Goal: Task Accomplishment & Management: Manage account settings

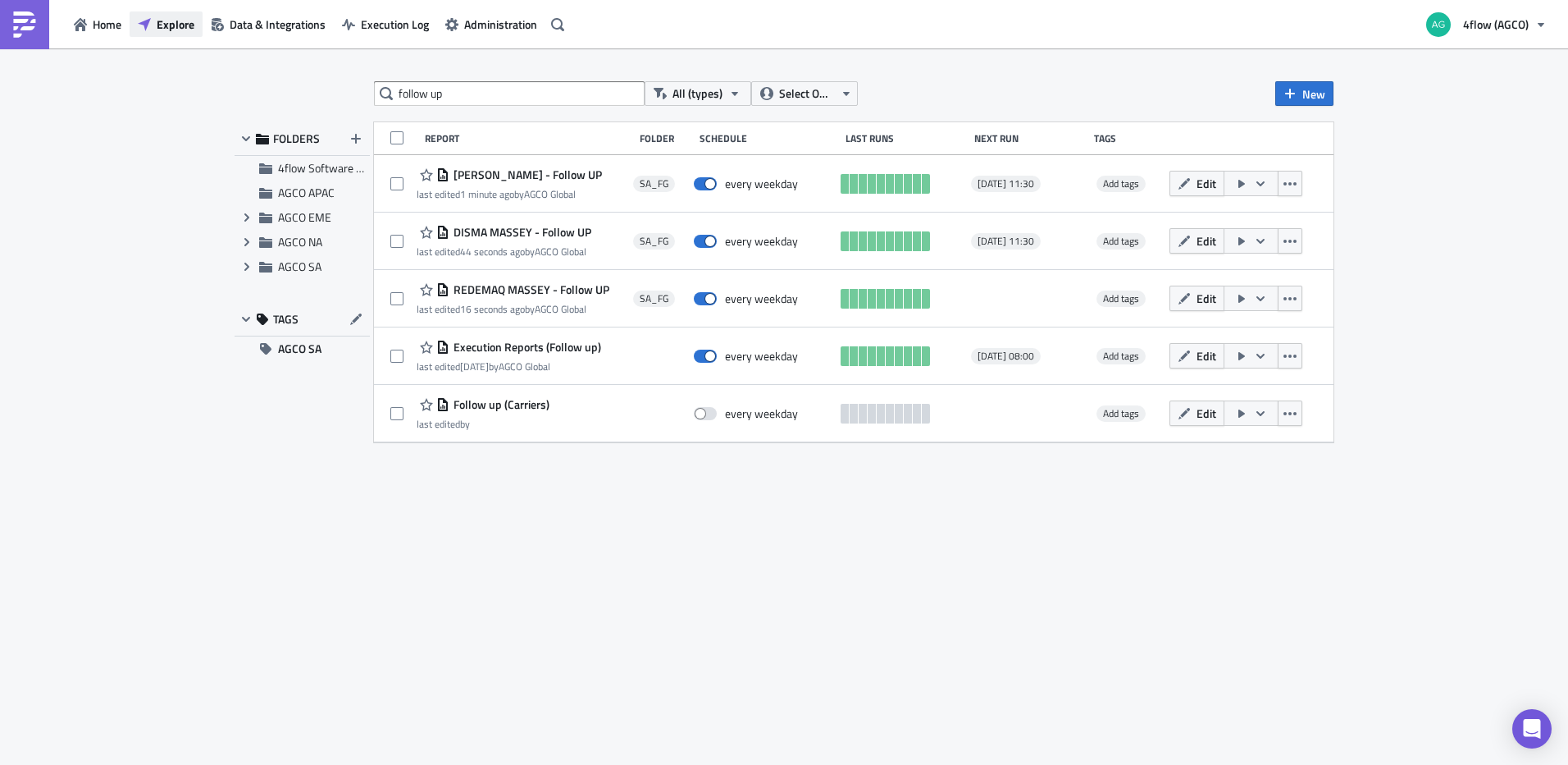
click at [169, 23] on span "Explore" at bounding box center [175, 24] width 38 height 17
click at [451, 90] on input "follow up" at bounding box center [509, 93] width 270 height 25
type input "fechamento"
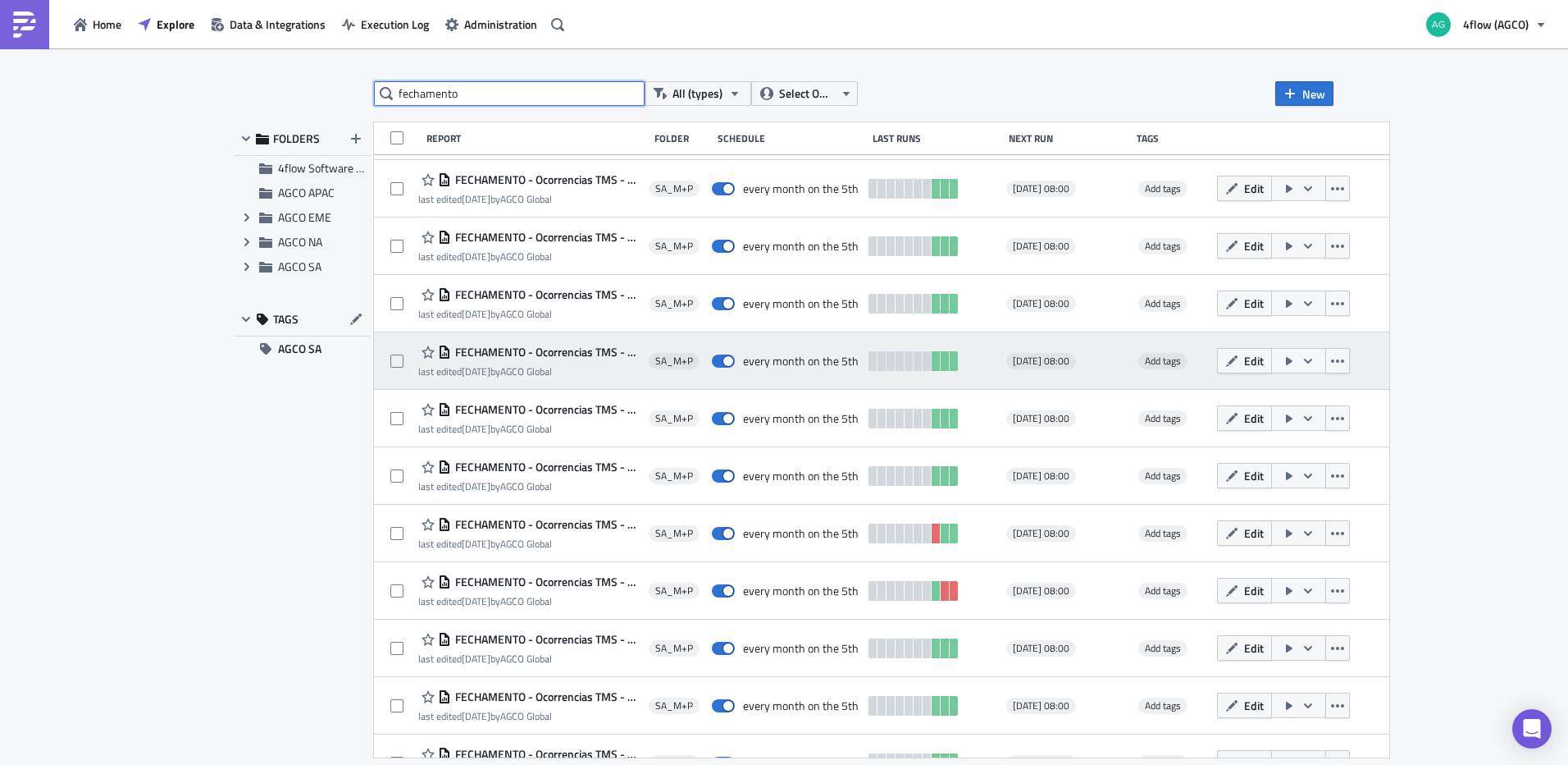
scroll to position [202, 0]
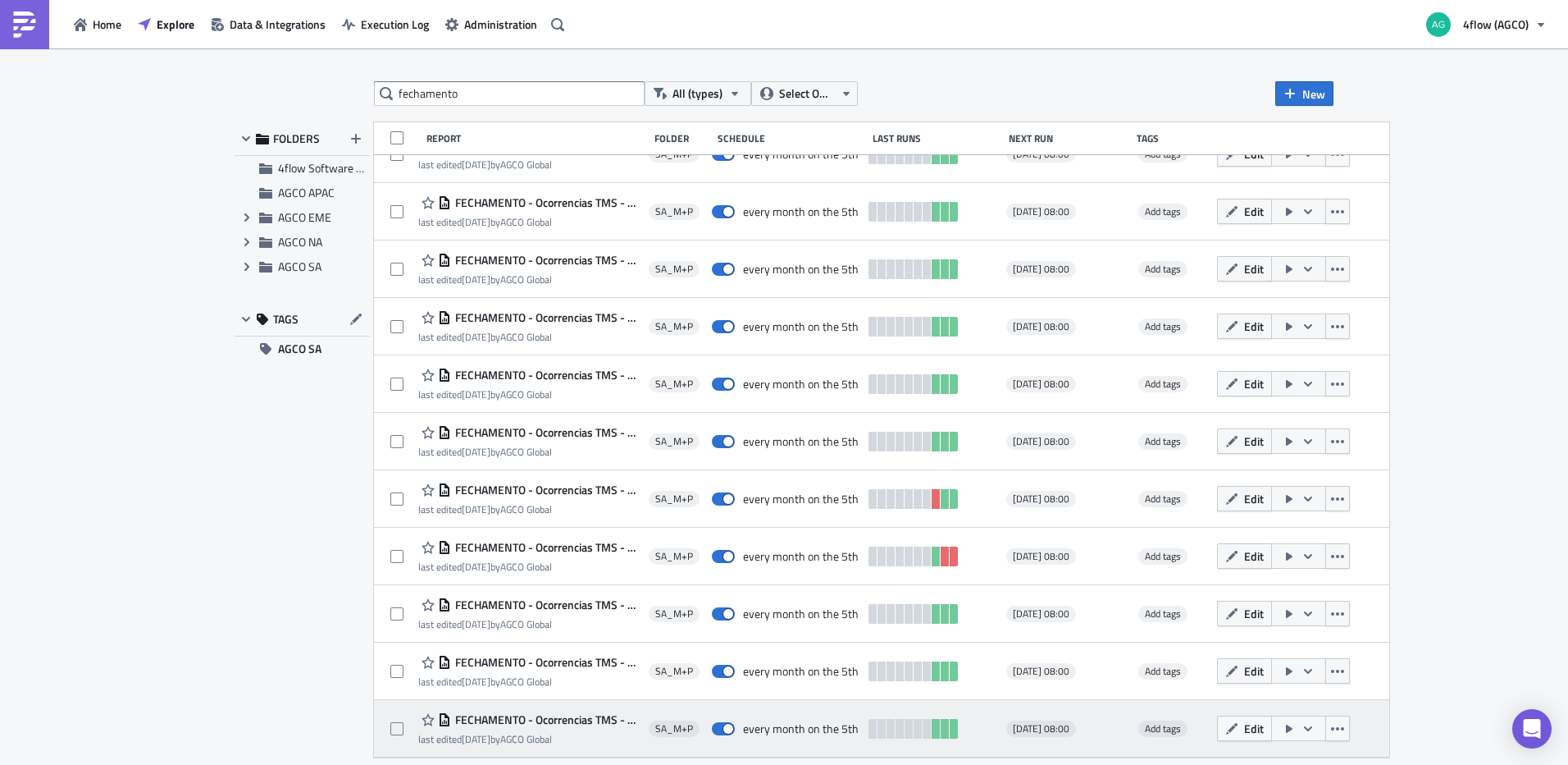
click at [562, 717] on span "FECHAMENTO - Ocorrencias TMS - Mes anterior - BBM" at bounding box center [545, 719] width 189 height 14
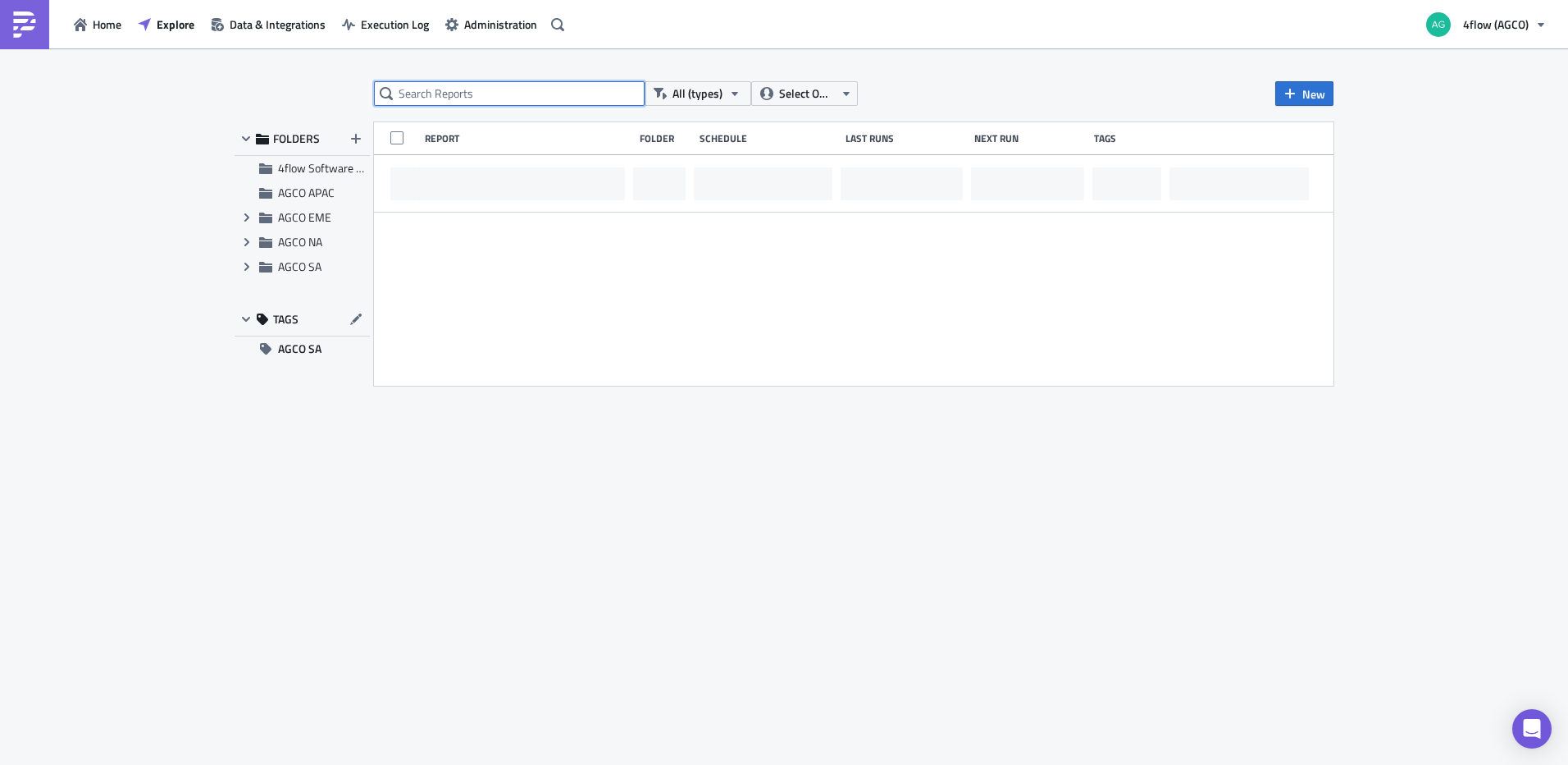
click at [525, 102] on input "text" at bounding box center [509, 93] width 270 height 25
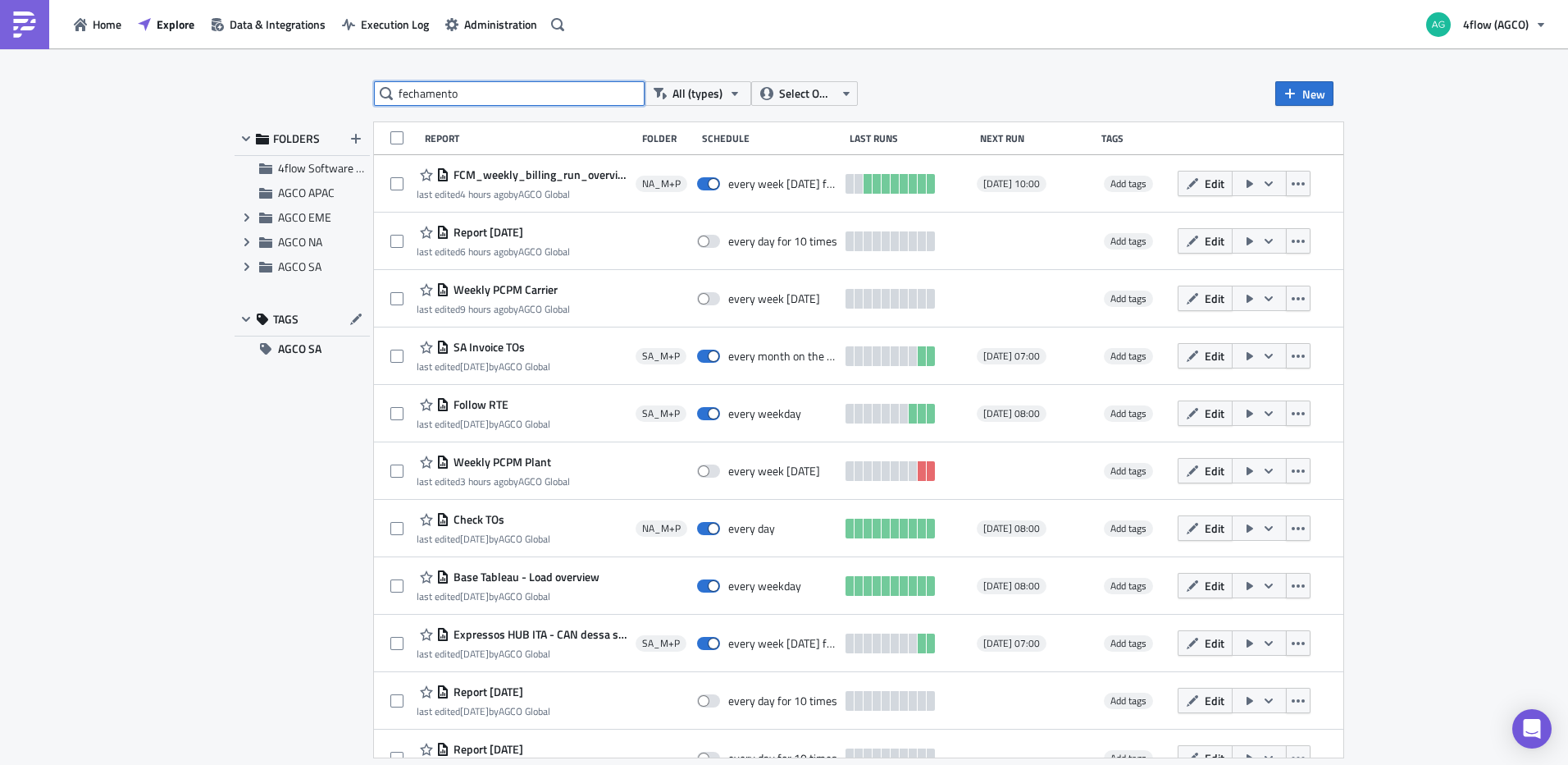
type input "fechamento"
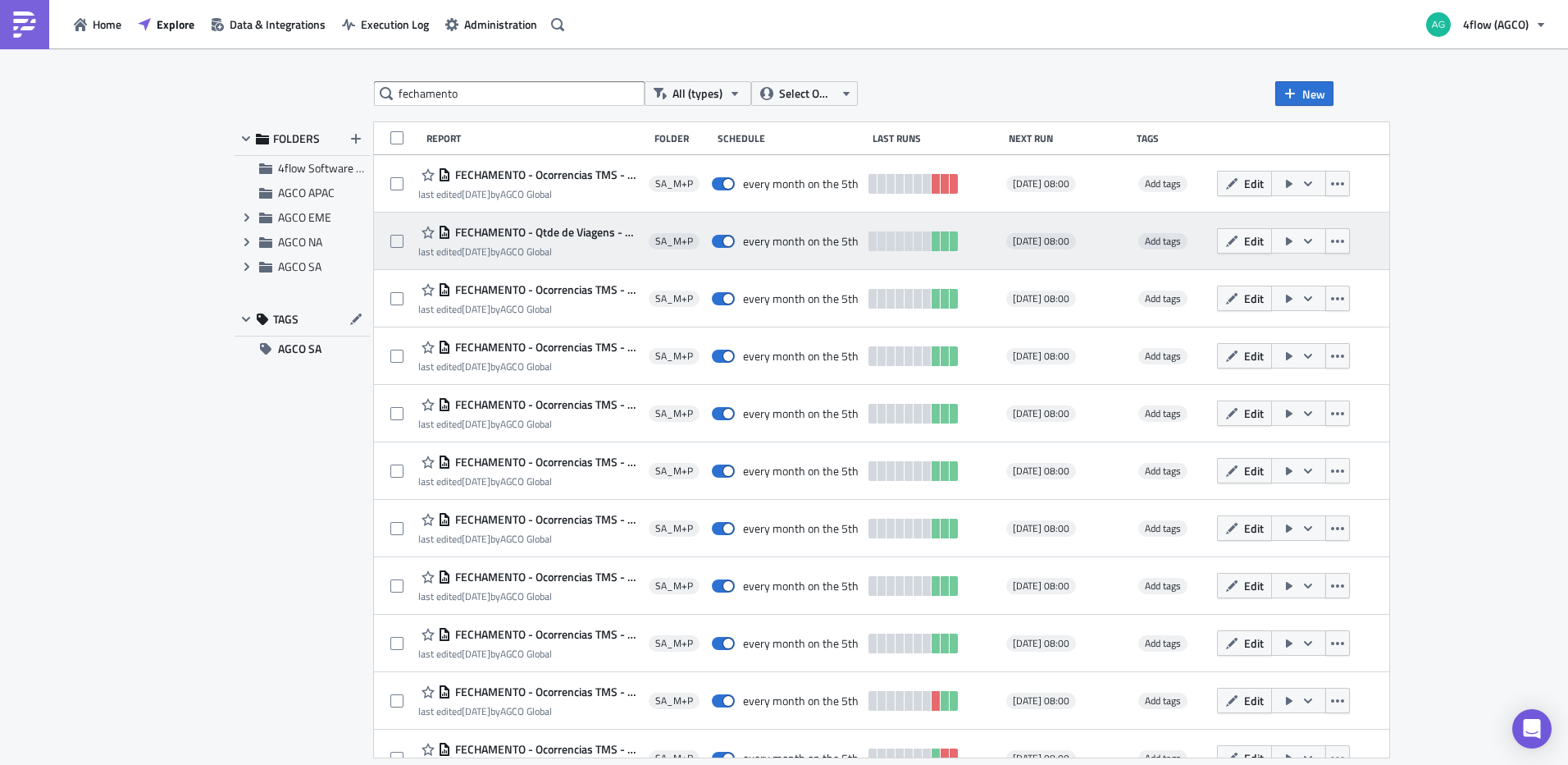
click at [567, 230] on span "FECHAMENTO - Qtde de Viagens - Referente ao mes anterior" at bounding box center [545, 232] width 189 height 14
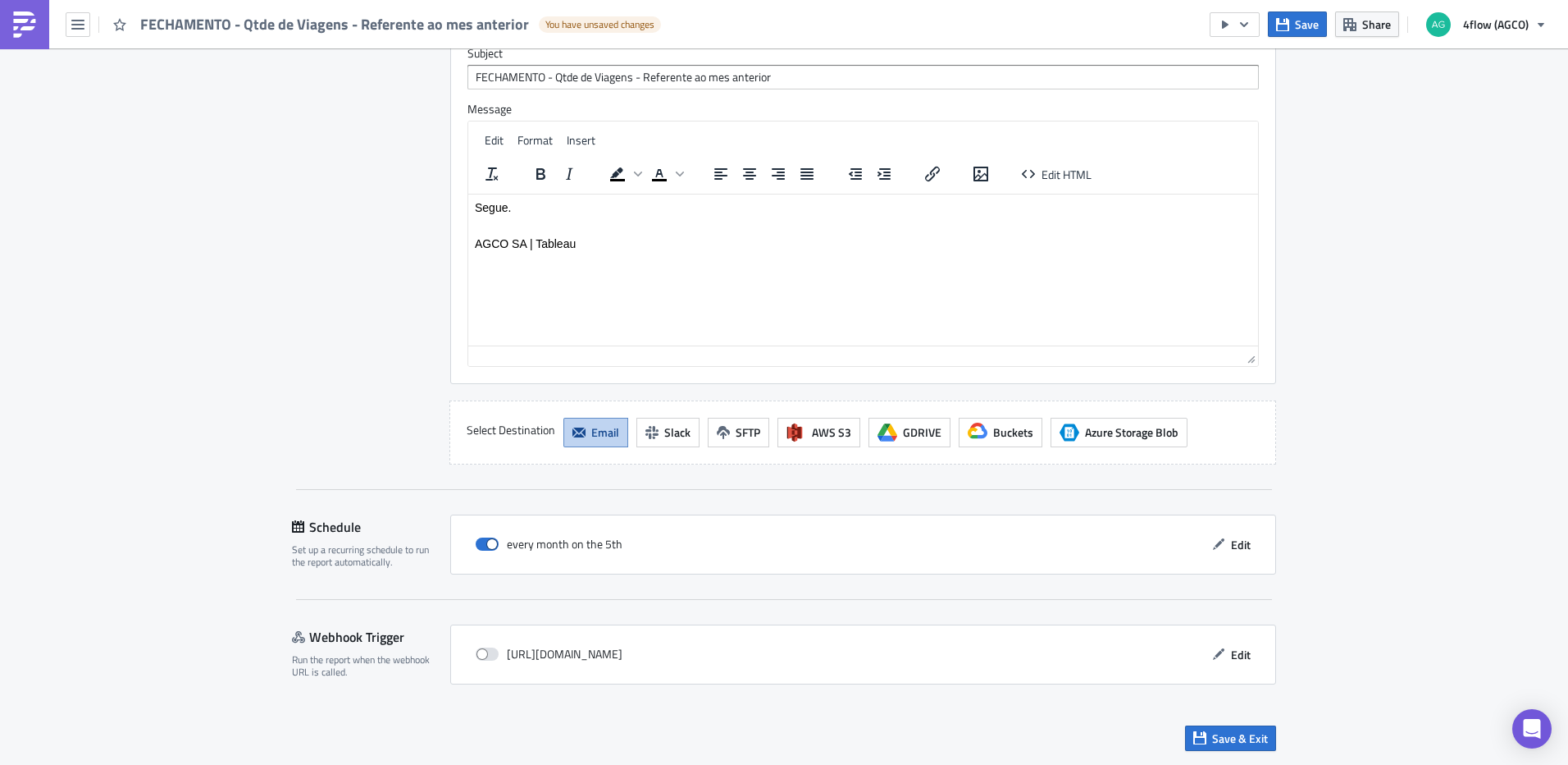
scroll to position [815, 0]
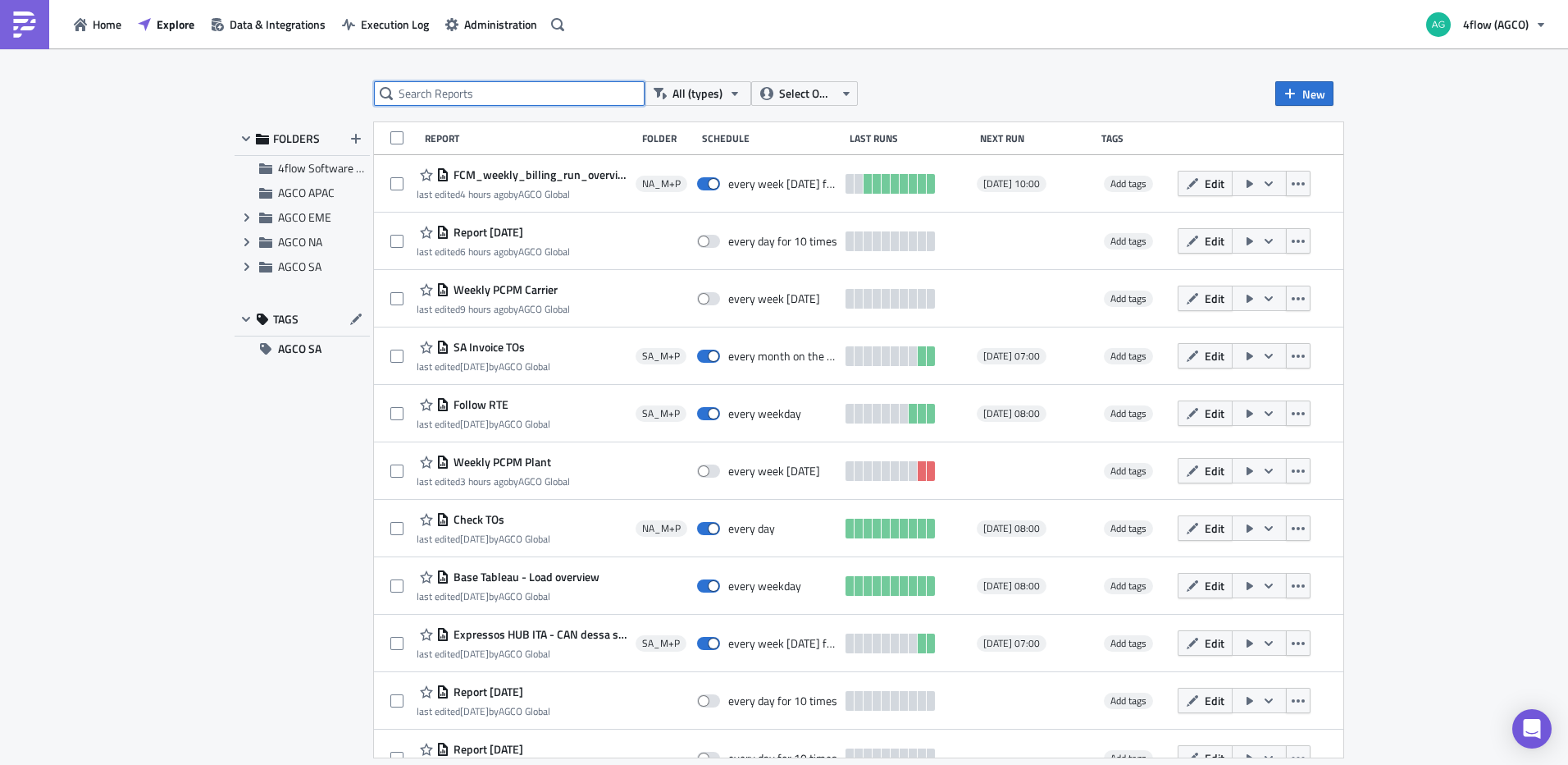
click at [544, 98] on input "text" at bounding box center [509, 93] width 270 height 25
type input "fechamento"
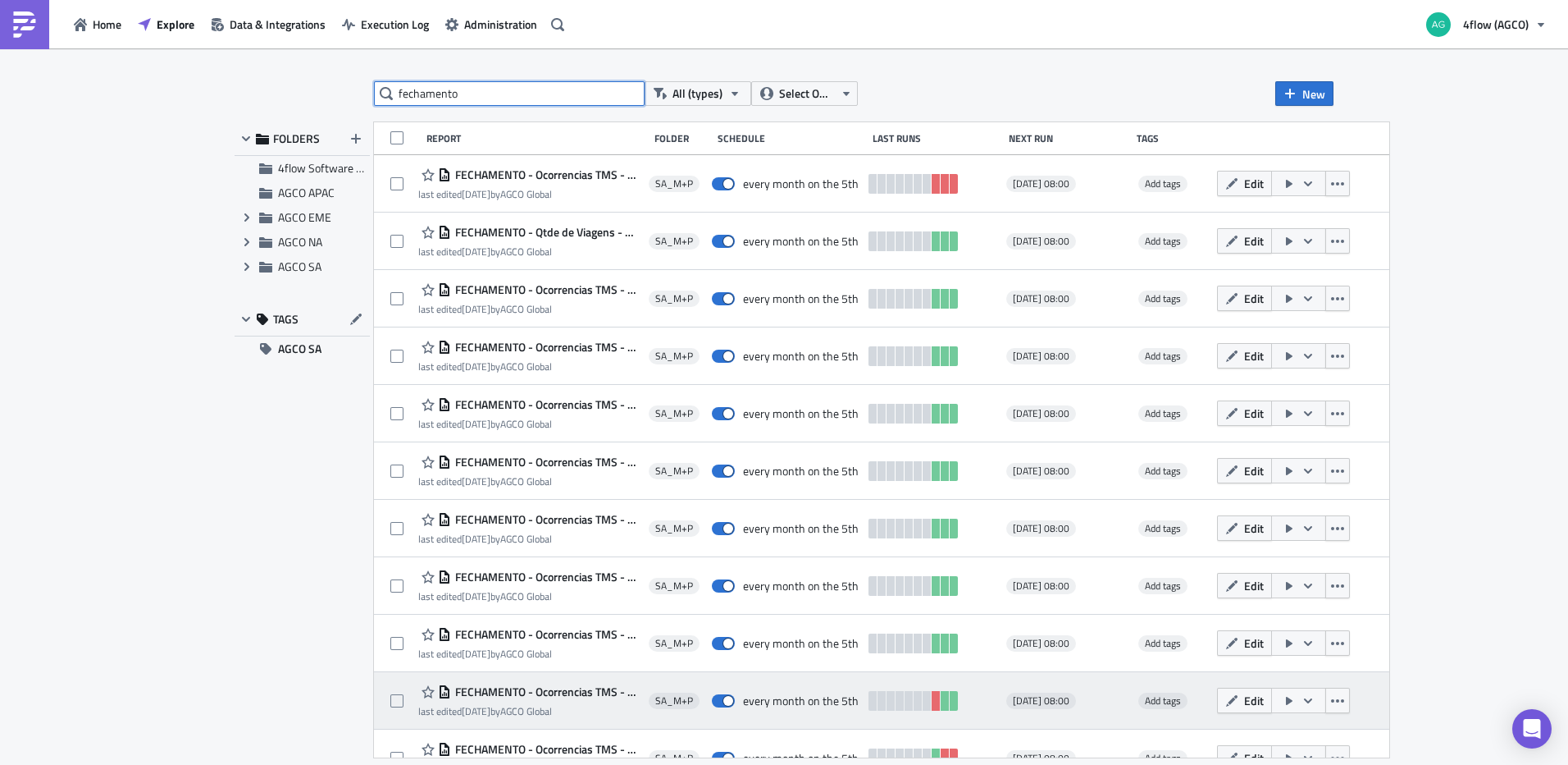
scroll to position [202, 0]
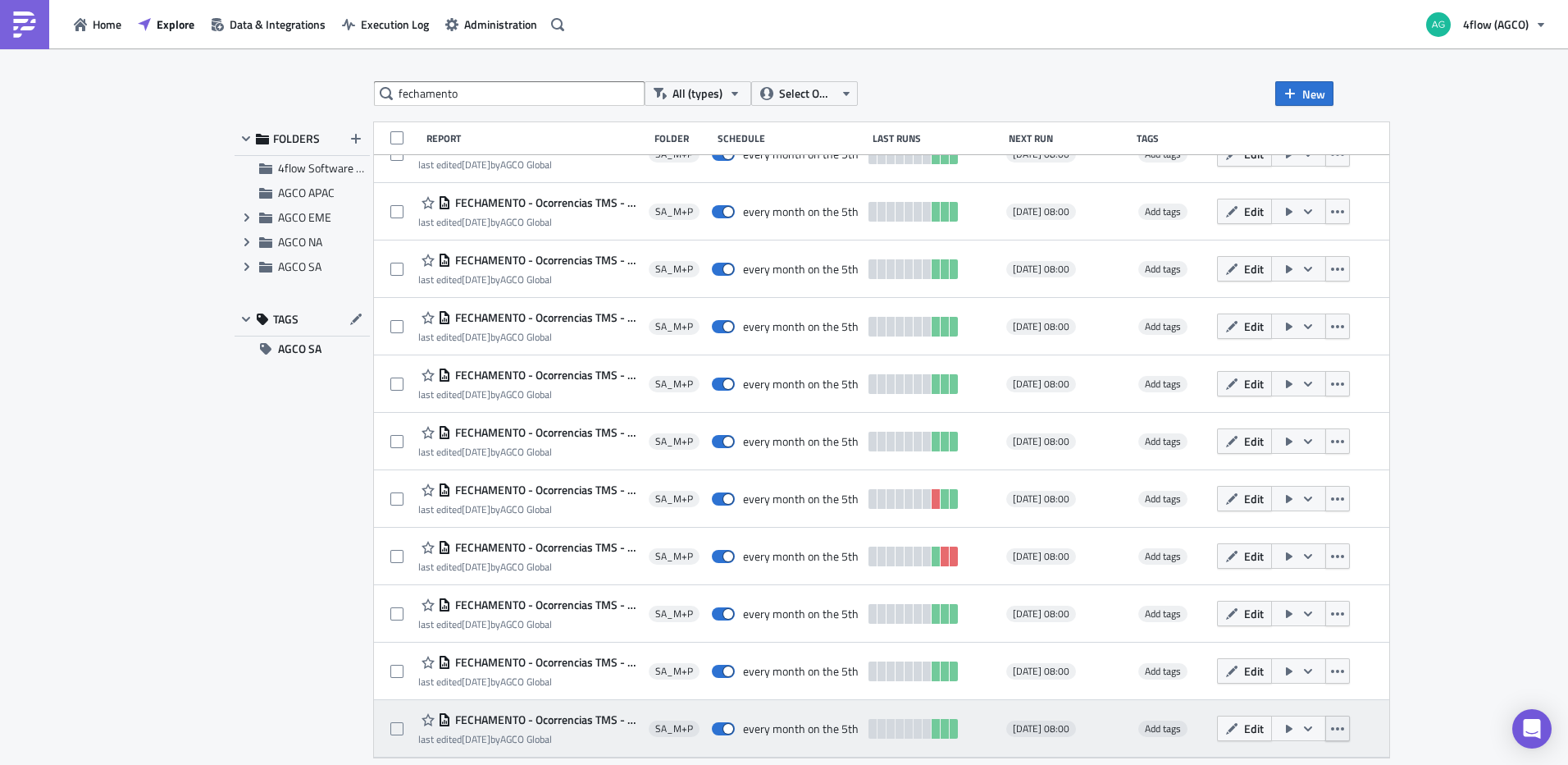
click at [1344, 734] on icon "button" at bounding box center [1337, 728] width 13 height 13
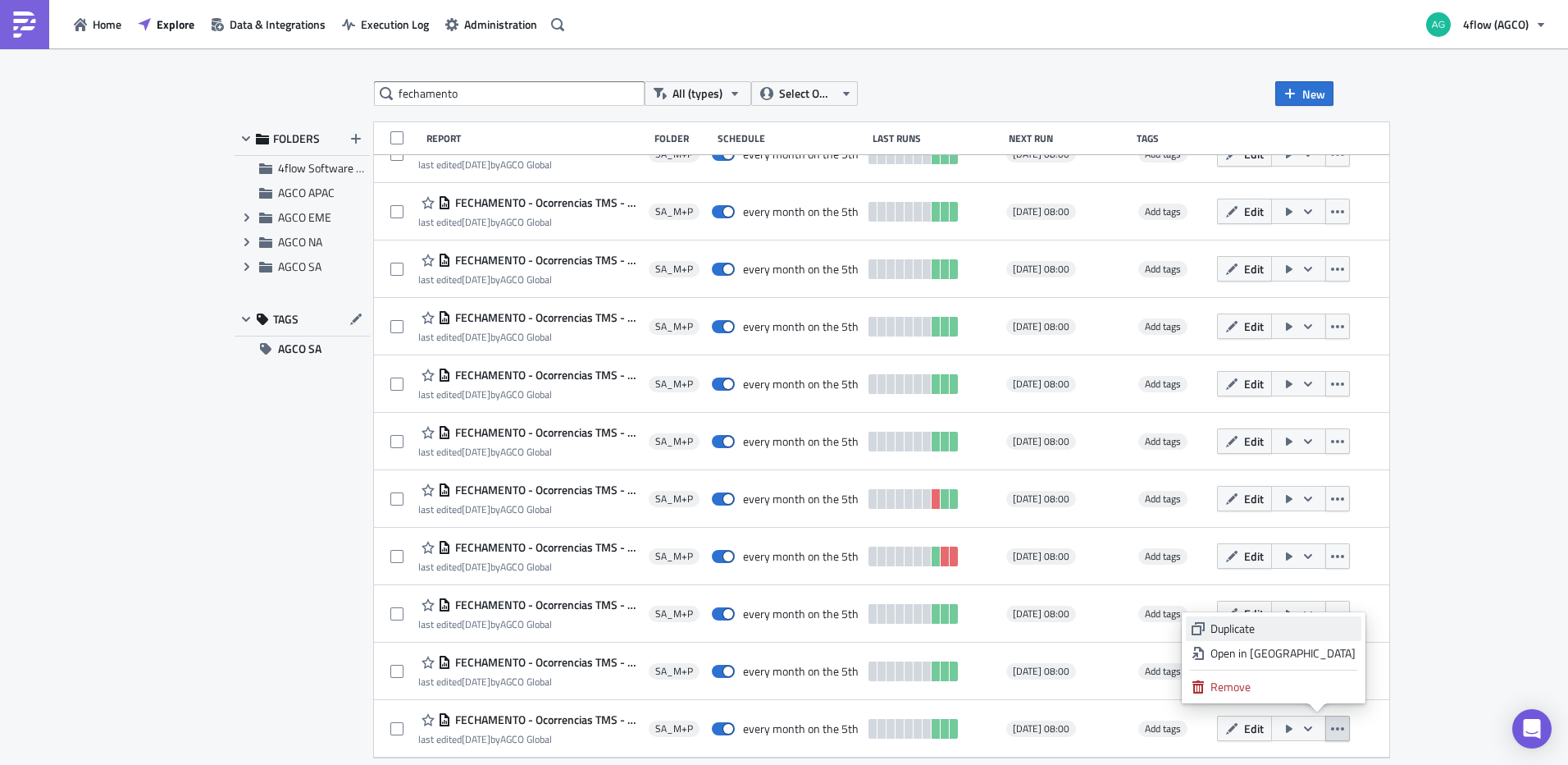
click at [1289, 629] on div "Duplicate" at bounding box center [1282, 628] width 145 height 16
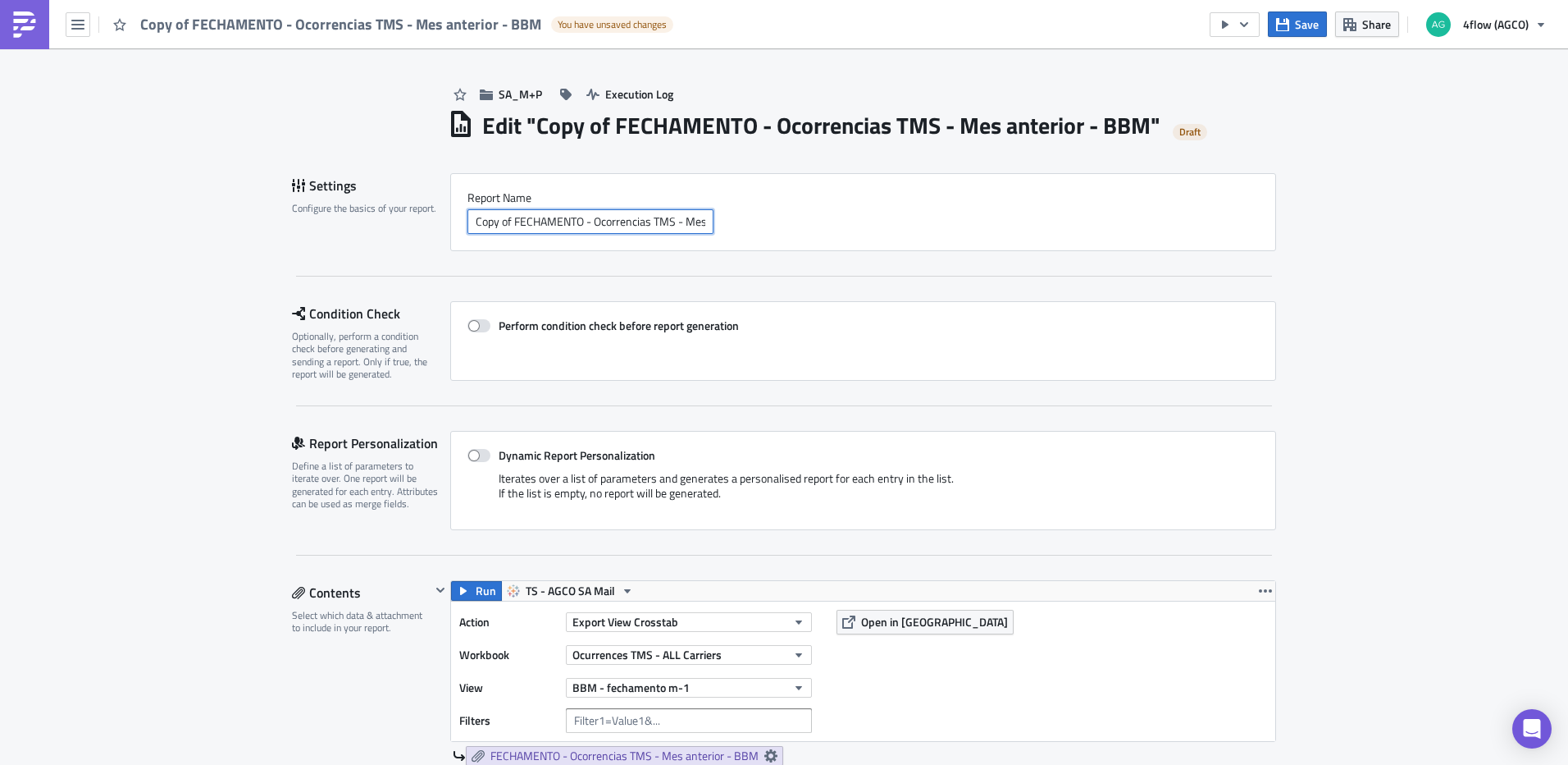
drag, startPoint x: 510, startPoint y: 221, endPoint x: 439, endPoint y: 221, distance: 71.0
click at [439, 221] on div "Settings Configure the basics of your report. Report Nam﻿e Copy of FECHAMENTO -…" at bounding box center [783, 212] width 984 height 78
drag, startPoint x: 698, startPoint y: 216, endPoint x: 718, endPoint y: 221, distance: 20.6
click at [698, 215] on input "FECHAMENTO - Ocorrencias TMS - Mes anterior - BBM" at bounding box center [590, 221] width 246 height 25
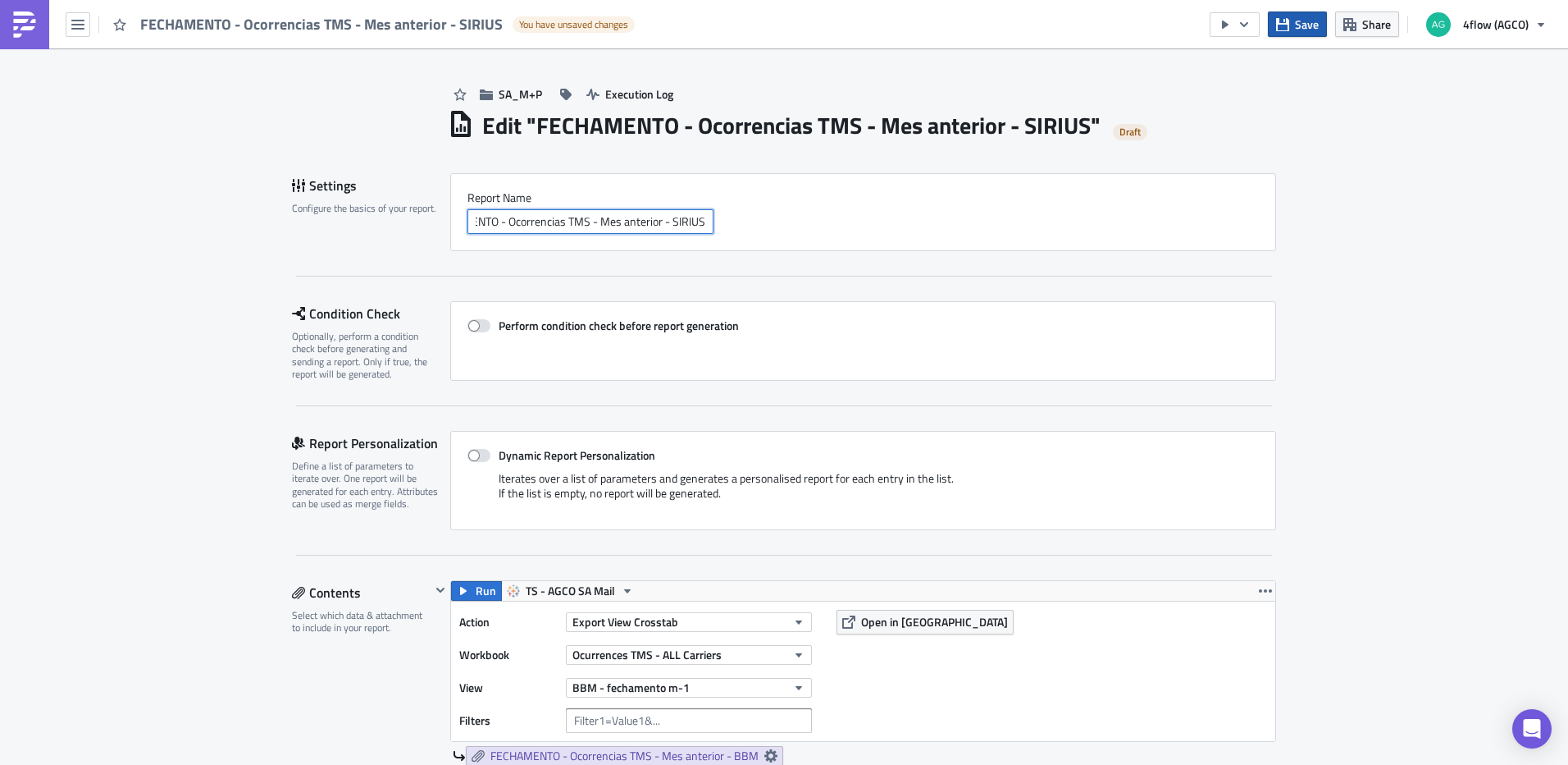
type input "FECHAMENTO - Ocorrencias TMS - Mes anterior - SIRIUS"
click at [1314, 14] on button "Save" at bounding box center [1298, 25] width 59 height 25
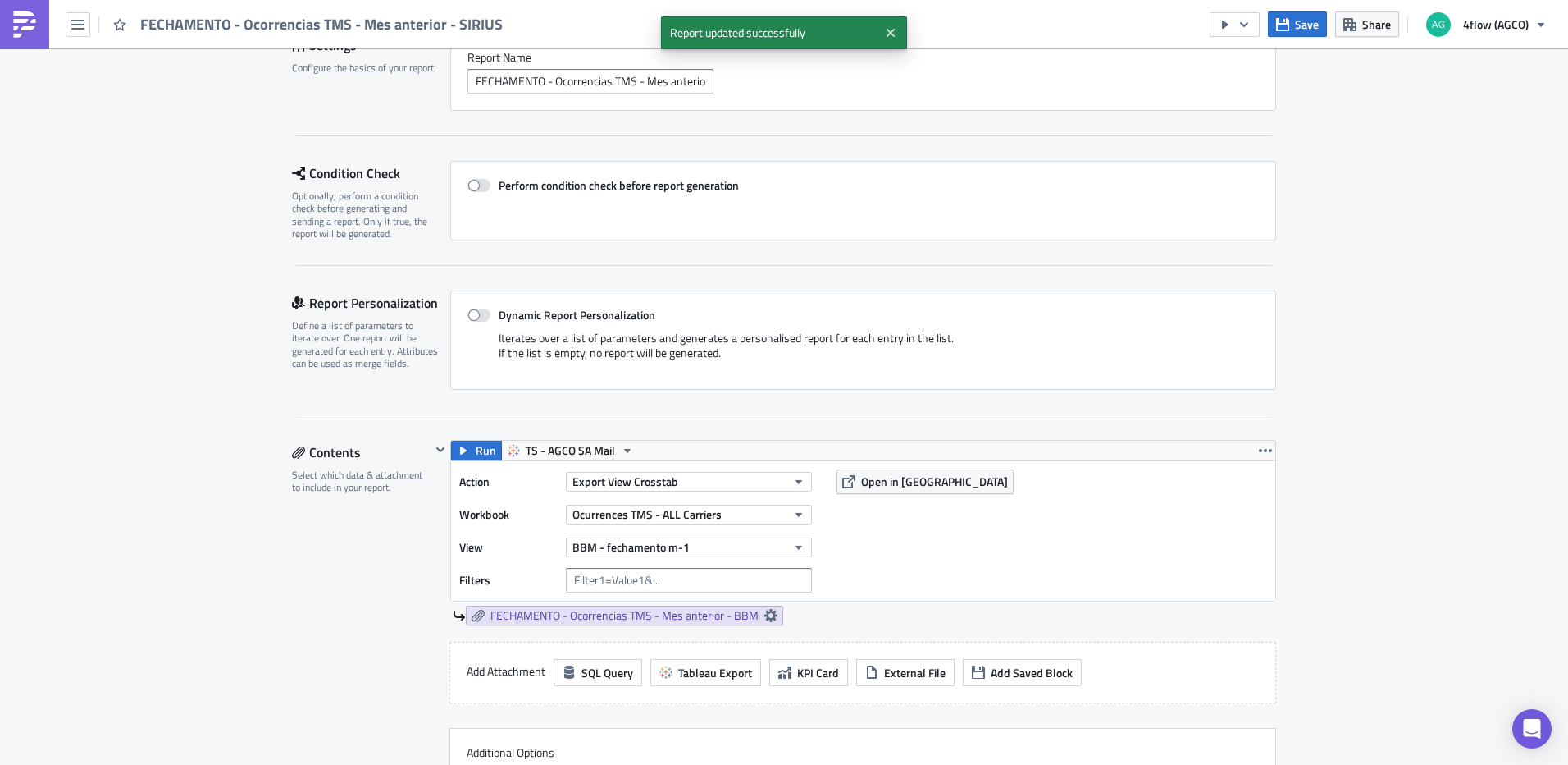
scroll to position [246, 0]
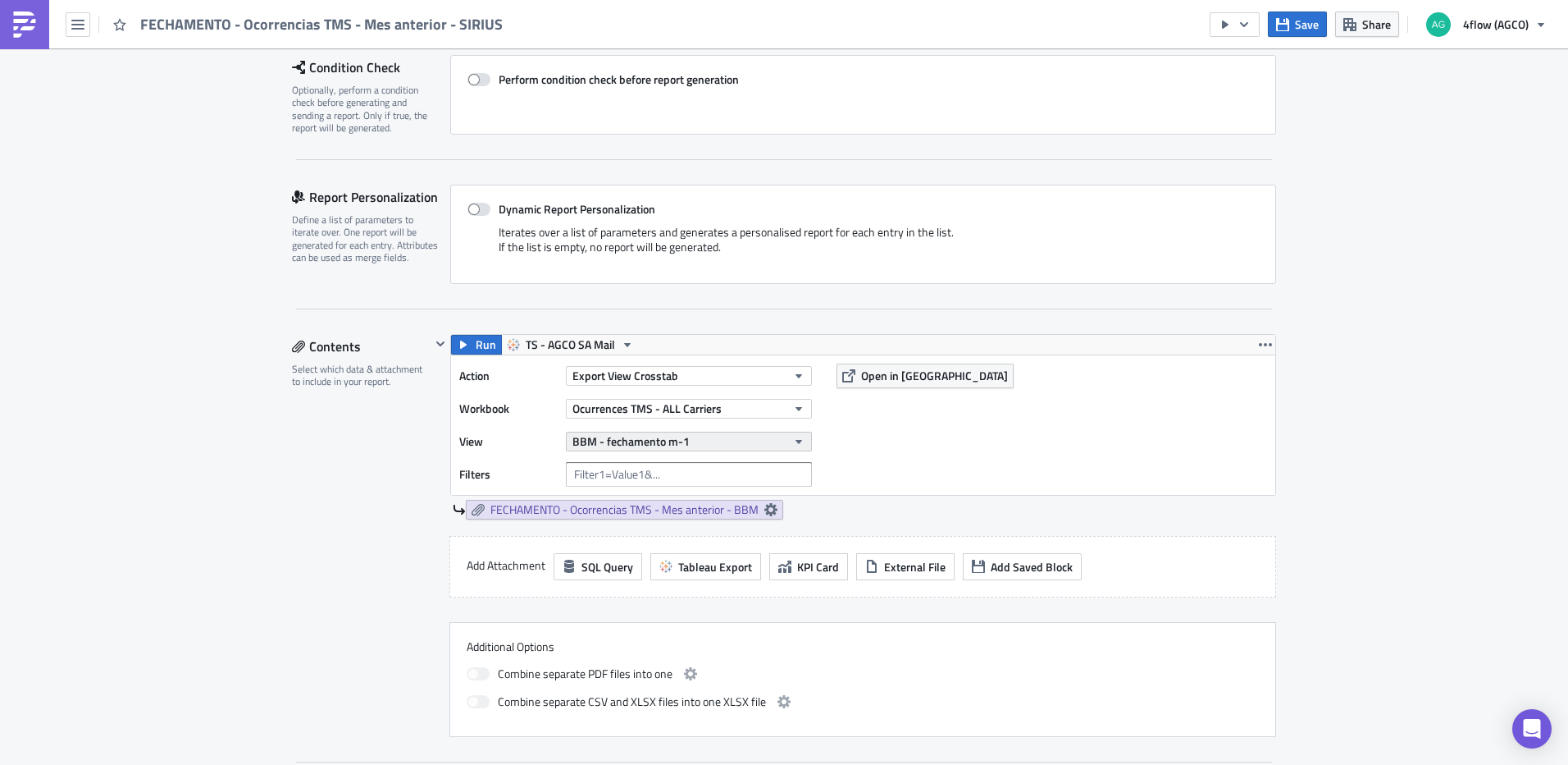
click at [775, 439] on button "BBM - fechamento m-1" at bounding box center [689, 441] width 246 height 20
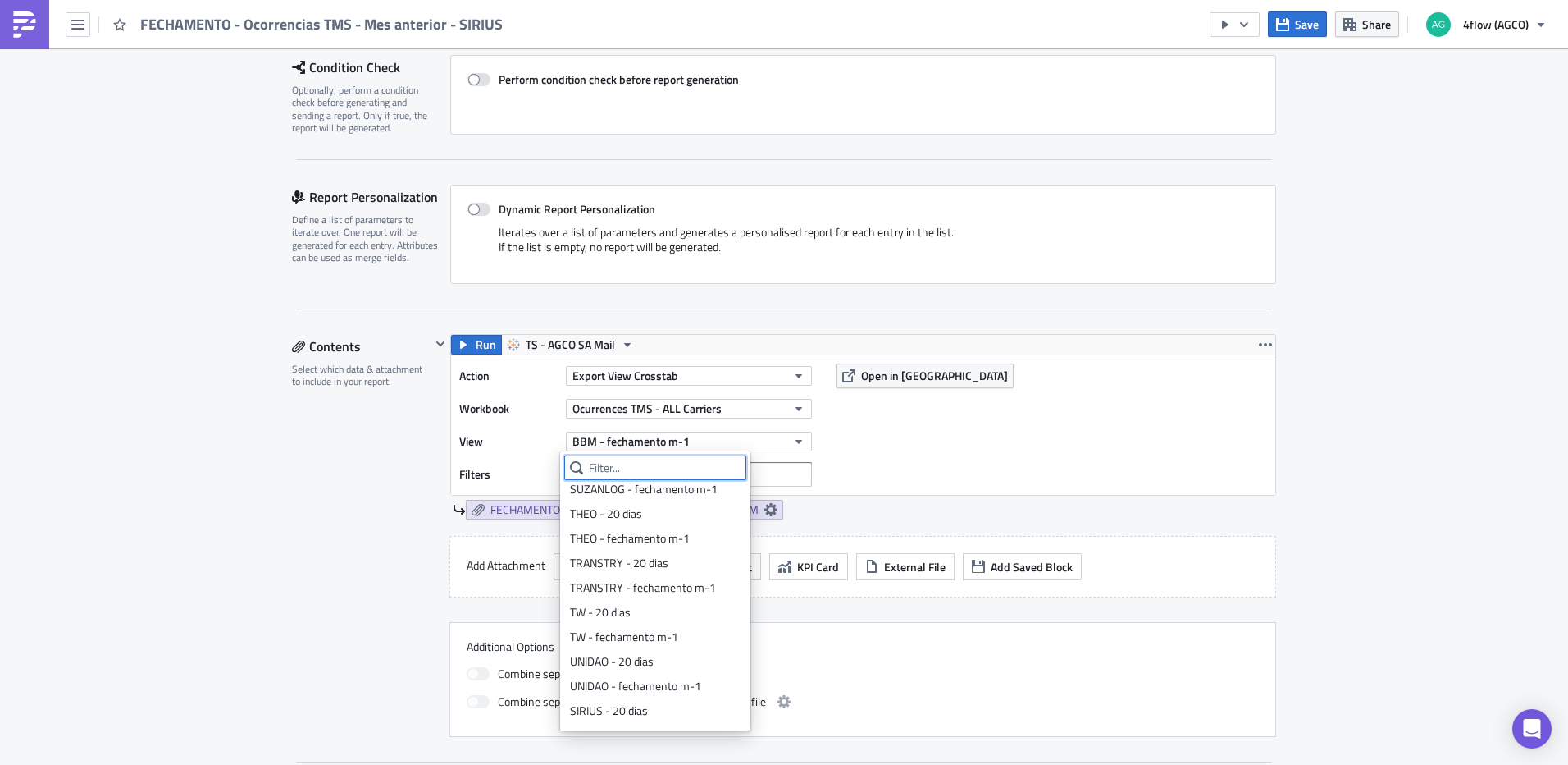
scroll to position [472, 0]
click at [676, 718] on div "SIRIUS - fechamento m-1" at bounding box center [654, 713] width 170 height 16
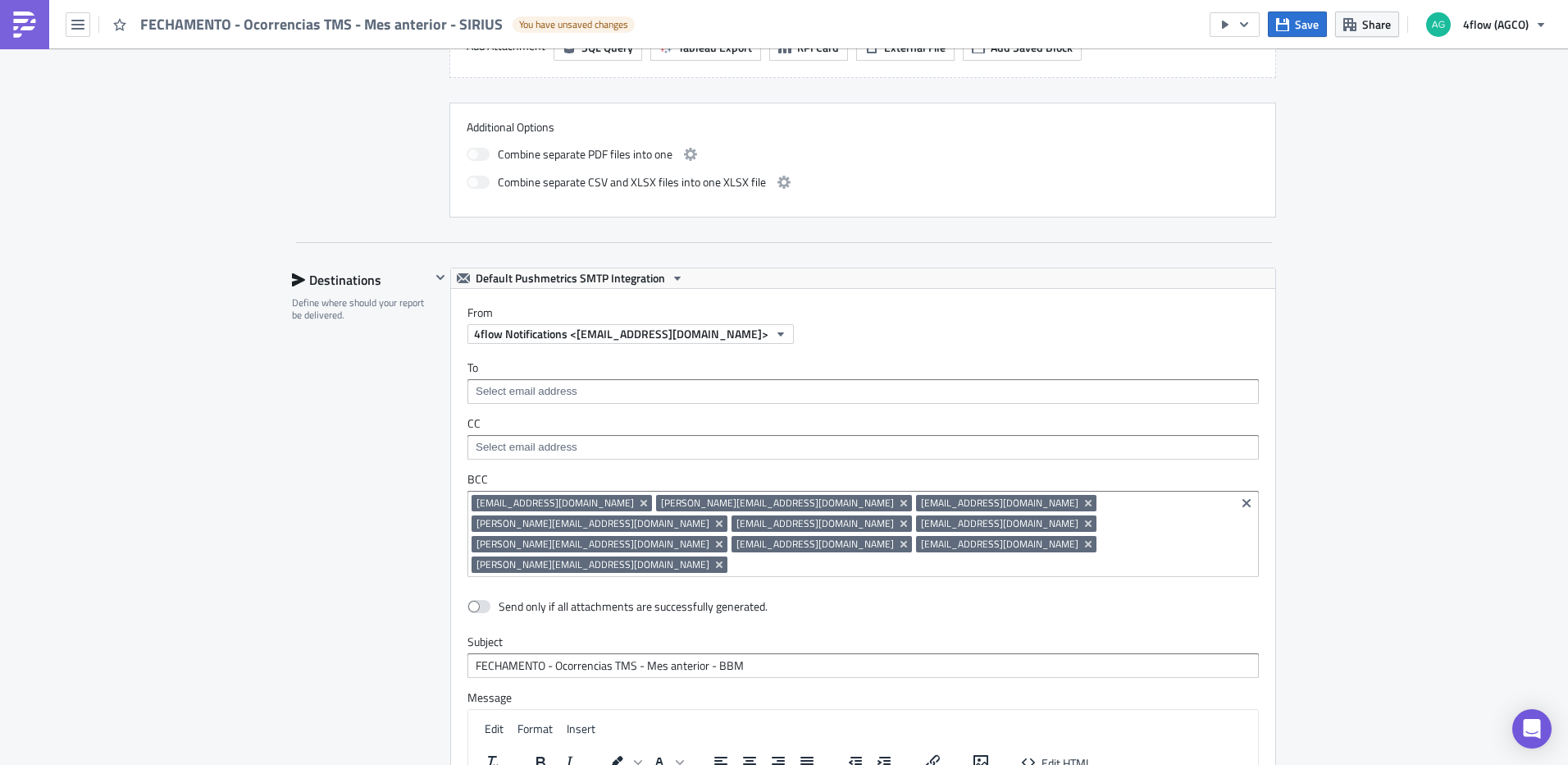
scroll to position [821, 0]
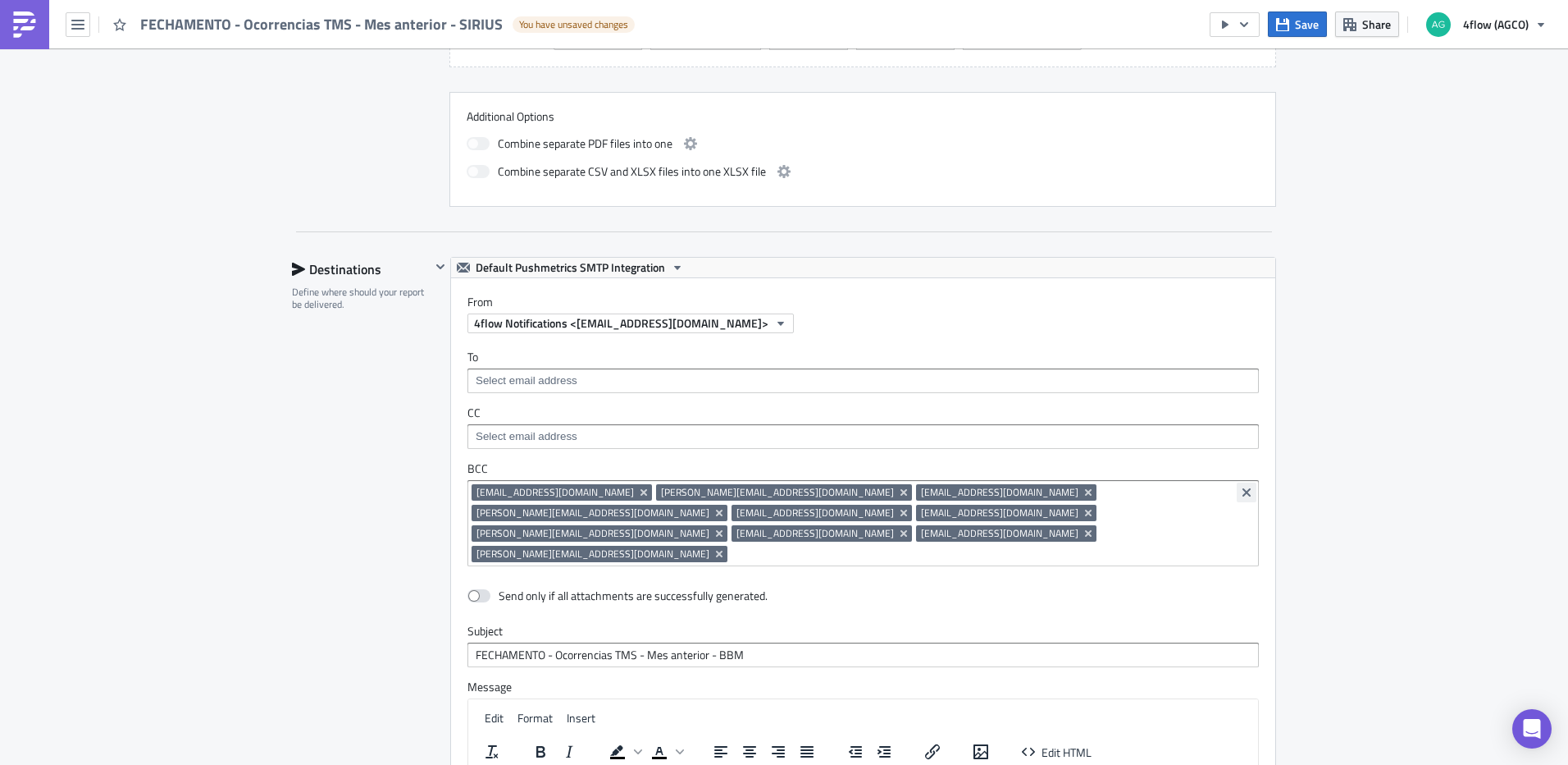
click at [1237, 495] on button "Clear selected items" at bounding box center [1246, 492] width 19 height 20
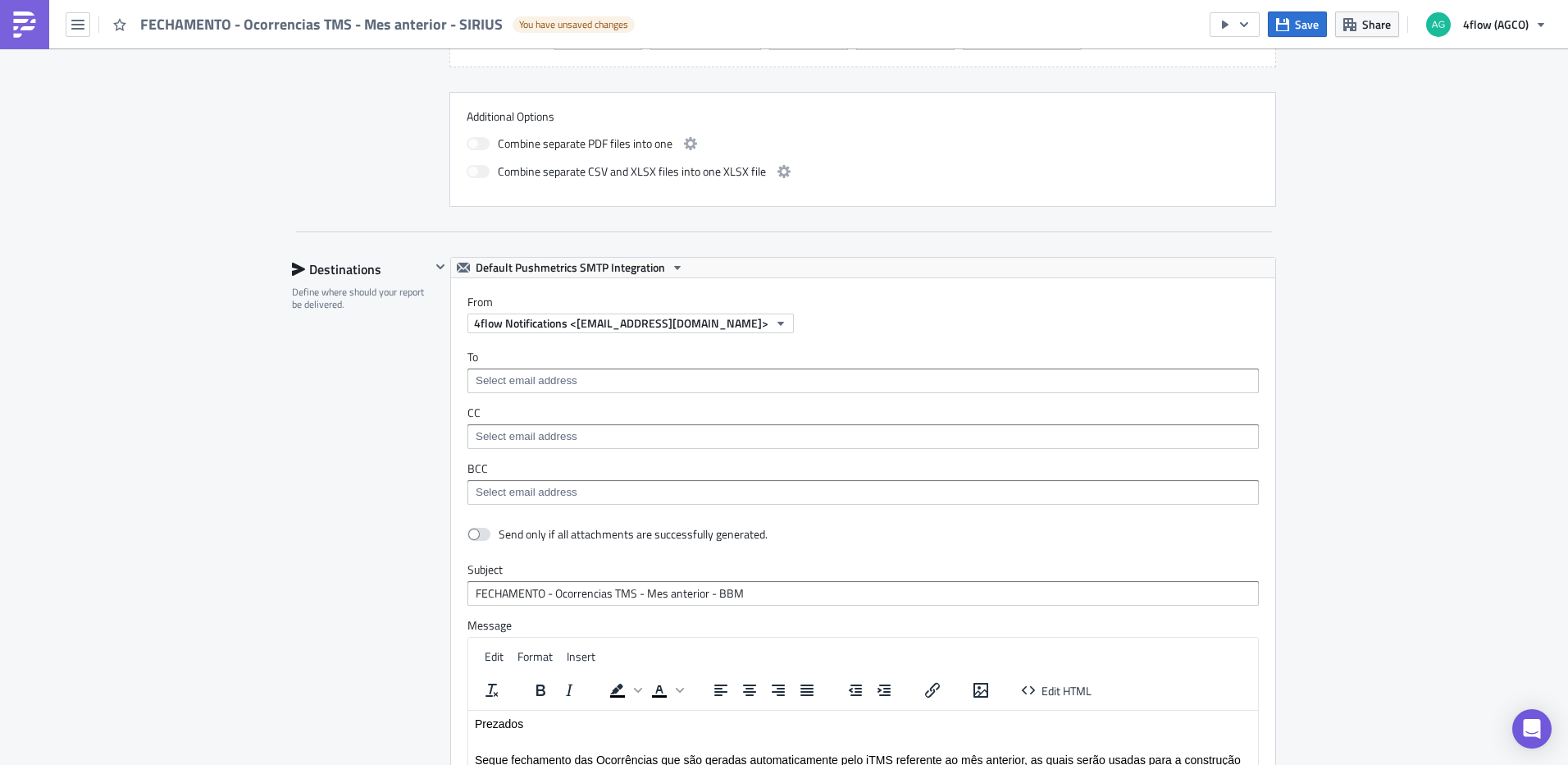
click at [1387, 537] on div "SA_M+P Execution Log Edit " FECHAMENTO - Ocorrencias TMS - Mes anterior - SIRIU…" at bounding box center [784, 256] width 1568 height 2056
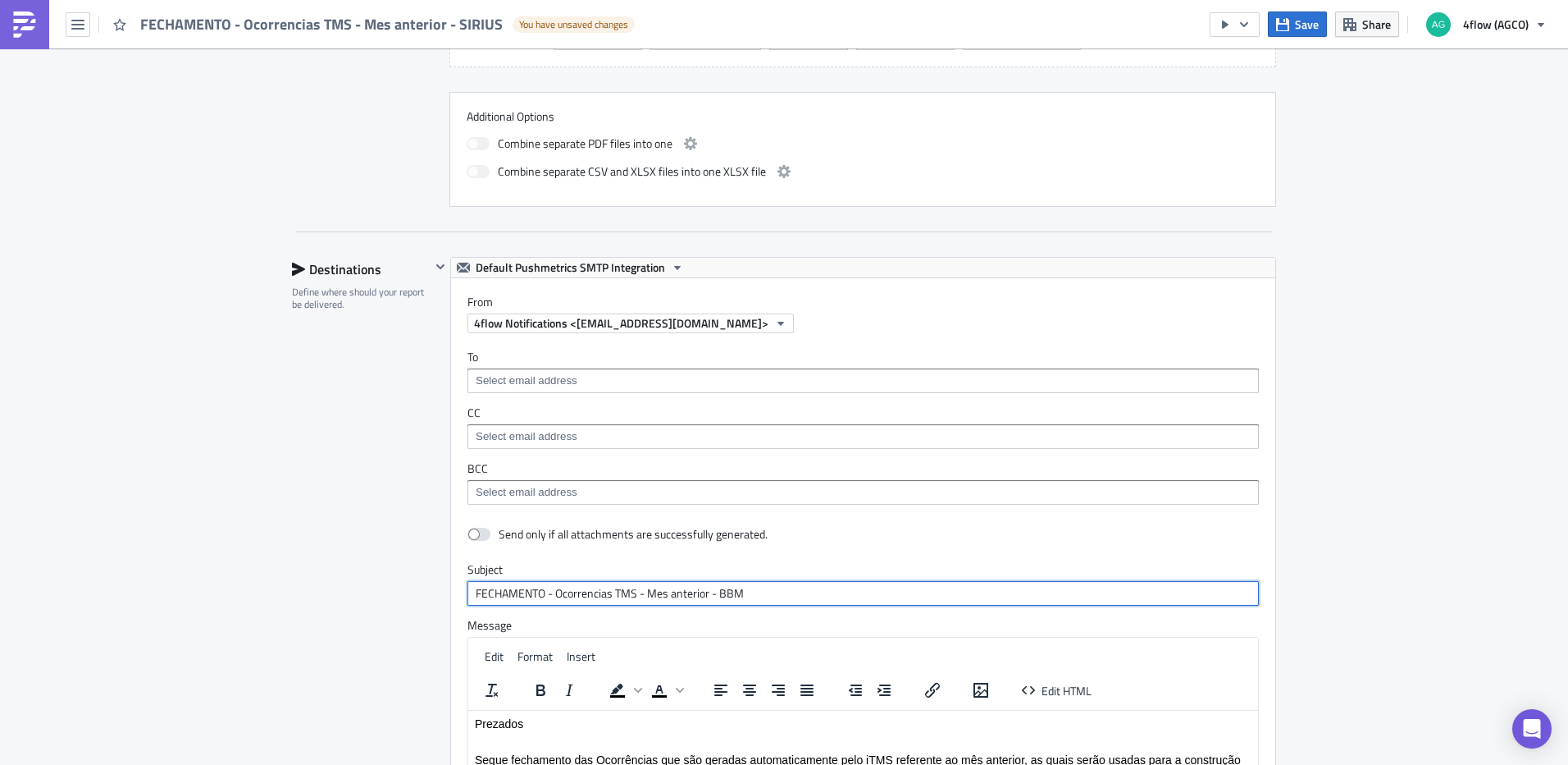
drag, startPoint x: 747, startPoint y: 598, endPoint x: 715, endPoint y: 594, distance: 32.2
click at [715, 594] on input "FECHAMENTO - Ocorrencias TMS - Mes anterior - BBM" at bounding box center [863, 593] width 792 height 25
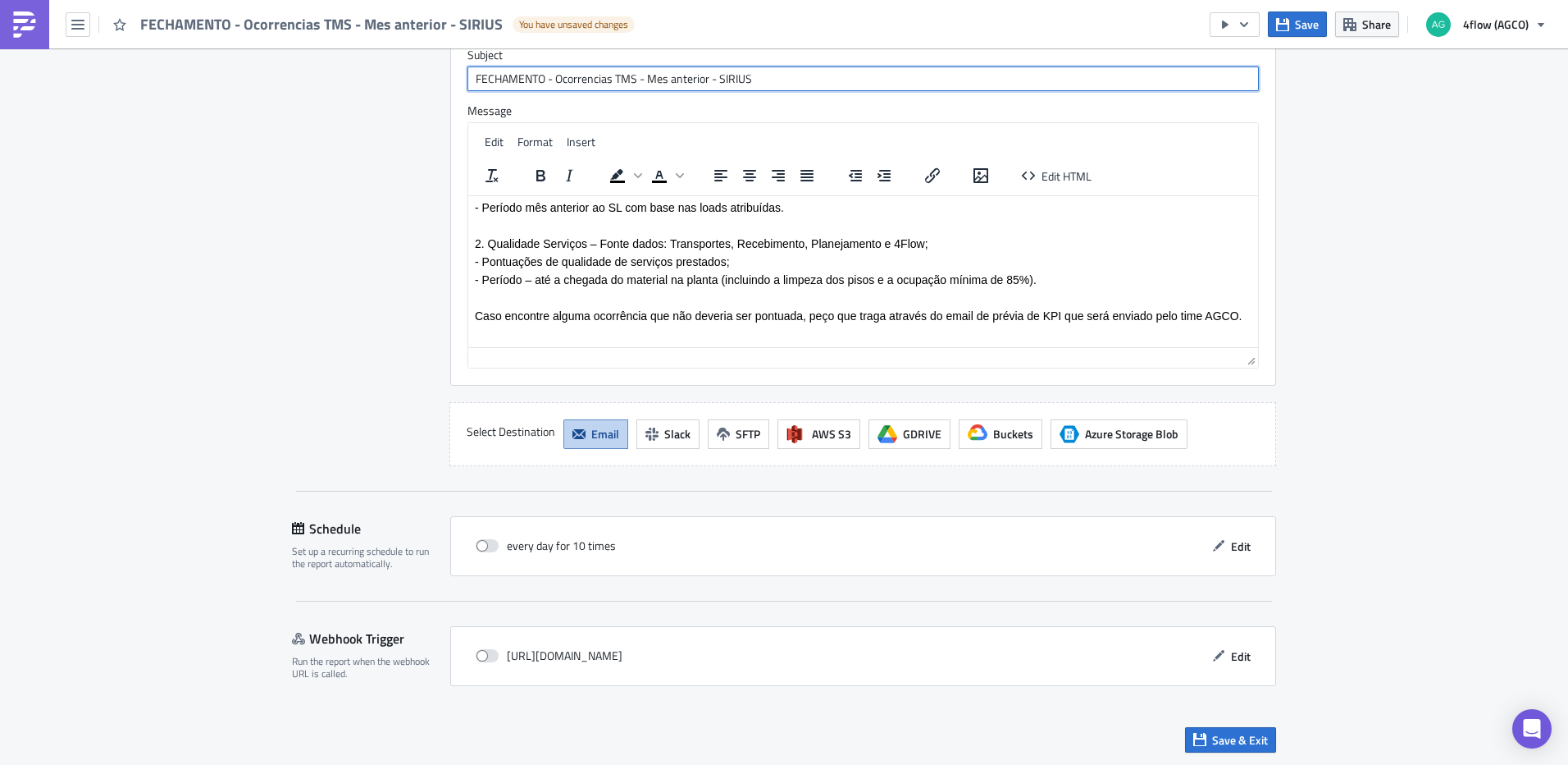
scroll to position [1337, 0]
type input "FECHAMENTO - Ocorrencias TMS - Mes anterior - SIRIUS"
click at [1212, 544] on icon "button" at bounding box center [1218, 544] width 13 height 13
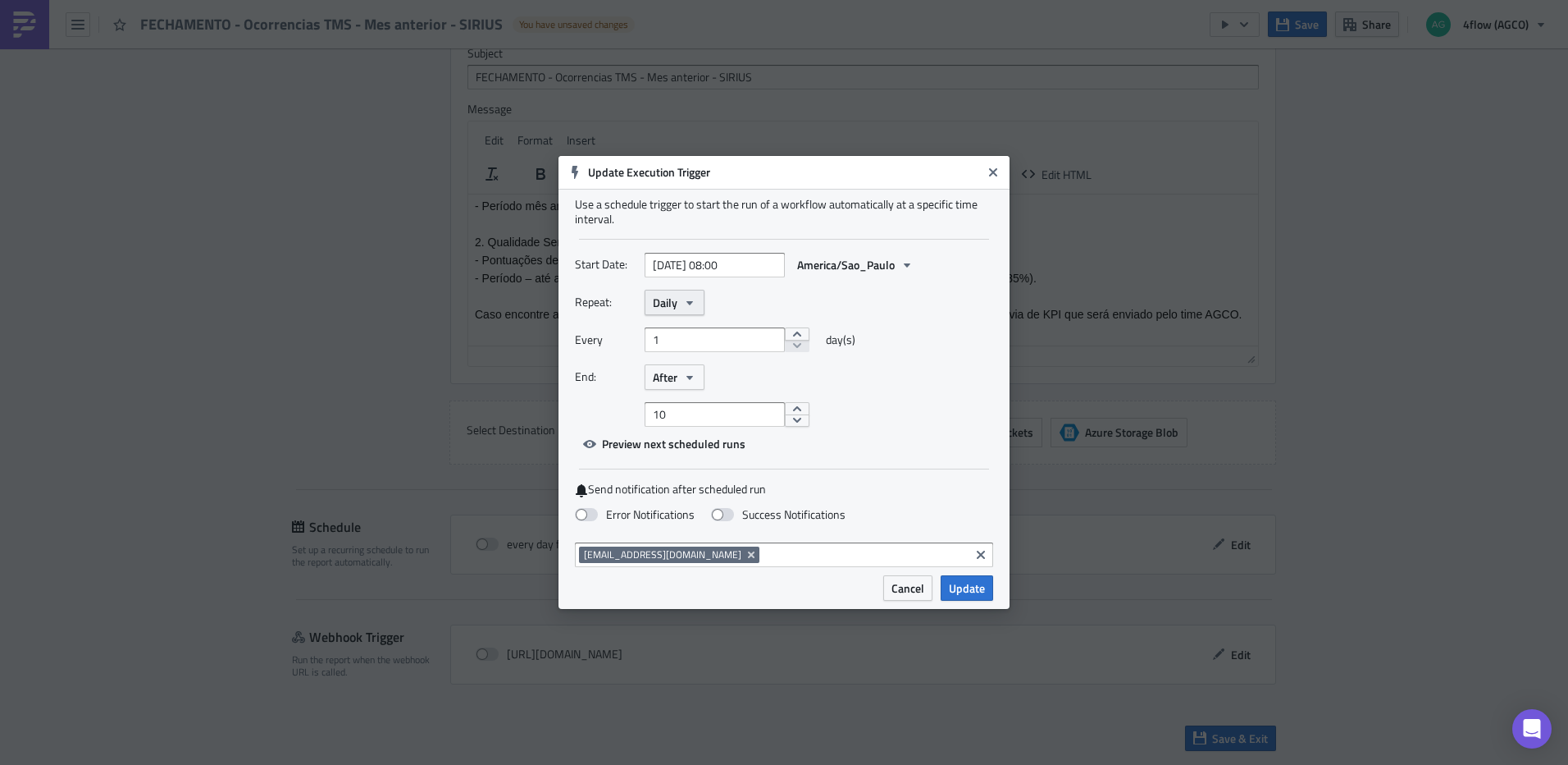
click at [678, 304] on button "Daily" at bounding box center [674, 303] width 60 height 25
click at [700, 349] on div "Monthly" at bounding box center [722, 355] width 136 height 16
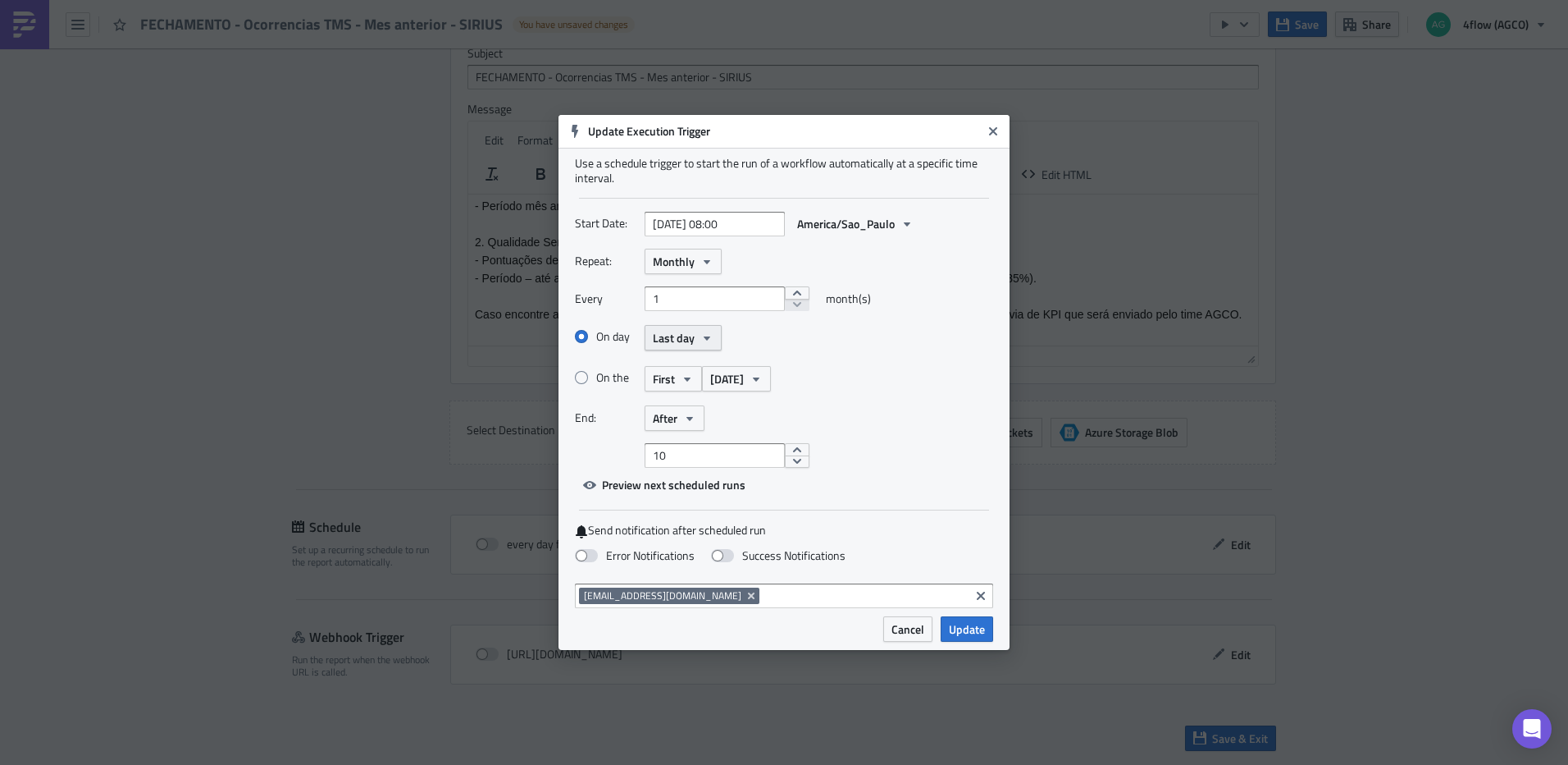
click at [698, 341] on button "Last day" at bounding box center [682, 338] width 77 height 25
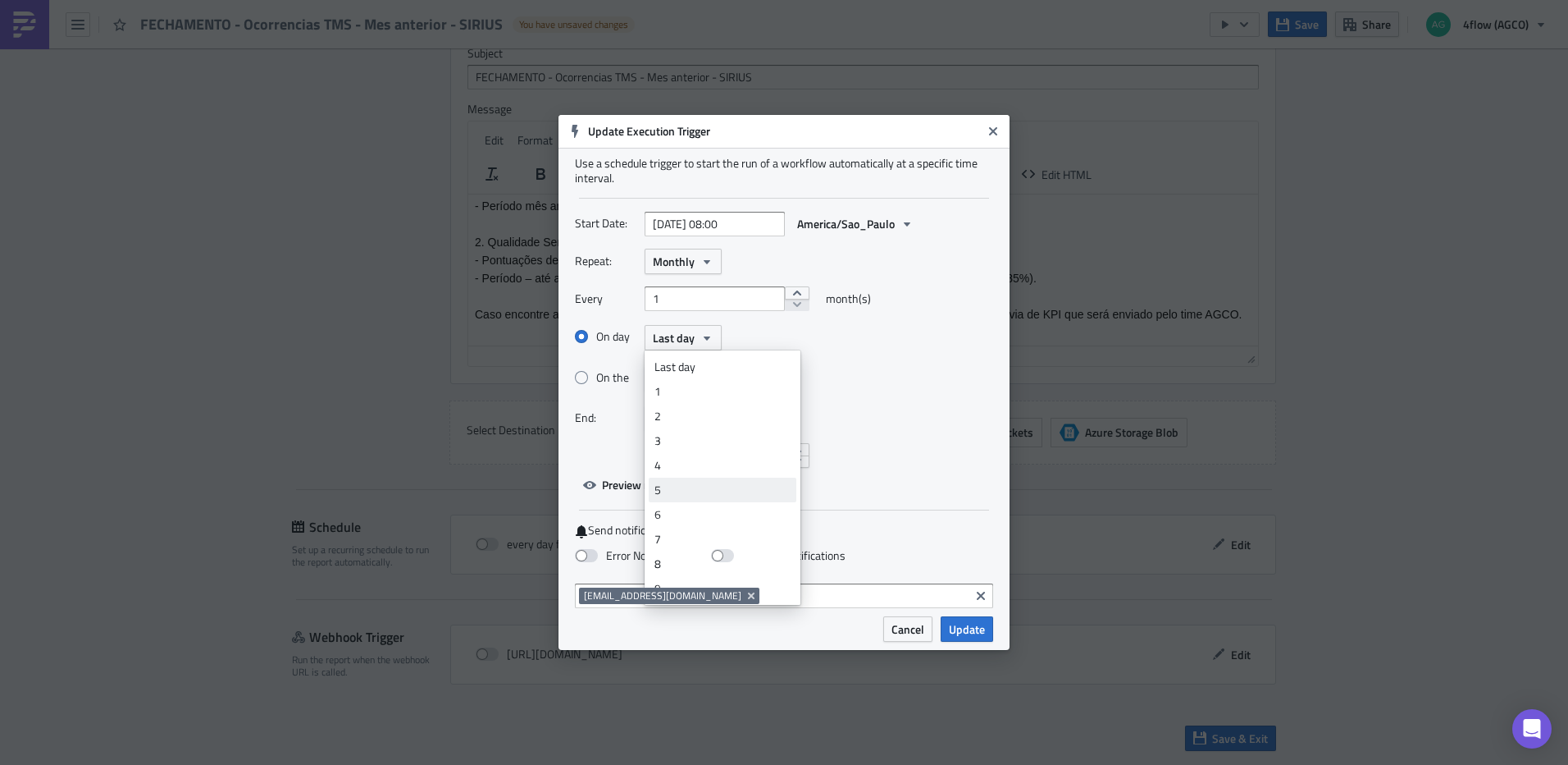
click at [686, 489] on div "5" at bounding box center [722, 489] width 136 height 16
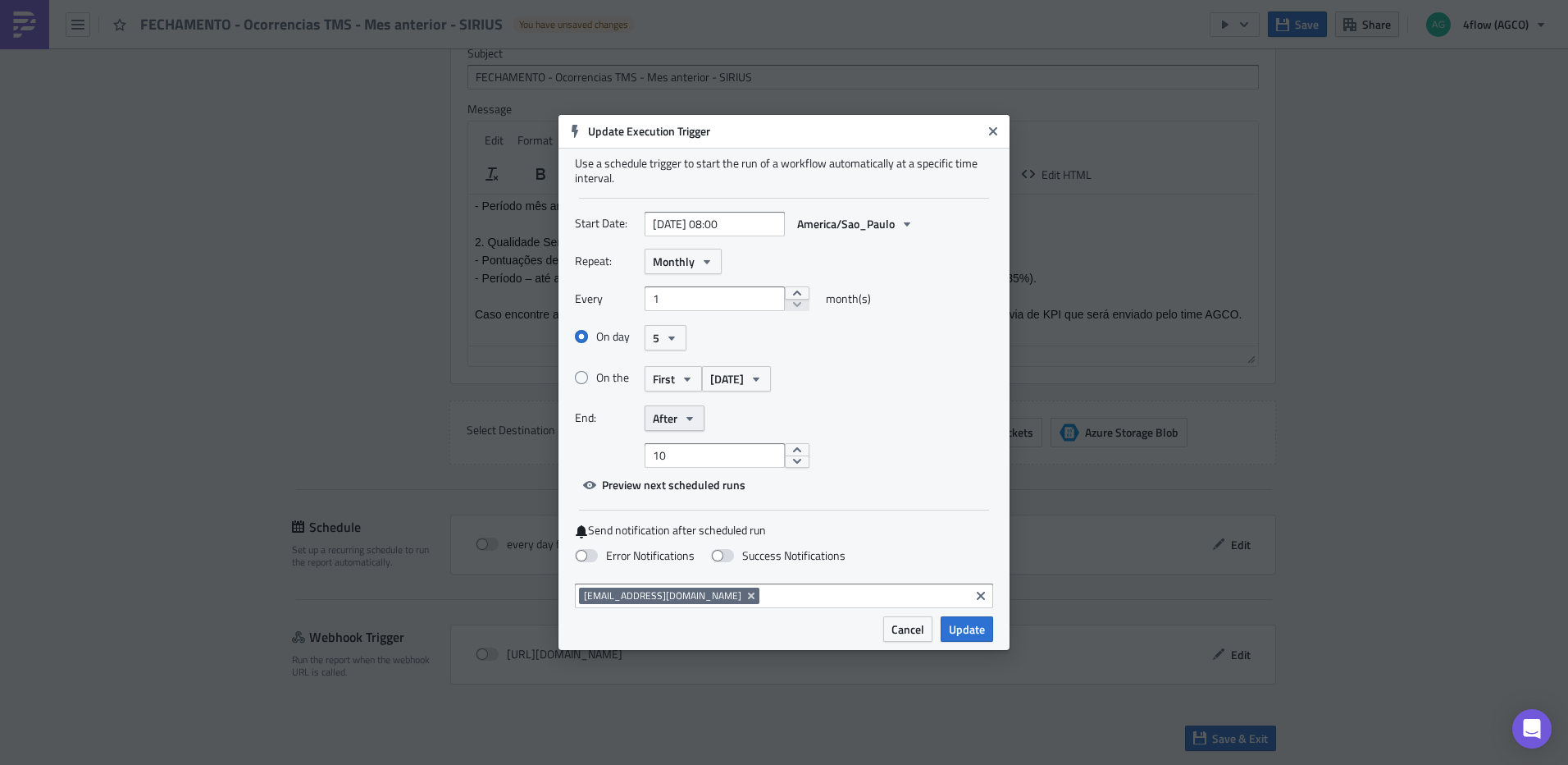
click at [690, 422] on icon "button" at bounding box center [689, 418] width 13 height 13
click at [712, 451] on div "Never" at bounding box center [722, 447] width 136 height 16
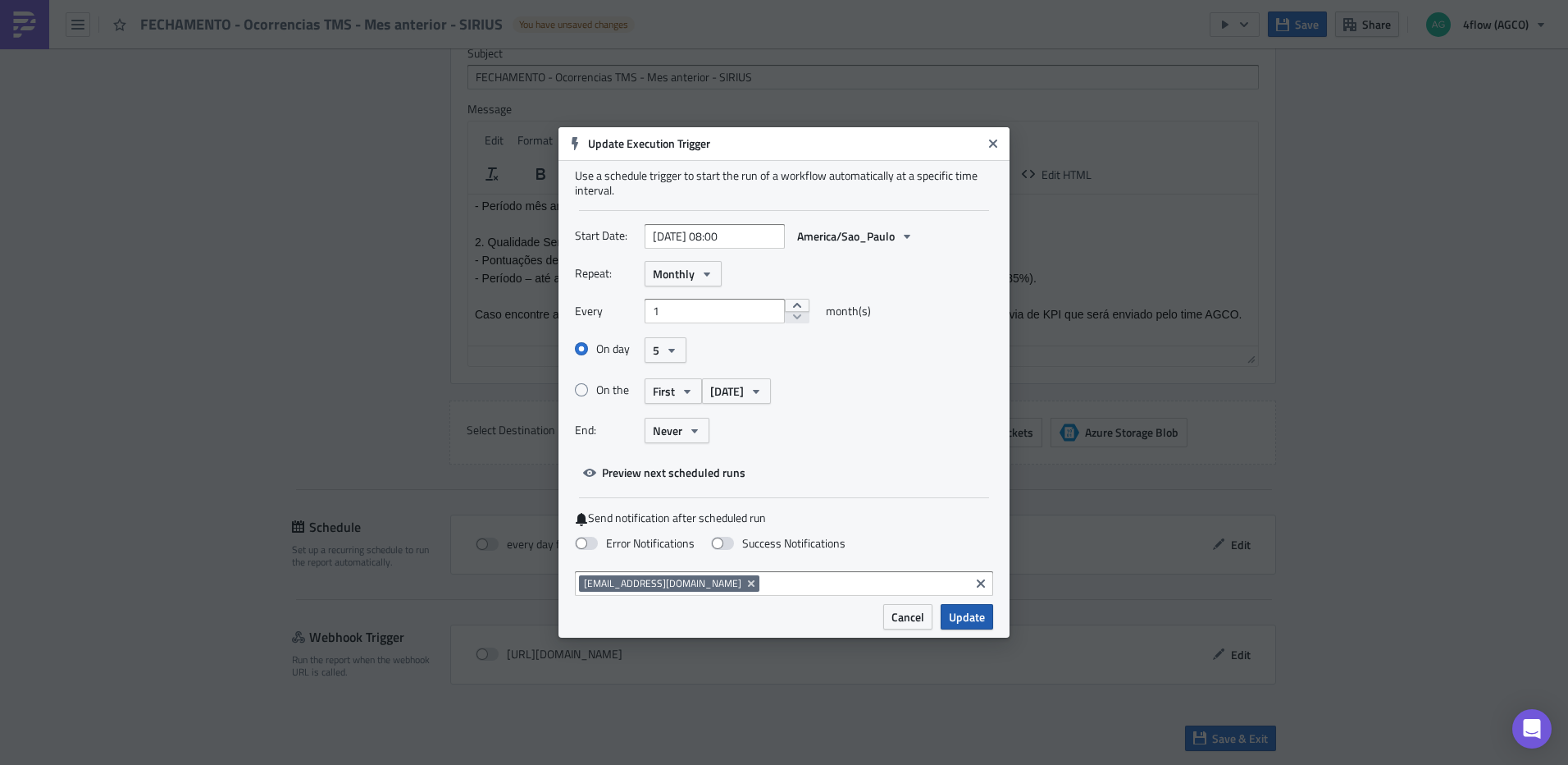
click at [960, 617] on span "Update" at bounding box center [966, 617] width 36 height 17
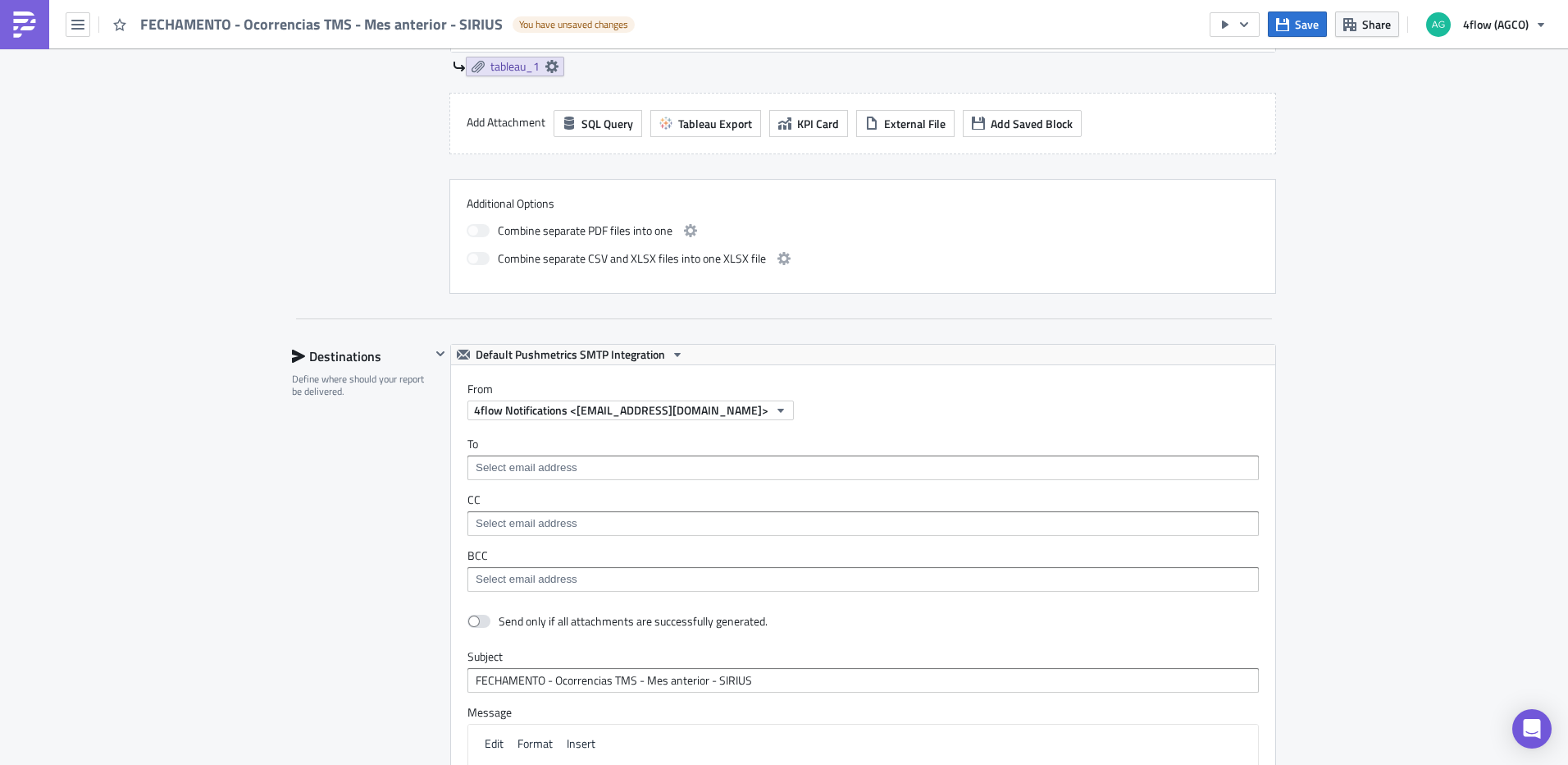
scroll to position [762, 0]
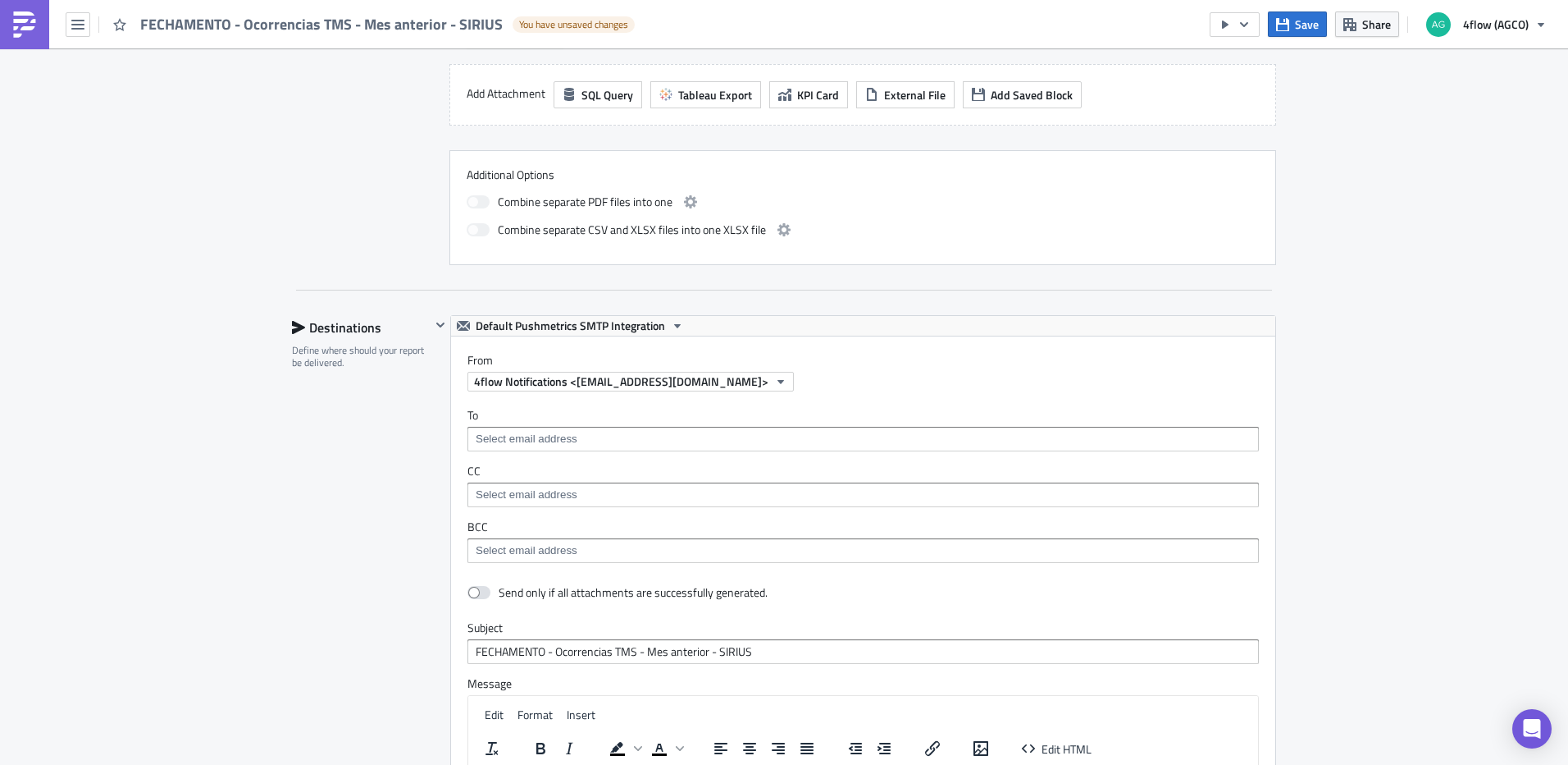
click at [543, 445] on input at bounding box center [862, 438] width 781 height 16
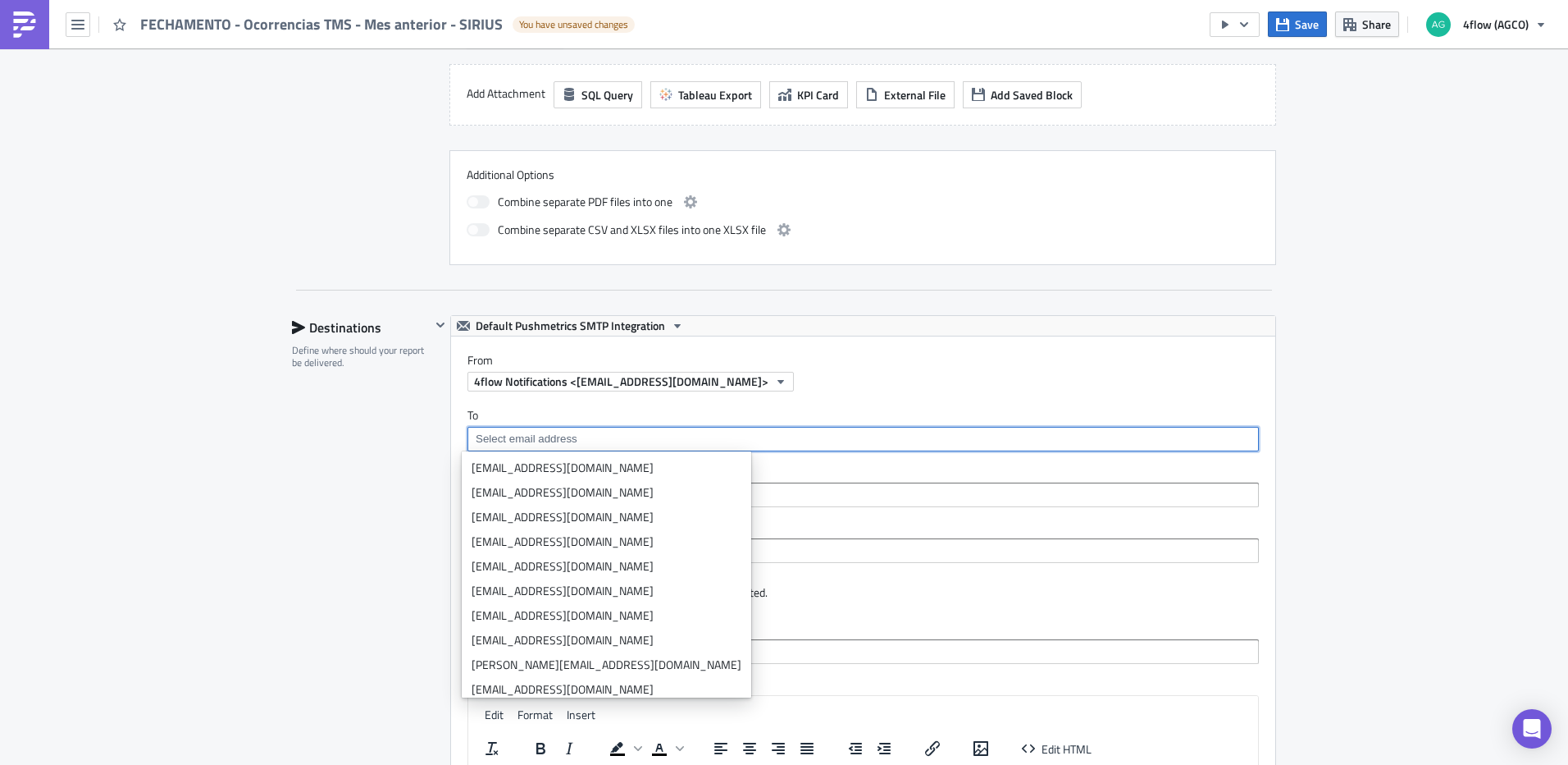
scroll to position [190, 0]
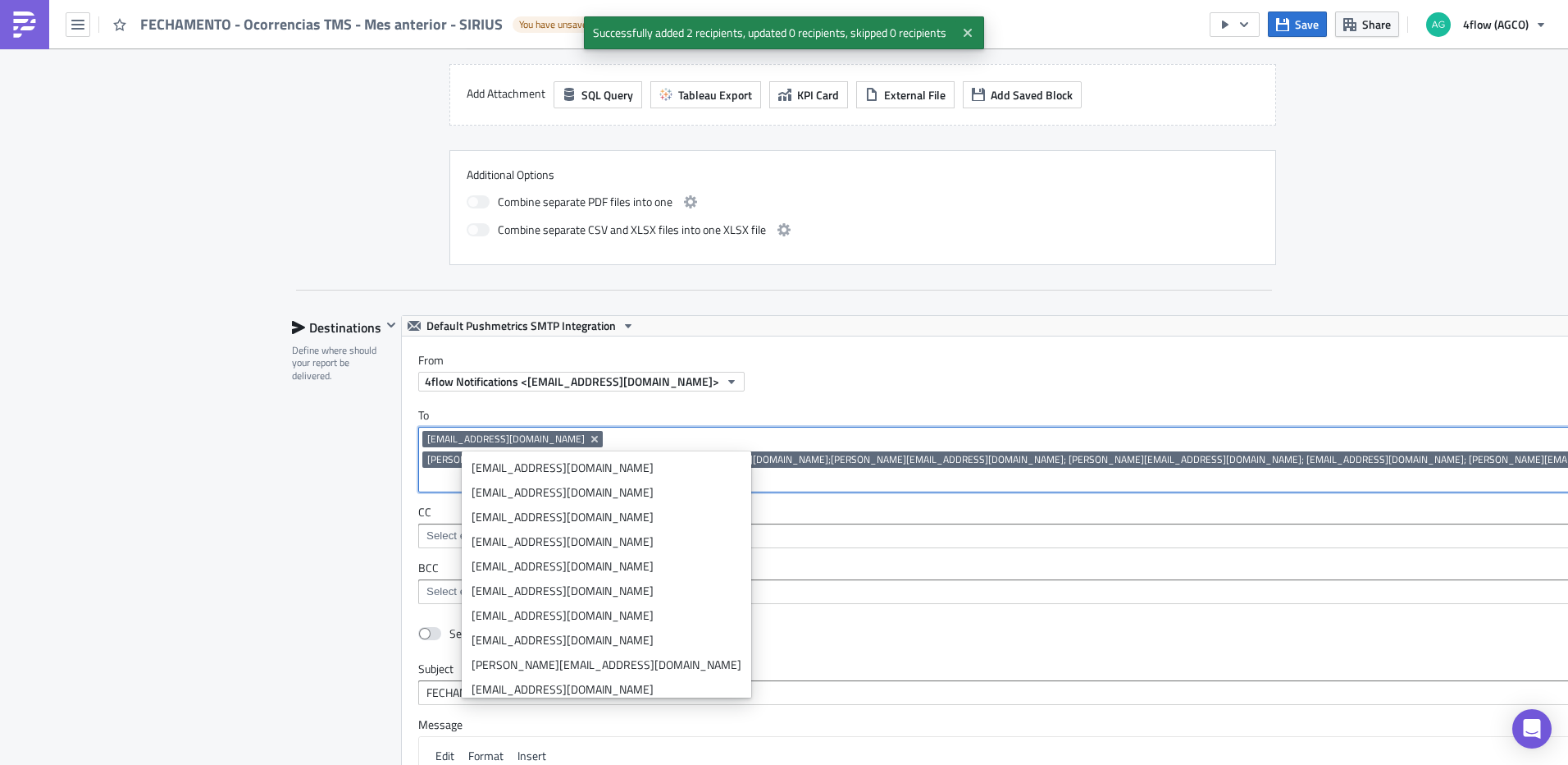
click at [1428, 423] on div "SA_M+P Execution Log Edit " FECHAMENTO - Ocorrencias TMS - Mes anterior - SIRIU…" at bounding box center [784, 334] width 1568 height 2097
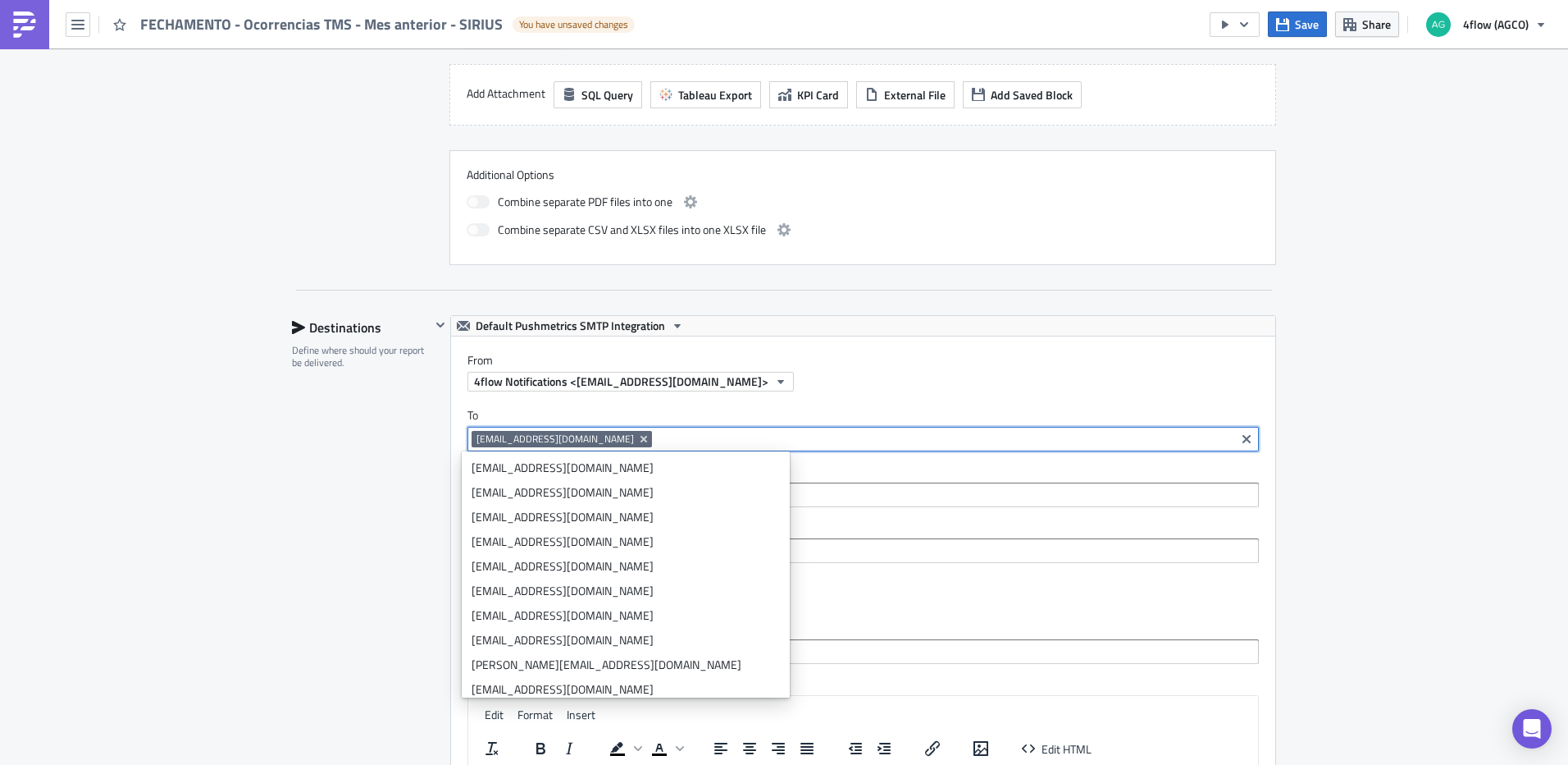
scroll to position [204, 0]
click at [1384, 472] on div "SA_M+P Execution Log Edit " FECHAMENTO - Ocorrencias TMS - Mes anterior - SIRIU…" at bounding box center [784, 314] width 1568 height 2056
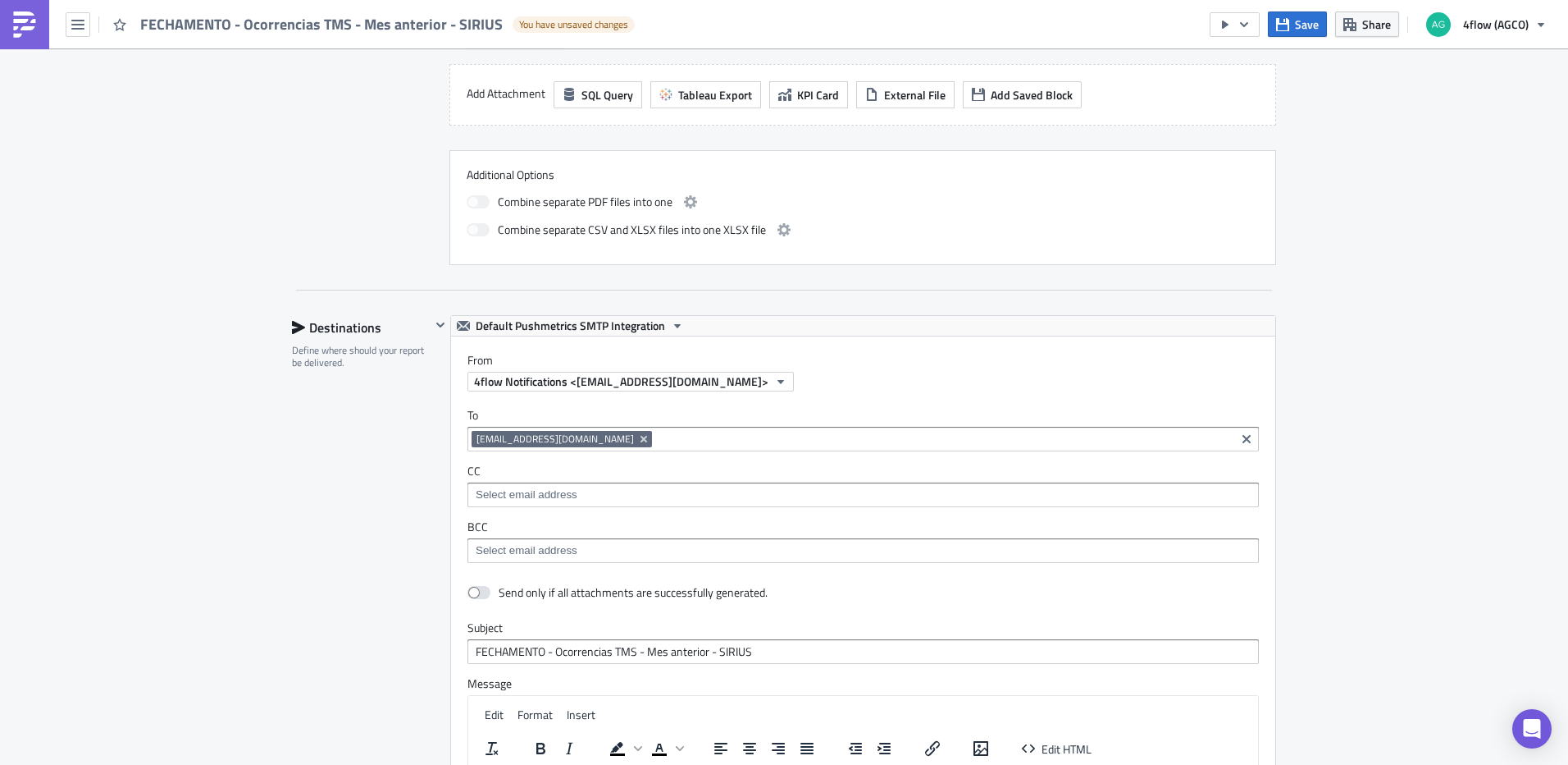
click at [865, 415] on label "To" at bounding box center [863, 415] width 792 height 14
click at [866, 433] on input at bounding box center [943, 438] width 575 height 16
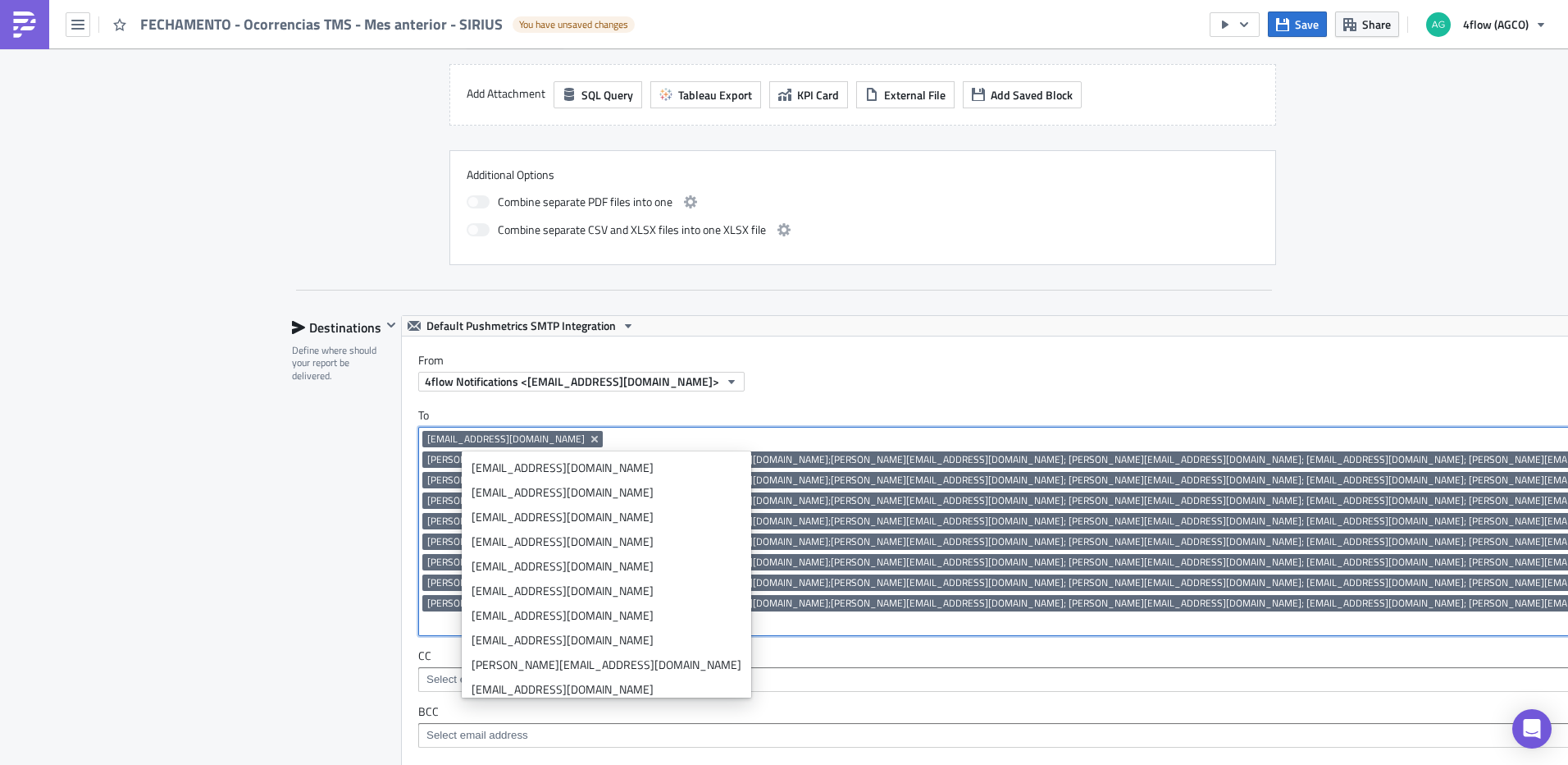
scroll to position [190, 0]
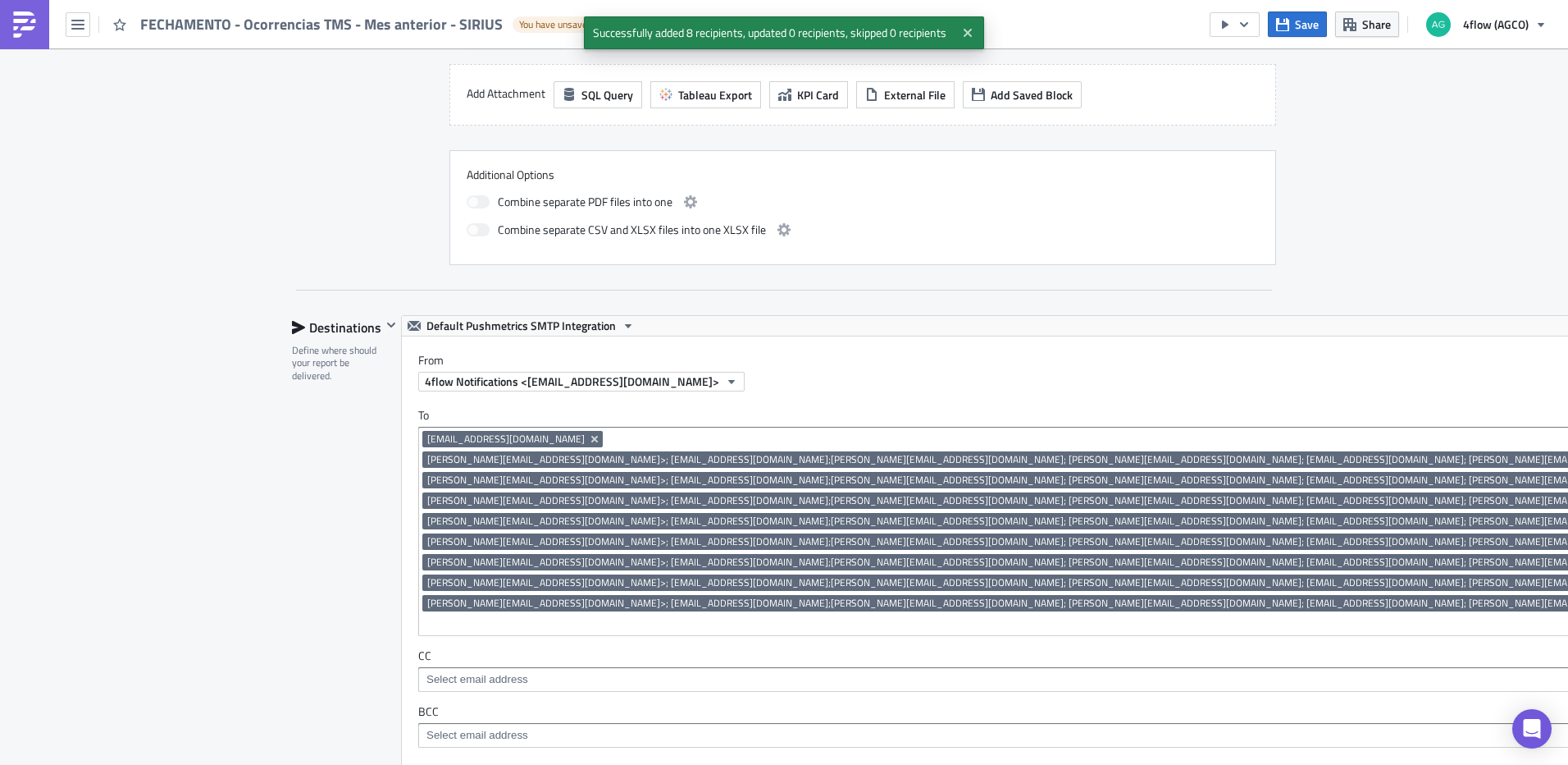
click at [1419, 471] on div "SA_M+P Execution Log Edit " FECHAMENTO - Ocorrencias TMS - Mes anterior - SIRIU…" at bounding box center [784, 405] width 1568 height 2240
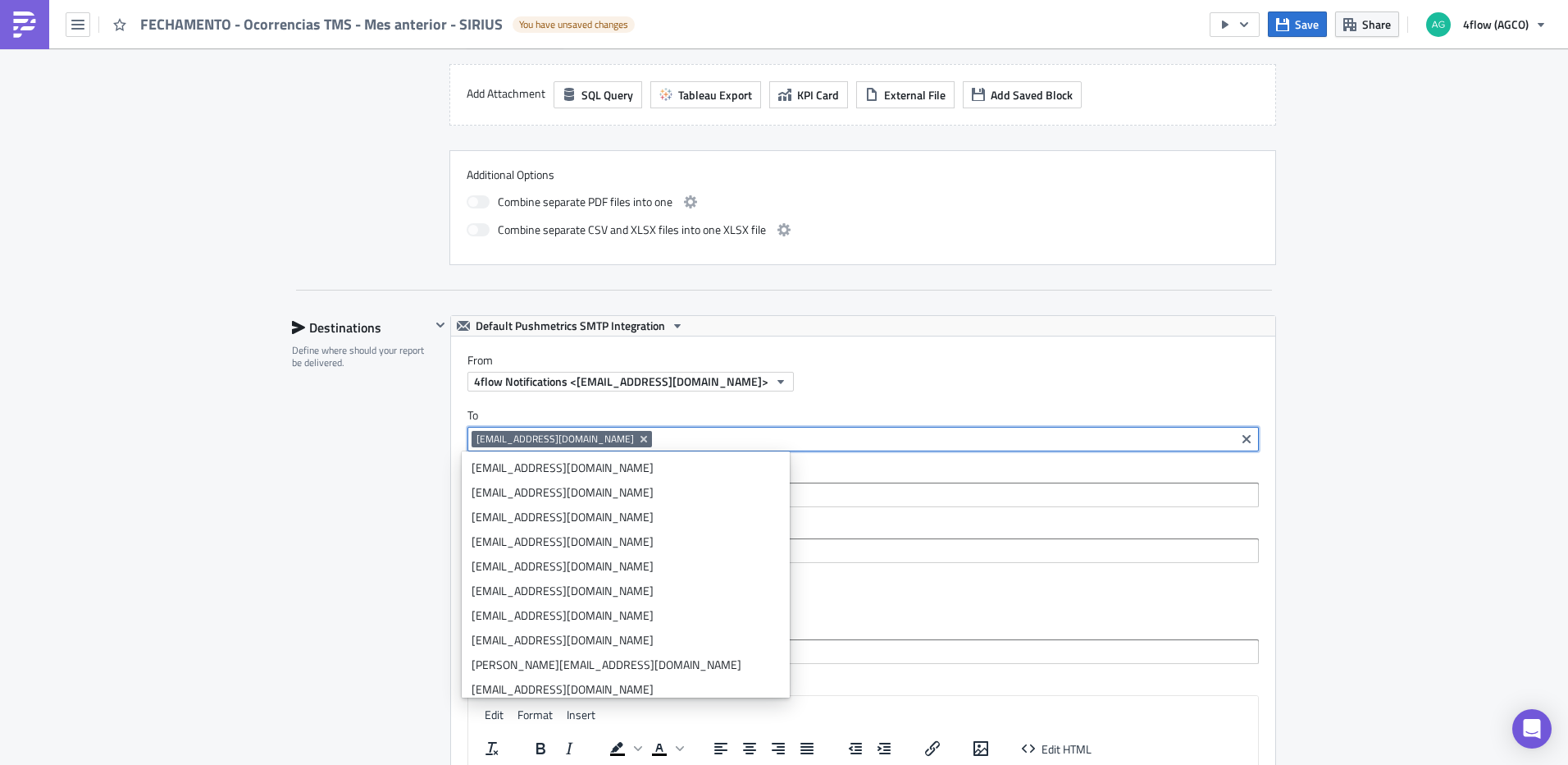
scroll to position [204, 0]
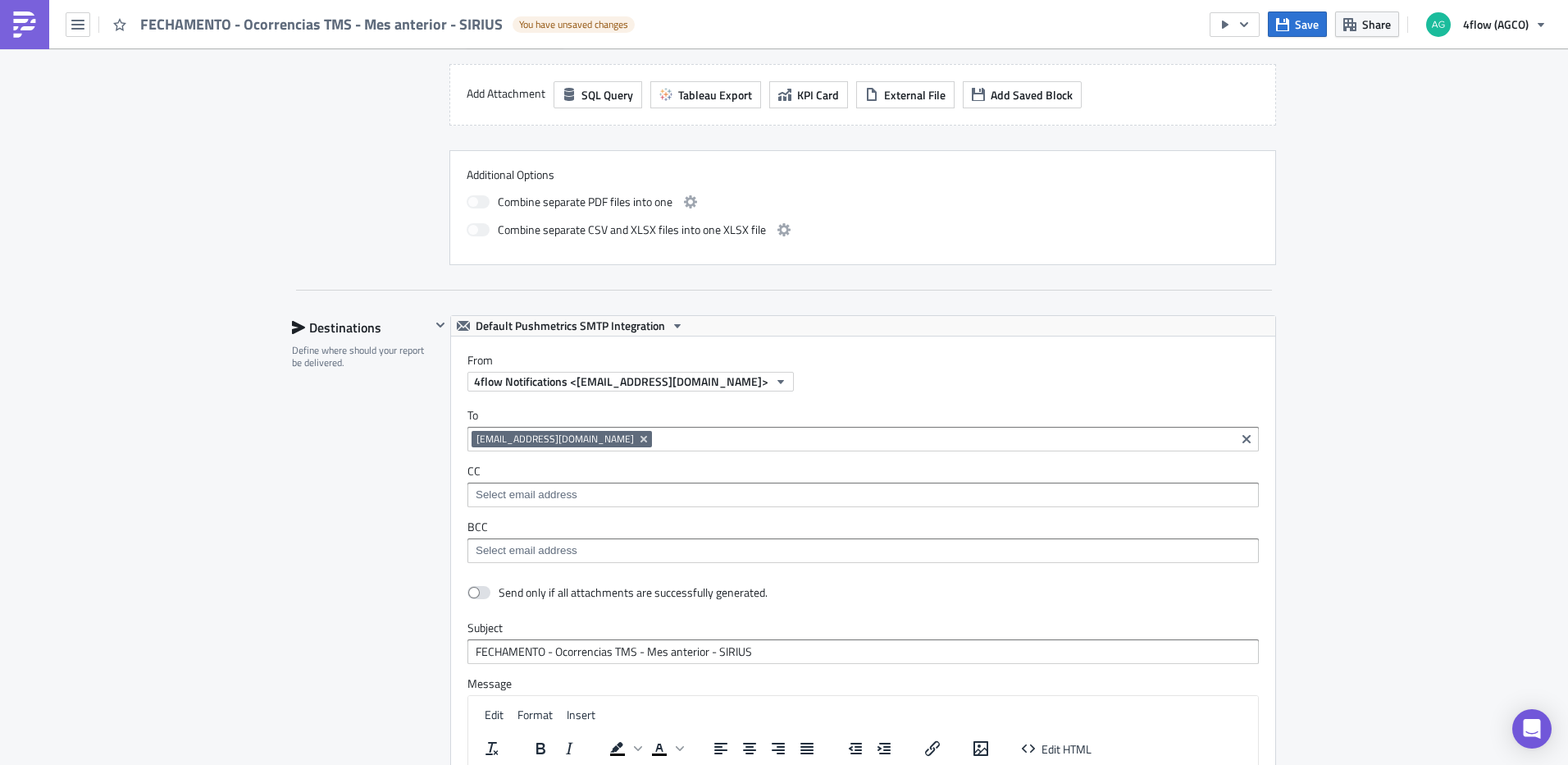
click at [1395, 427] on div "SA_M+P Execution Log Edit " FECHAMENTO - Ocorrencias TMS - Mes anterior - SIRIU…" at bounding box center [784, 314] width 1568 height 2056
click at [981, 443] on input at bounding box center [943, 438] width 575 height 16
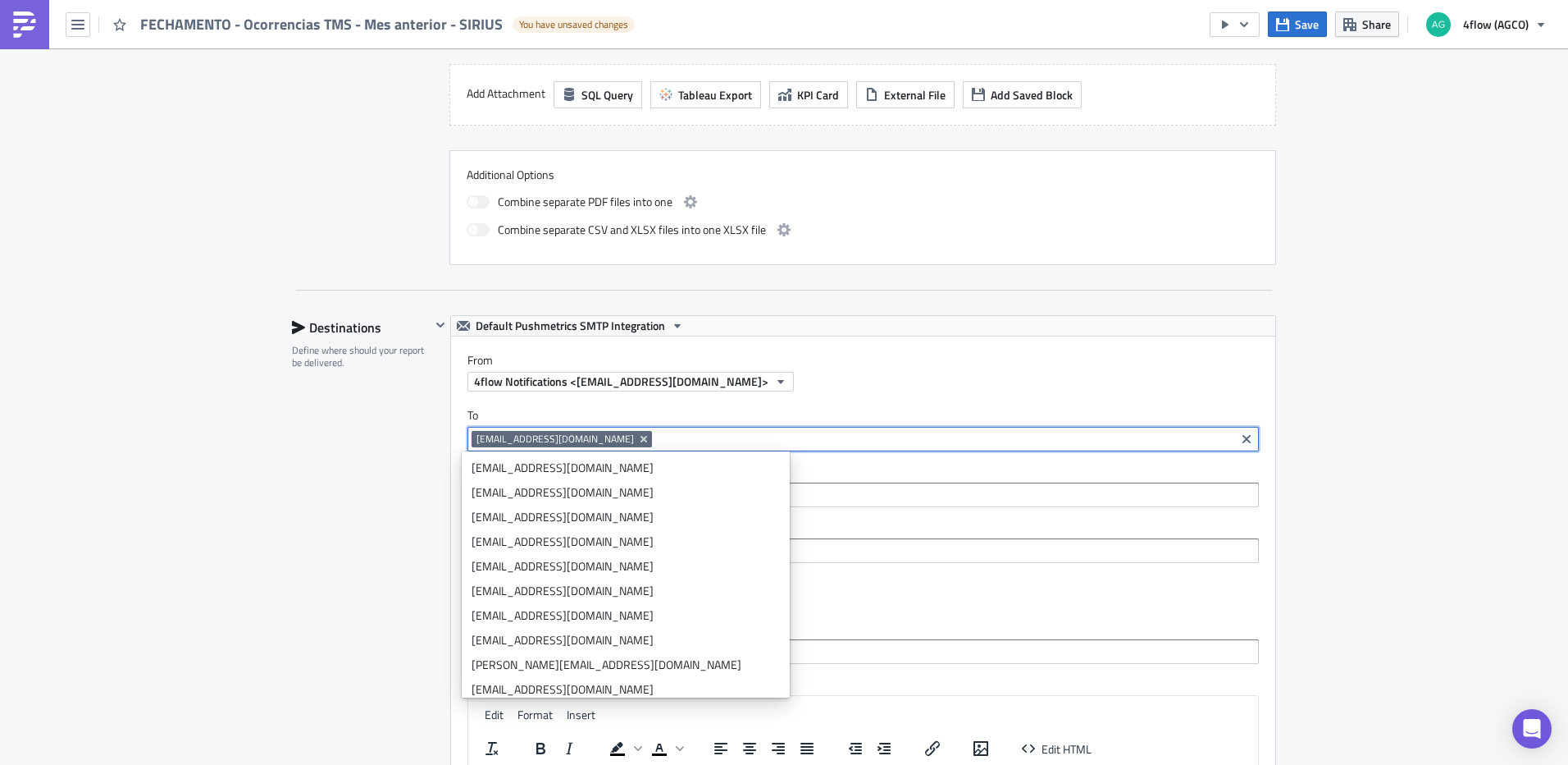
scroll to position [190, 0]
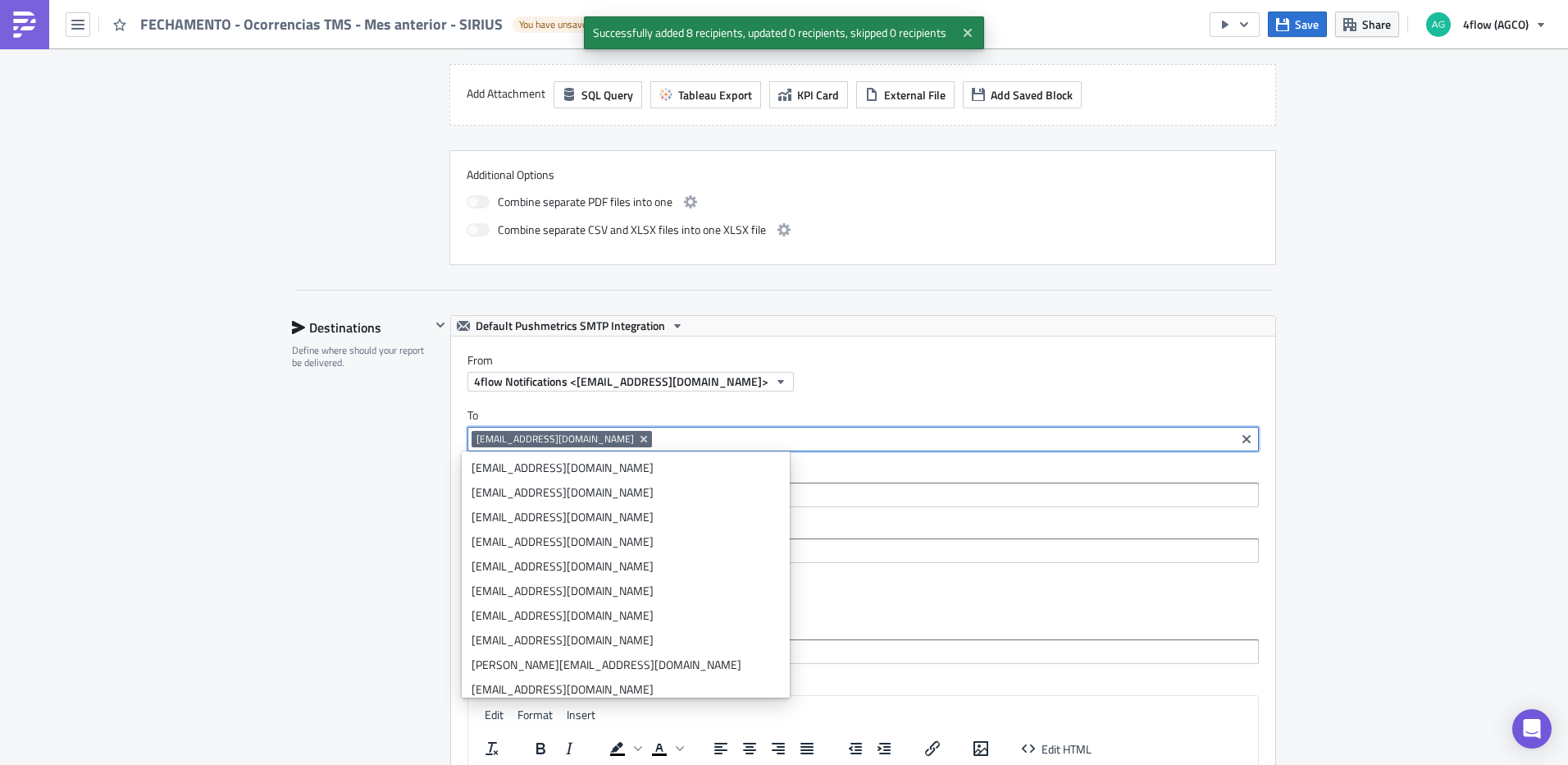
scroll to position [204, 0]
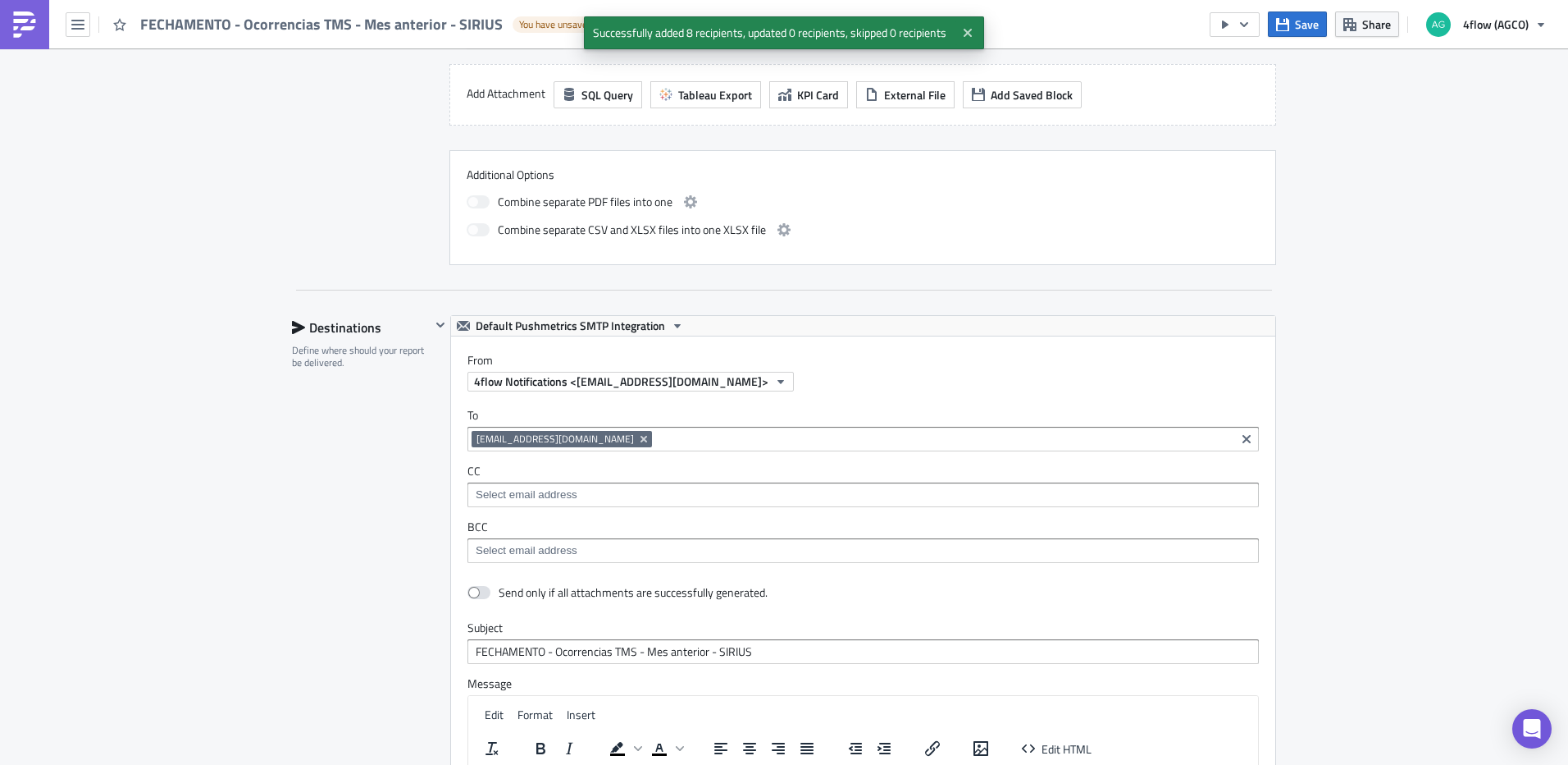
click at [1326, 461] on div "SA_M+P Execution Log Edit " FECHAMENTO - Ocorrencias TMS - Mes anterior - SIRIU…" at bounding box center [784, 314] width 1568 height 2056
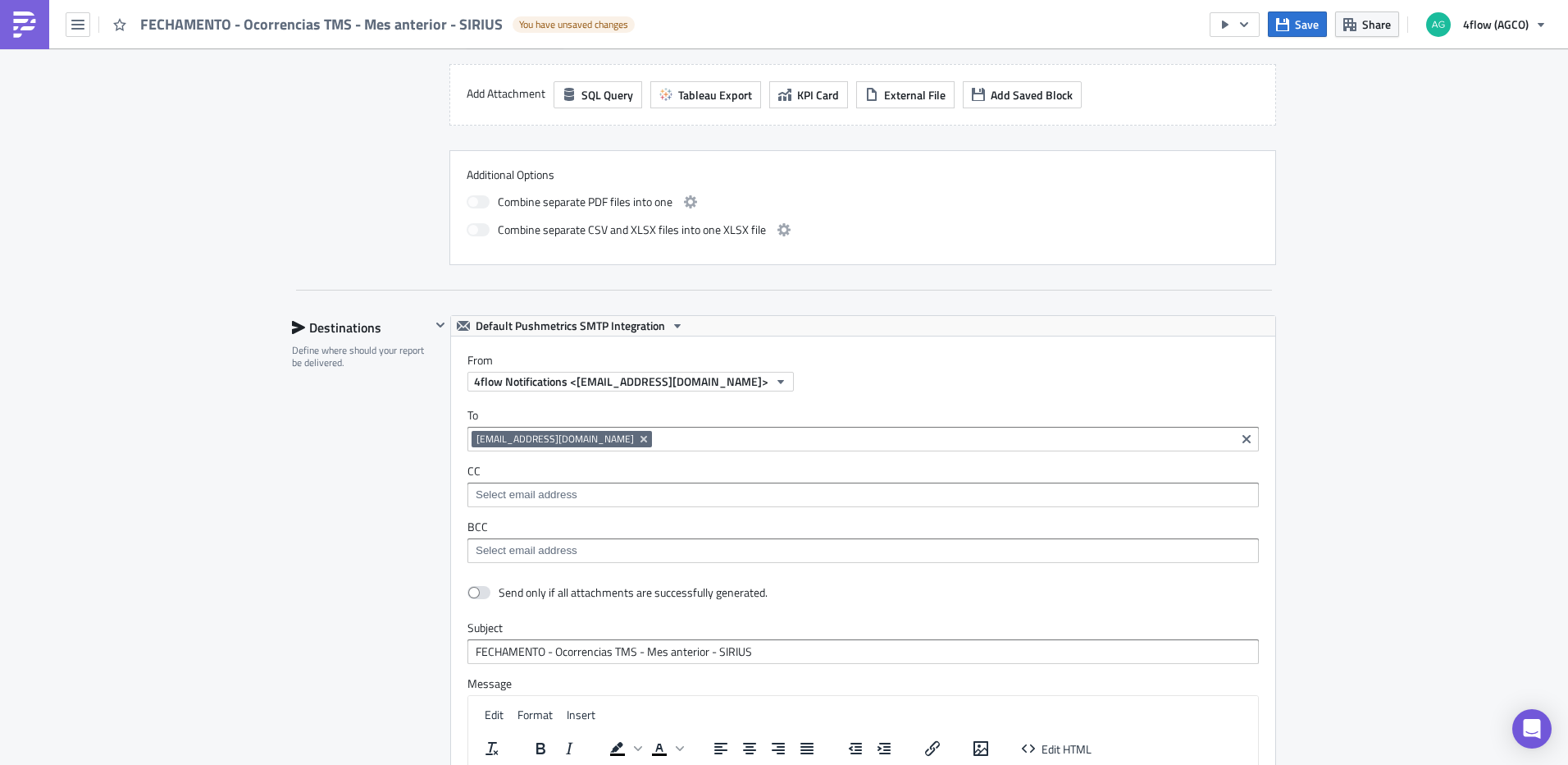
click at [700, 447] on div "[EMAIL_ADDRESS][DOMAIN_NAME]" at bounding box center [851, 441] width 759 height 20
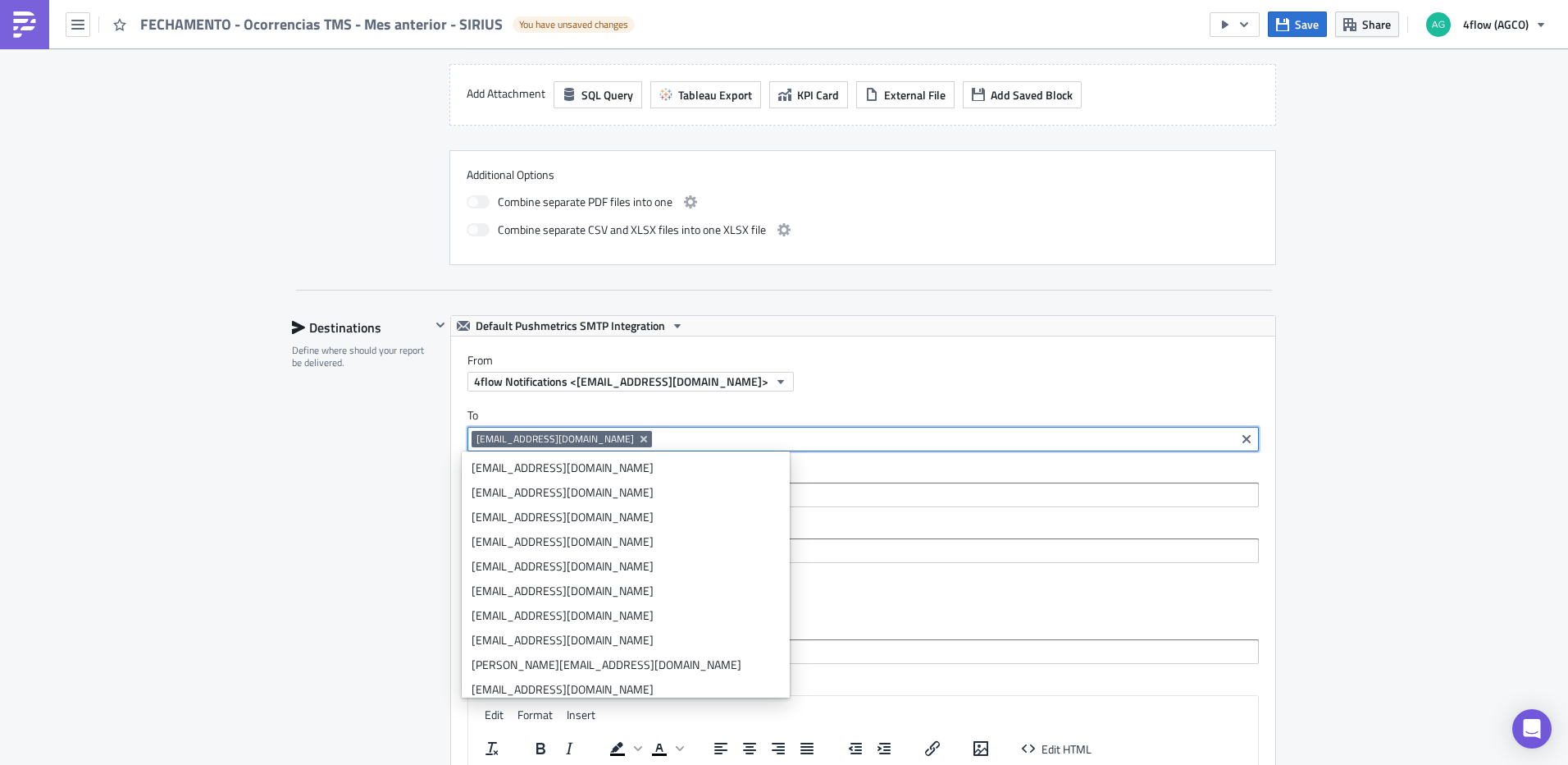
paste input "[PERSON_NAME][EMAIL_ADDRESS][DOMAIN_NAME]"
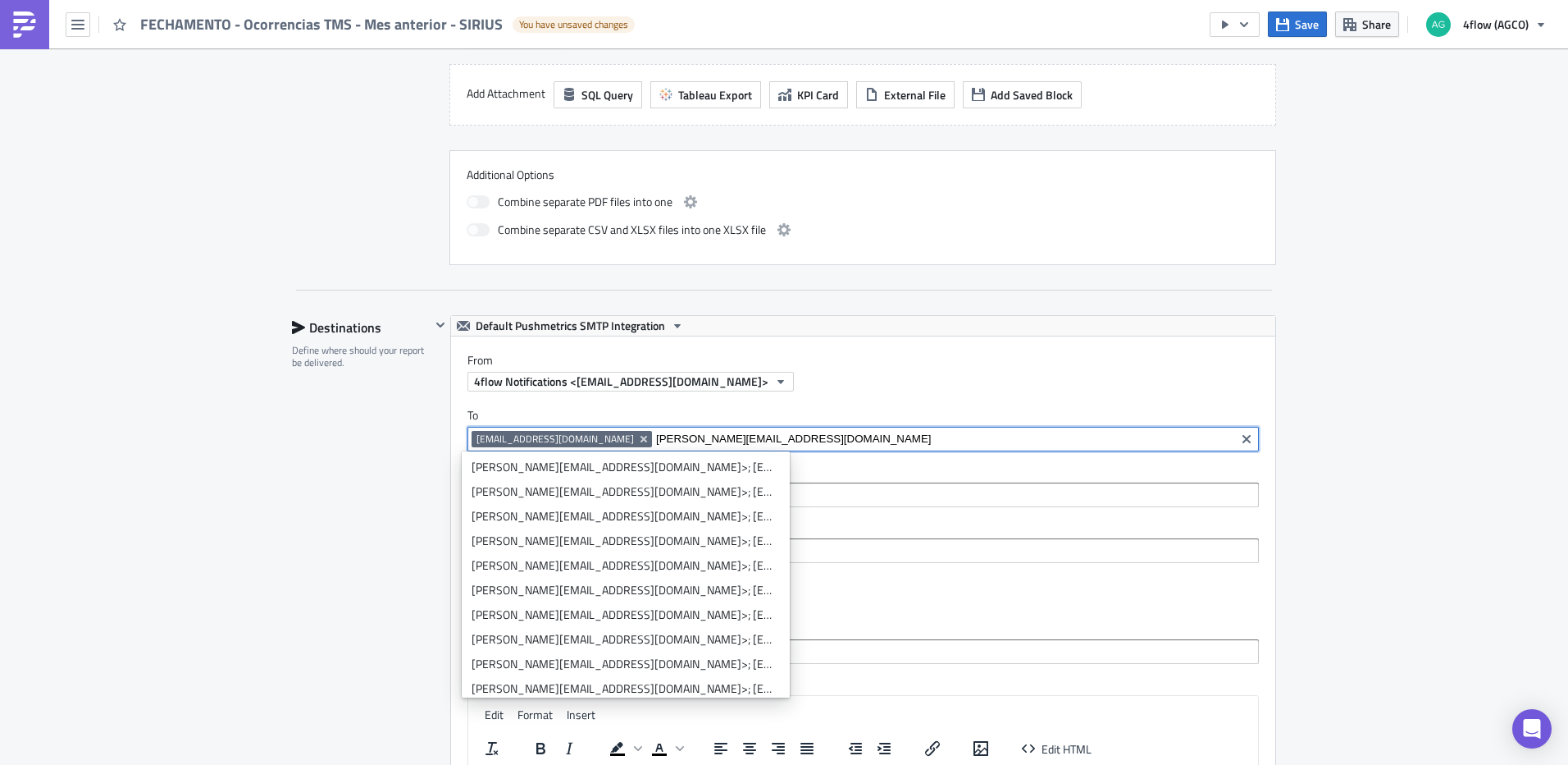
scroll to position [205, 0]
type input "[PERSON_NAME][EMAIL_ADDRESS][DOMAIN_NAME]"
click at [598, 682] on div "Add "marlon@siriuslog.com.br"" at bounding box center [636, 680] width 290 height 16
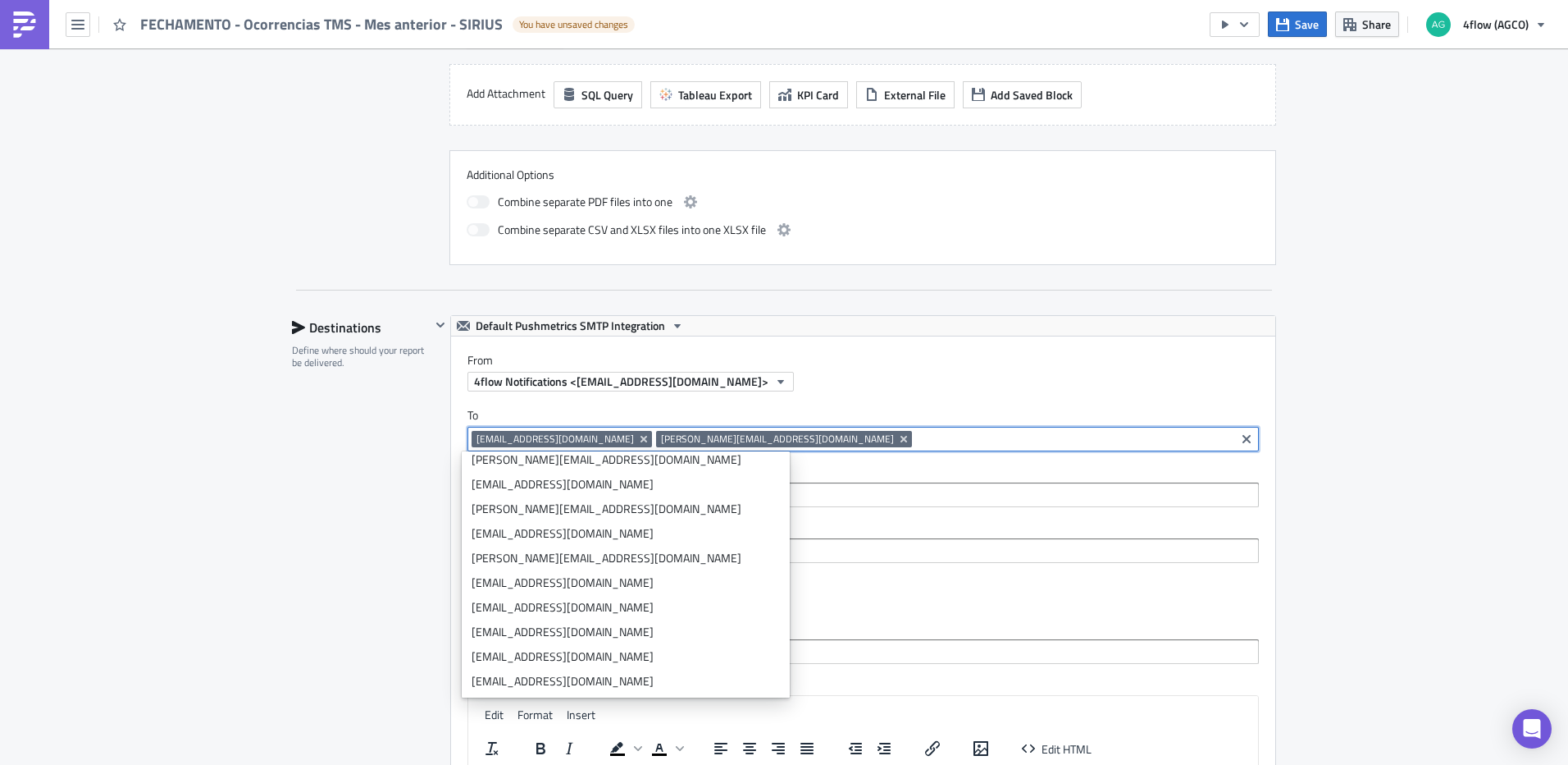
scroll to position [0, 0]
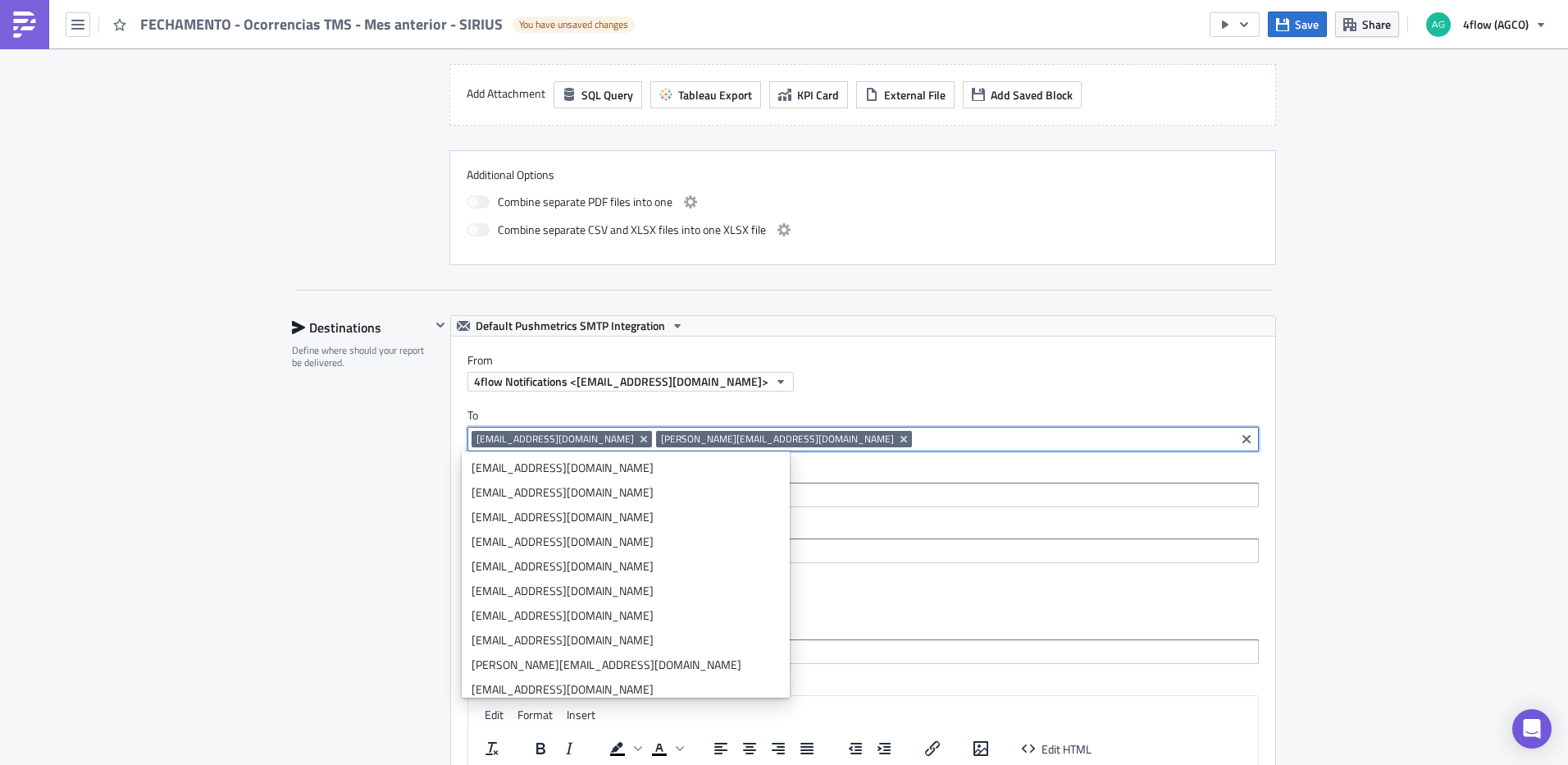
click at [837, 427] on div "operacional2.rg@siriuslog.com.br marlon@siriuslog.com.br" at bounding box center [863, 438] width 792 height 25
paste input "[EMAIL_ADDRESS][DOMAIN_NAME]"
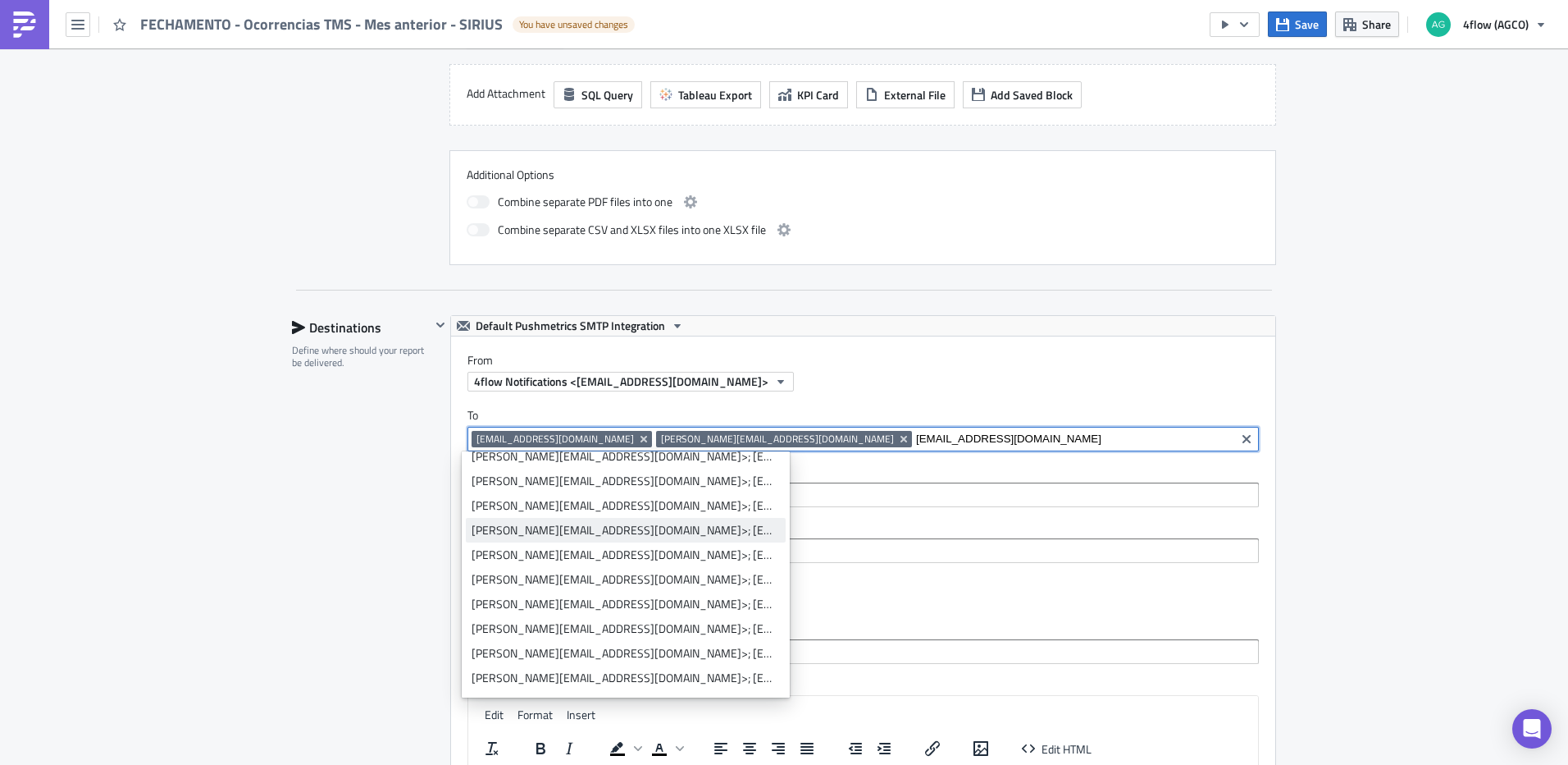
scroll to position [205, 0]
type input "[EMAIL_ADDRESS][DOMAIN_NAME]"
click at [607, 675] on div "Add "logistica@siriuslog.com.br"" at bounding box center [636, 680] width 290 height 16
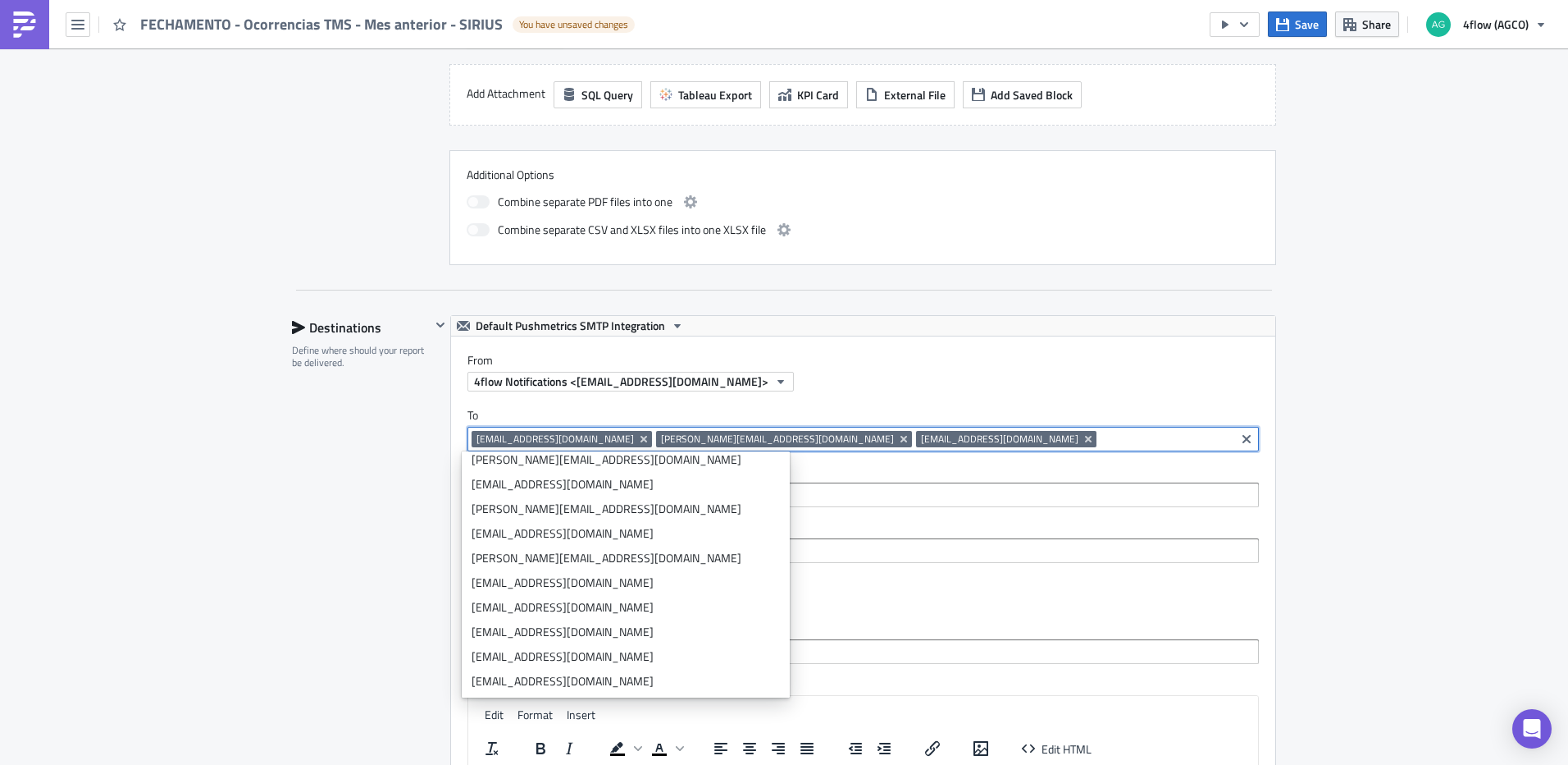
scroll to position [0, 0]
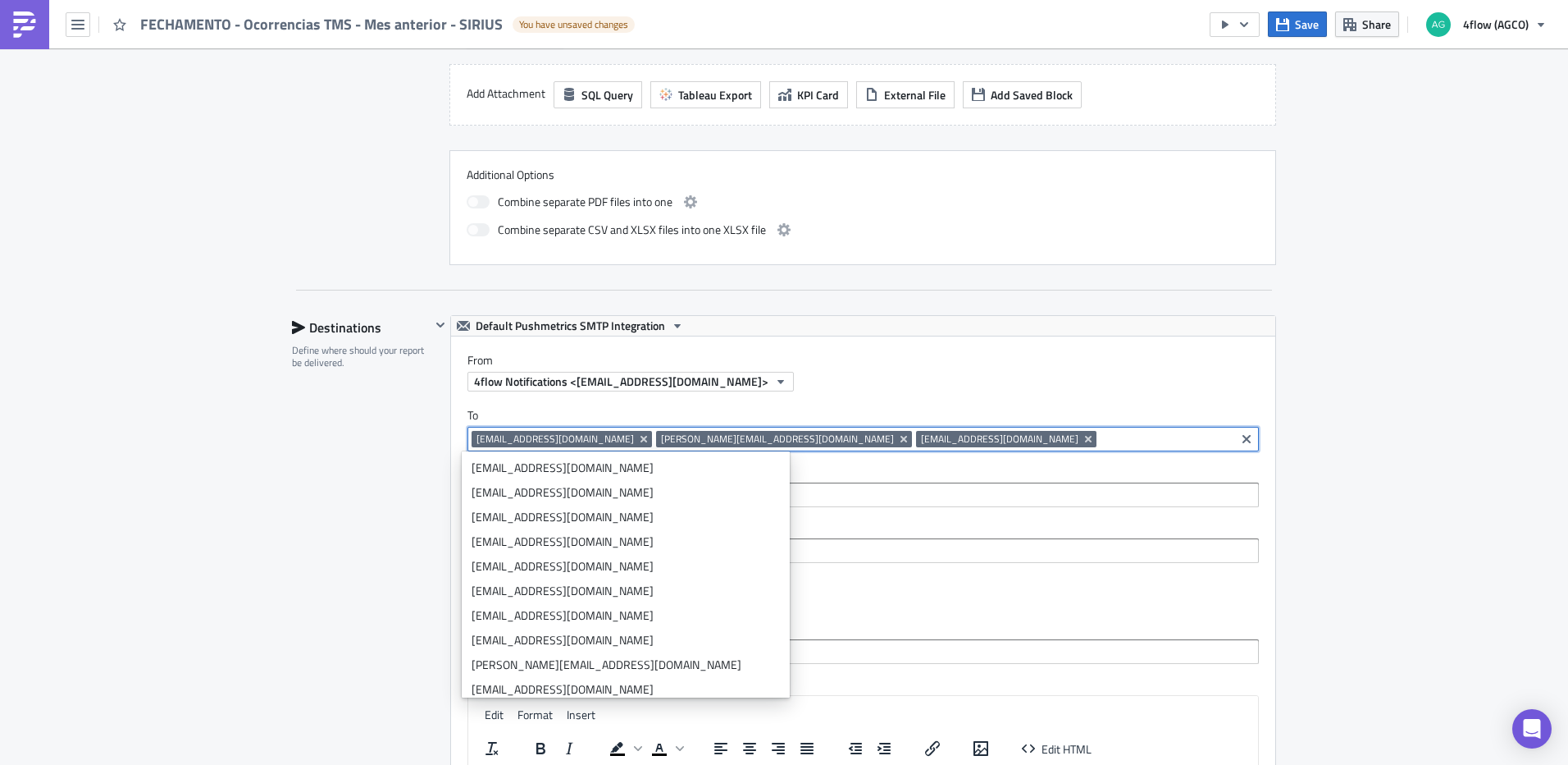
click at [1100, 442] on input at bounding box center [1165, 438] width 131 height 16
paste input "[EMAIL_ADDRESS][DOMAIN_NAME]"
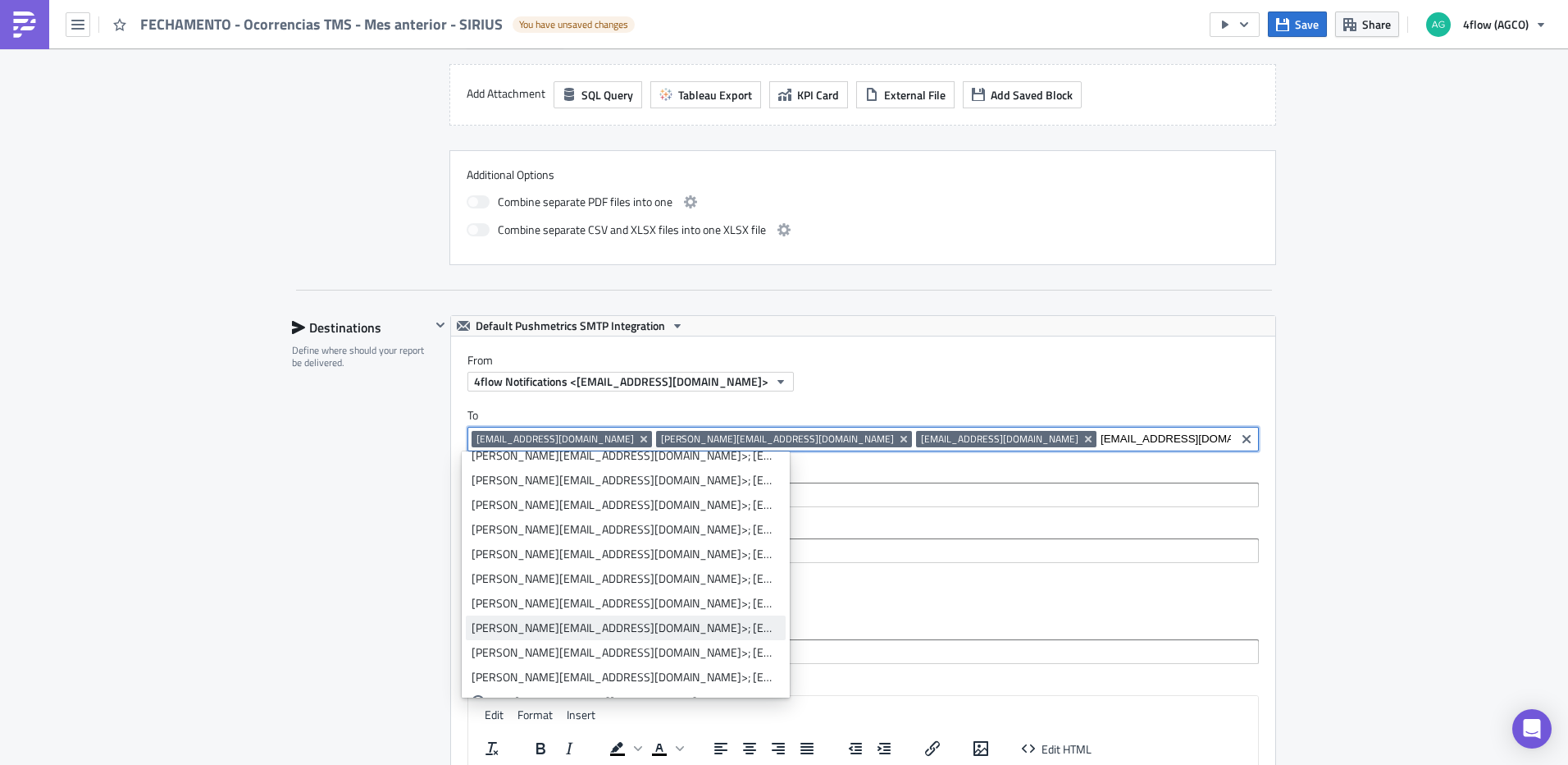
scroll to position [205, 0]
type input "[EMAIL_ADDRESS][DOMAIN_NAME]"
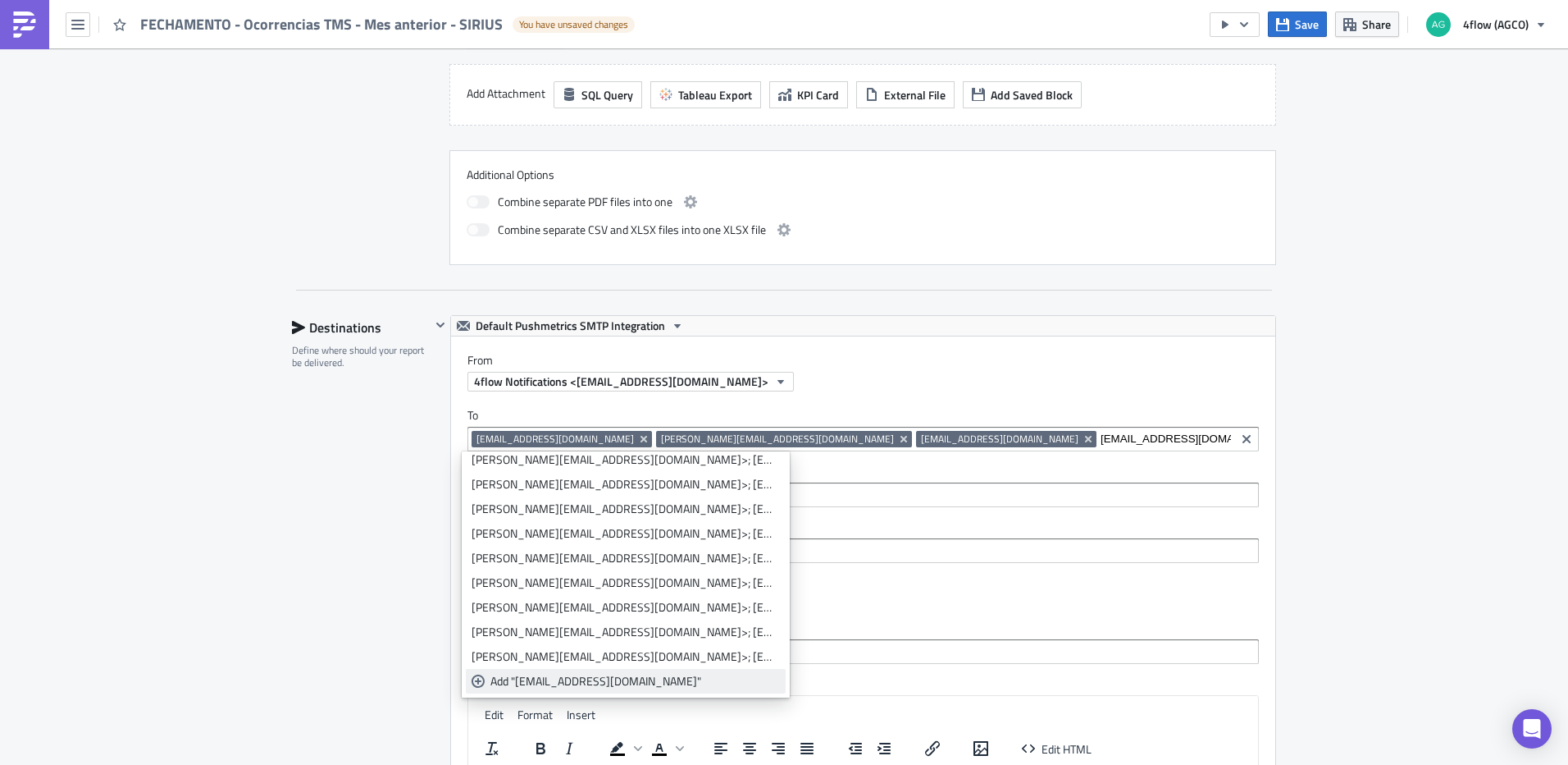
click at [631, 685] on div "Add "marcio@siriuslog.com.br"" at bounding box center [636, 680] width 290 height 16
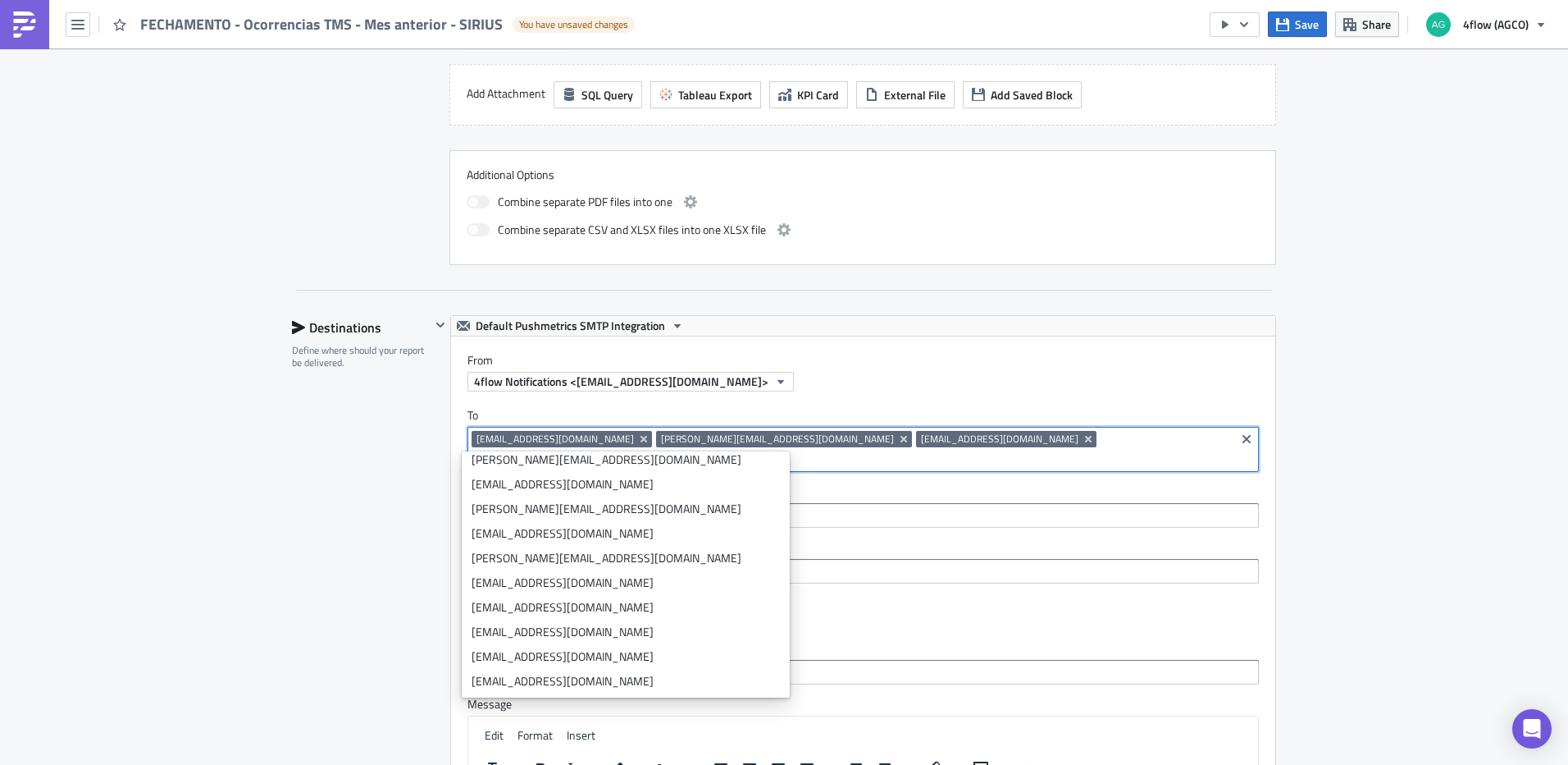
scroll to position [0, 0]
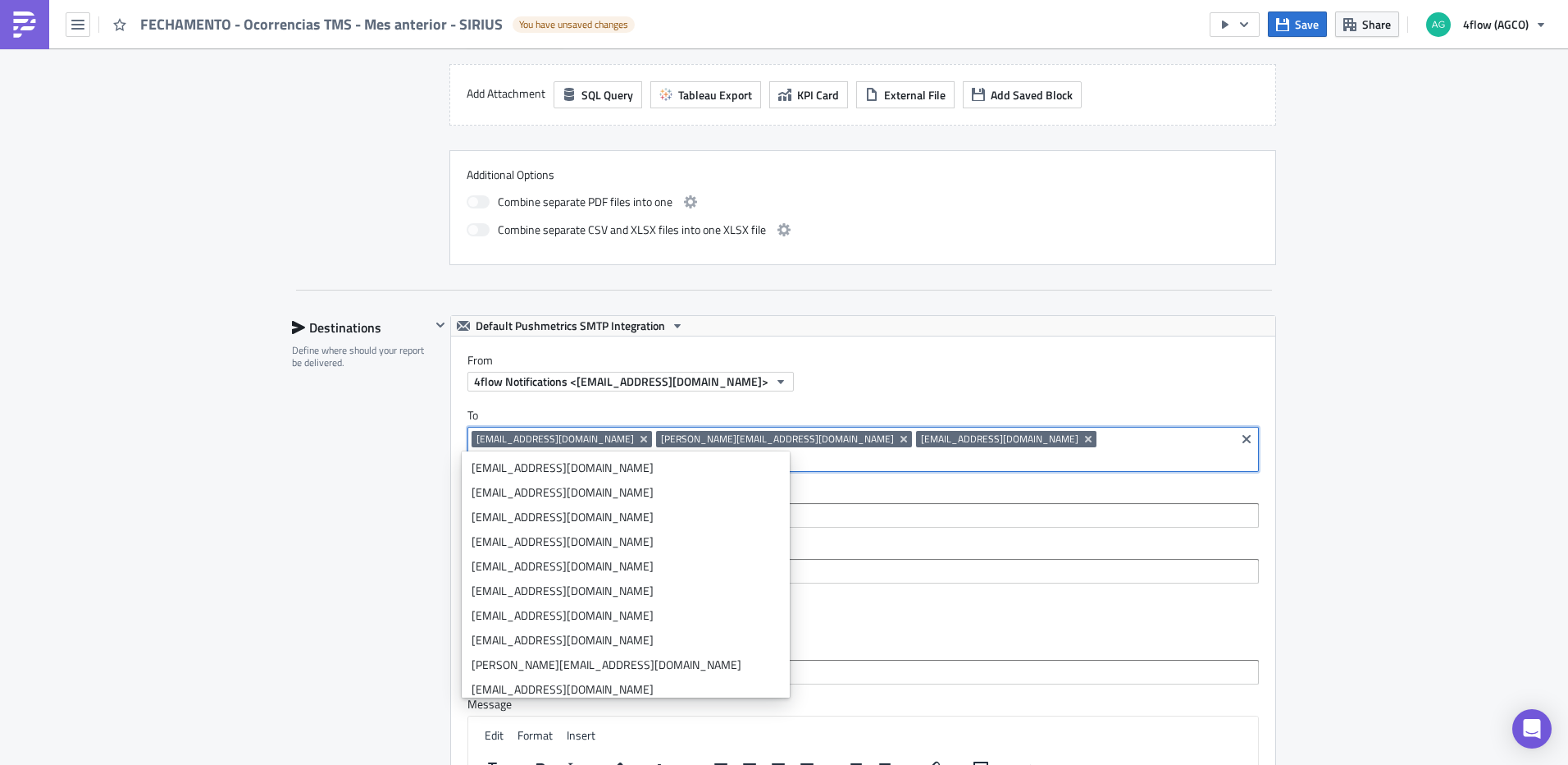
click at [1133, 451] on input at bounding box center [943, 459] width 575 height 16
paste input "[PERSON_NAME][EMAIL_ADDRESS][DOMAIN_NAME]"
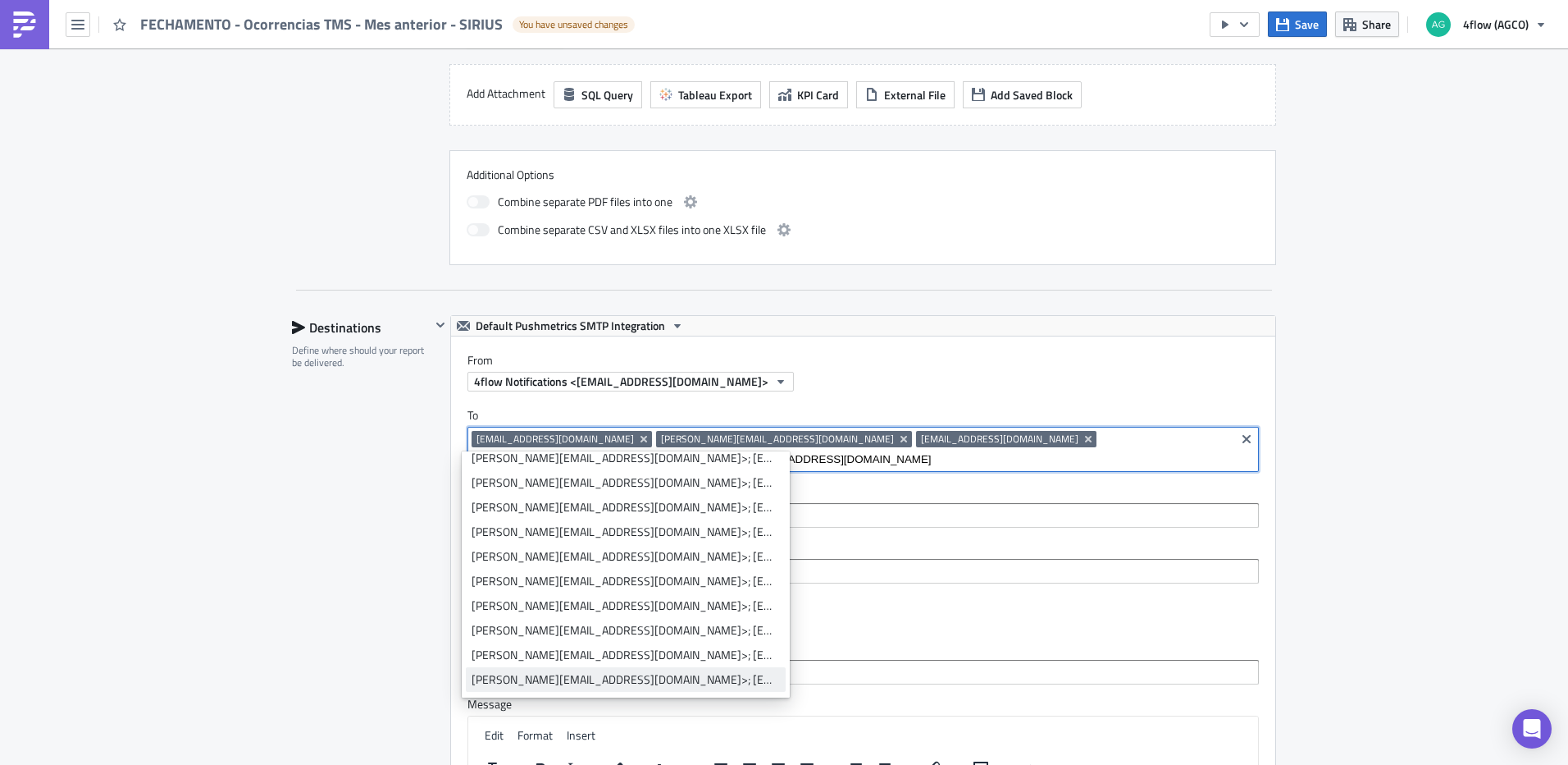
scroll to position [205, 0]
type input "[PERSON_NAME][EMAIL_ADDRESS][DOMAIN_NAME]"
click at [661, 682] on div "Add "gustavo@siriuslog.com.br"" at bounding box center [636, 680] width 290 height 16
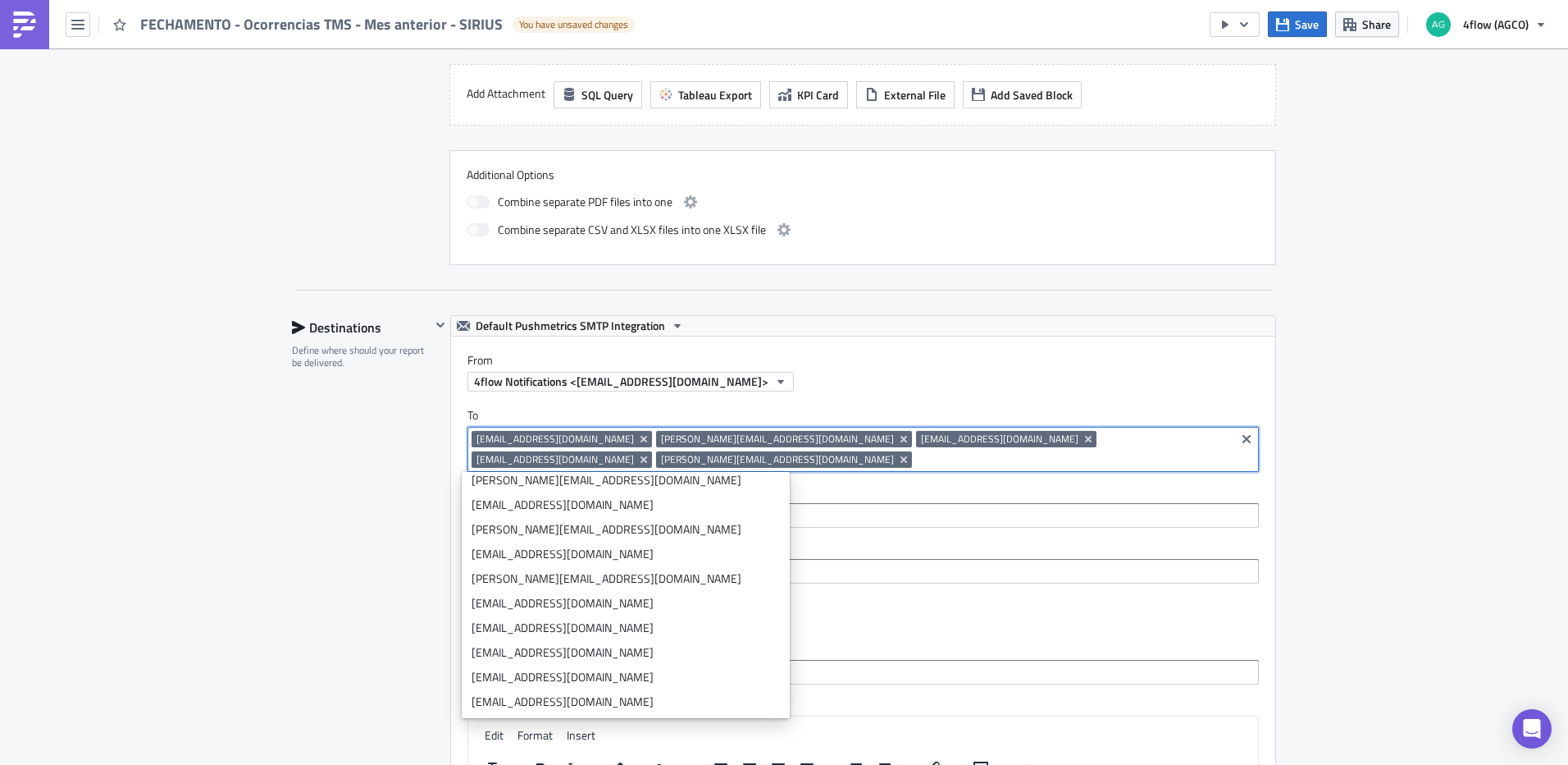
scroll to position [0, 0]
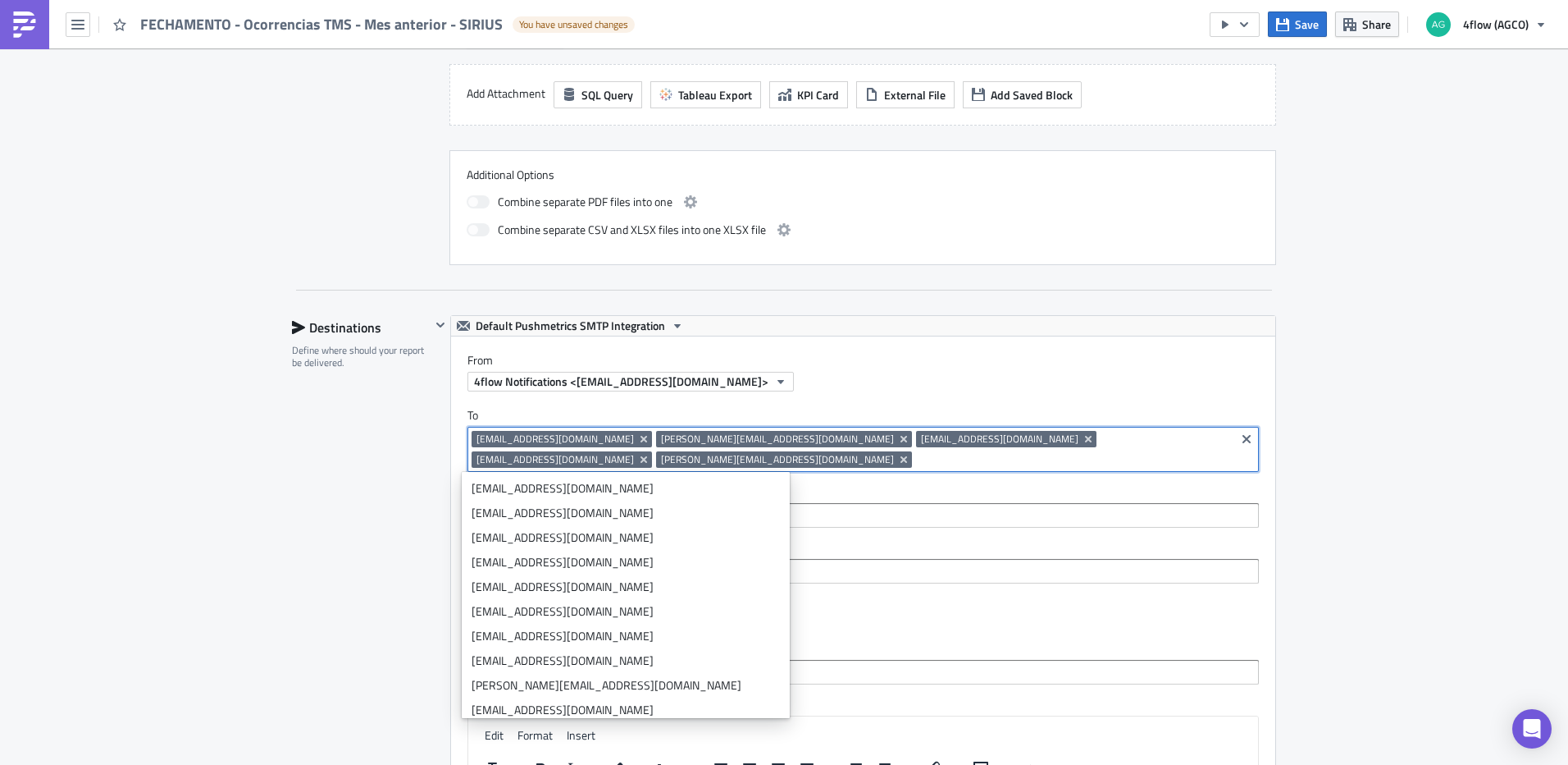
click at [916, 461] on input at bounding box center [1074, 459] width 315 height 16
paste input "[EMAIL_ADDRESS][DOMAIN_NAME]"
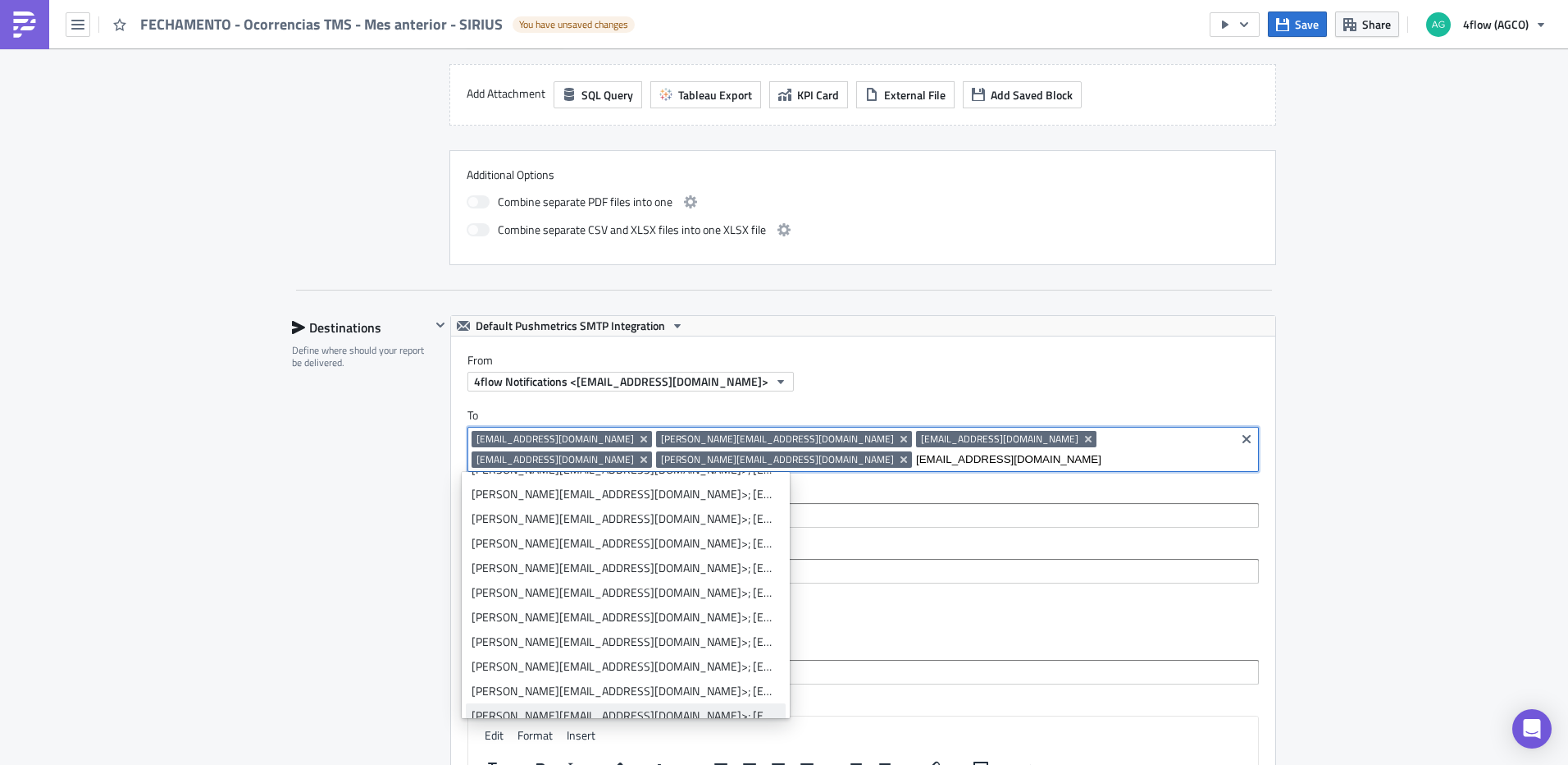
scroll to position [205, 0]
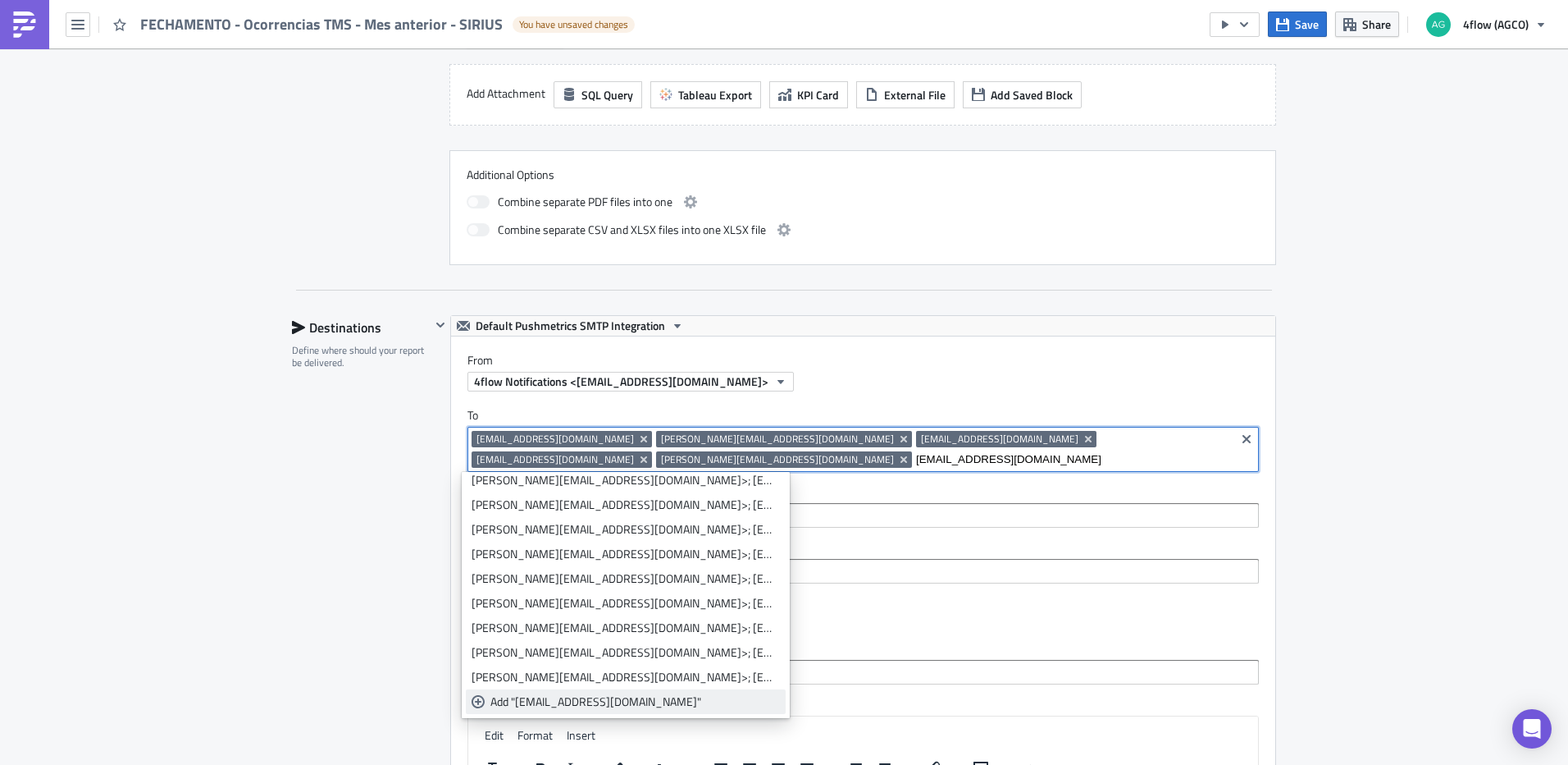
type input "[EMAIL_ADDRESS][DOMAIN_NAME]"
click at [623, 704] on div "Add "zagonel@siriuslog.com.br"" at bounding box center [636, 701] width 290 height 16
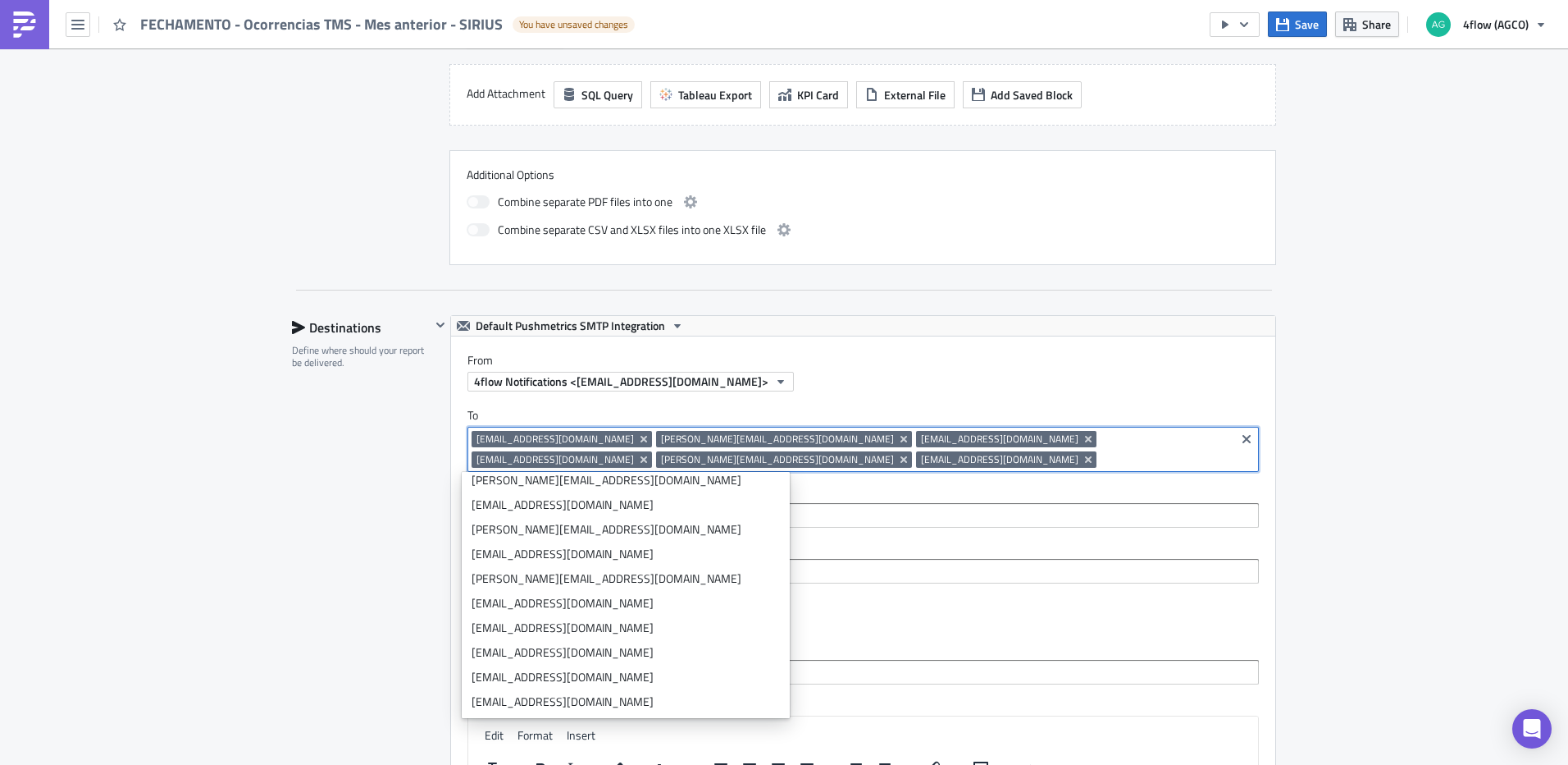
scroll to position [0, 0]
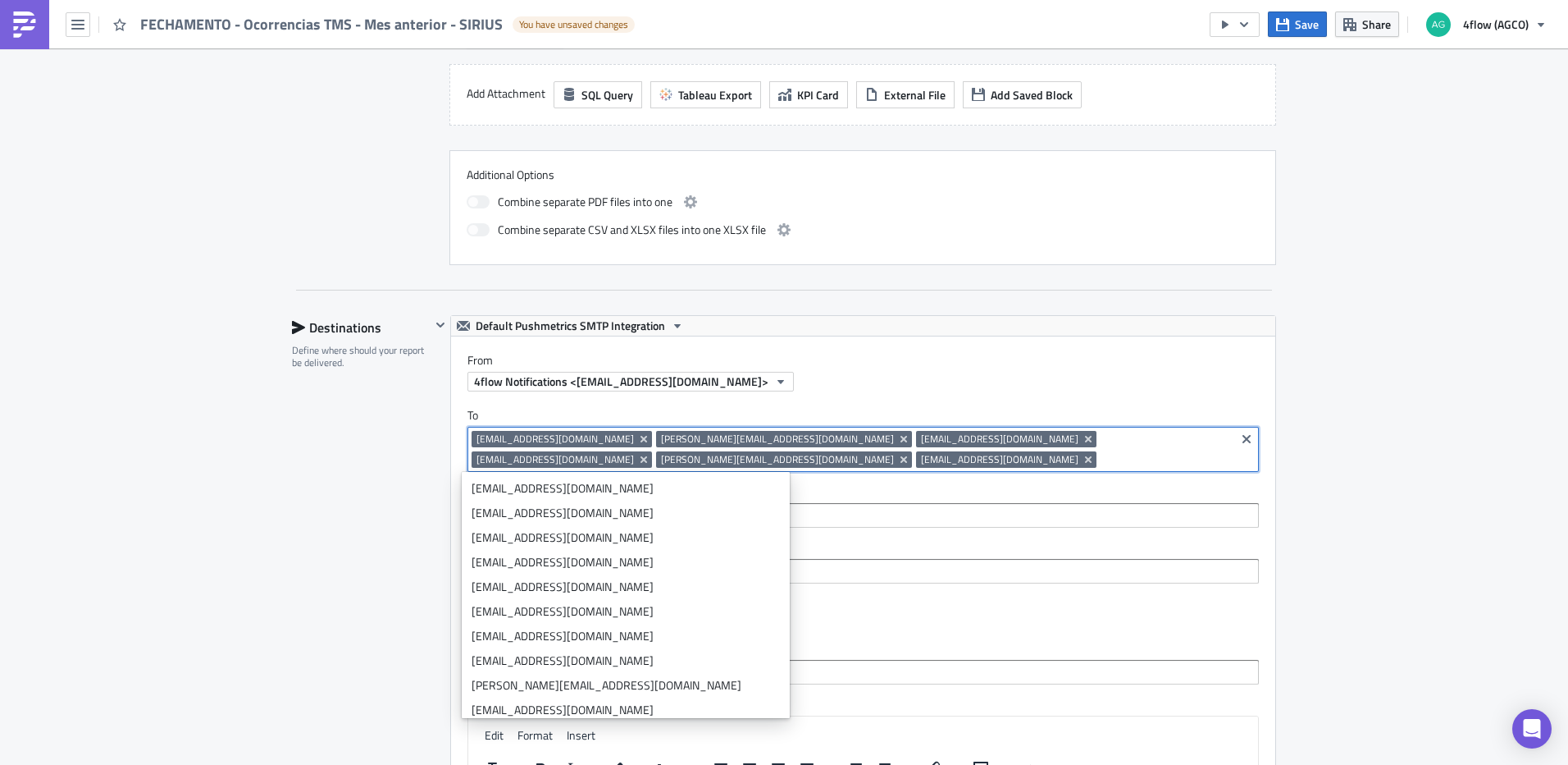
click at [1100, 466] on input at bounding box center [1165, 459] width 131 height 16
paste input "[PERSON_NAME][EMAIL_ADDRESS][DOMAIN_NAME]"
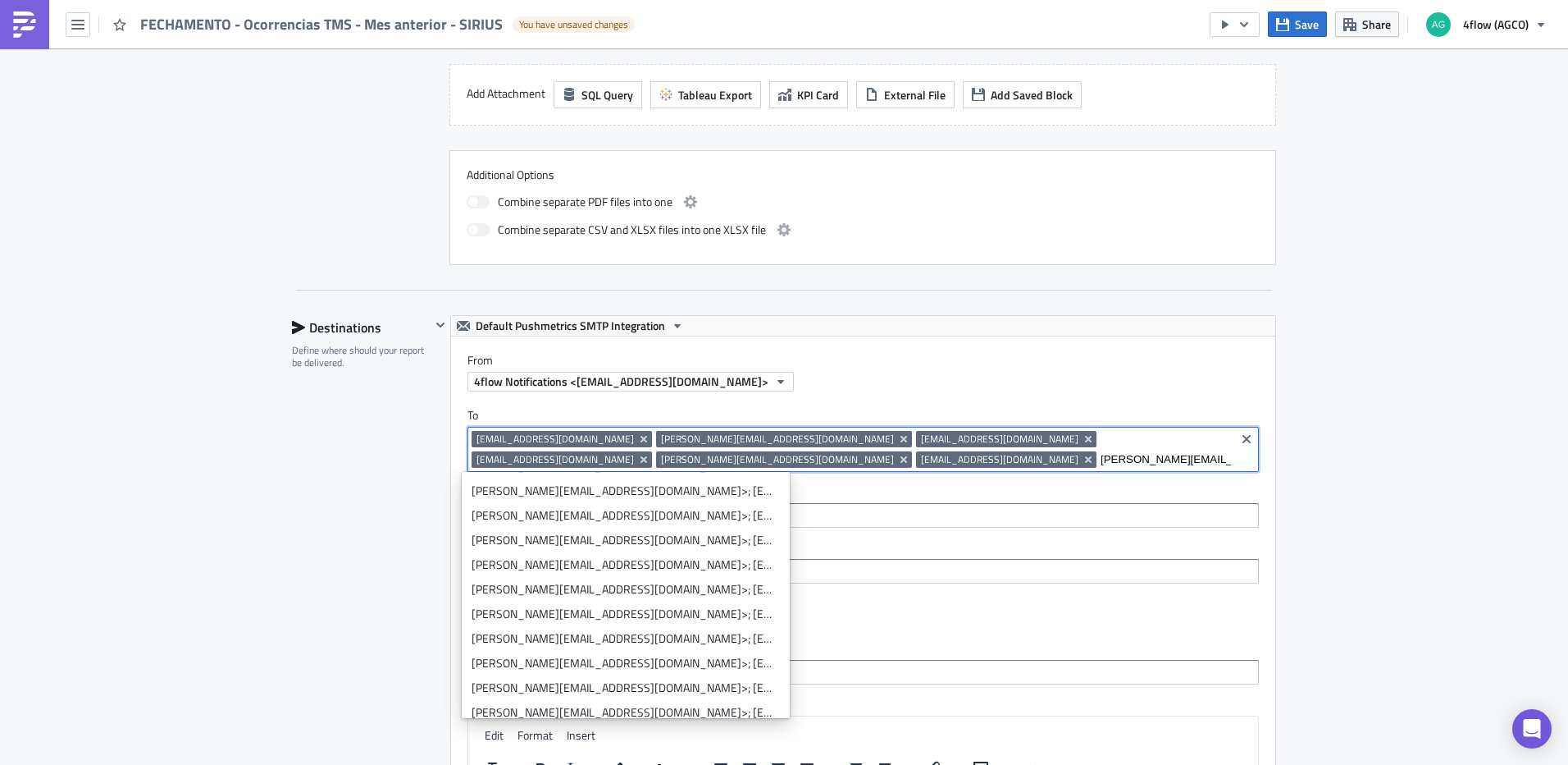
scroll to position [205, 0]
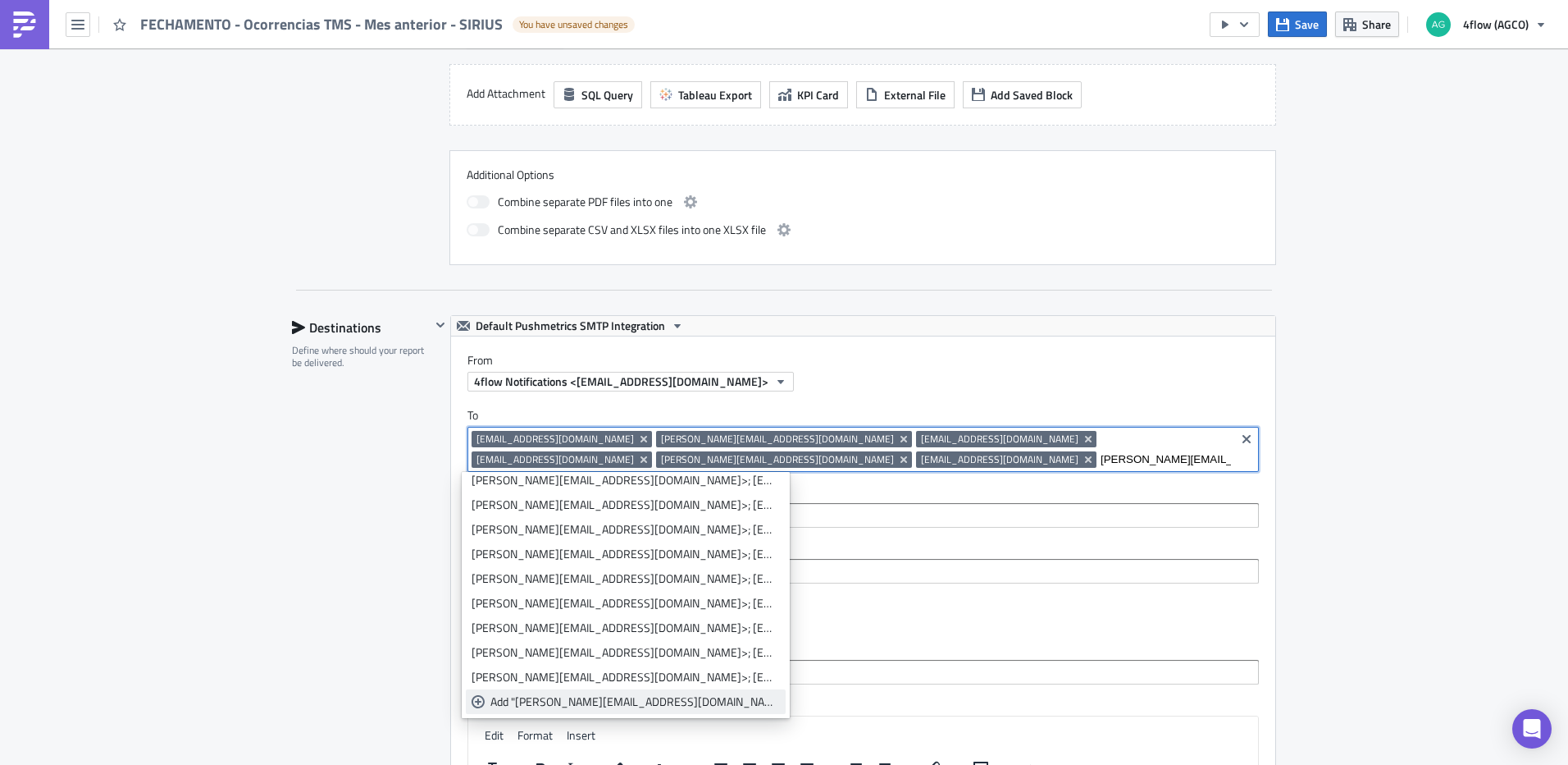
type input "[PERSON_NAME][EMAIL_ADDRESS][DOMAIN_NAME]"
click at [653, 696] on div "Add "mauro@siriuslog.com.br"" at bounding box center [636, 701] width 290 height 16
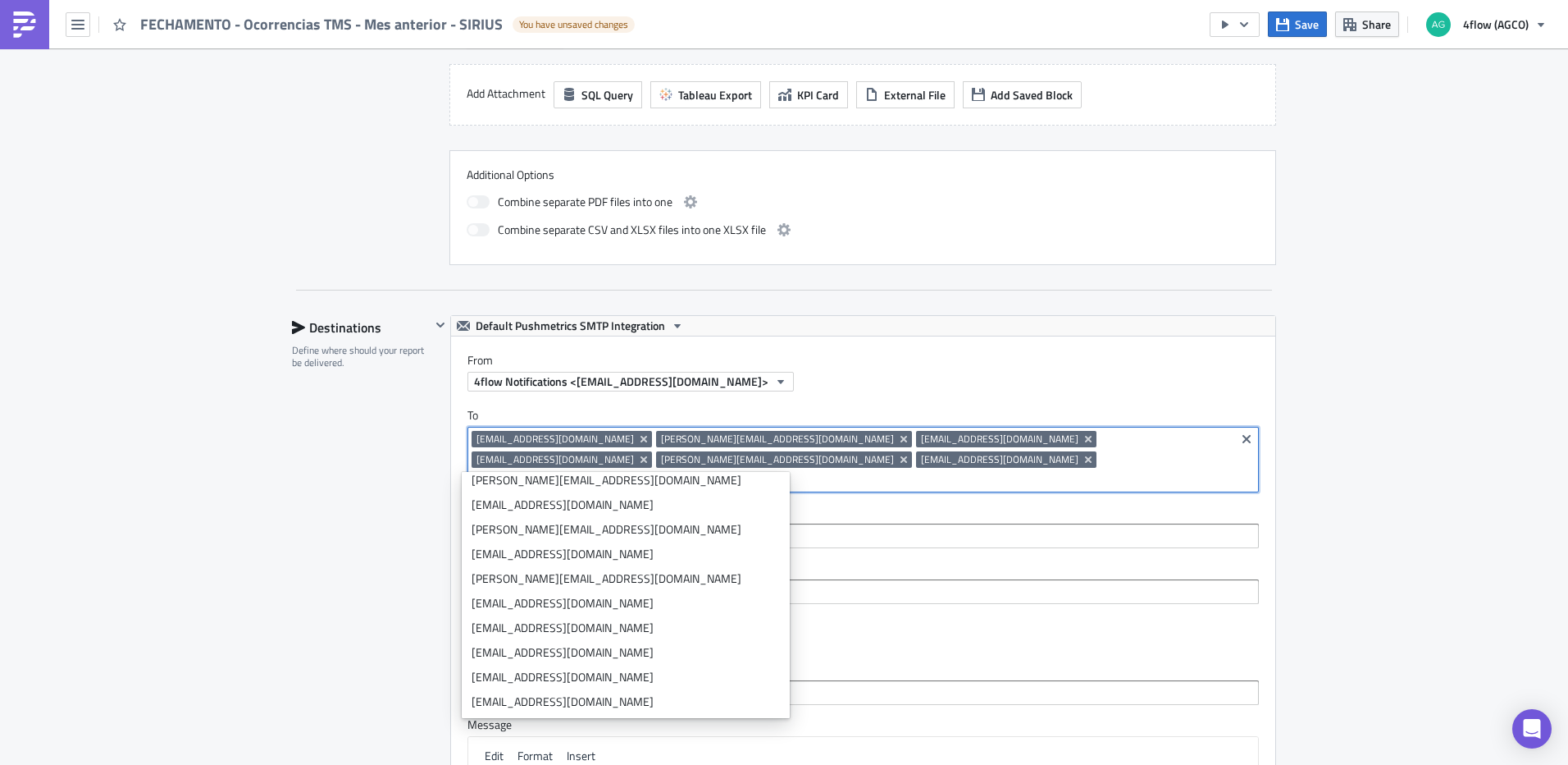
scroll to position [0, 0]
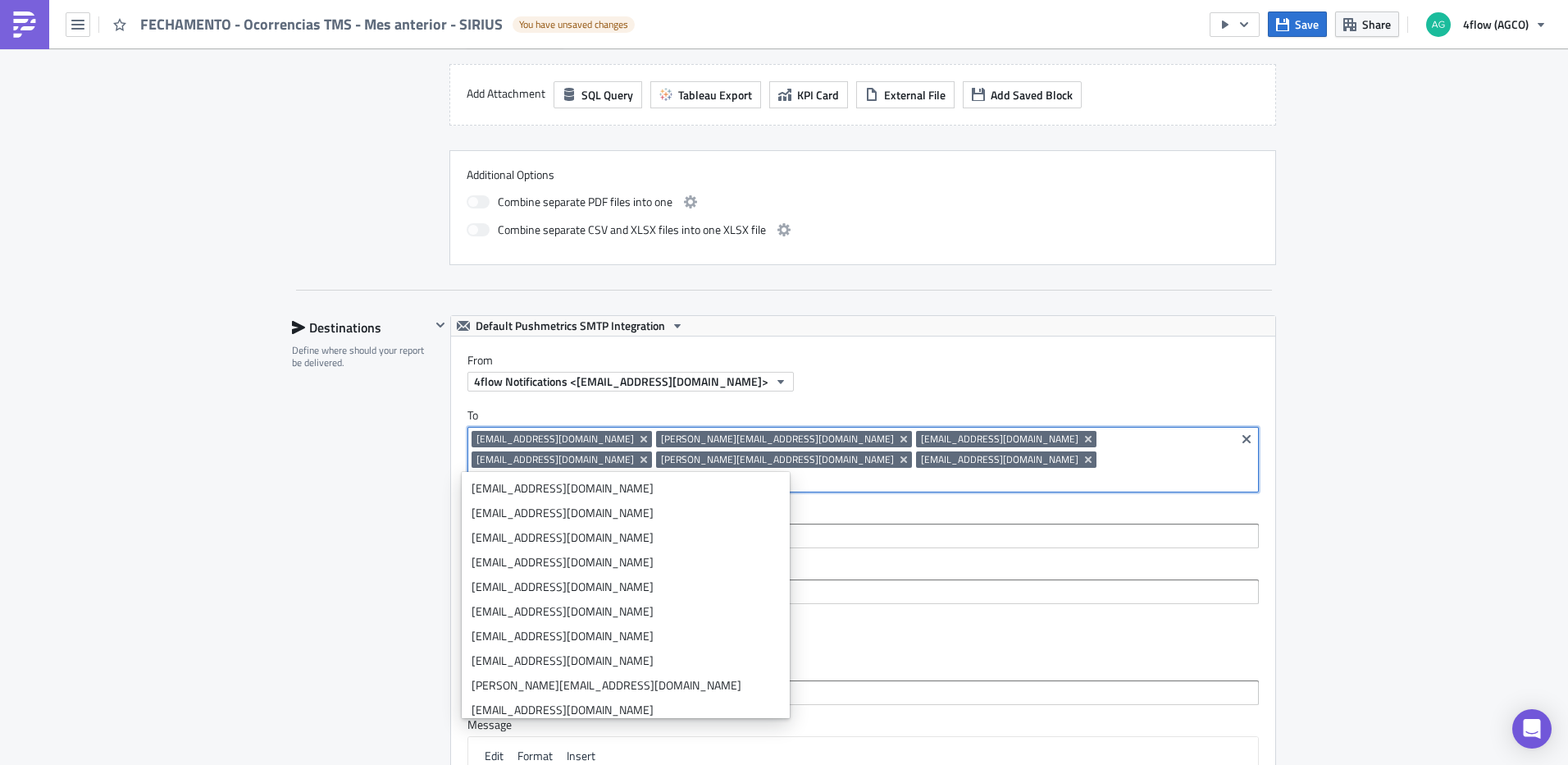
click at [804, 472] on input at bounding box center [981, 479] width 499 height 16
paste input "[PERSON_NAME][EMAIL_ADDRESS][PERSON_NAME][DOMAIN_NAME]"
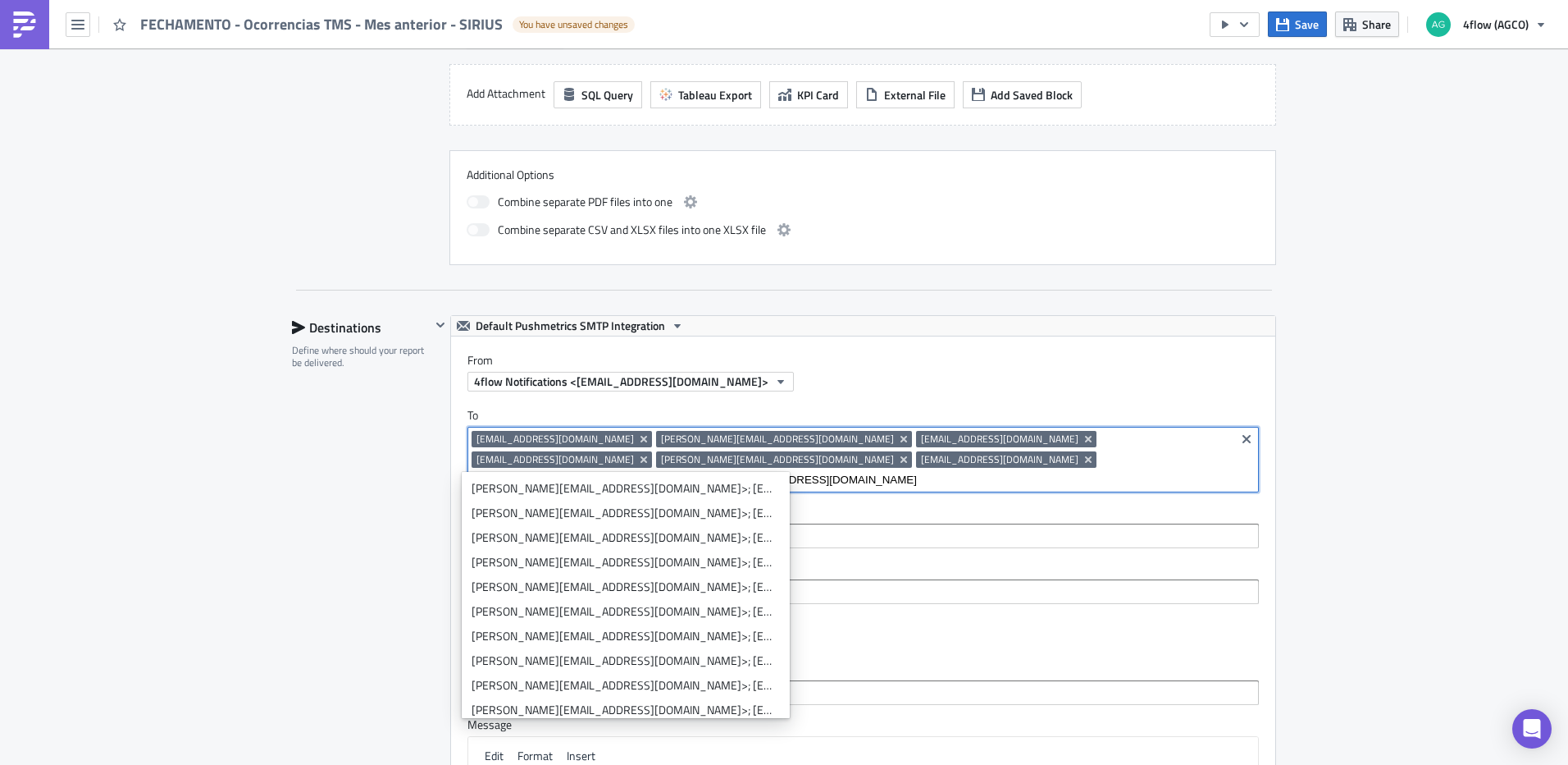
scroll to position [205, 0]
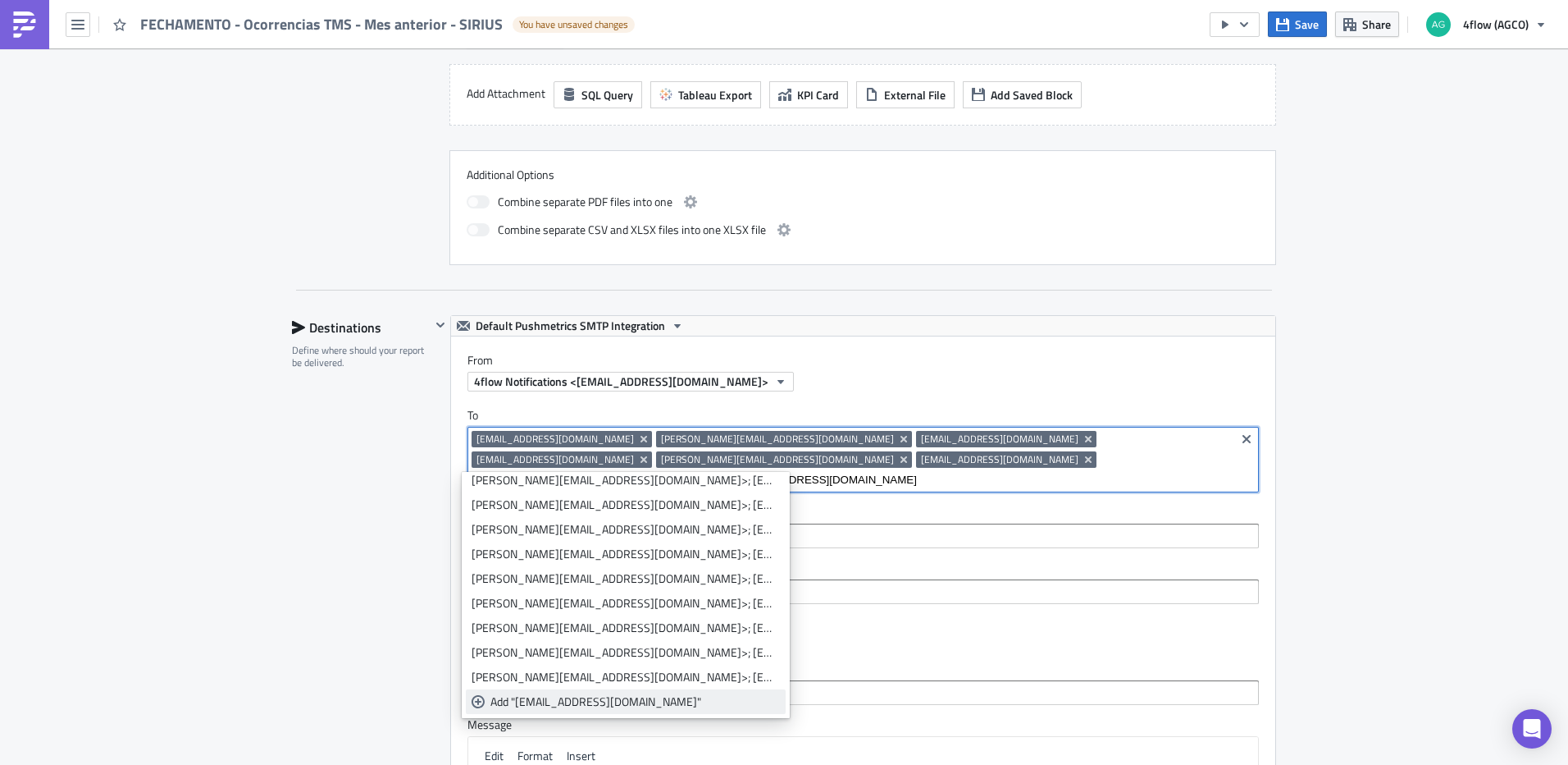
type input "[PERSON_NAME][EMAIL_ADDRESS][PERSON_NAME][DOMAIN_NAME]"
click at [603, 703] on div "Add "edson.berti@siriuslog.com.br"" at bounding box center [636, 701] width 290 height 16
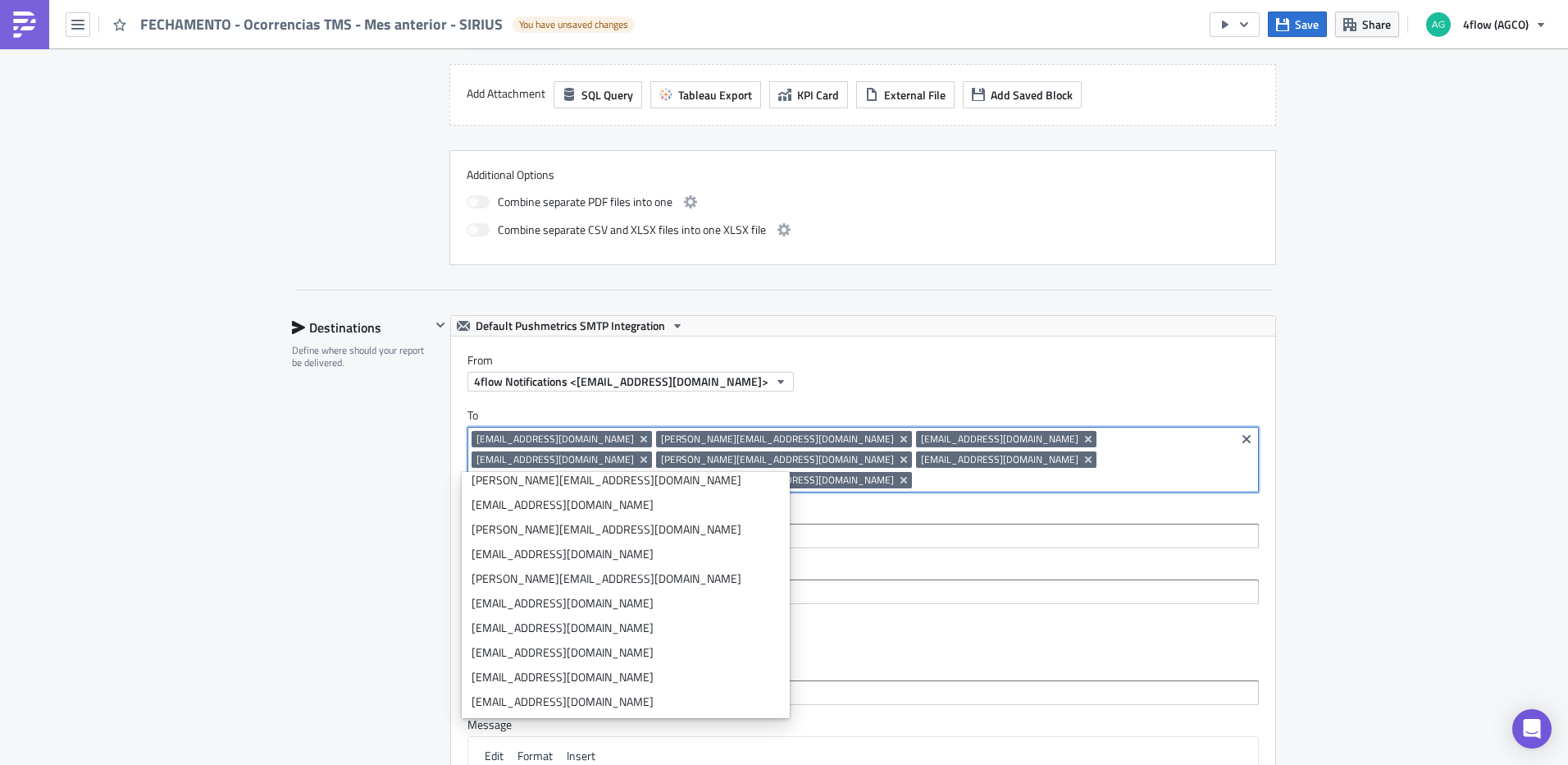
scroll to position [0, 0]
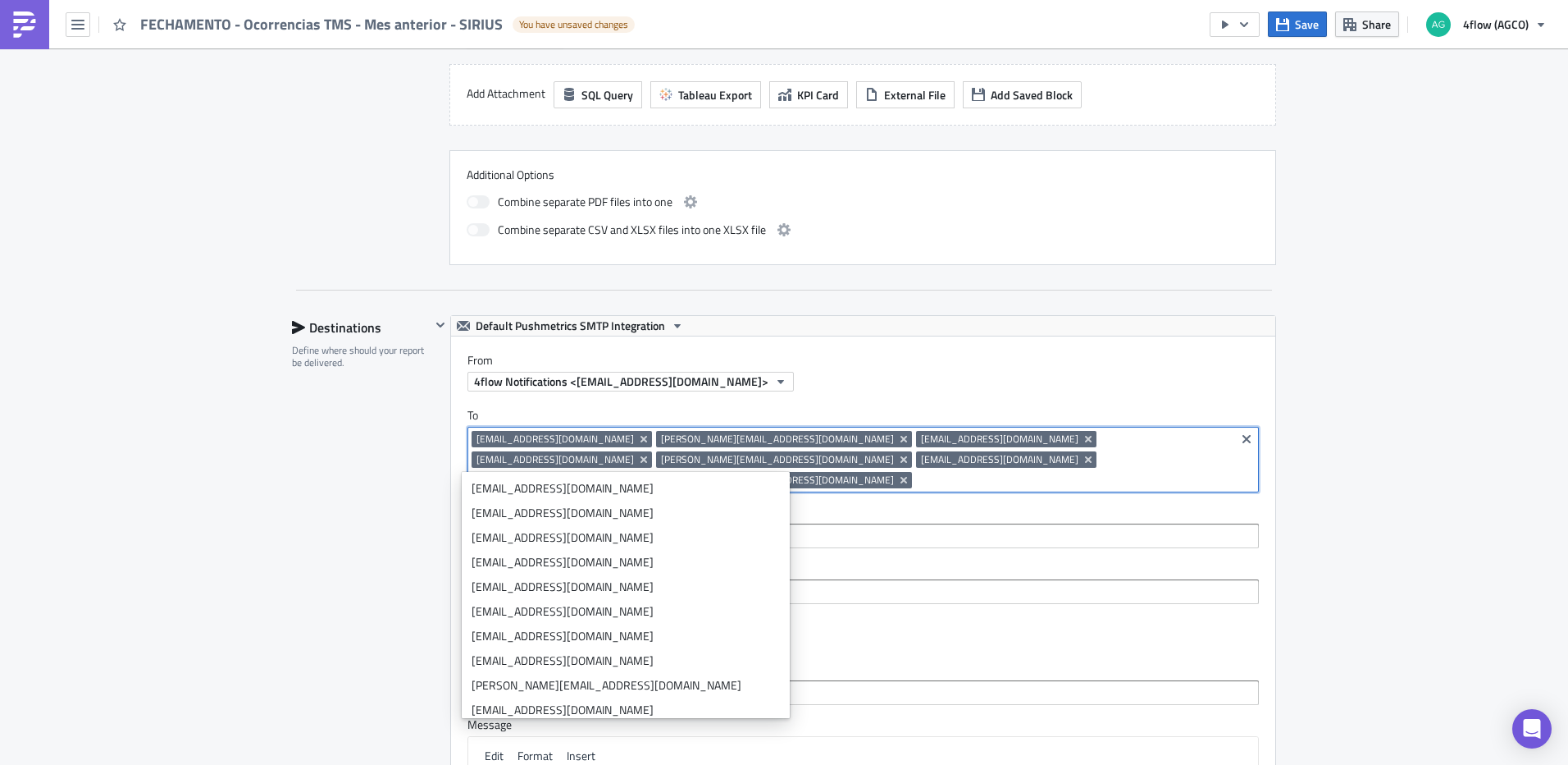
click at [951, 472] on input at bounding box center [1074, 479] width 315 height 16
paste input "[EMAIL_ADDRESS][DOMAIN_NAME]"
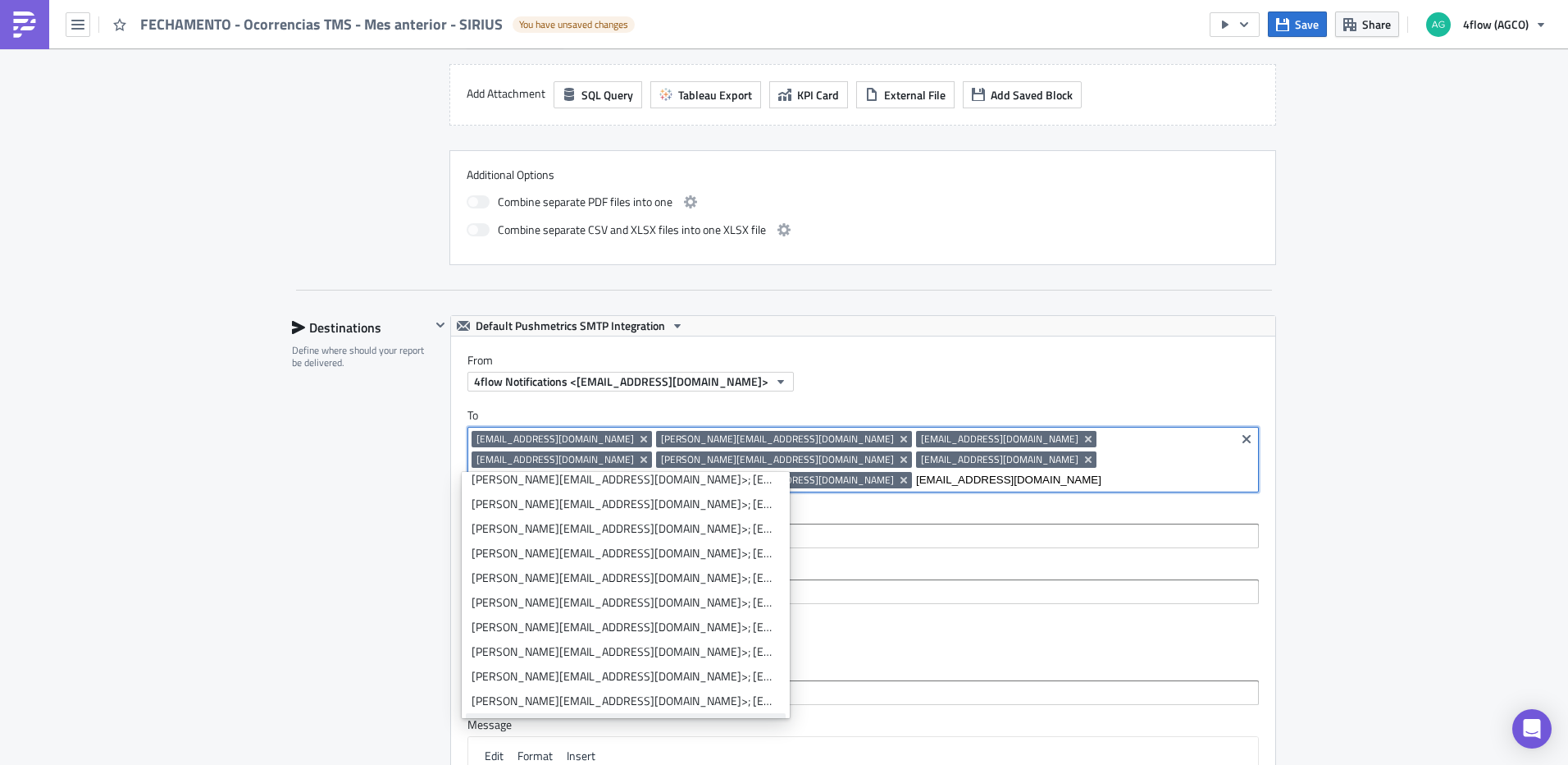
scroll to position [205, 0]
type input "[EMAIL_ADDRESS][DOMAIN_NAME]"
click at [668, 705] on div "Add "evandro@siriuslog.com.br"" at bounding box center [636, 701] width 290 height 16
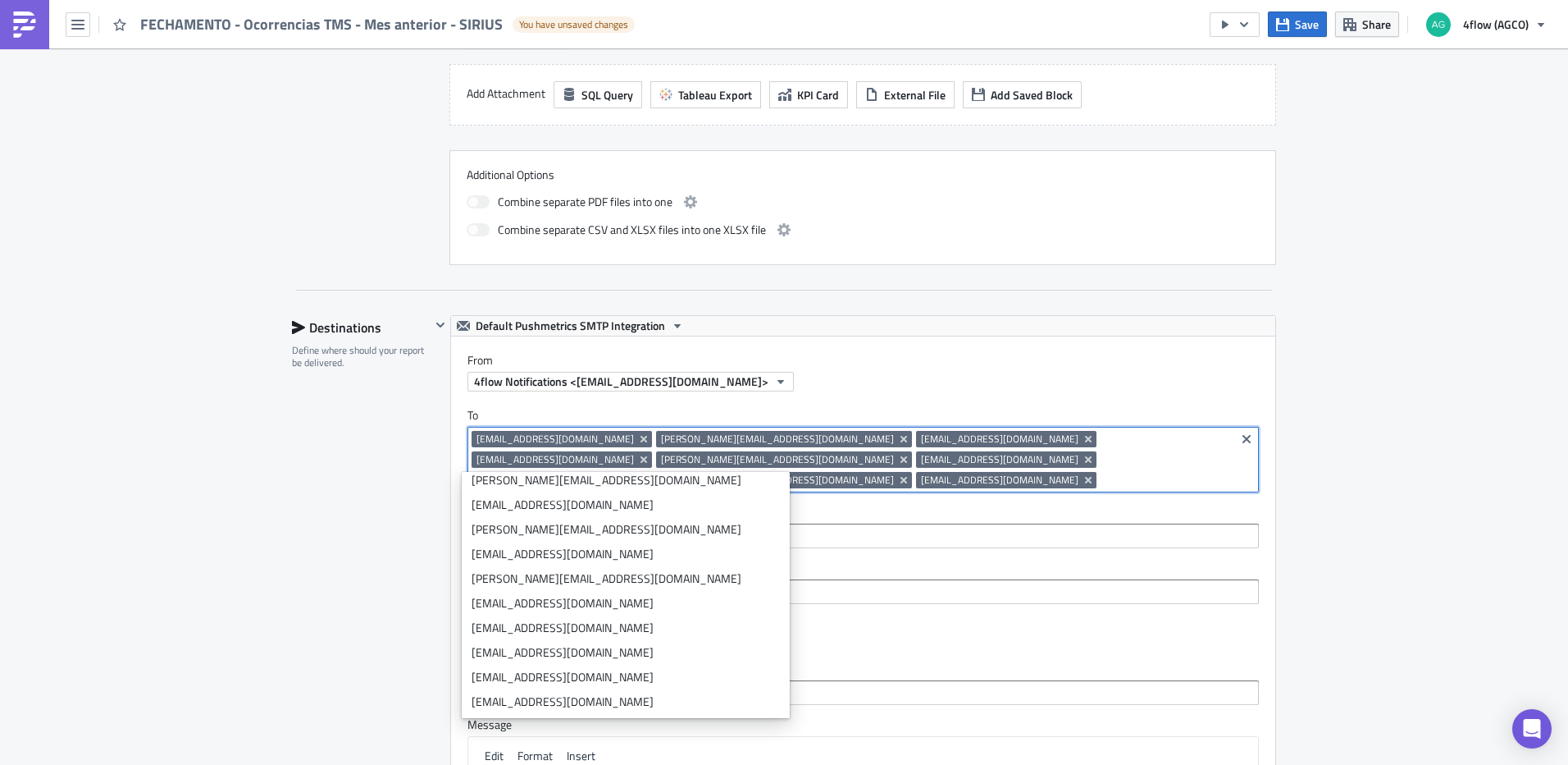
scroll to position [0, 0]
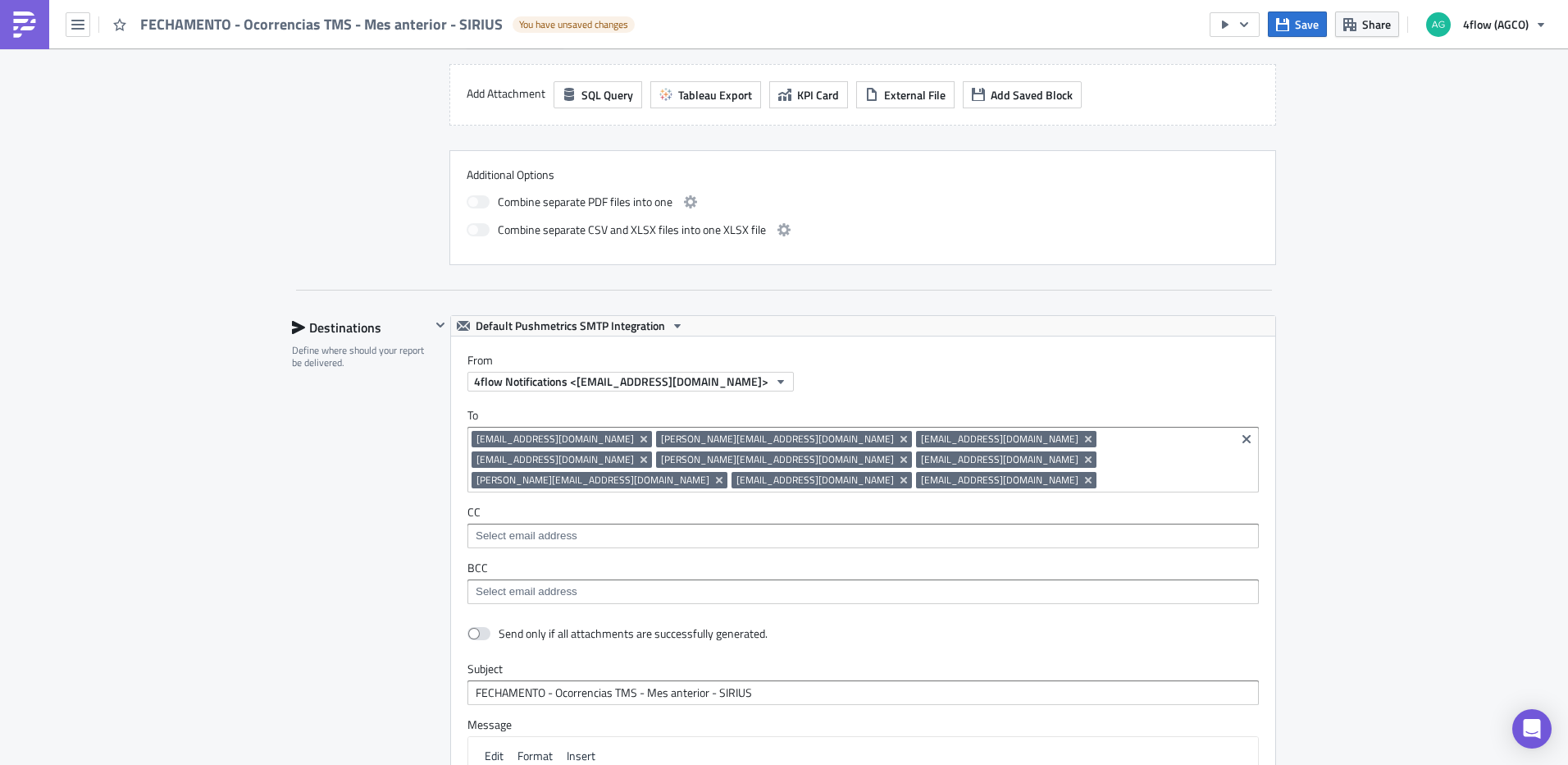
click at [1414, 452] on div "SA_M+P Execution Log Edit " FECHAMENTO - Ocorrencias TMS - Mes anterior - SIRIU…" at bounding box center [784, 334] width 1568 height 2097
click at [610, 528] on input at bounding box center [862, 535] width 781 height 16
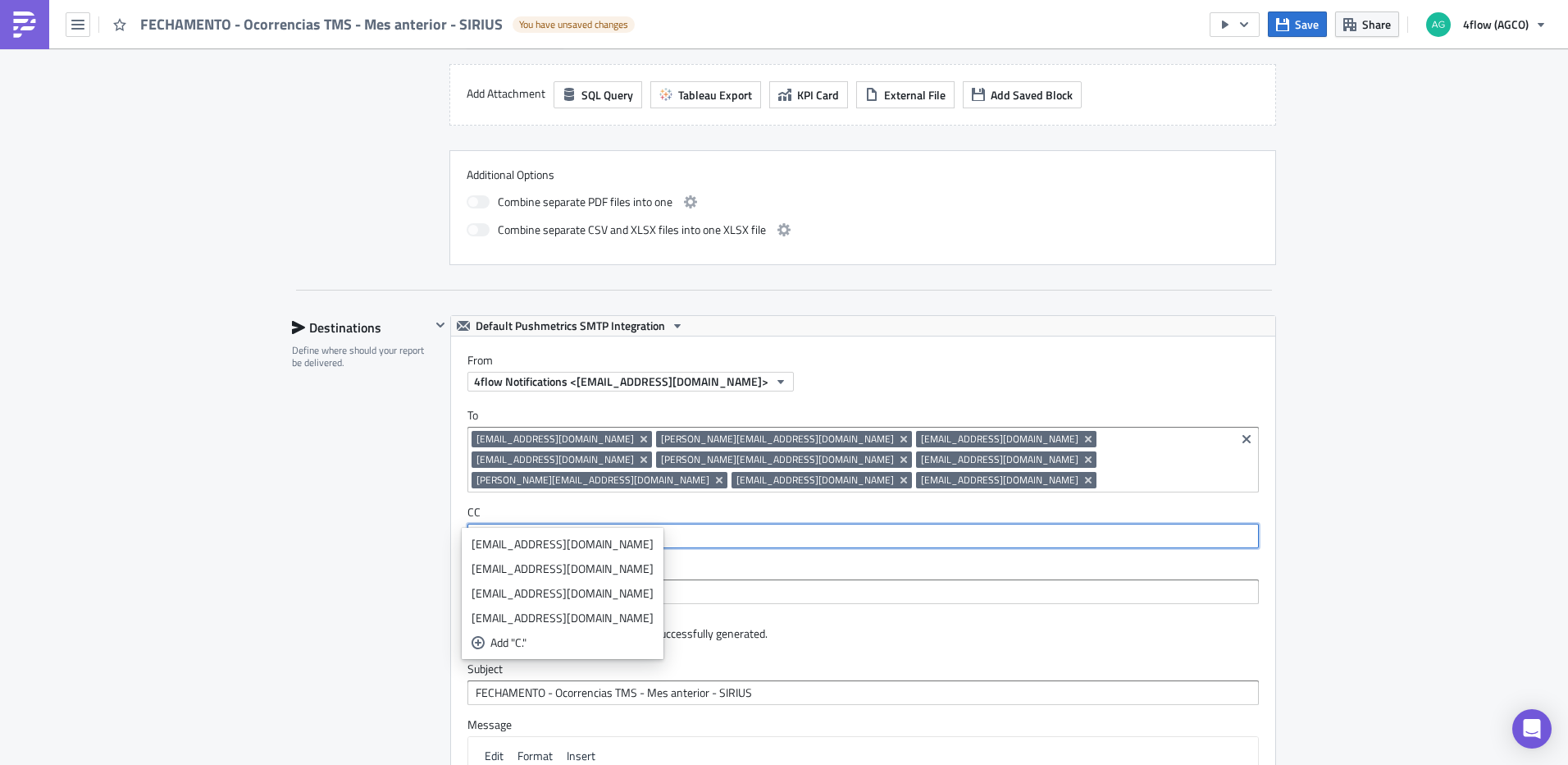
type input "C"
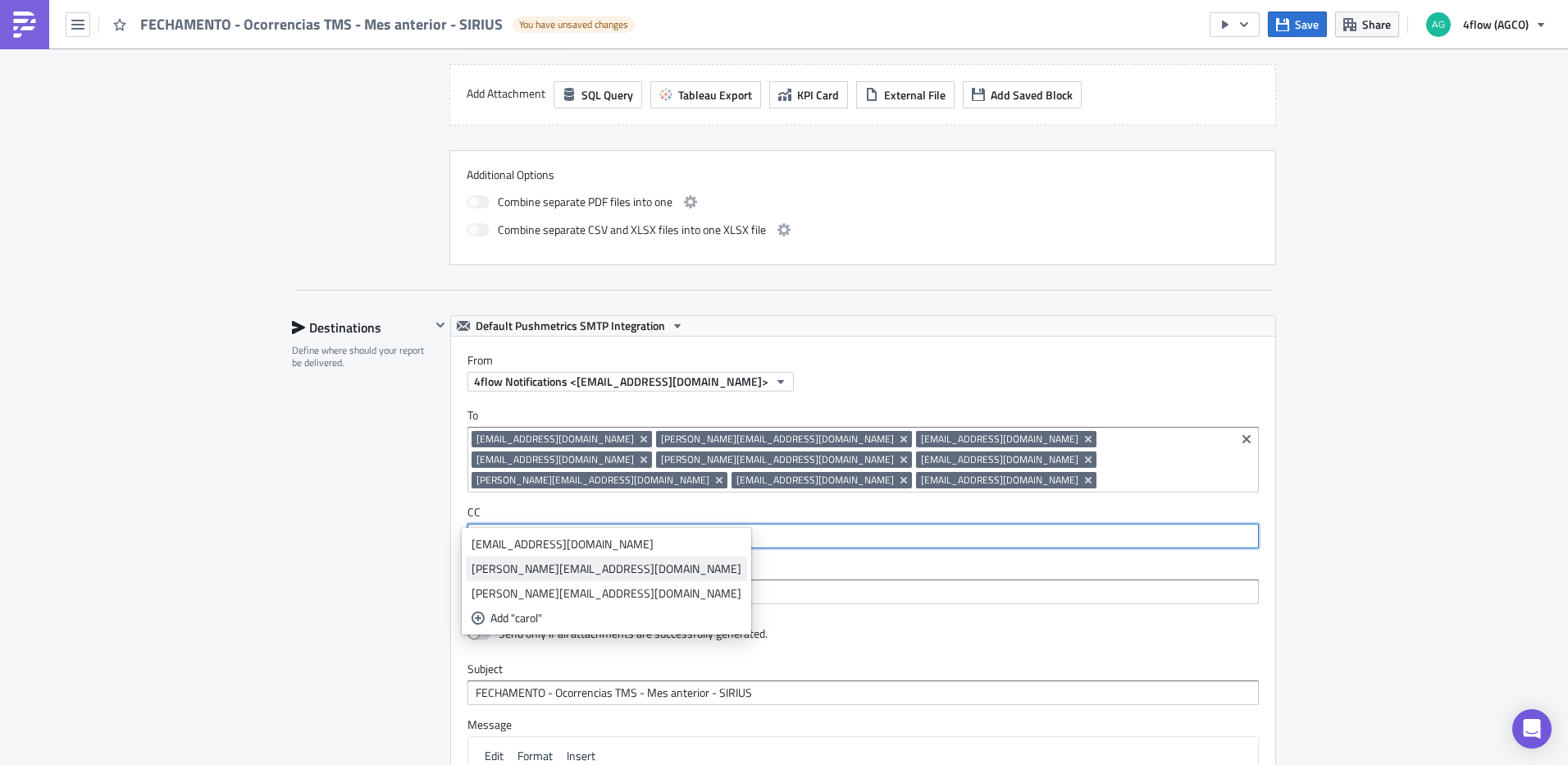
type input "carol"
click at [609, 567] on div "[PERSON_NAME][EMAIL_ADDRESS][PERSON_NAME][DOMAIN_NAME]" at bounding box center [606, 568] width 270 height 16
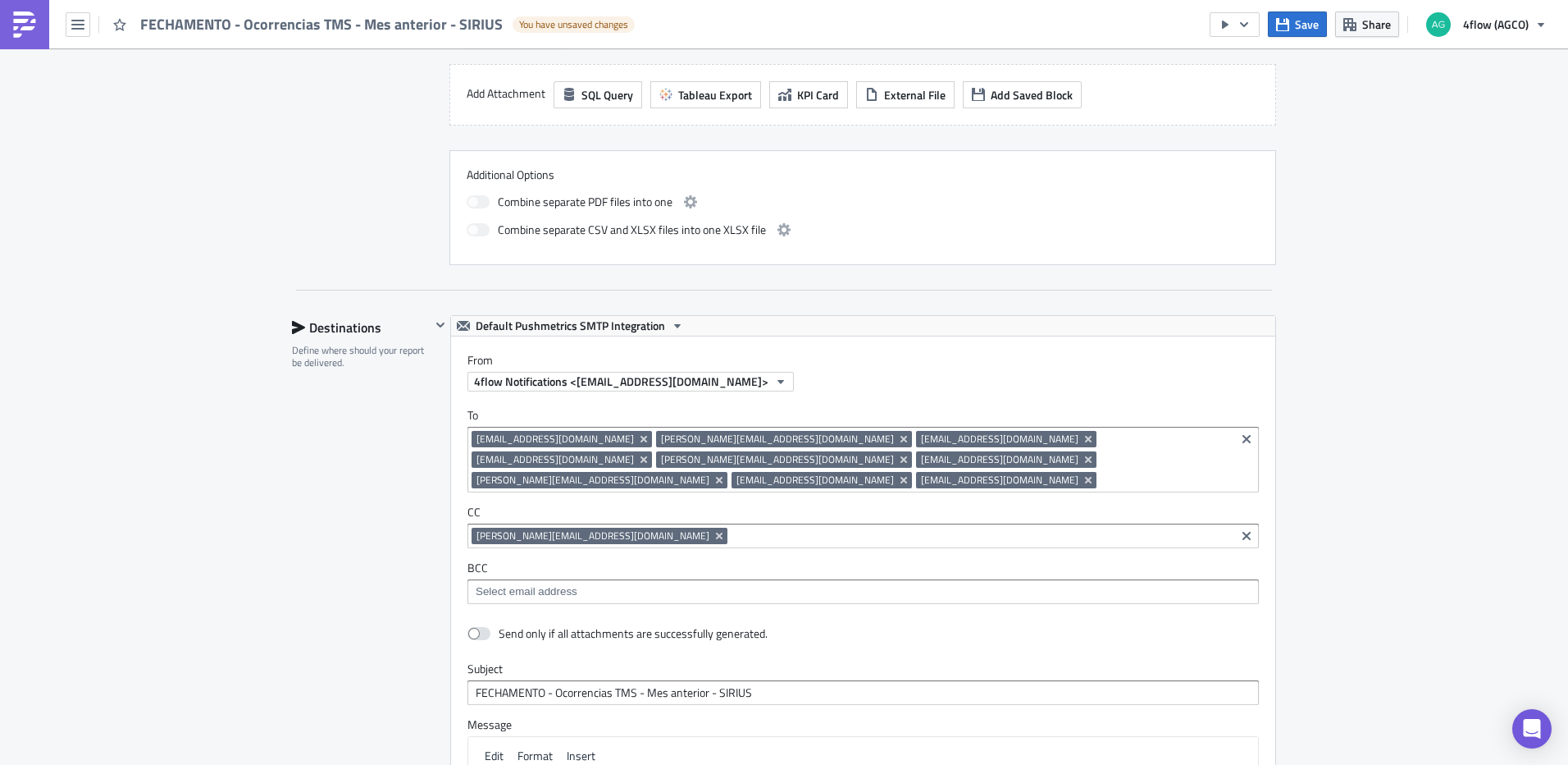
click at [1395, 421] on div "SA_M+P Execution Log Edit " FECHAMENTO - Ocorrencias TMS - Mes anterior - SIRIU…" at bounding box center [784, 334] width 1568 height 2097
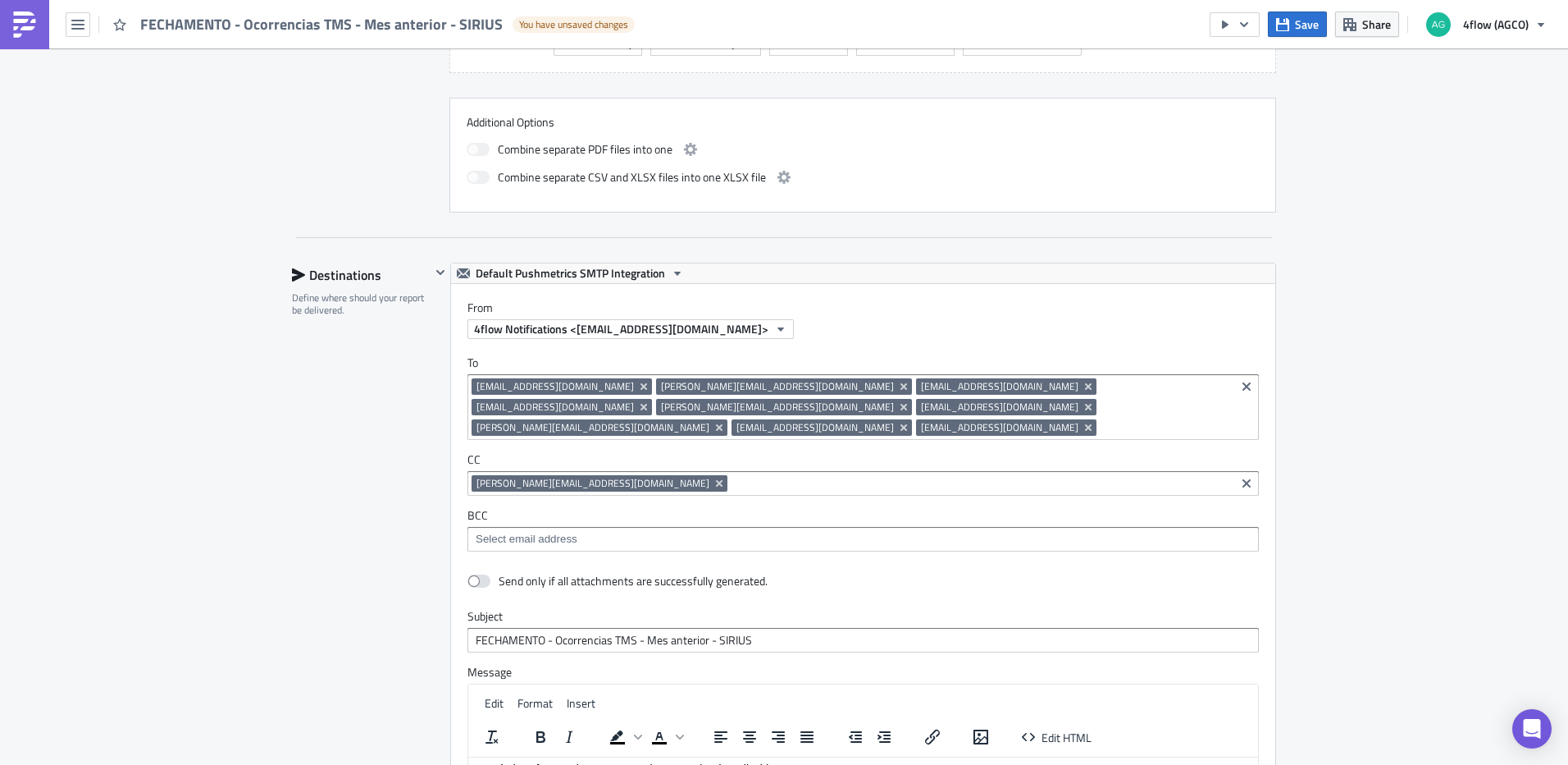
scroll to position [926, 0]
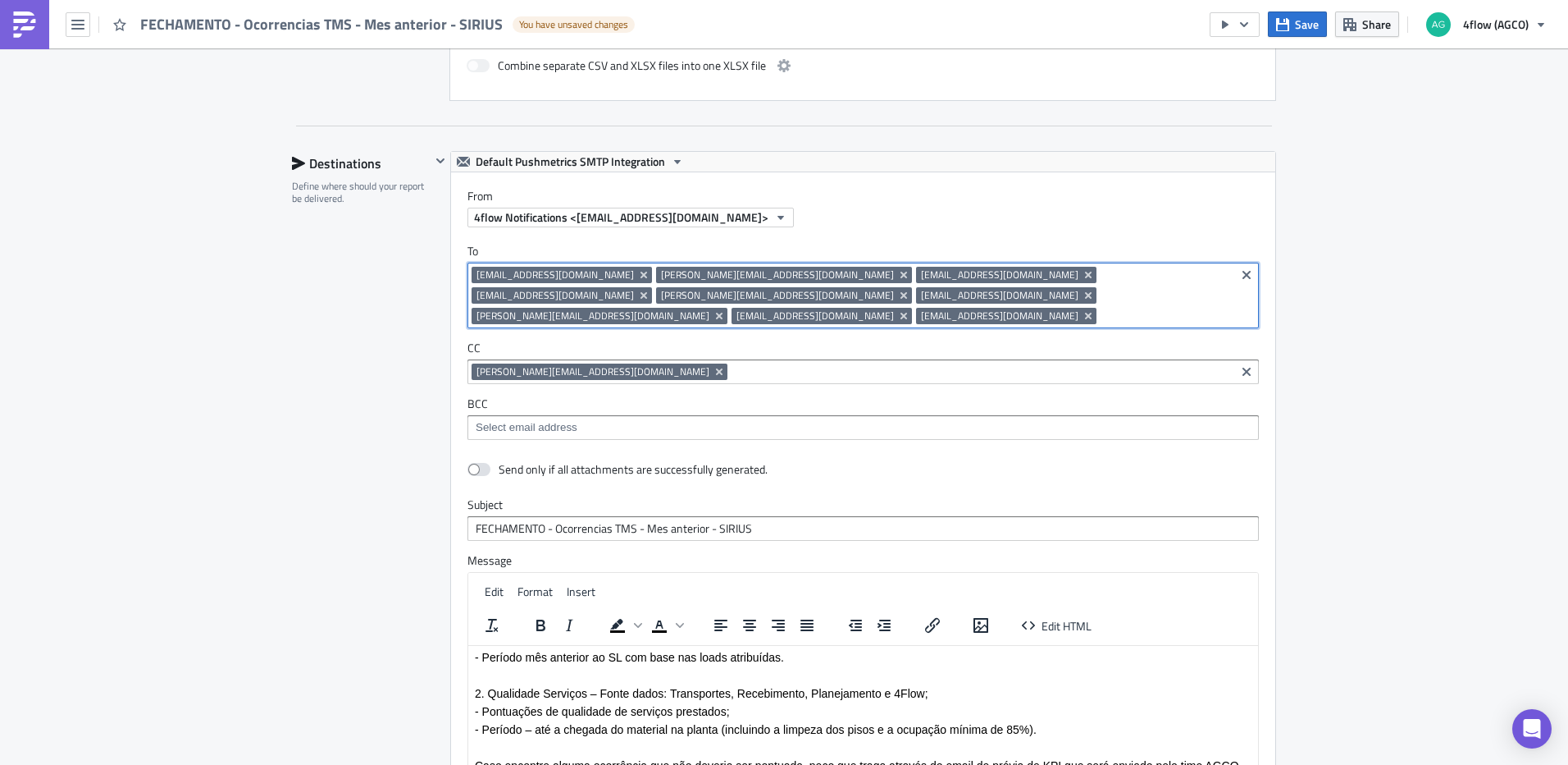
drag, startPoint x: 1069, startPoint y: 299, endPoint x: 459, endPoint y: 260, distance: 611.2
click at [459, 260] on div "To operacional2.rg@siriuslog.com.br marlon@siriuslog.com.br logistica@siriuslog…" at bounding box center [863, 342] width 824 height 229
drag, startPoint x: 1037, startPoint y: 298, endPoint x: 489, endPoint y: 263, distance: 549.1
click at [489, 263] on div "operacional2.rg@siriuslog.com.br marlon@siriuslog.com.br logistica@siriuslog.co…" at bounding box center [863, 295] width 792 height 65
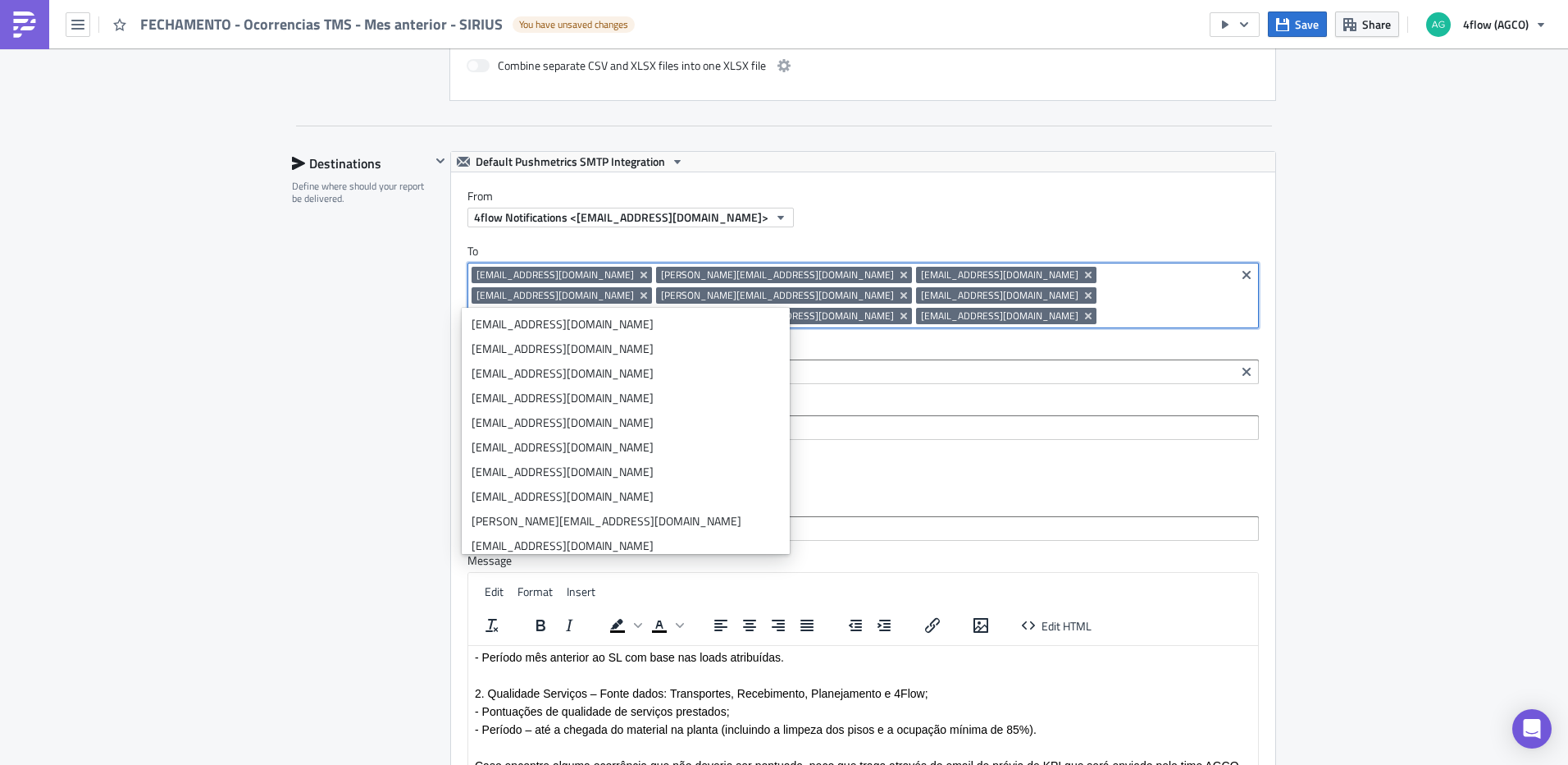
click at [1370, 326] on div "SA_M+P Execution Log Edit " FECHAMENTO - Ocorrencias TMS - Mes anterior - SIRIU…" at bounding box center [784, 170] width 1568 height 2097
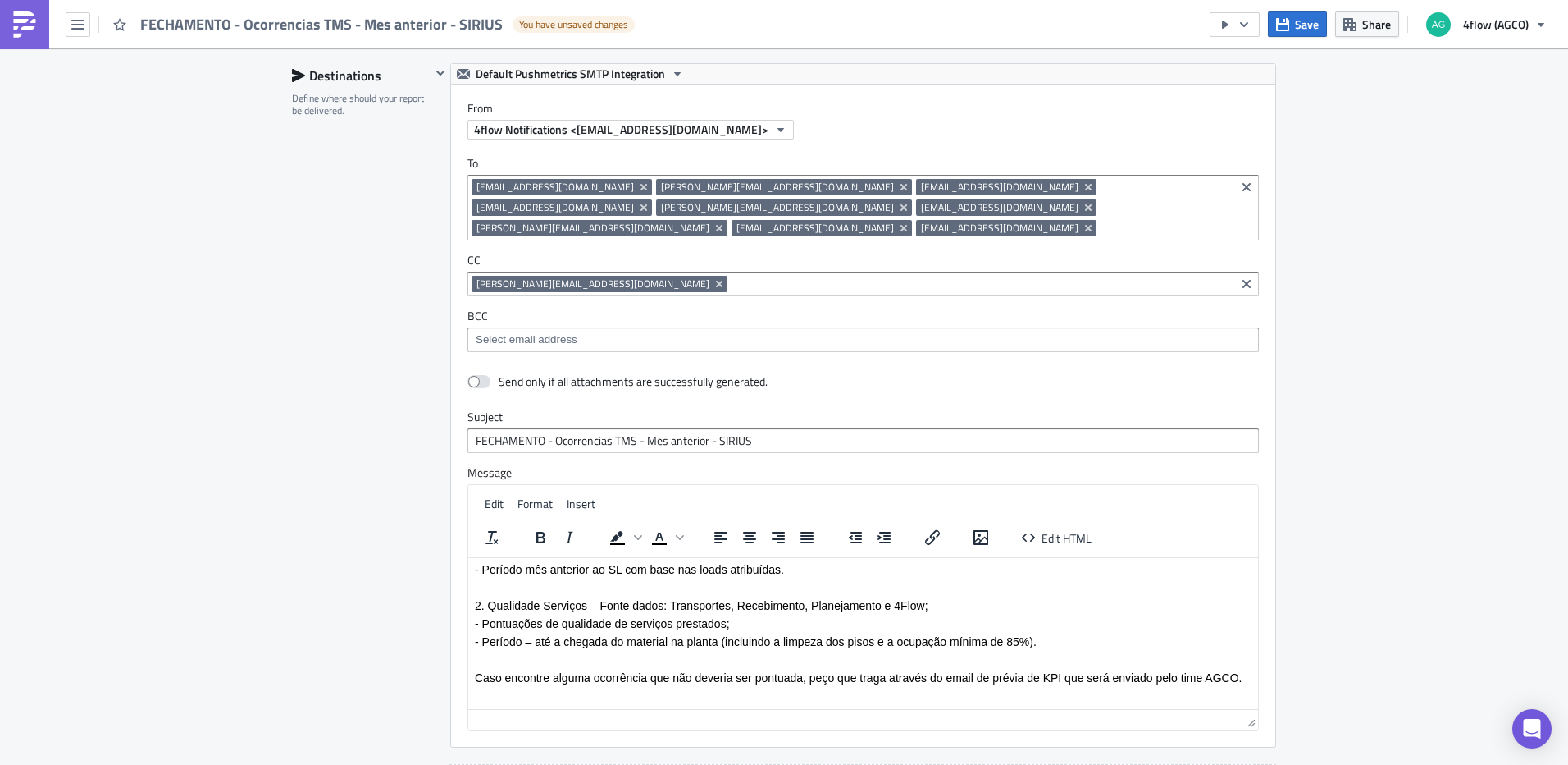
scroll to position [1357, 0]
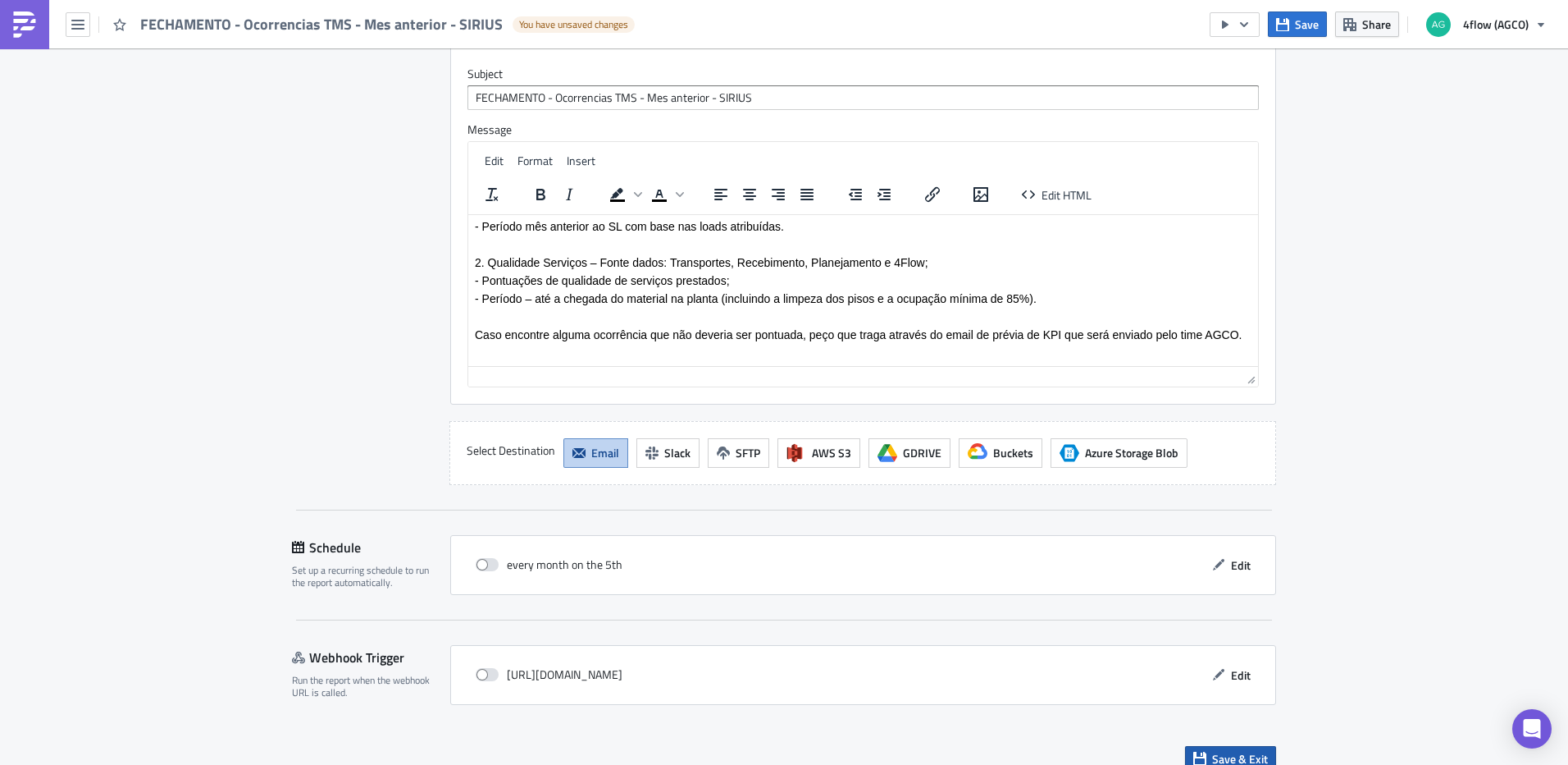
click at [1253, 749] on button "Save & Exit" at bounding box center [1230, 758] width 91 height 25
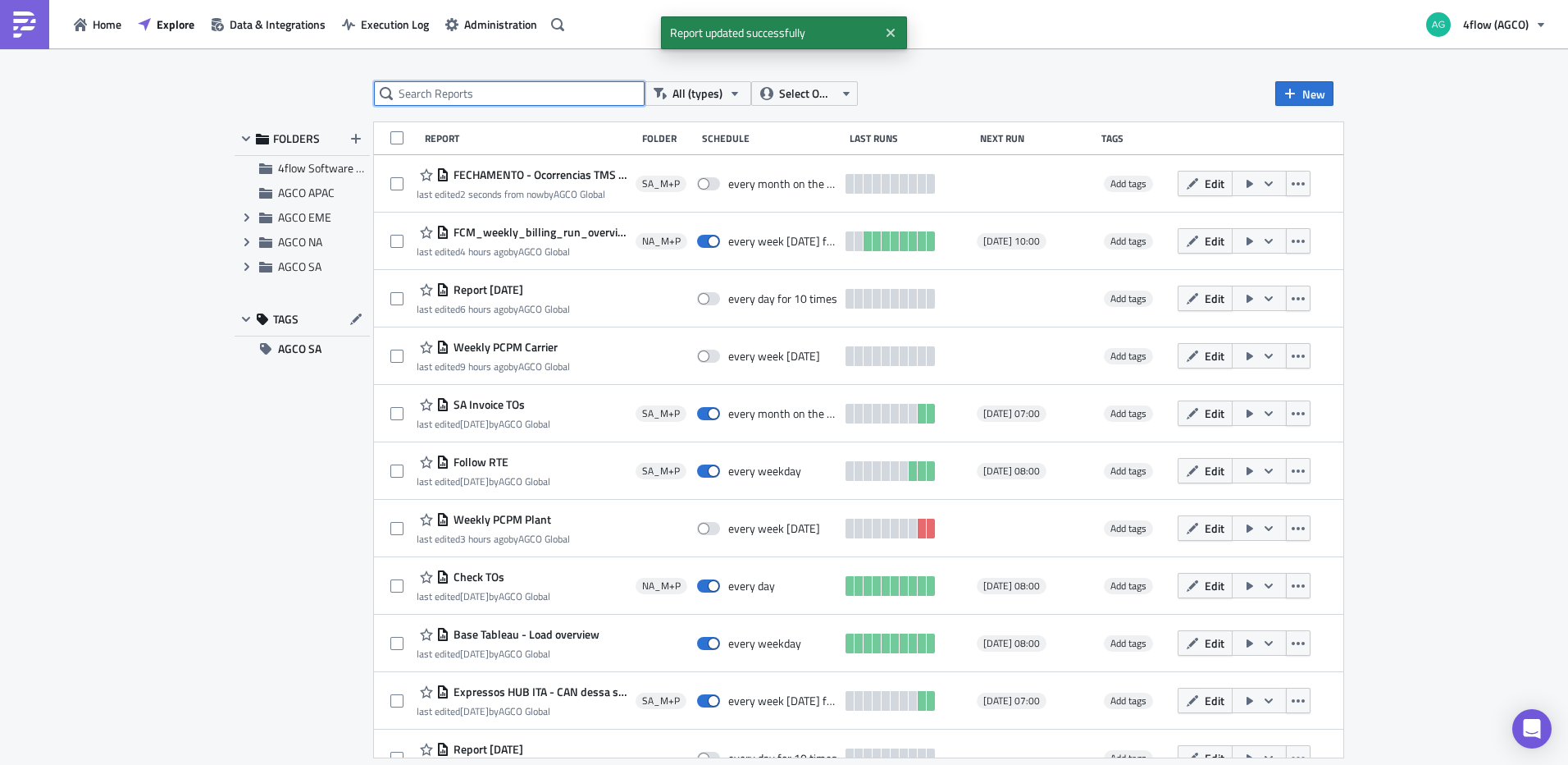
click at [469, 96] on input "text" at bounding box center [509, 93] width 270 height 25
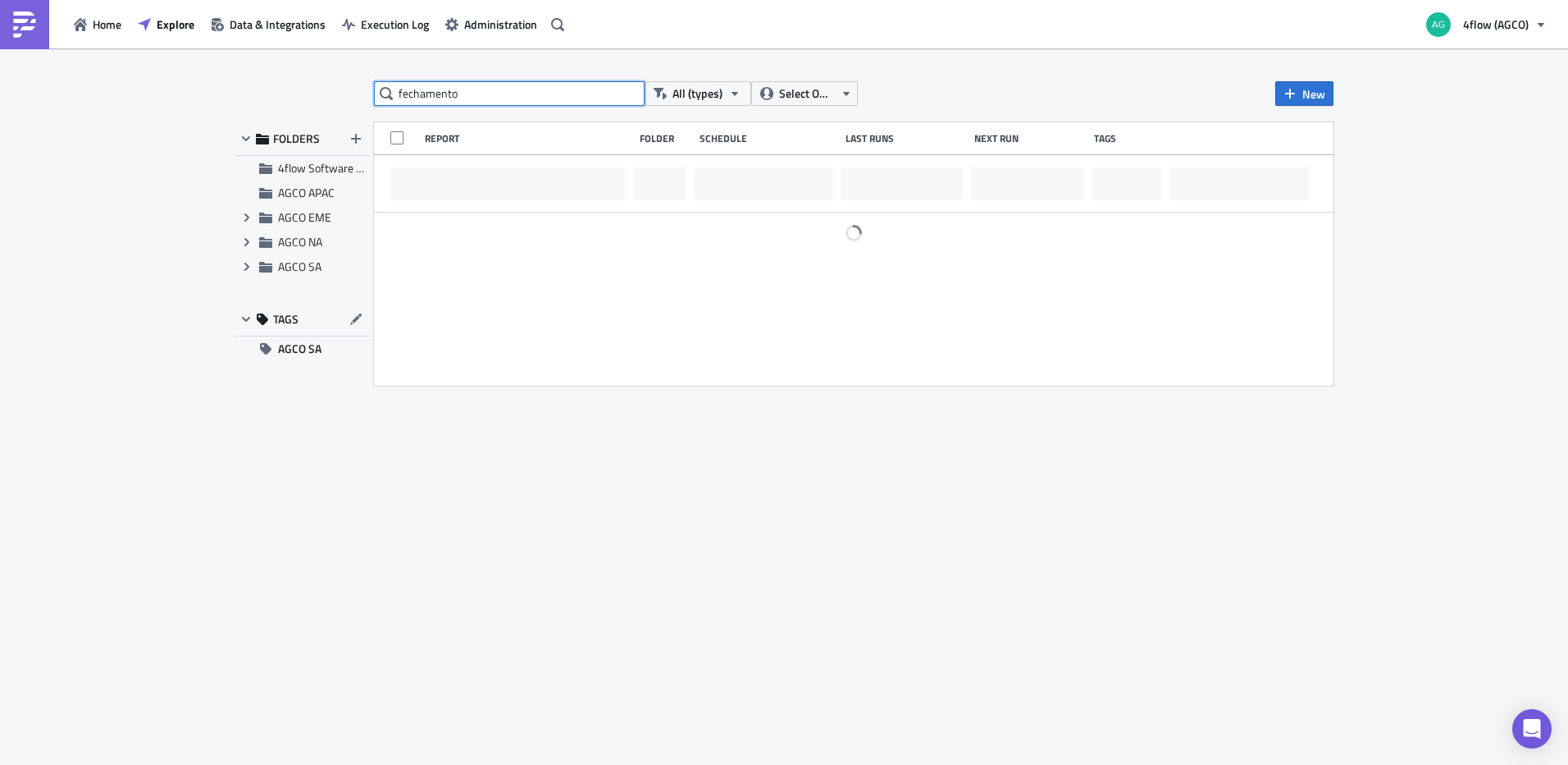
type input "fechamento"
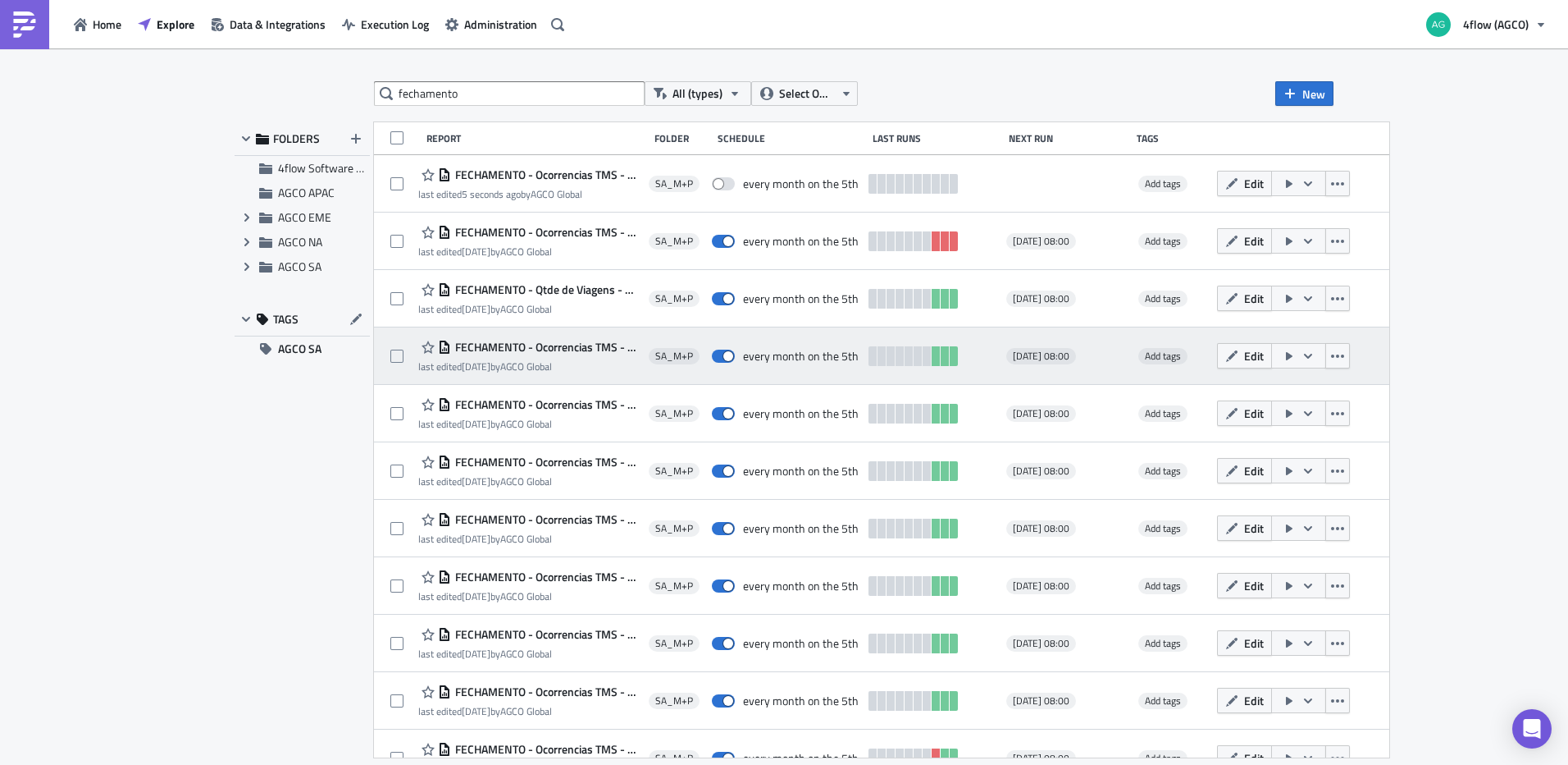
click at [586, 345] on span "FECHAMENTO - Ocorrencias TMS - Mes anterior - UNIDAO" at bounding box center [545, 347] width 189 height 14
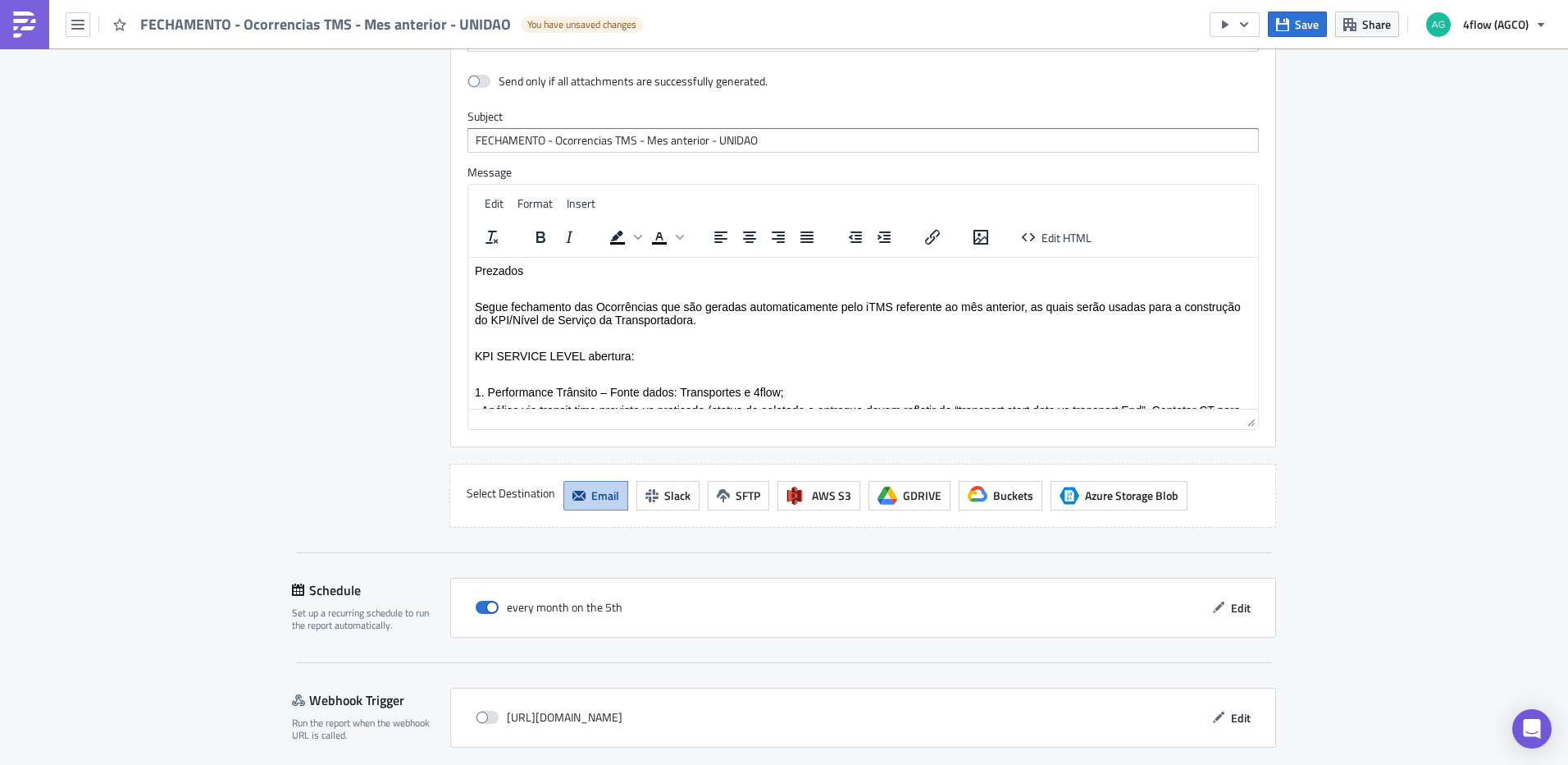
scroll to position [1451, 0]
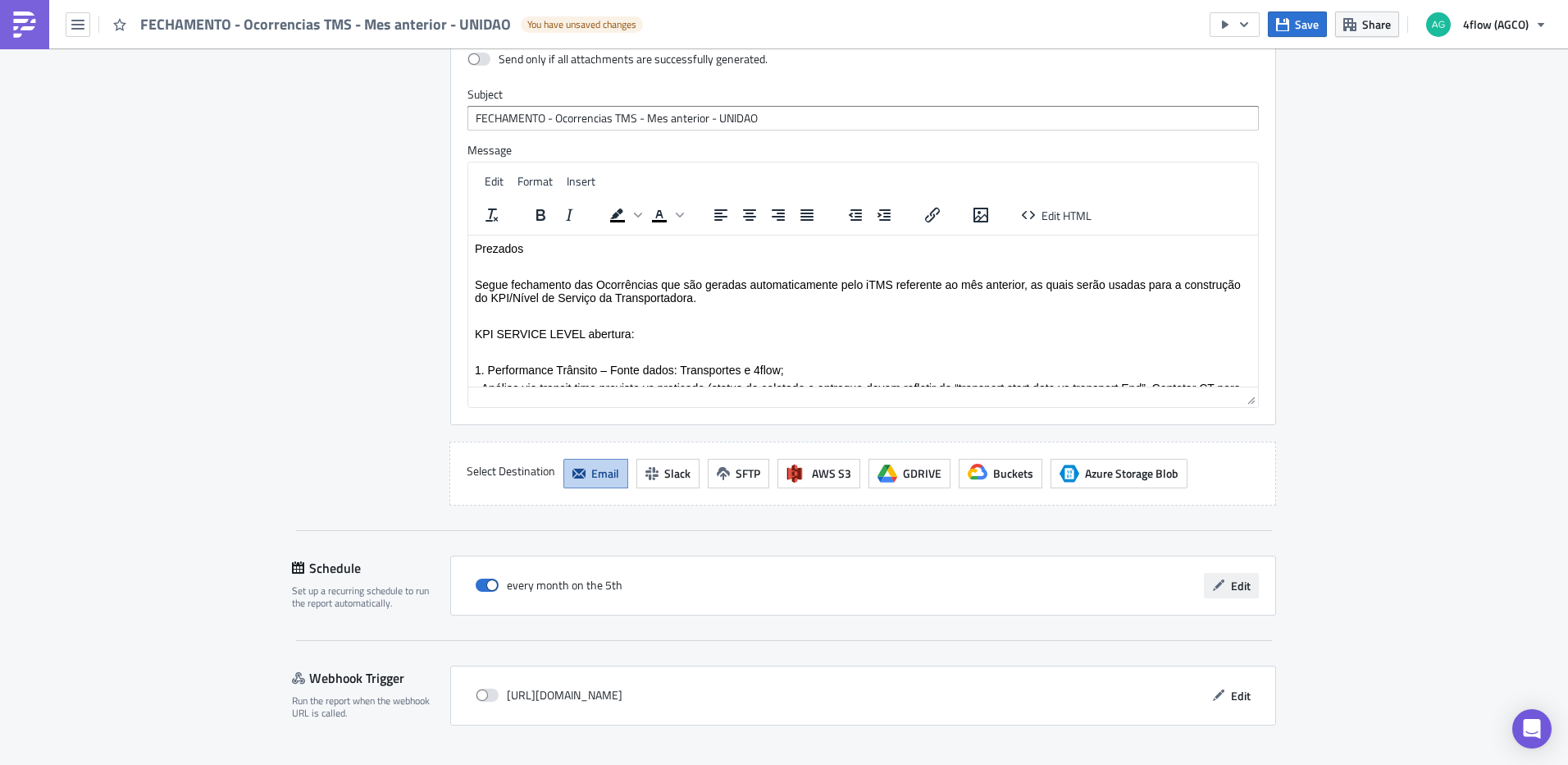
click at [1233, 577] on span "Edit" at bounding box center [1240, 585] width 19 height 17
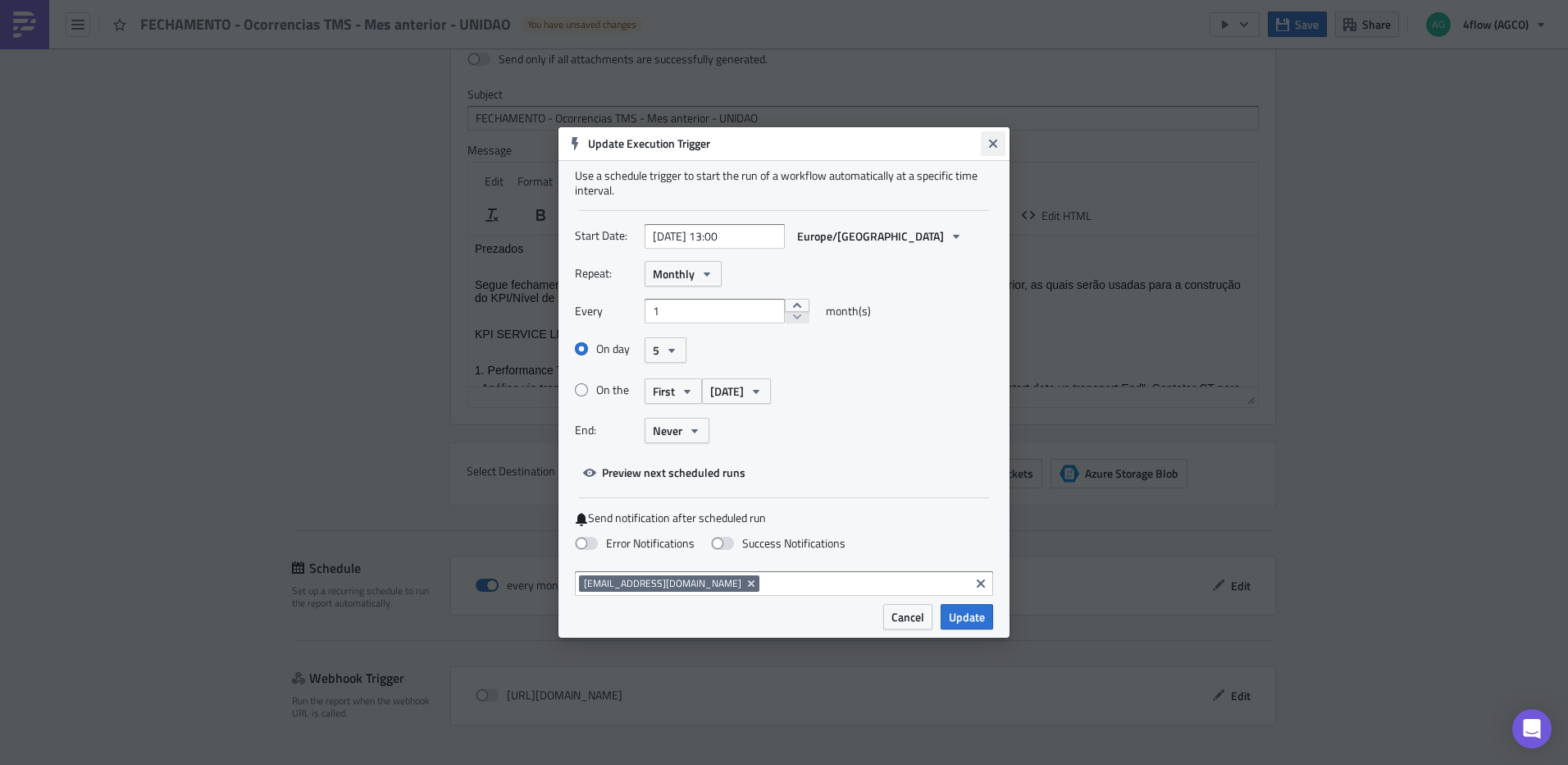
click at [987, 144] on icon "Close" at bounding box center [993, 143] width 13 height 13
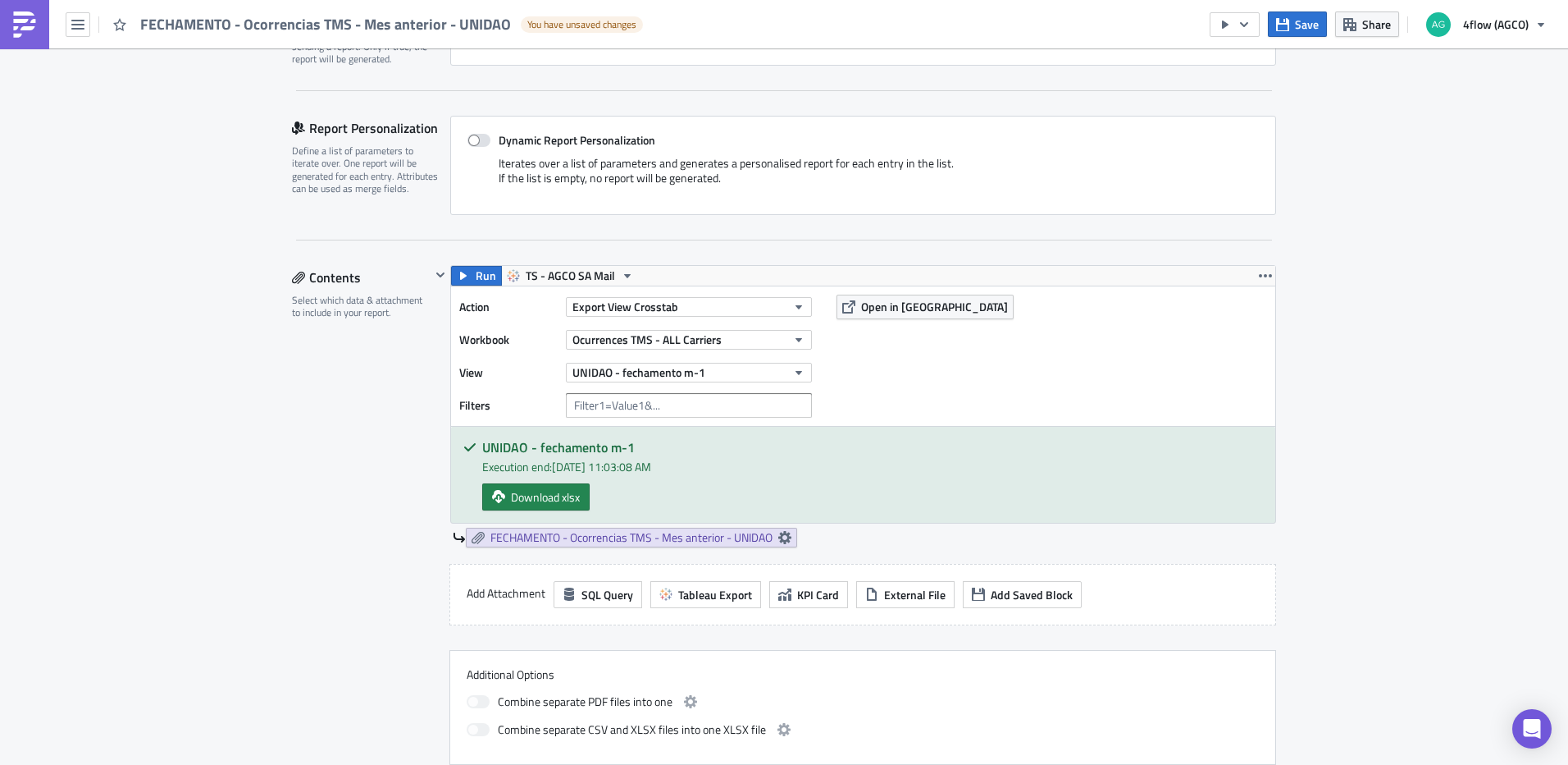
scroll to position [56, 0]
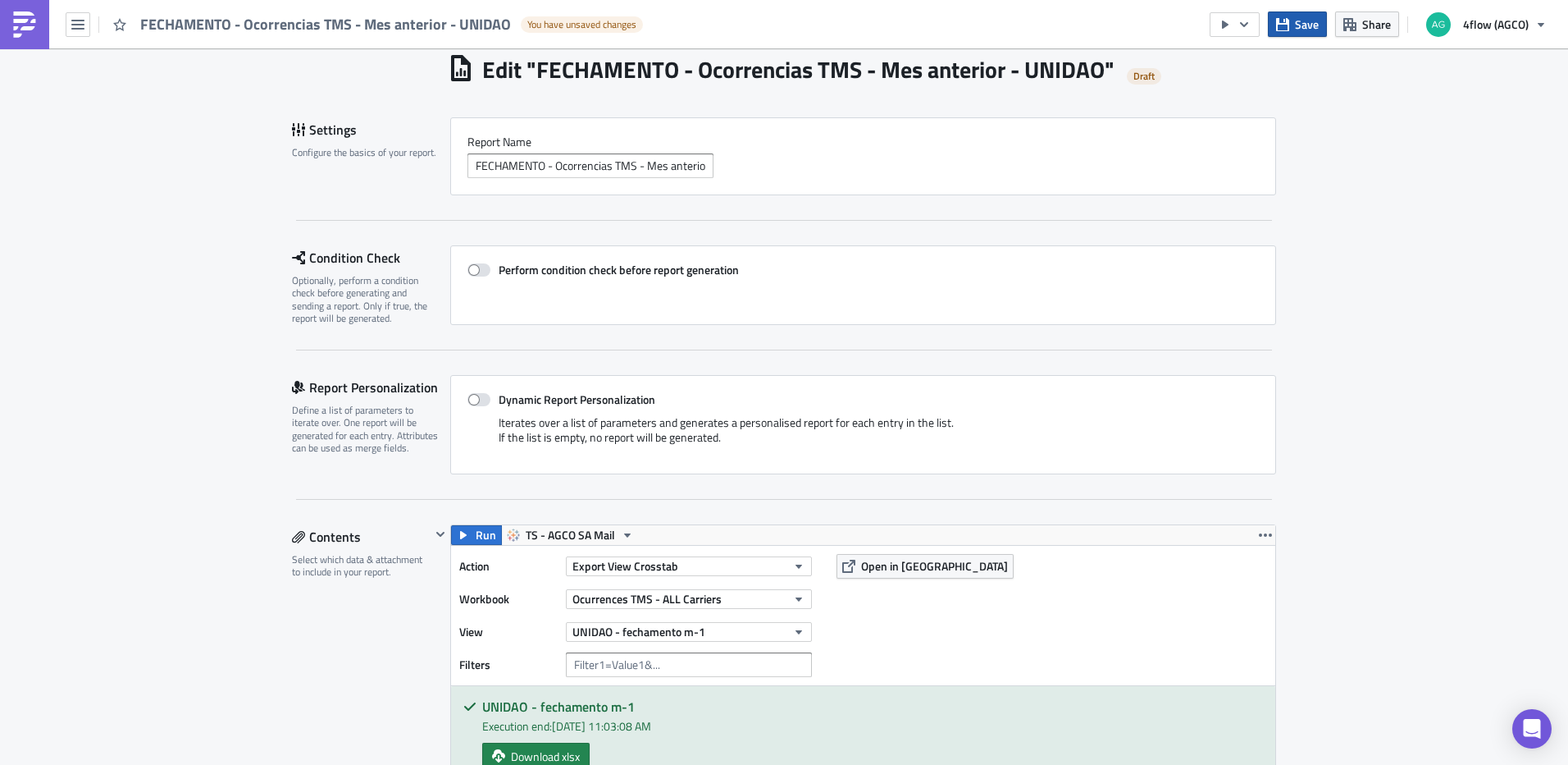
click at [1275, 25] on button "Save" at bounding box center [1298, 25] width 59 height 25
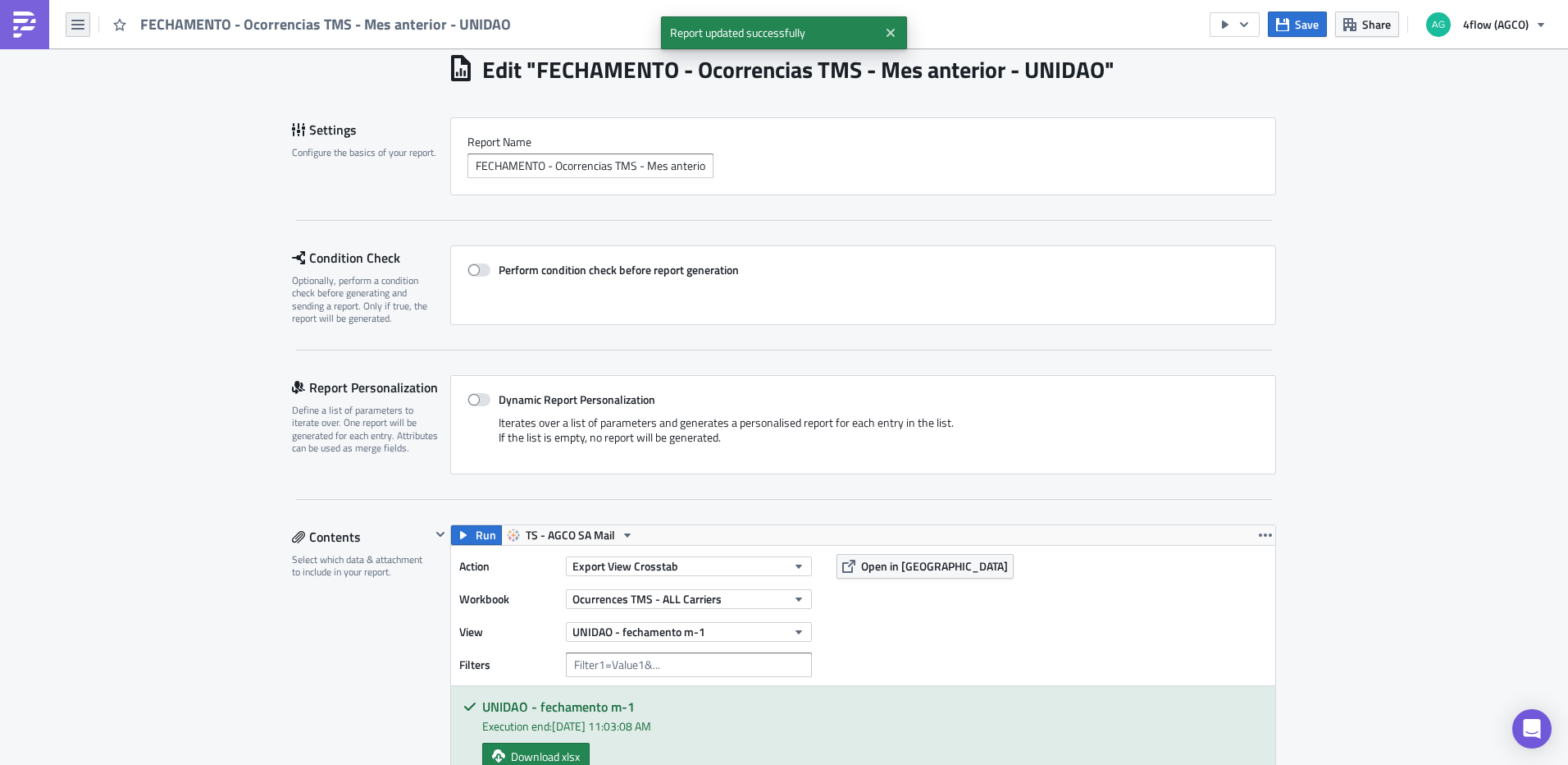
click at [73, 27] on icon "button" at bounding box center [77, 24] width 13 height 13
click at [151, 98] on div "Home" at bounding box center [148, 90] width 109 height 16
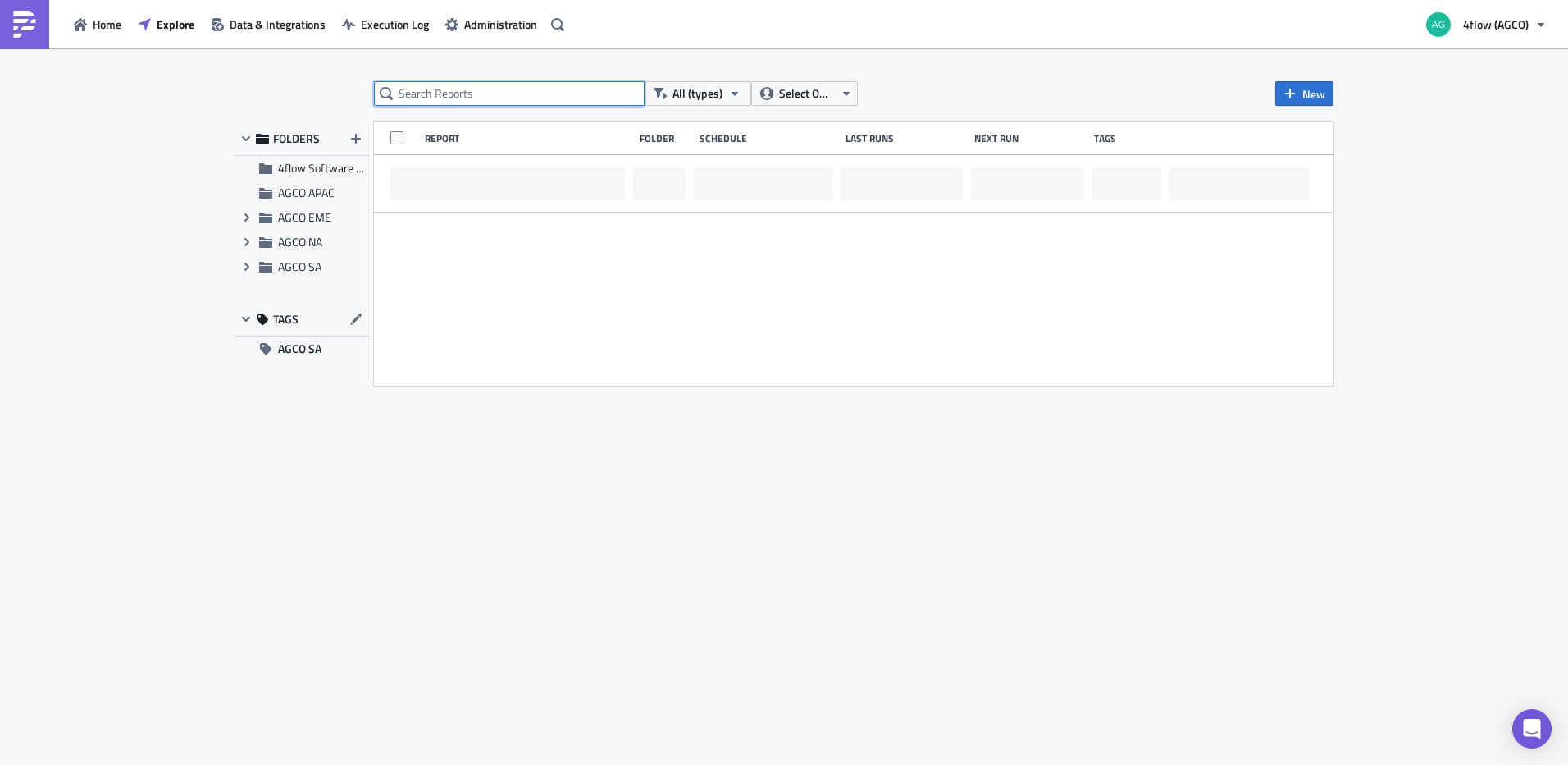
click at [548, 98] on input "text" at bounding box center [509, 93] width 270 height 25
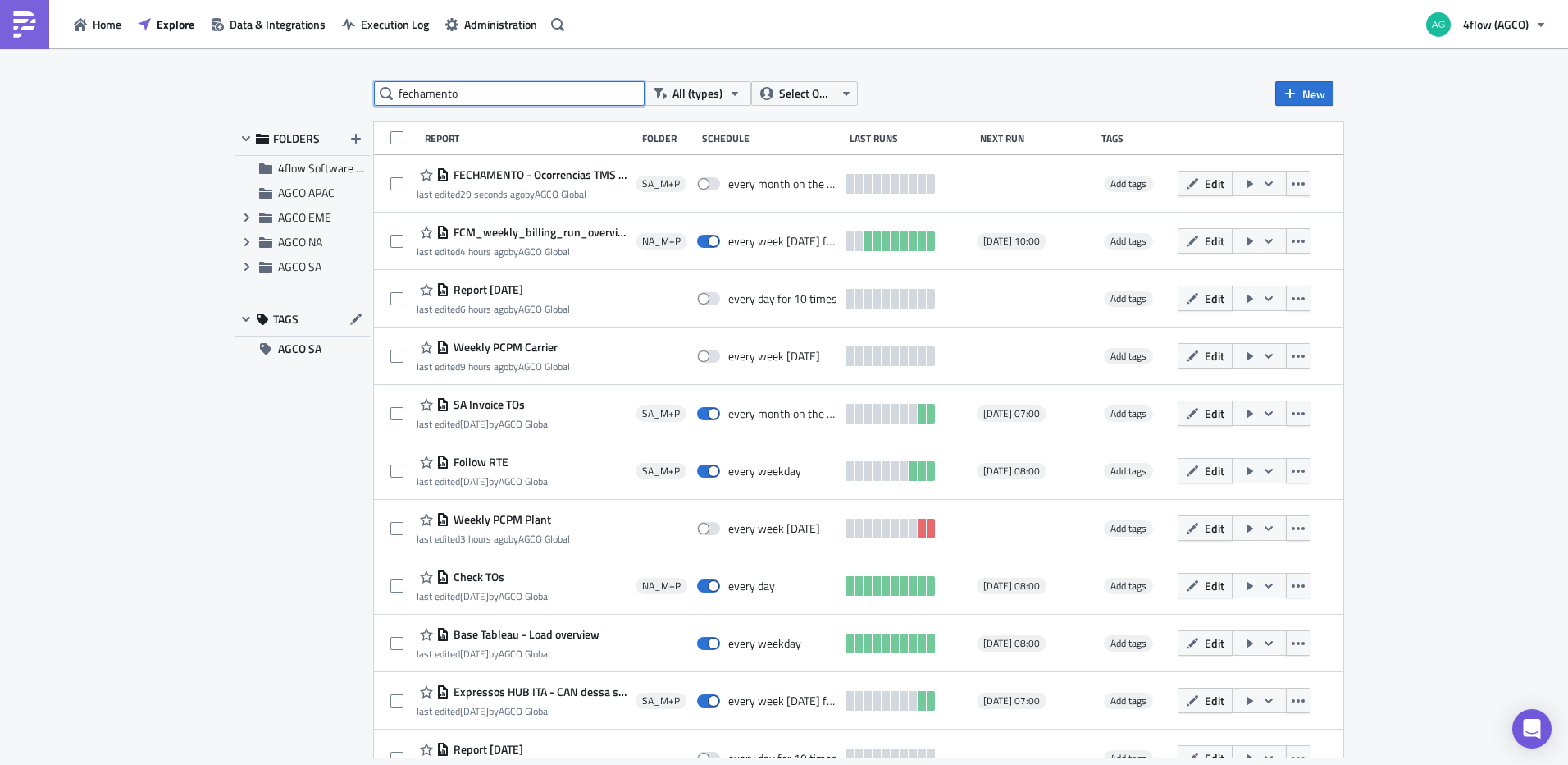
type input "fechamento"
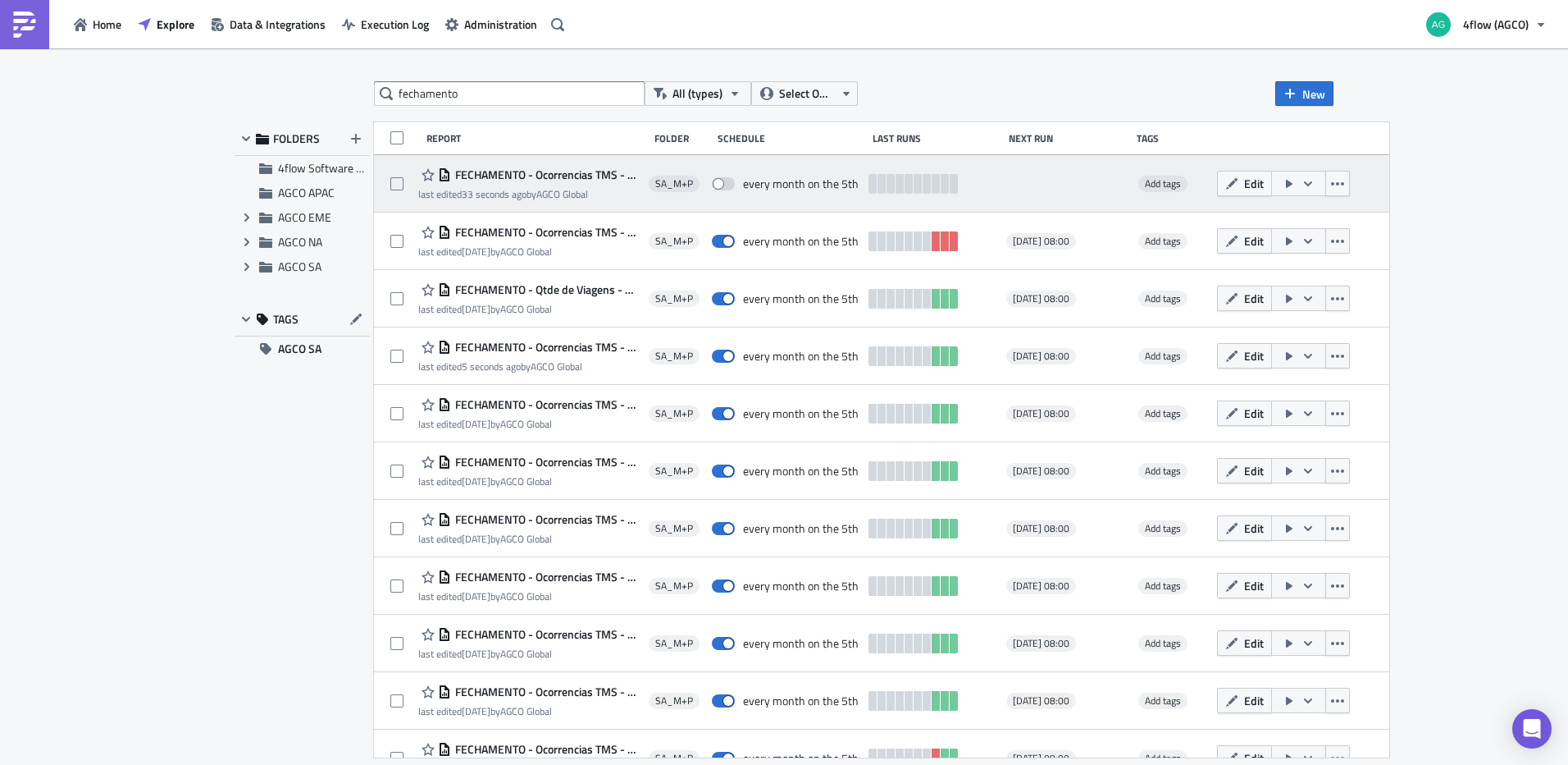
click at [560, 173] on span "FECHAMENTO - Ocorrencias TMS - Mes anterior - SIRIUS" at bounding box center [545, 174] width 189 height 14
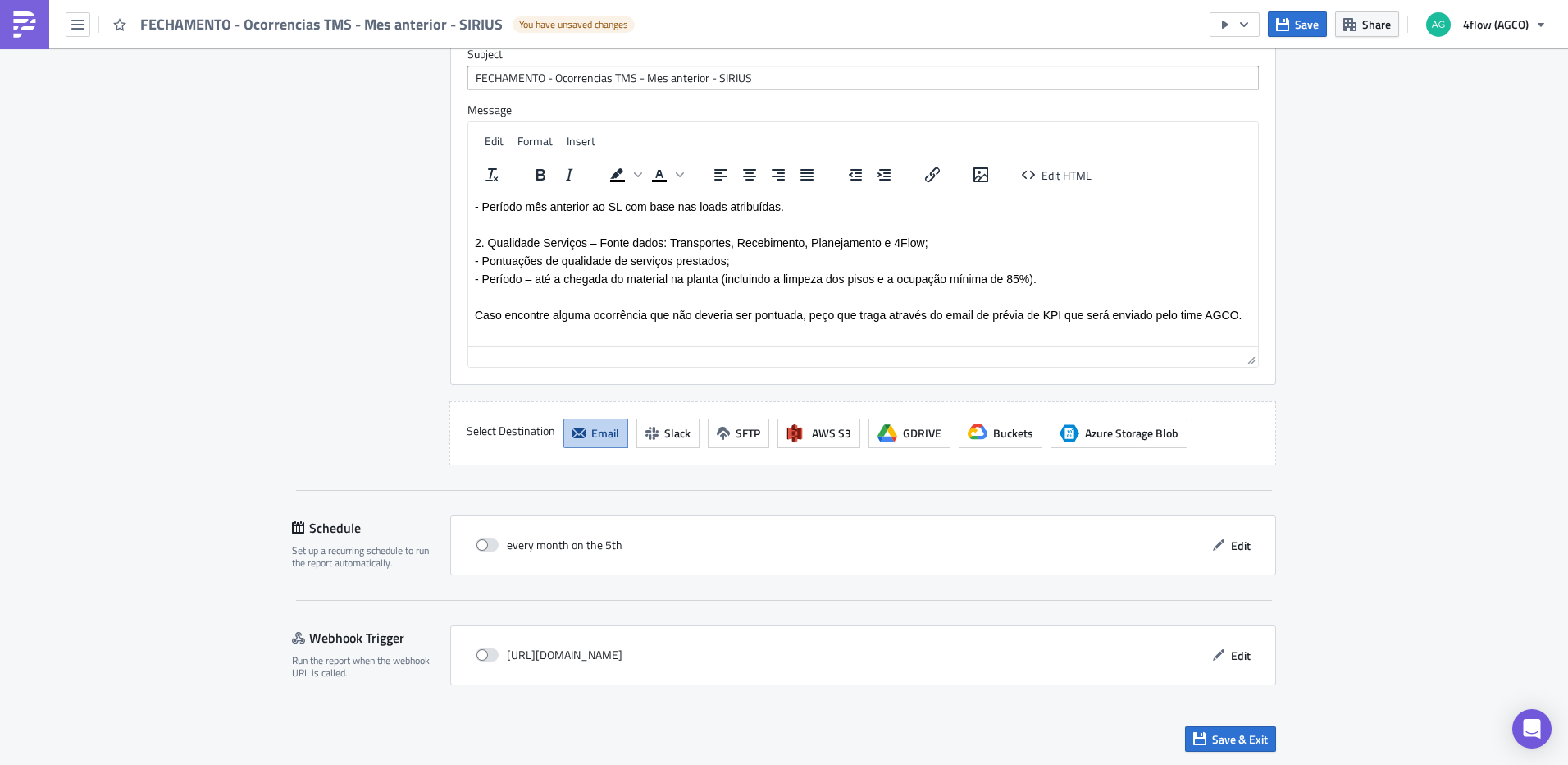
scroll to position [1293, 0]
click at [1223, 543] on button "Edit" at bounding box center [1231, 544] width 55 height 25
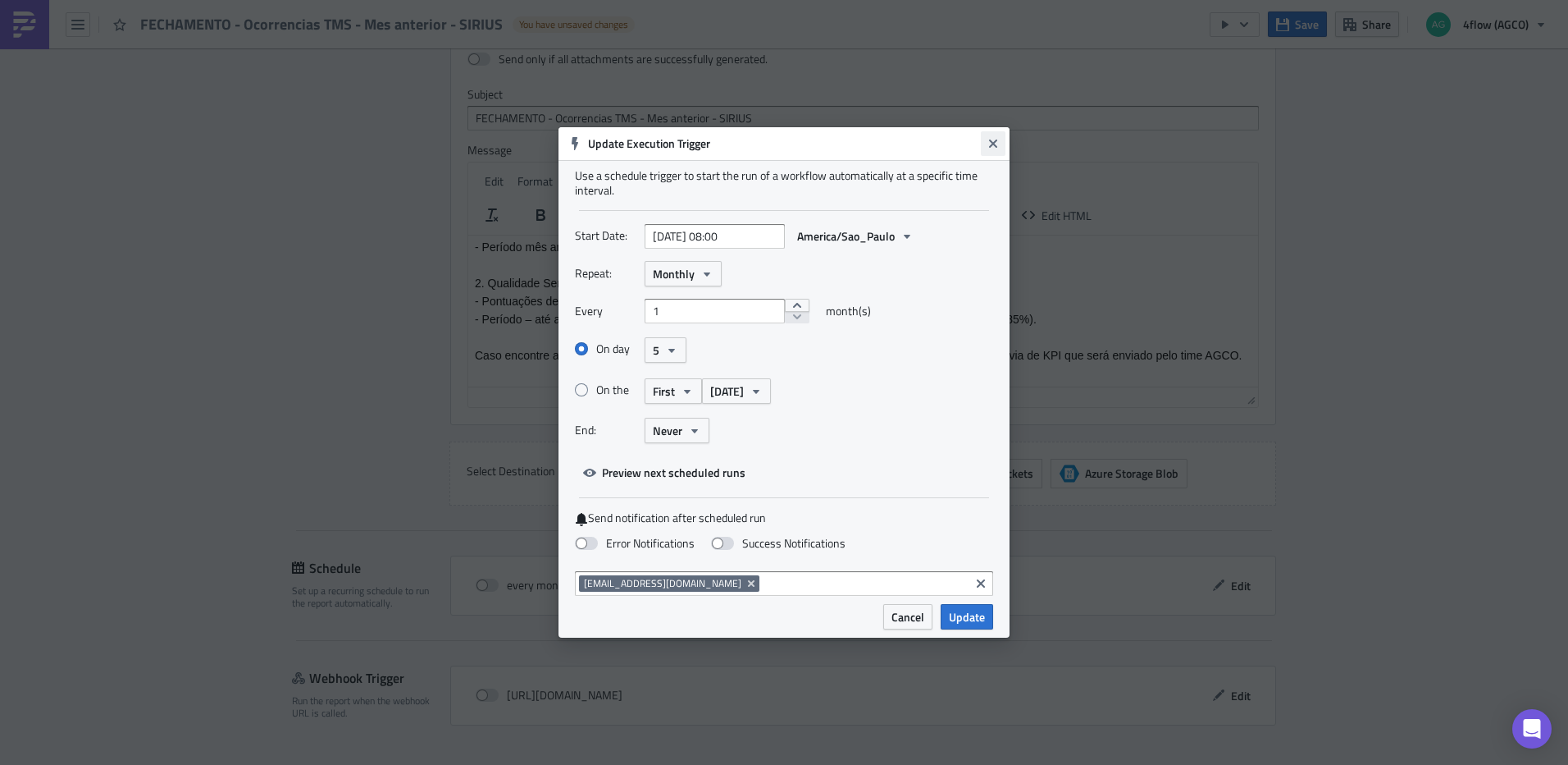
click at [997, 149] on icon "Close" at bounding box center [993, 143] width 13 height 13
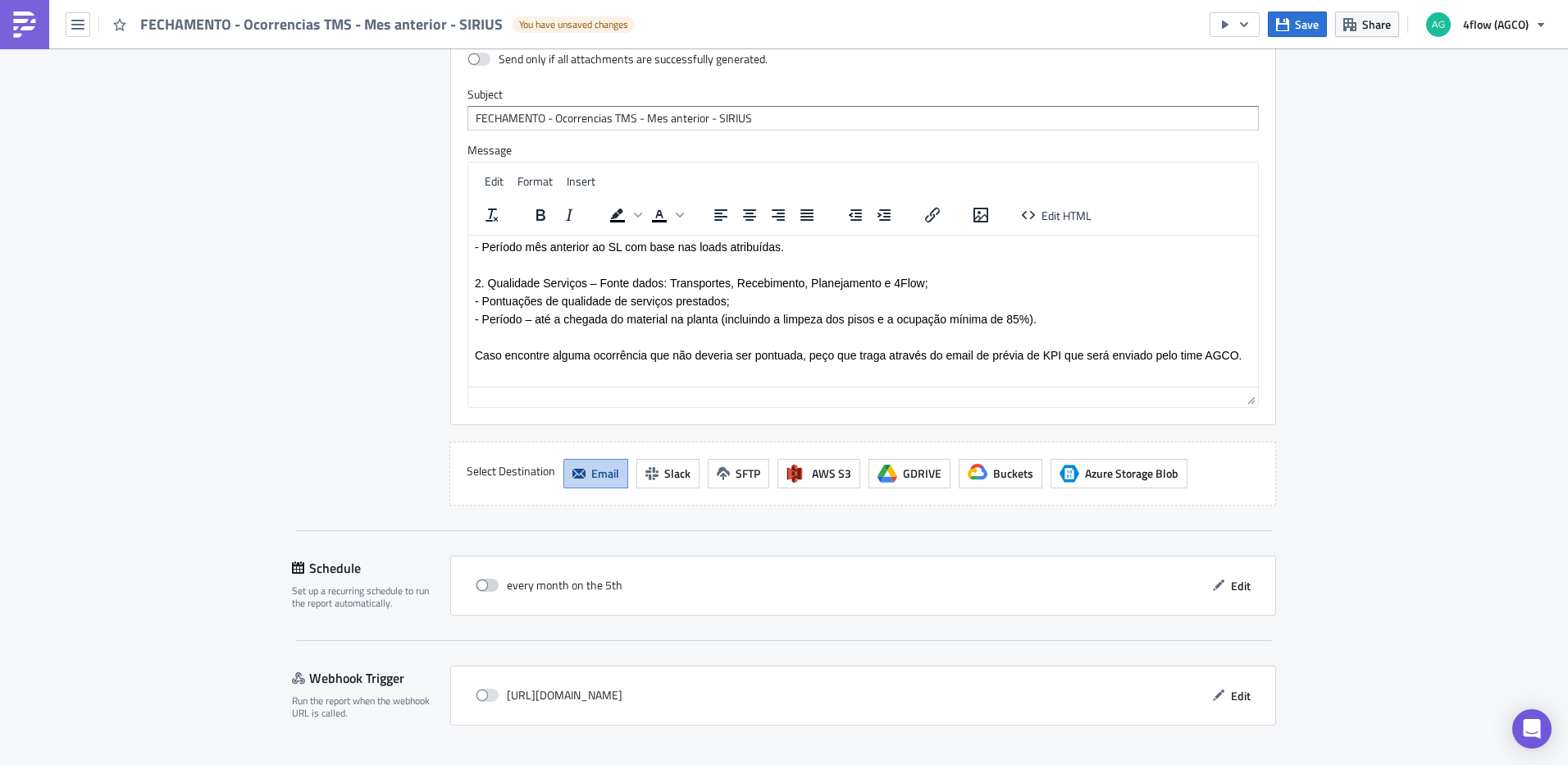
click at [489, 578] on span at bounding box center [487, 584] width 23 height 13
click at [489, 580] on input "checkbox" at bounding box center [484, 585] width 11 height 11
checkbox input "true"
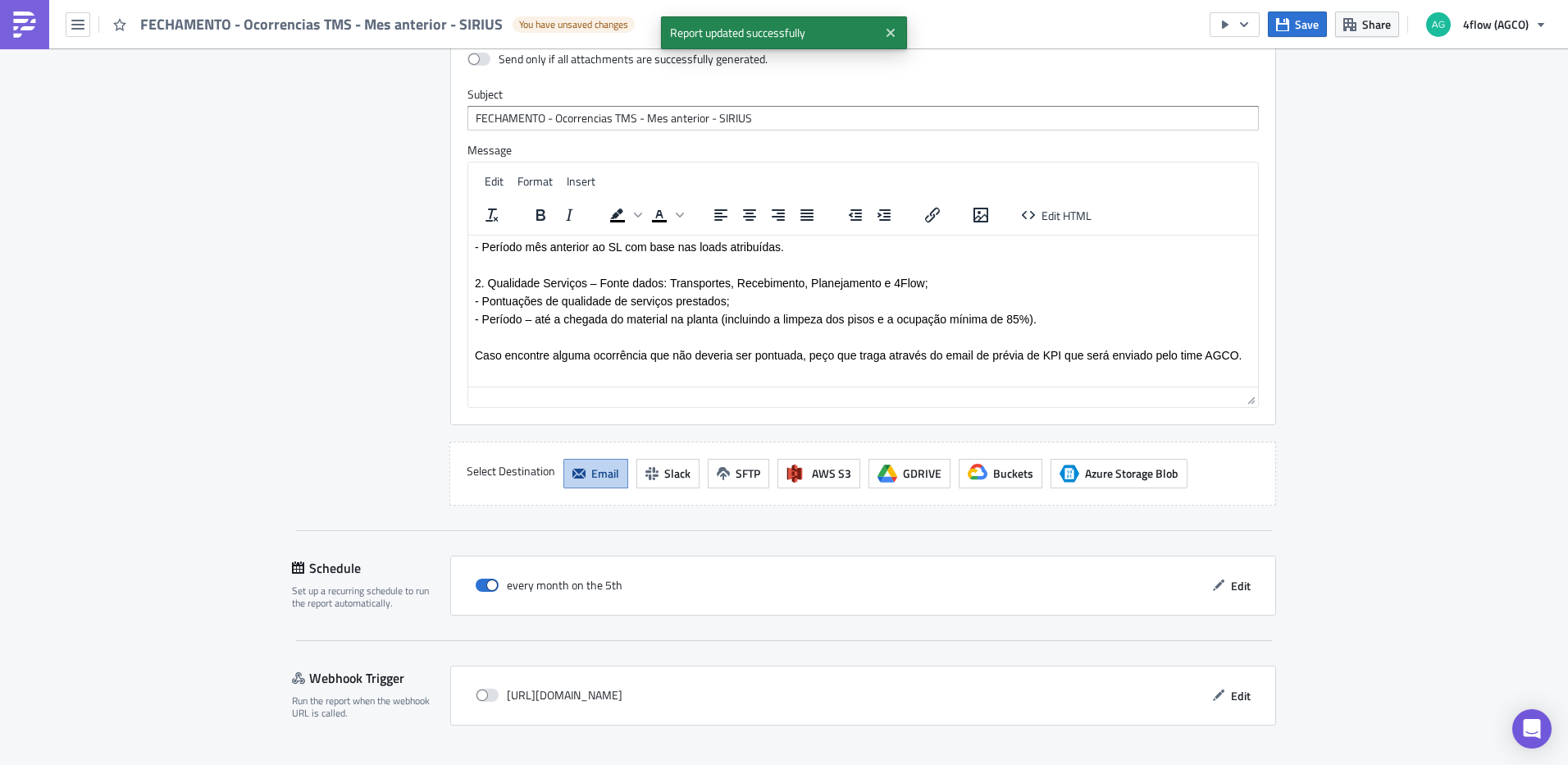
click at [1228, 764] on span "Save & Exit" at bounding box center [1240, 779] width 56 height 17
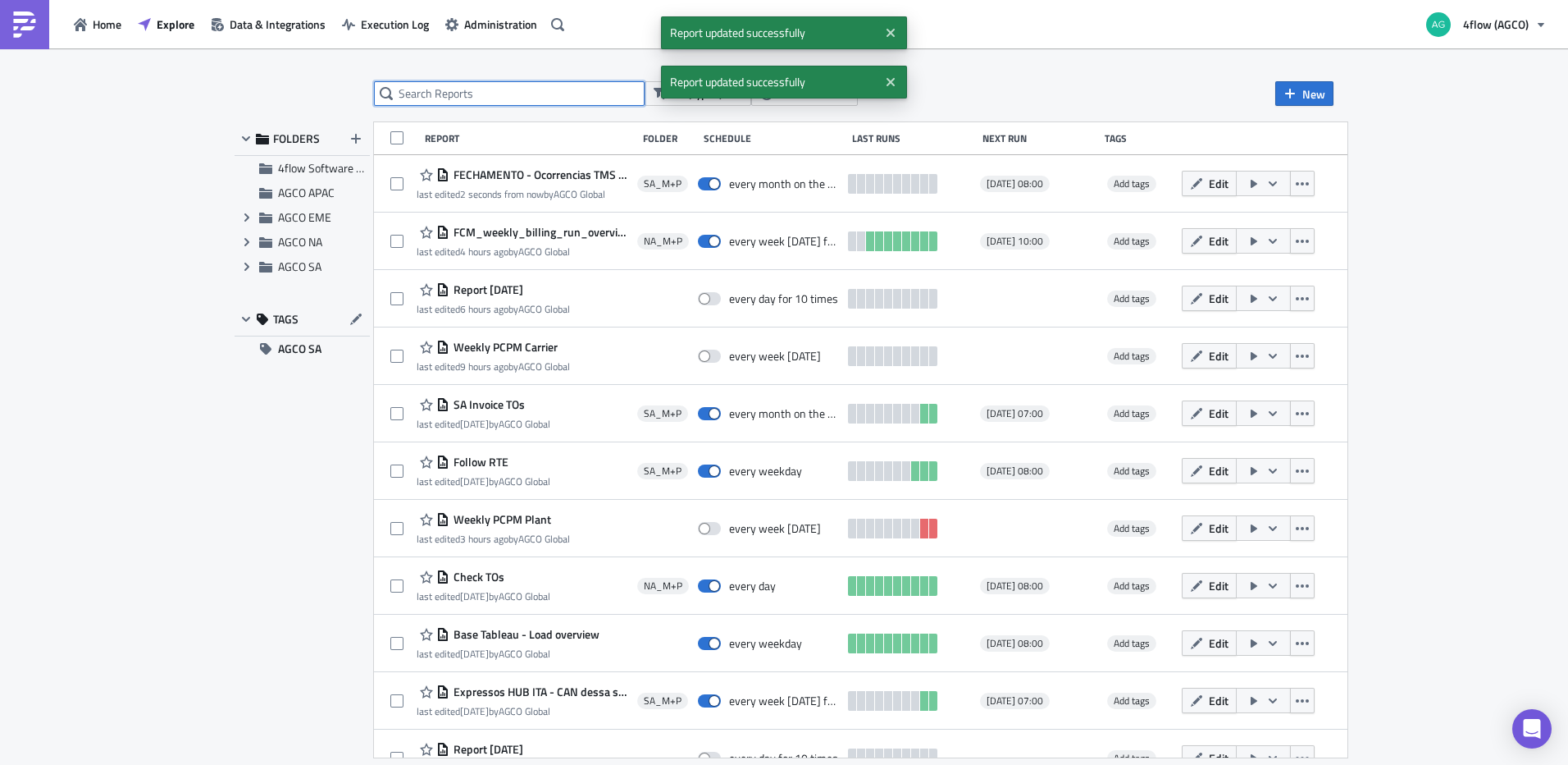
click at [512, 89] on input "text" at bounding box center [509, 93] width 270 height 25
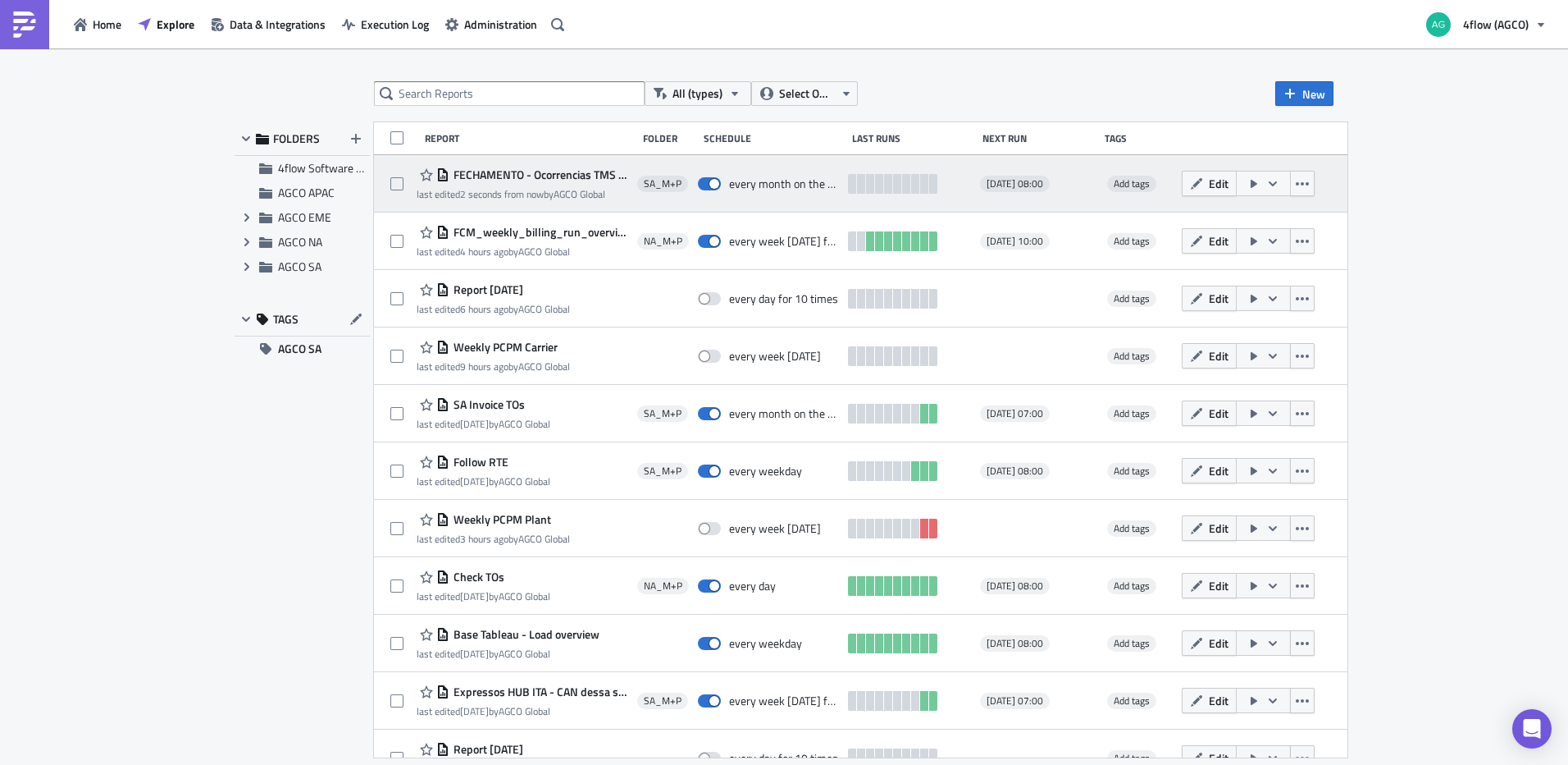
click at [1291, 187] on button "button" at bounding box center [1263, 183] width 55 height 25
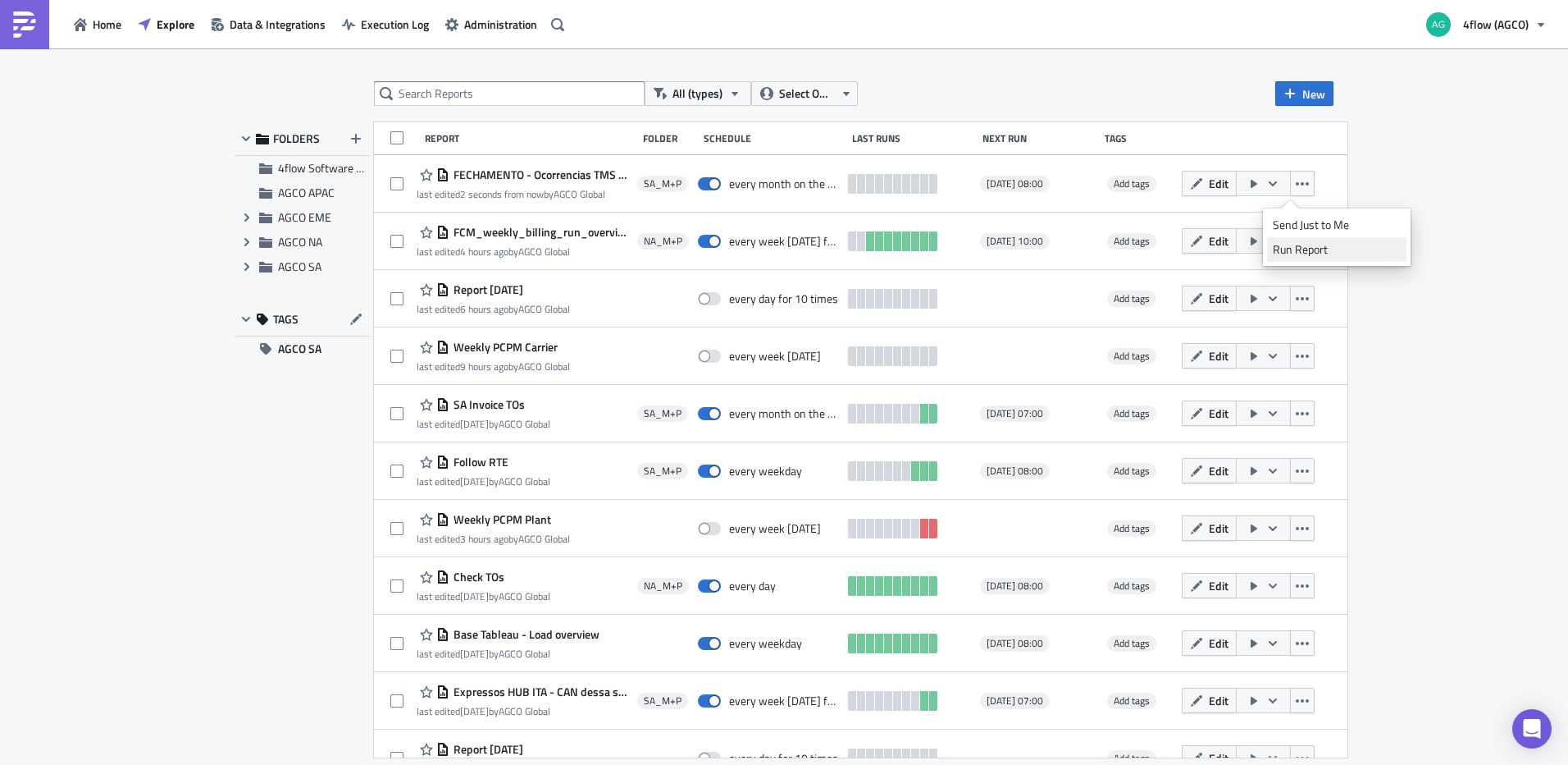
click at [1306, 250] on div "Run Report" at bounding box center [1337, 248] width 128 height 16
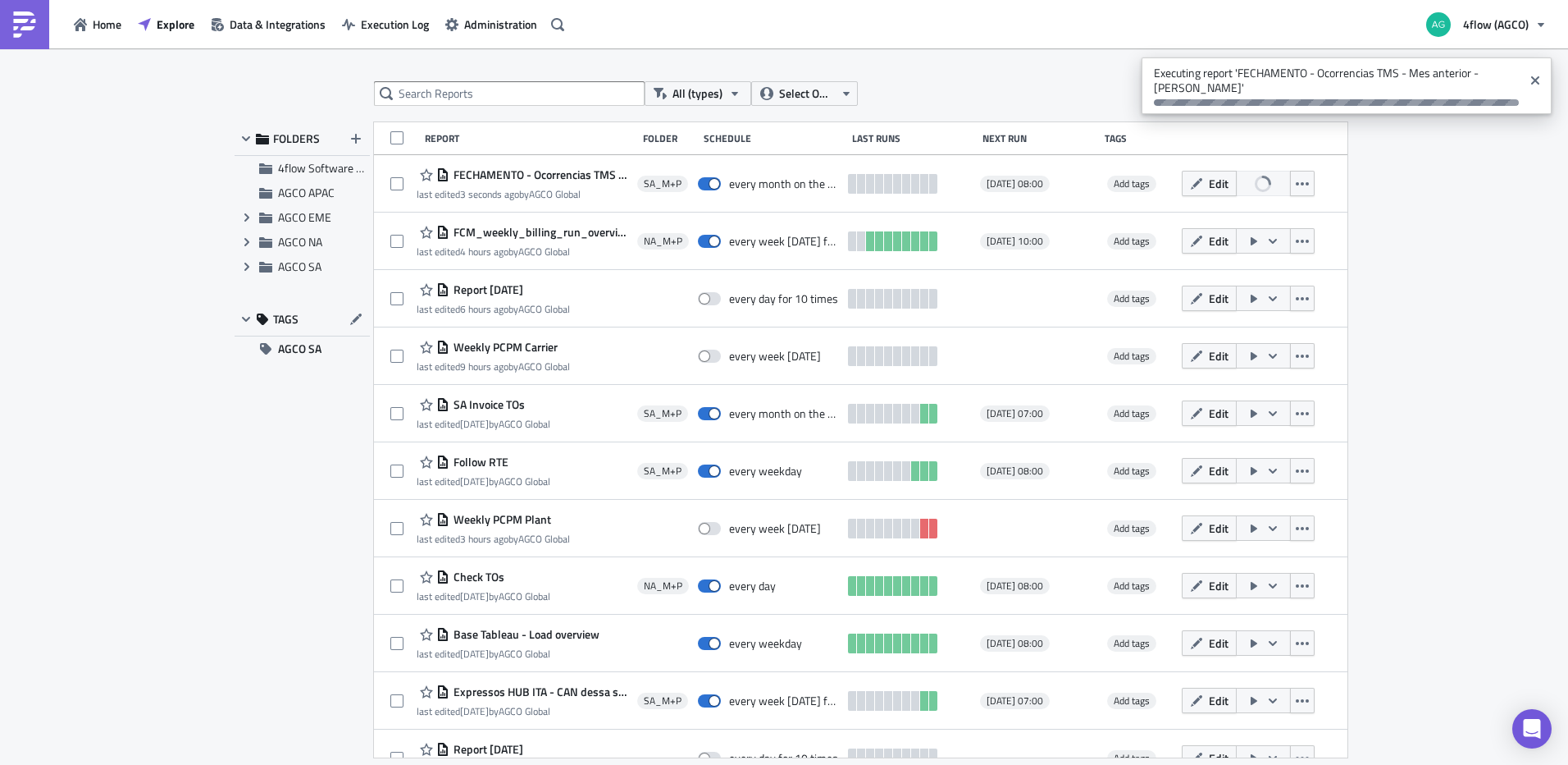
click at [1506, 139] on div "All (types) Select Owner New FOLDERS 4flow Software KAM AGCO APAC Expand group …" at bounding box center [784, 408] width 1568 height 719
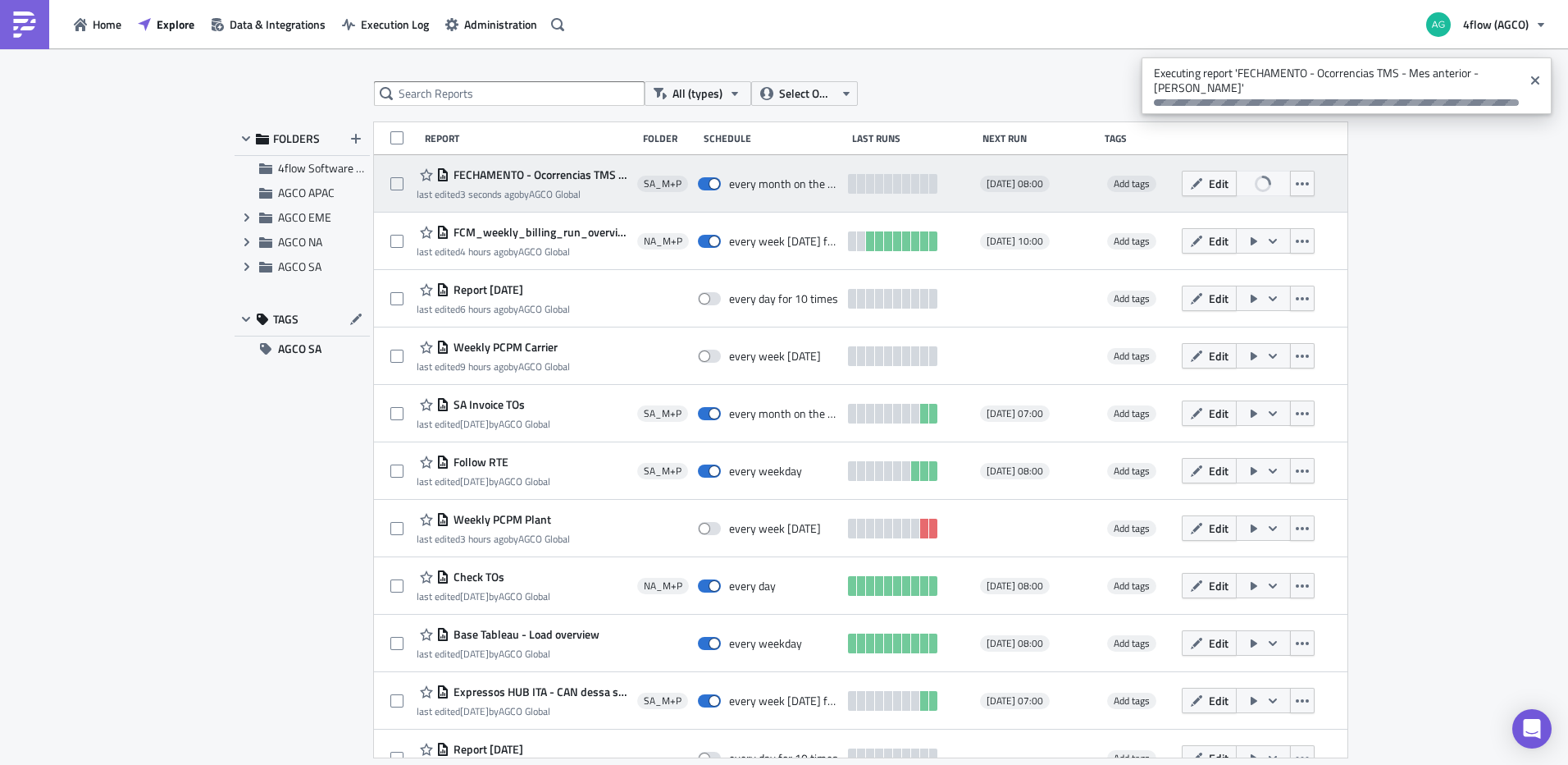
click at [587, 169] on span "FECHAMENTO - Ocorrencias TMS - Mes anterior - SIRIUS" at bounding box center [538, 174] width 179 height 14
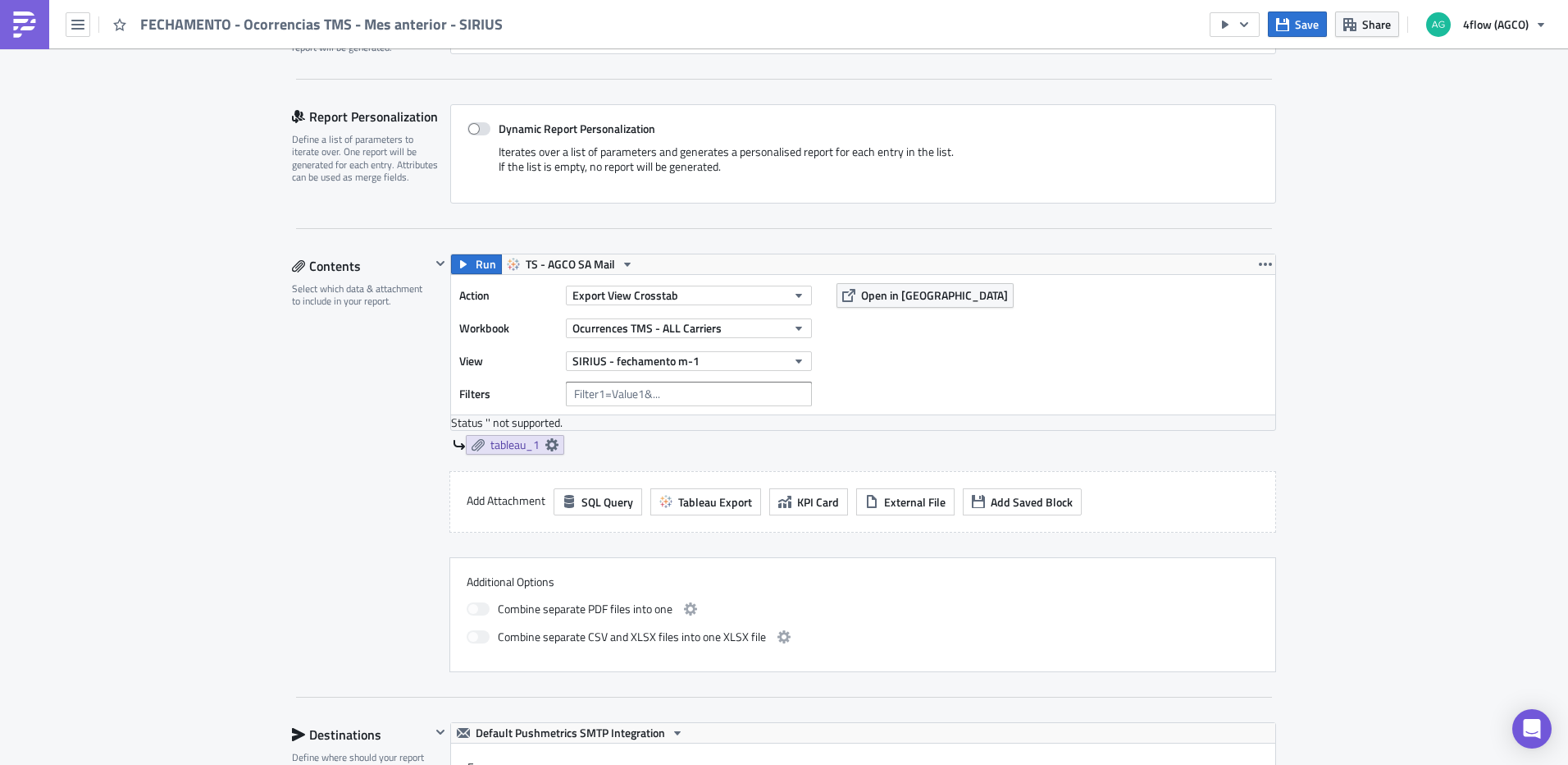
scroll to position [328, 0]
click at [918, 295] on span "Open in [GEOGRAPHIC_DATA]" at bounding box center [934, 293] width 147 height 17
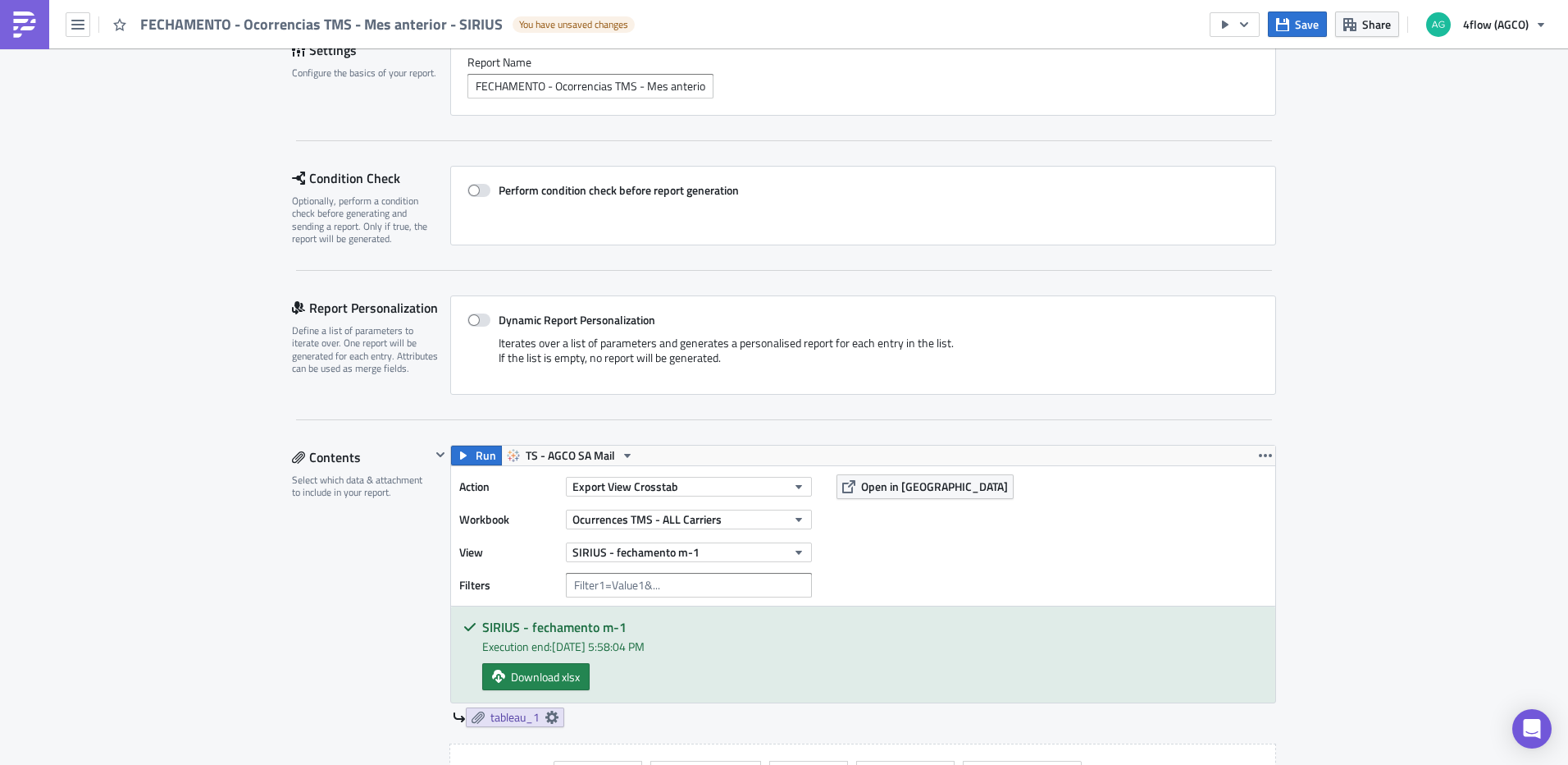
scroll to position [0, 0]
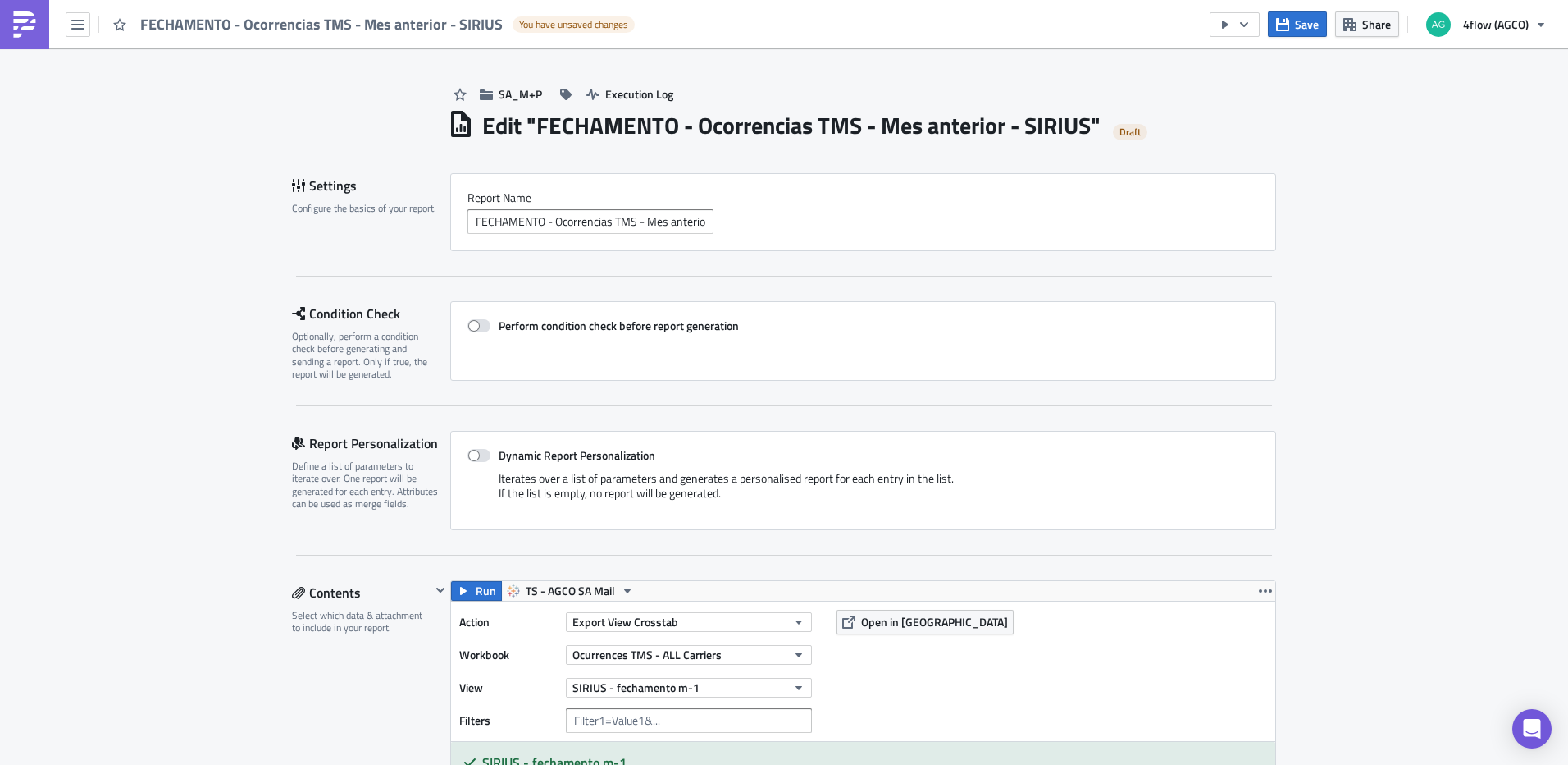
click at [92, 26] on div "FECHAMENTO - Ocorrencias TMS - Mes anterior - SIRIUS You have unsaved changes" at bounding box center [321, 24] width 643 height 48
click at [83, 28] on icon "button" at bounding box center [77, 25] width 13 height 10
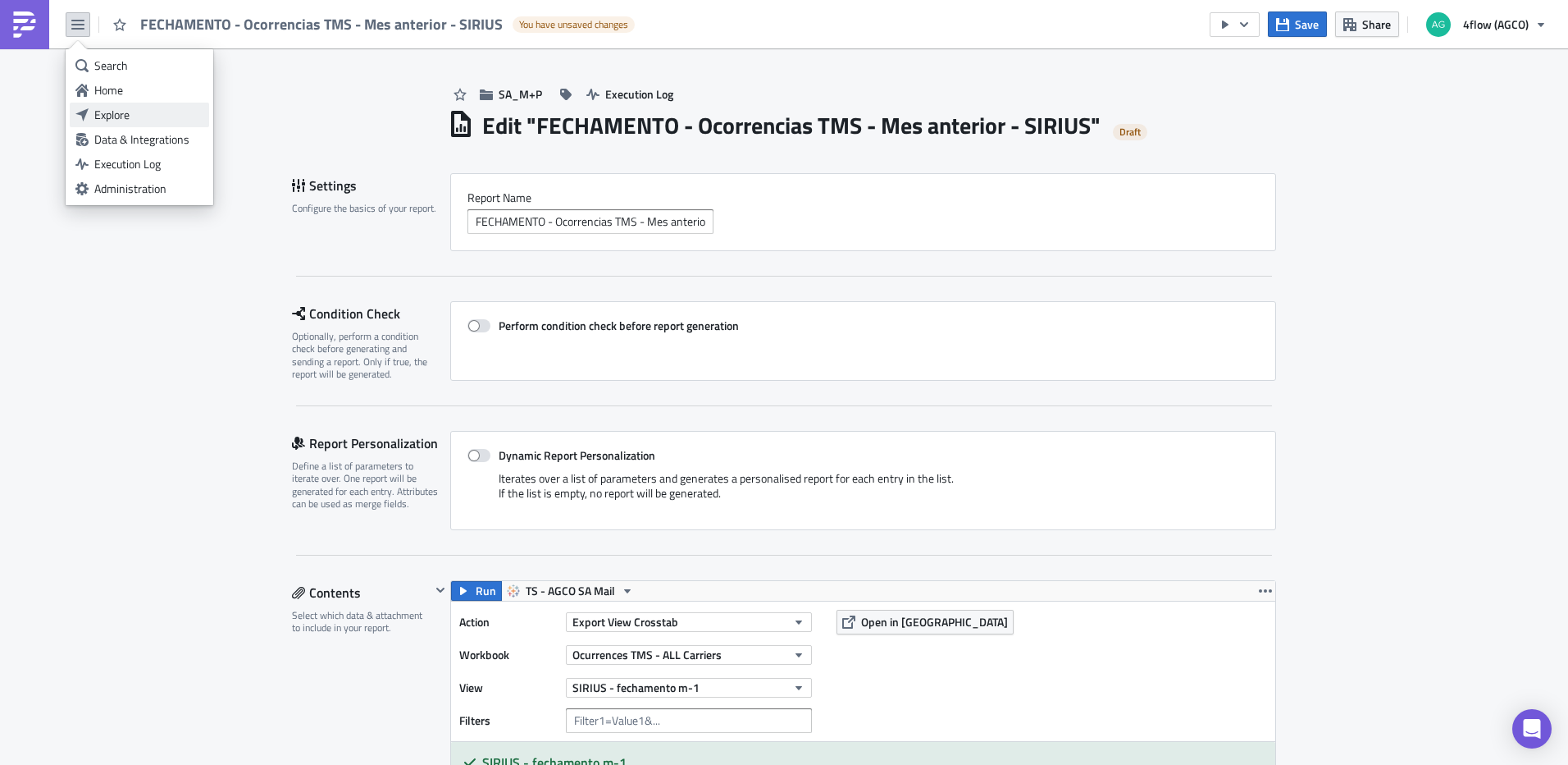
click at [132, 108] on div "Explore" at bounding box center [148, 114] width 109 height 16
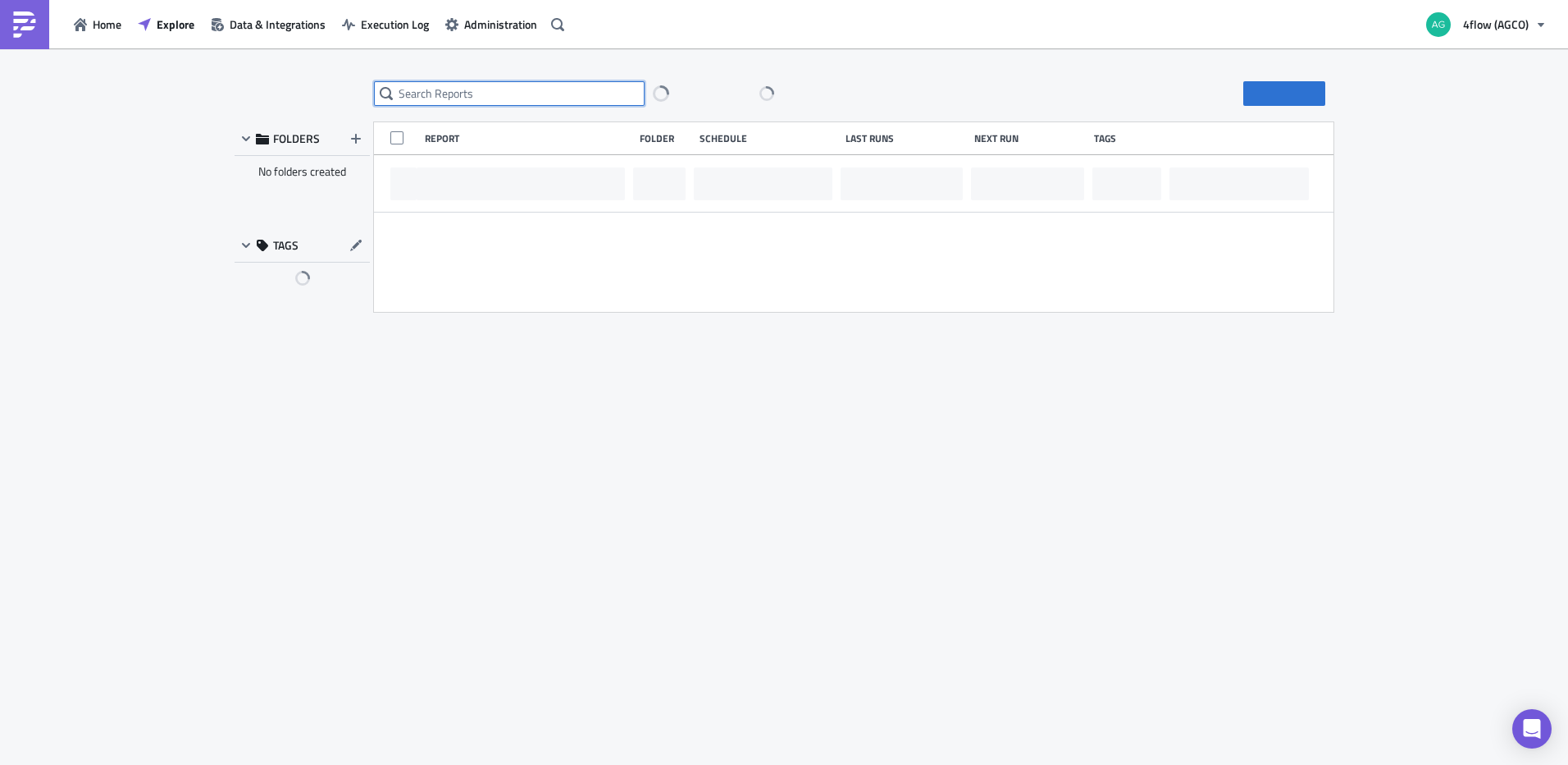
click at [474, 100] on input "text" at bounding box center [509, 93] width 270 height 25
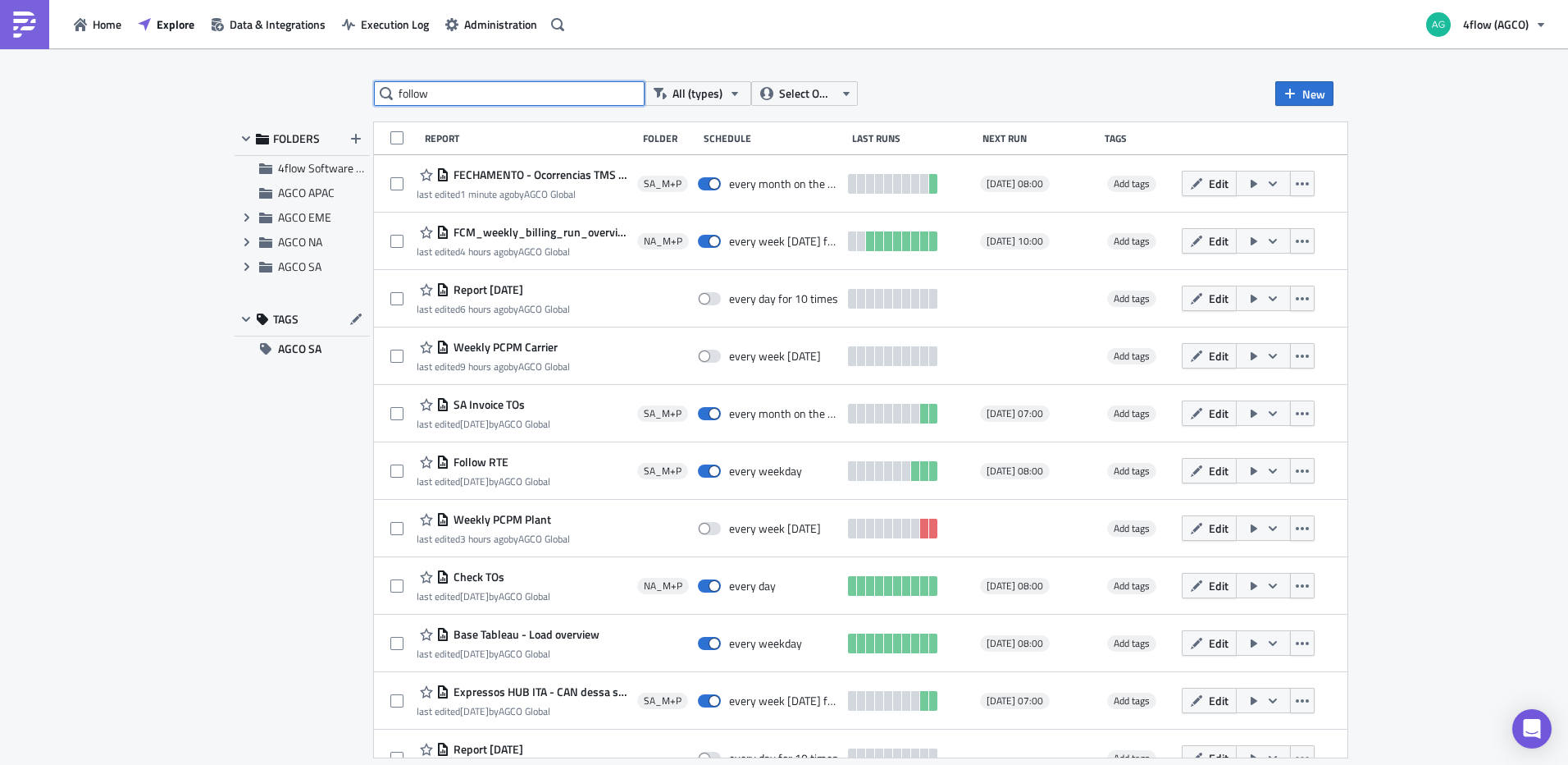
type input "follow"
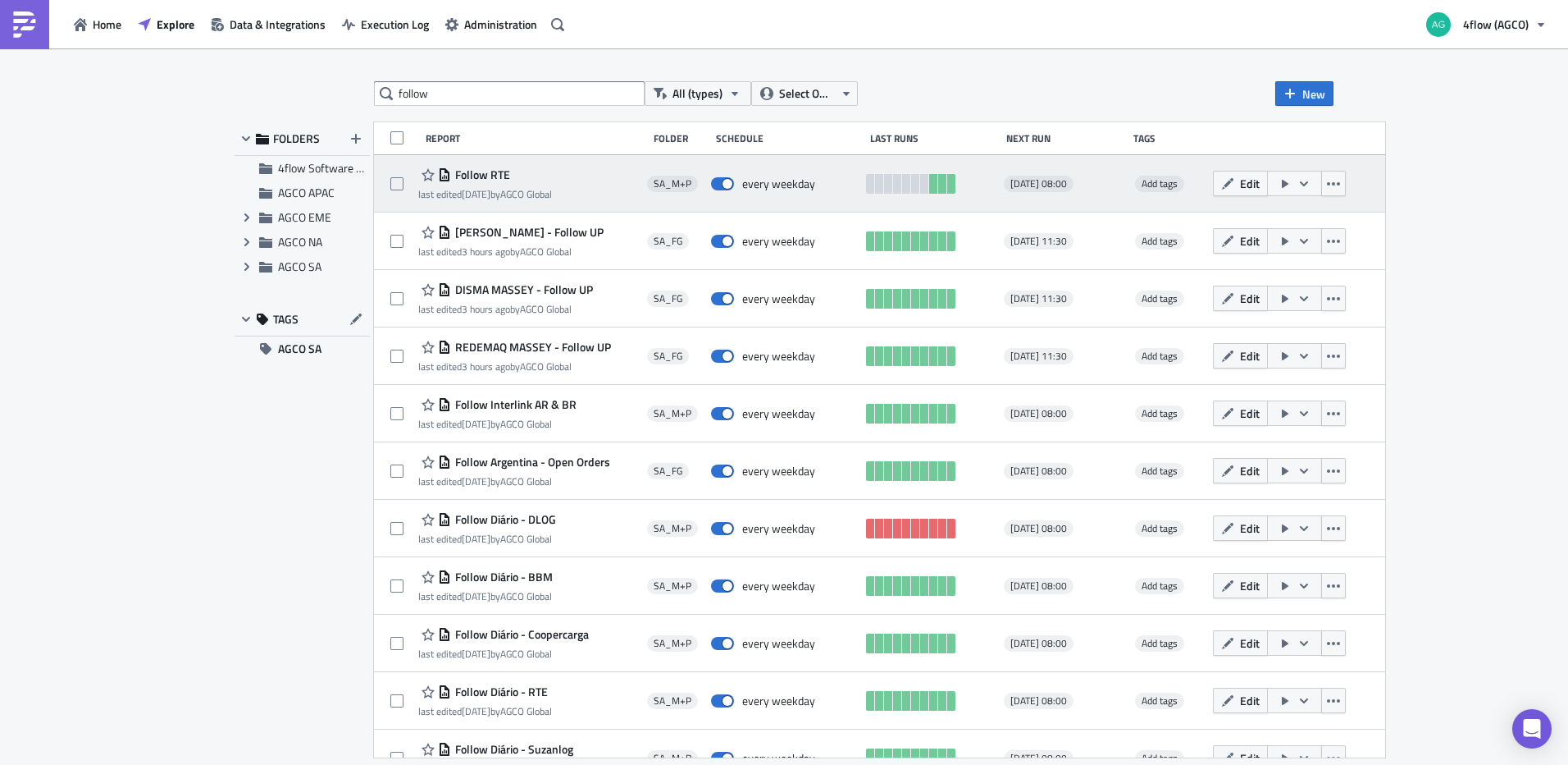
click at [494, 175] on span "Follow RTE" at bounding box center [481, 174] width 59 height 14
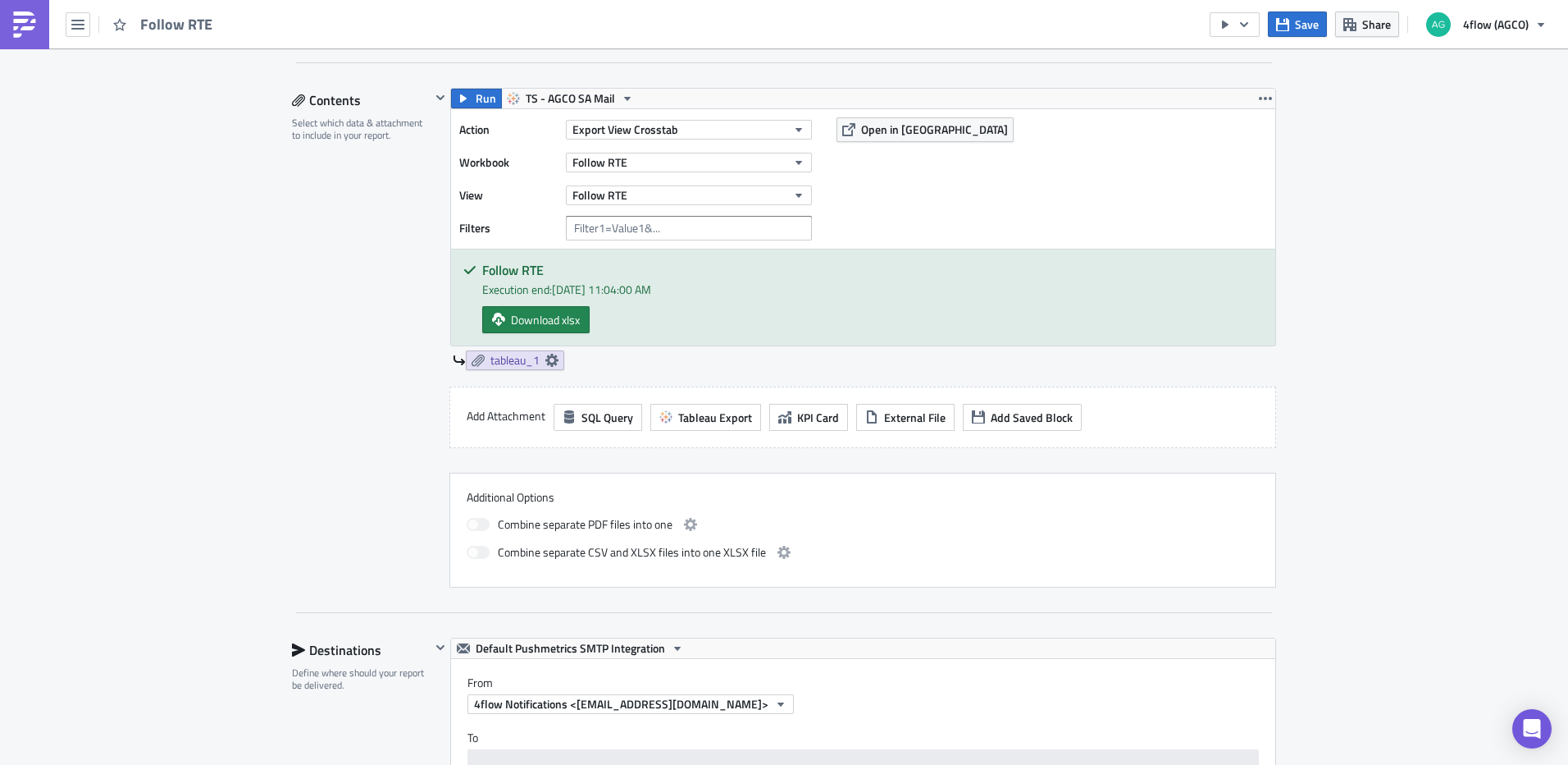
scroll to position [328, 0]
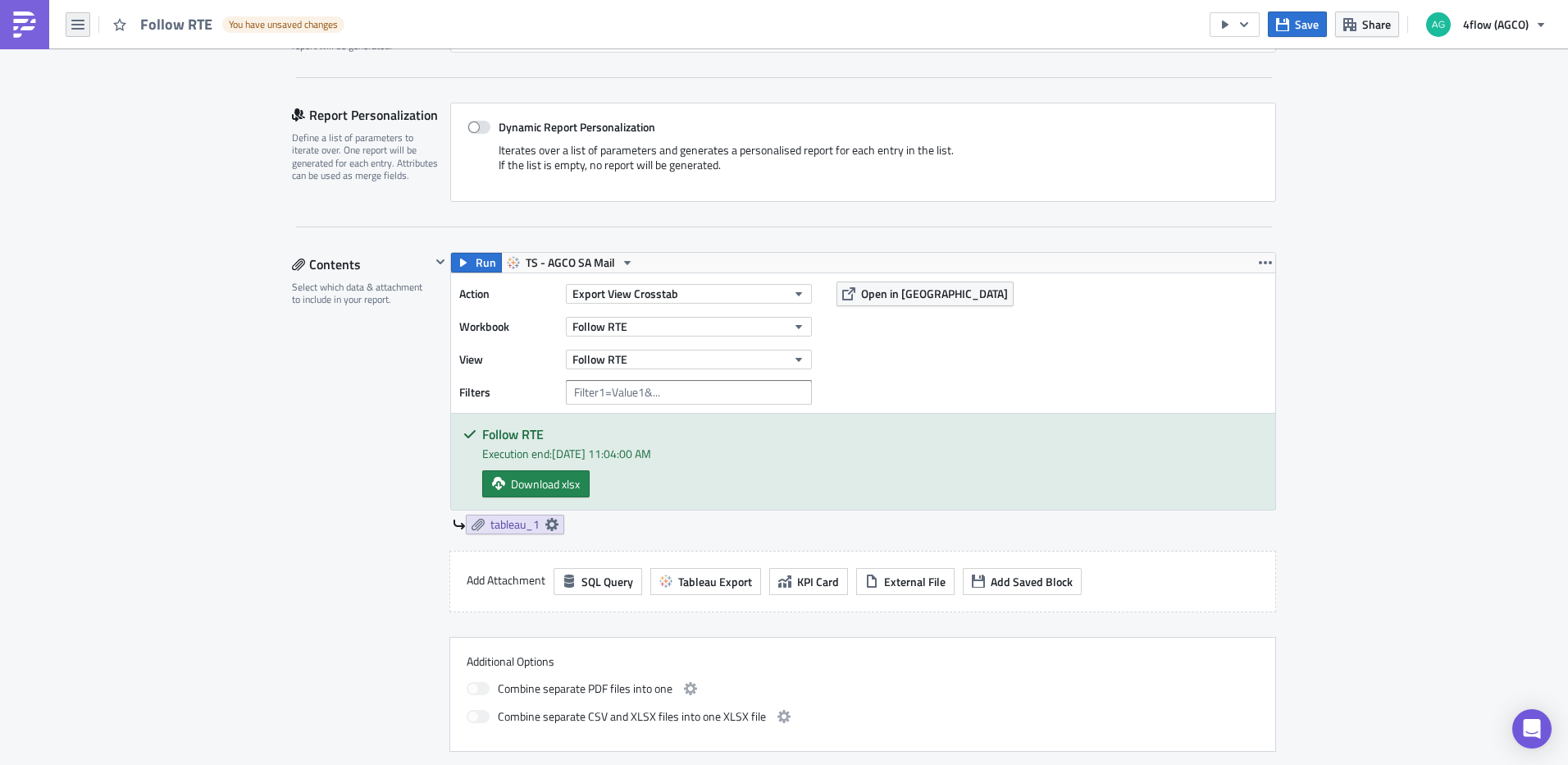
click at [88, 25] on button "button" at bounding box center [77, 25] width 25 height 25
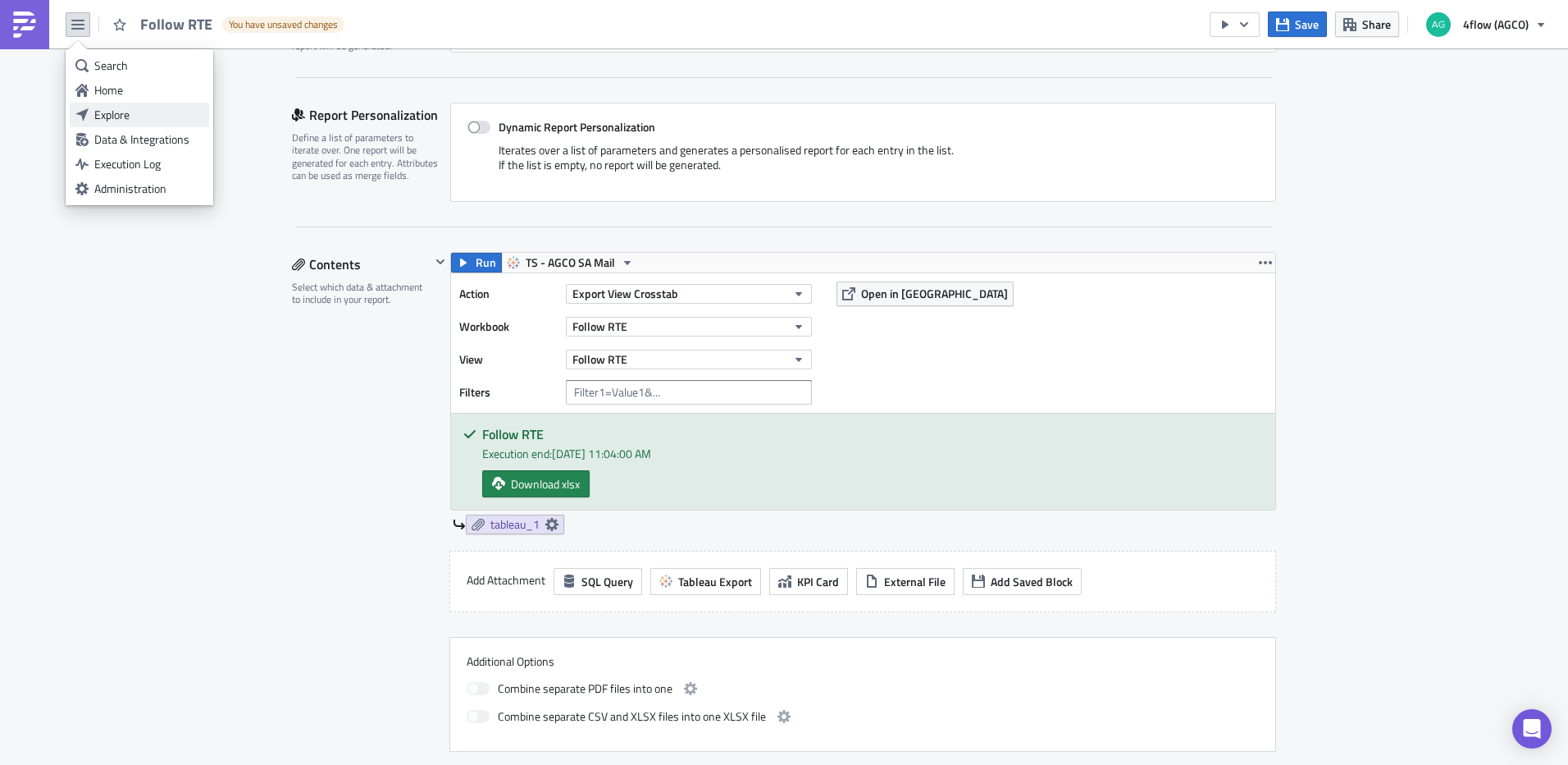
click at [138, 113] on div "Explore" at bounding box center [148, 114] width 109 height 16
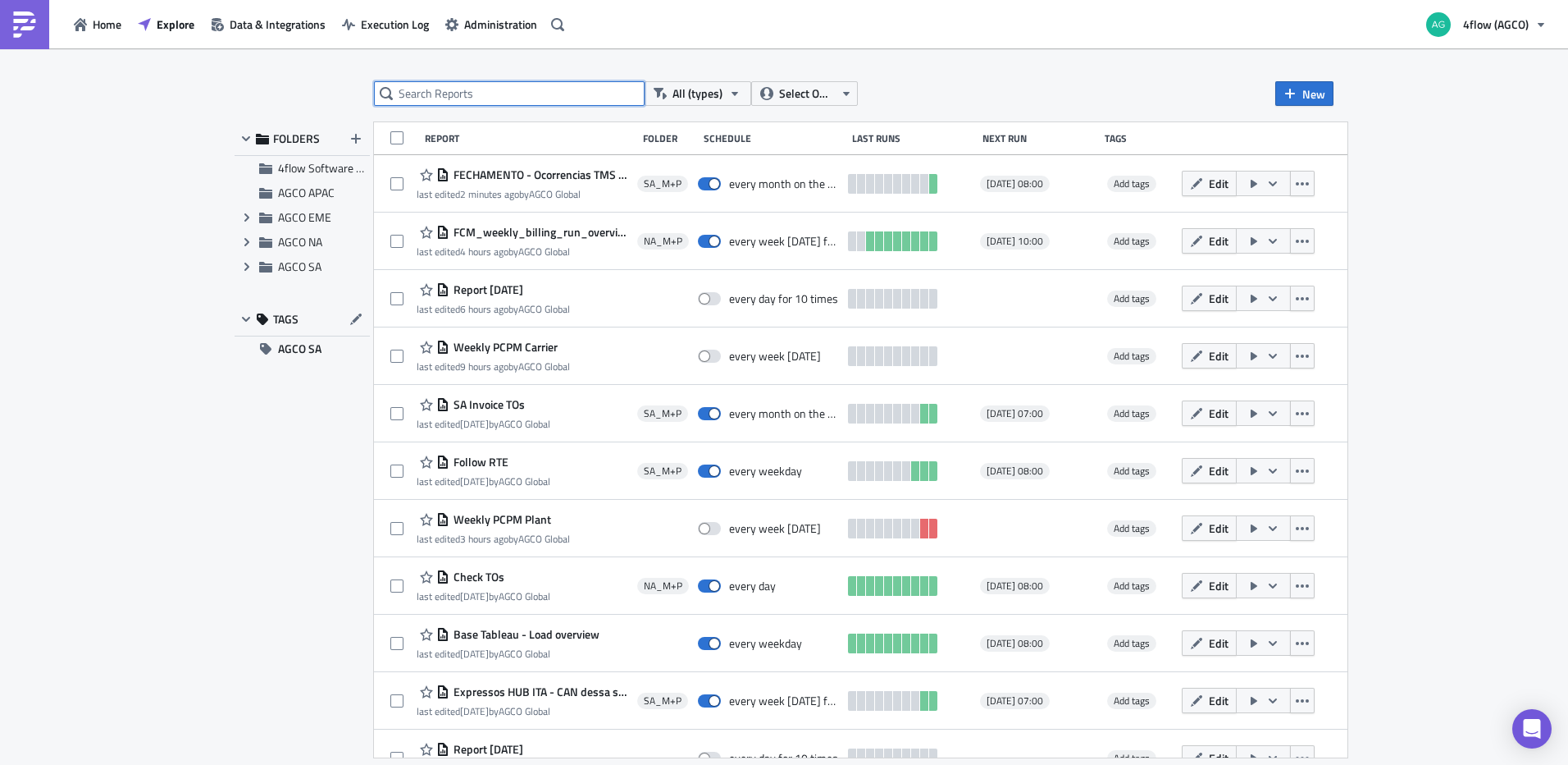
click at [527, 99] on input "text" at bounding box center [509, 93] width 270 height 25
type input "follow"
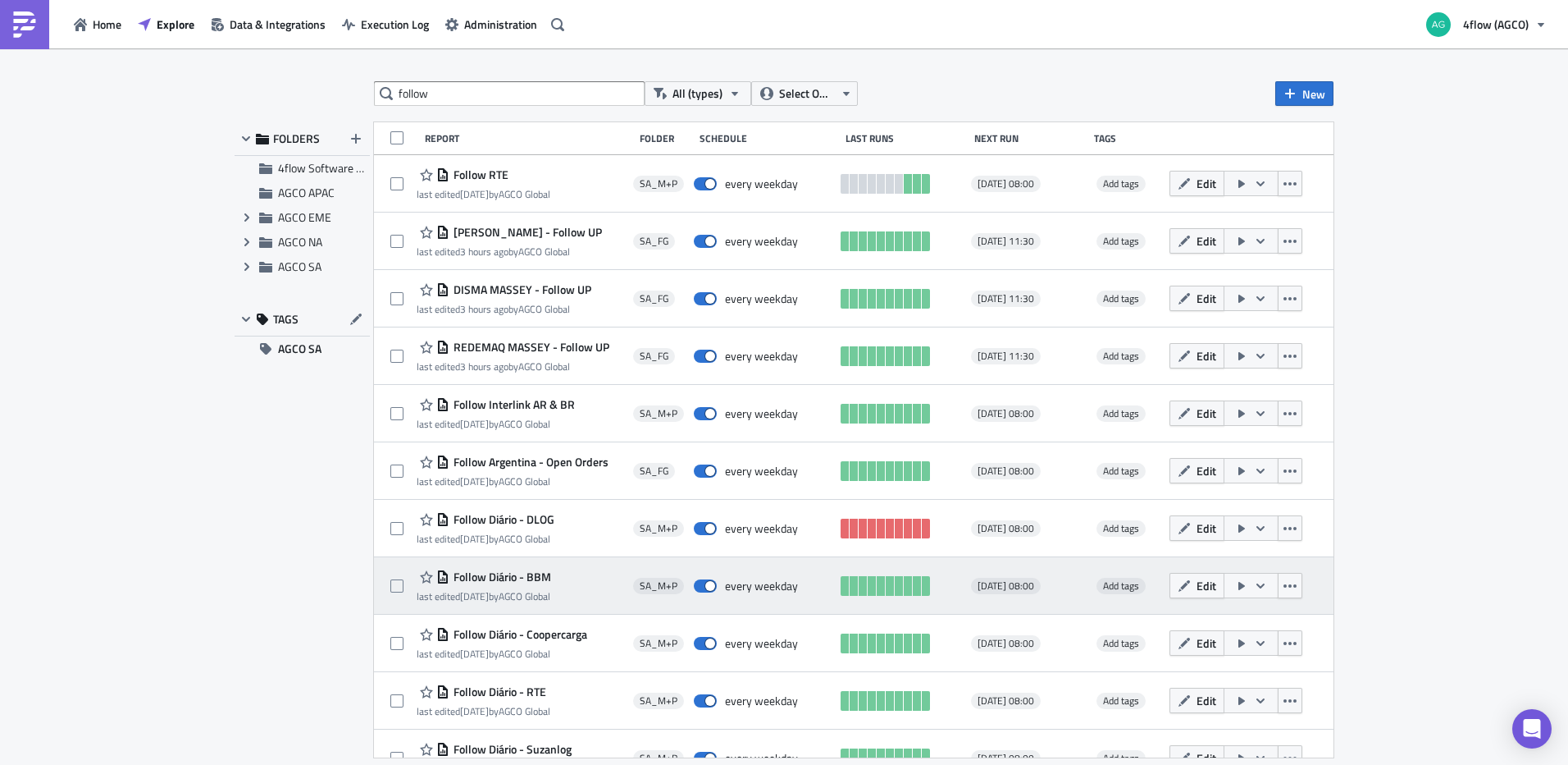
click at [529, 574] on span "Follow Diário - BBM" at bounding box center [500, 576] width 102 height 14
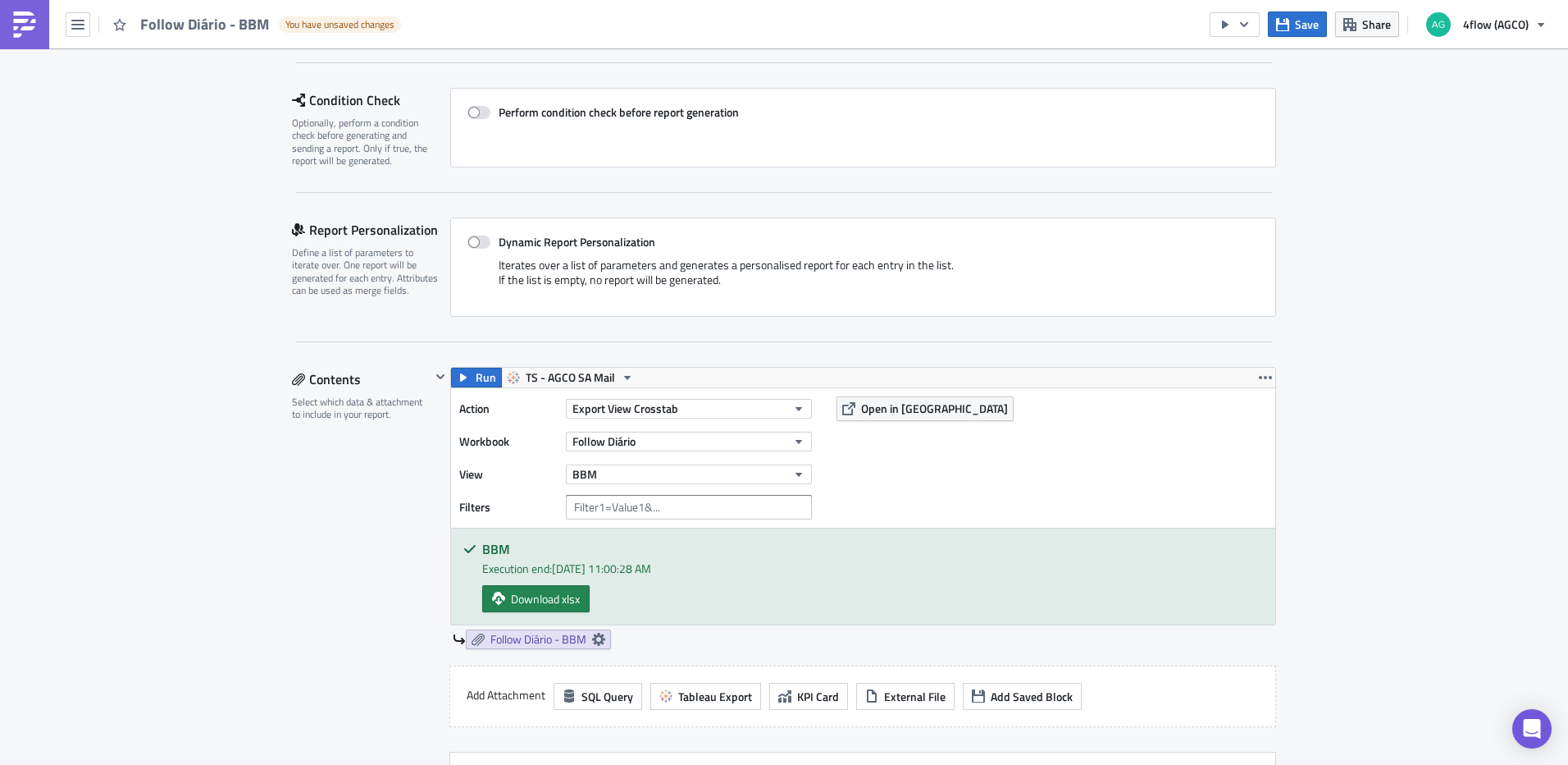
scroll to position [246, 0]
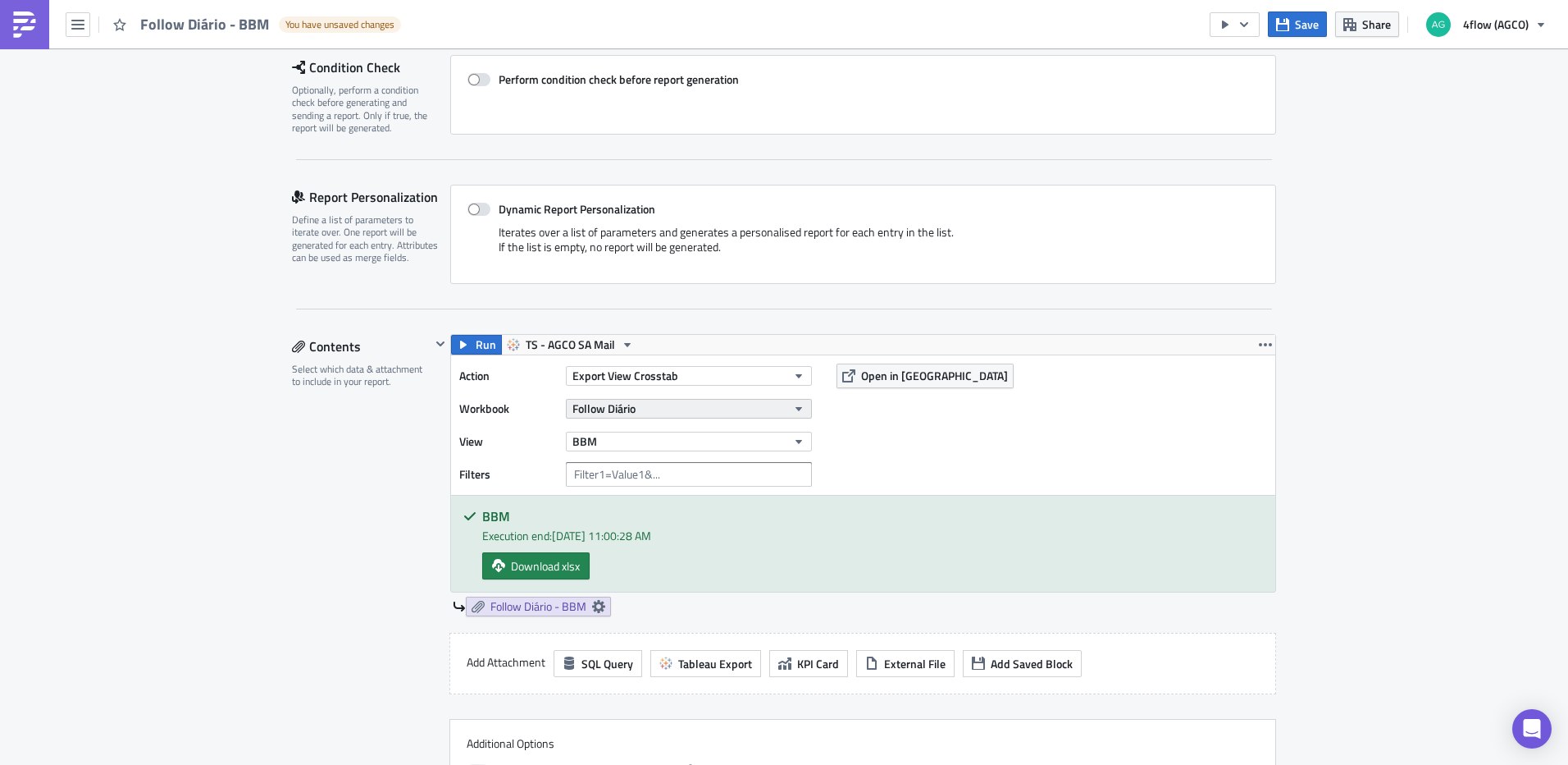
click at [781, 414] on button "Follow Diário" at bounding box center [689, 408] width 246 height 20
click at [1059, 423] on div "Action Export View Crosstab Workbook Follow Diário View BBM Filters Open in Tab…" at bounding box center [863, 425] width 824 height 139
click at [792, 439] on icon "button" at bounding box center [798, 441] width 13 height 13
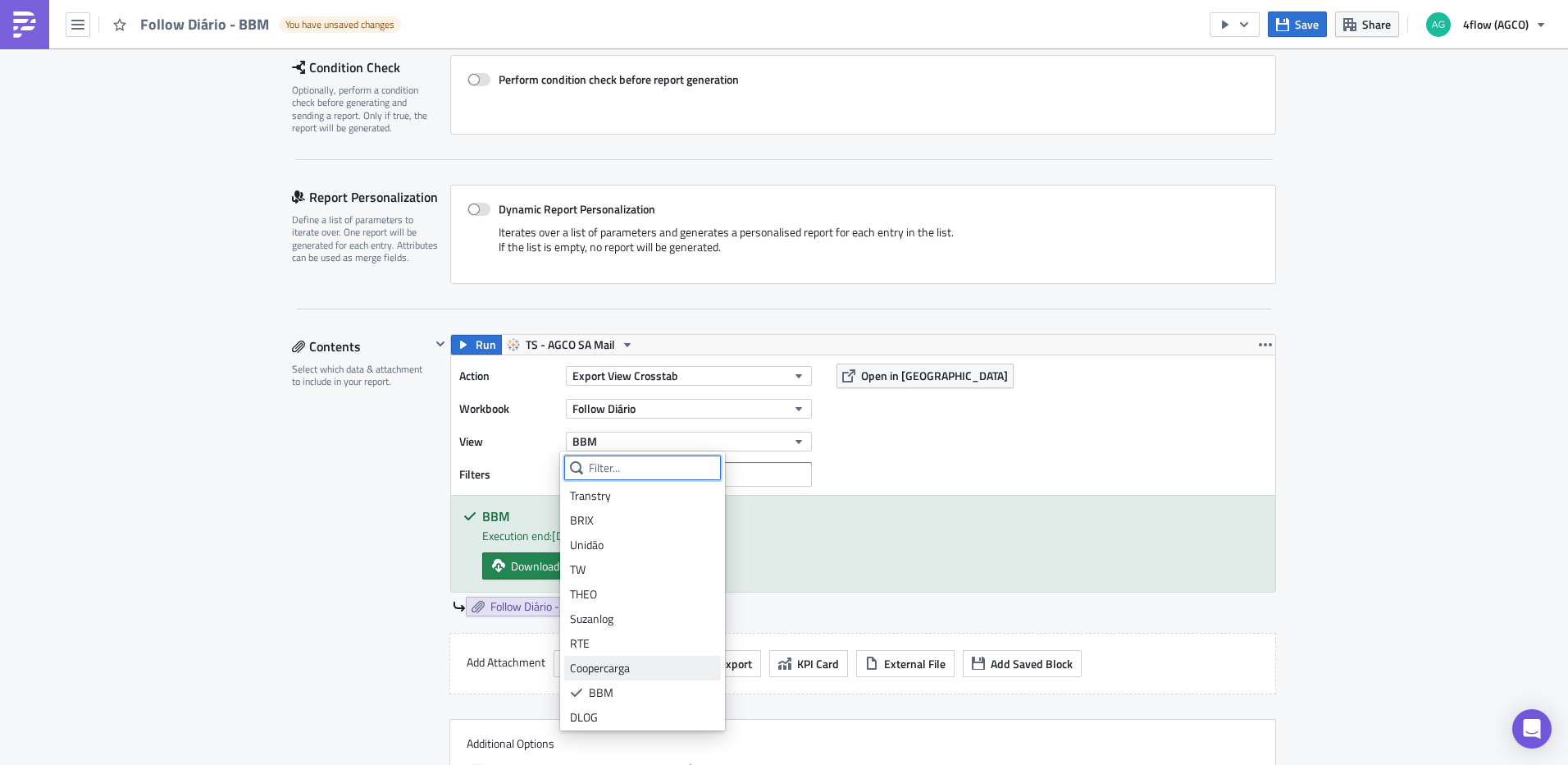
scroll to position [0, 0]
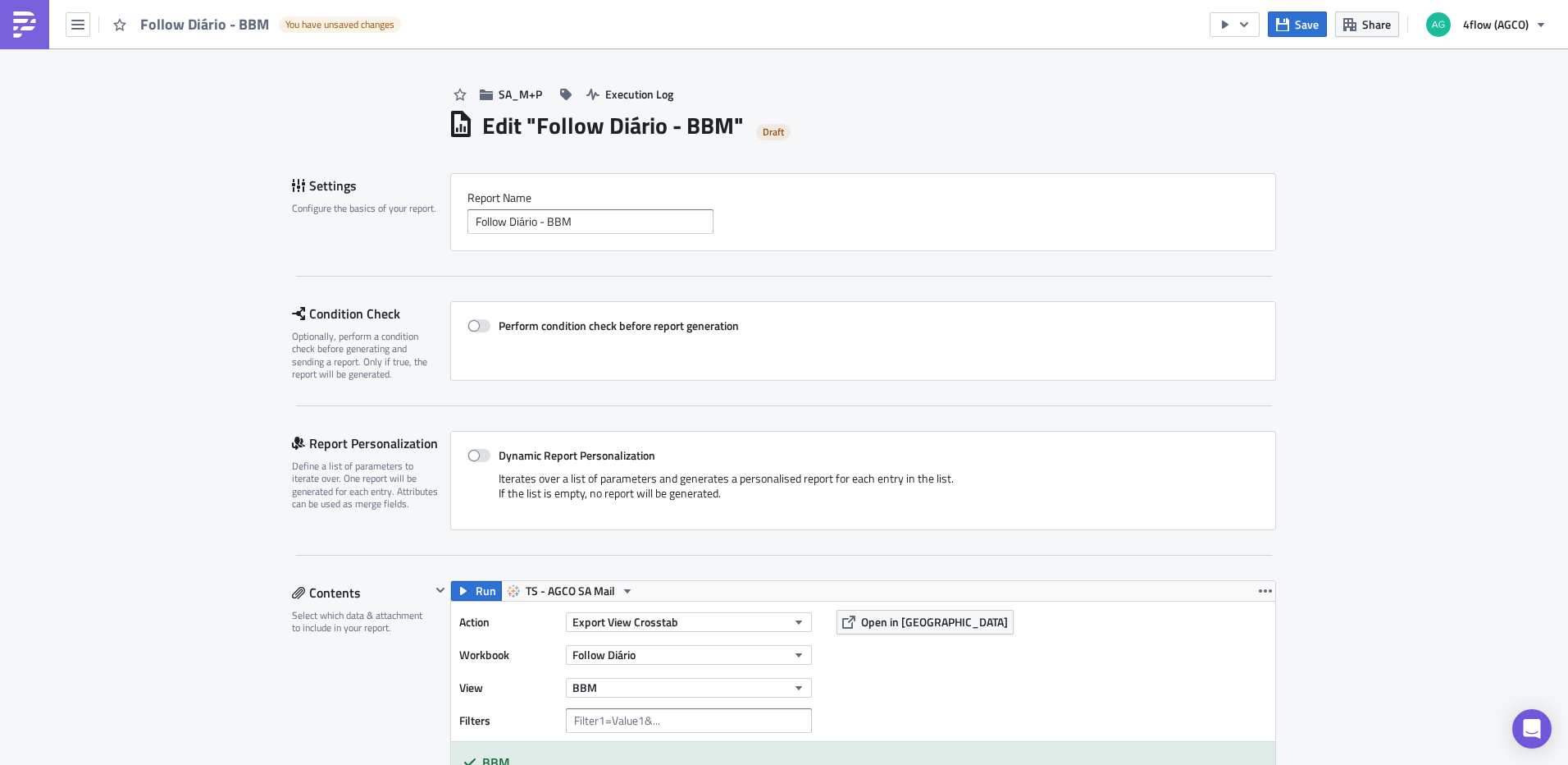
click at [91, 20] on div "Follow Diário - BBM You have unsaved changes" at bounding box center [204, 24] width 409 height 48
click at [87, 21] on button "button" at bounding box center [77, 25] width 25 height 25
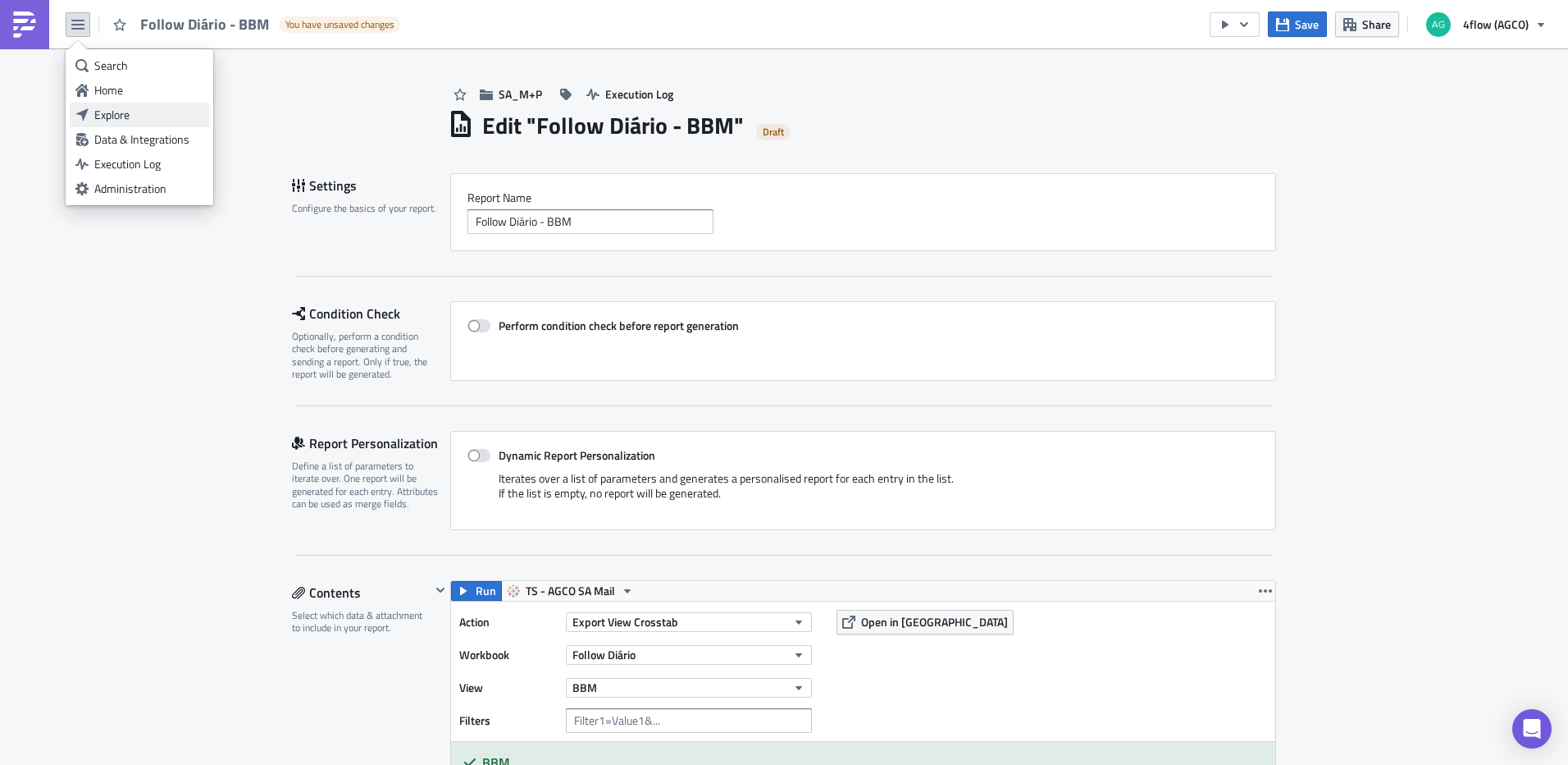
click at [142, 110] on div "Explore" at bounding box center [148, 114] width 109 height 16
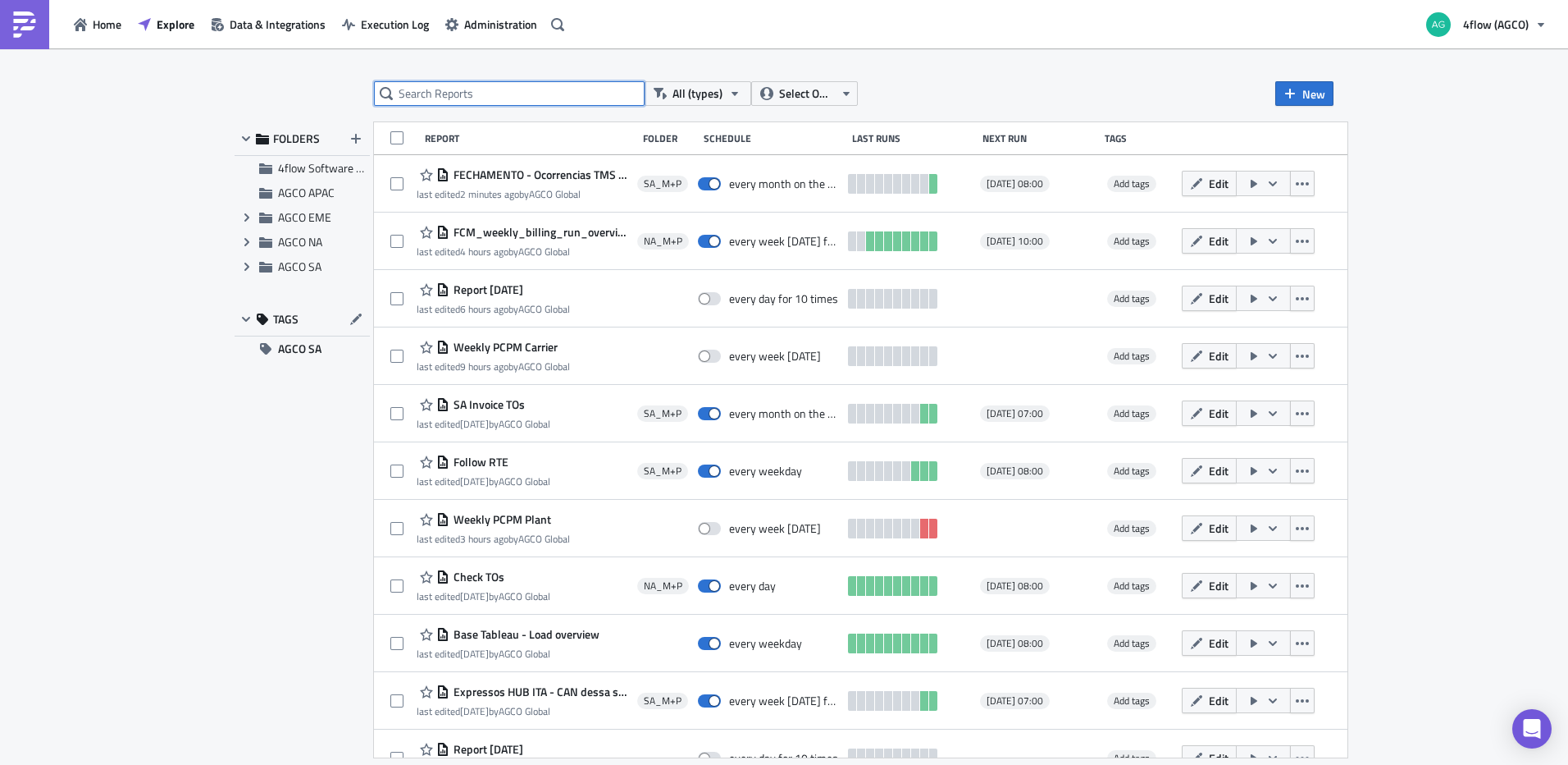
click at [552, 99] on input "text" at bounding box center [509, 93] width 270 height 25
type input "follow"
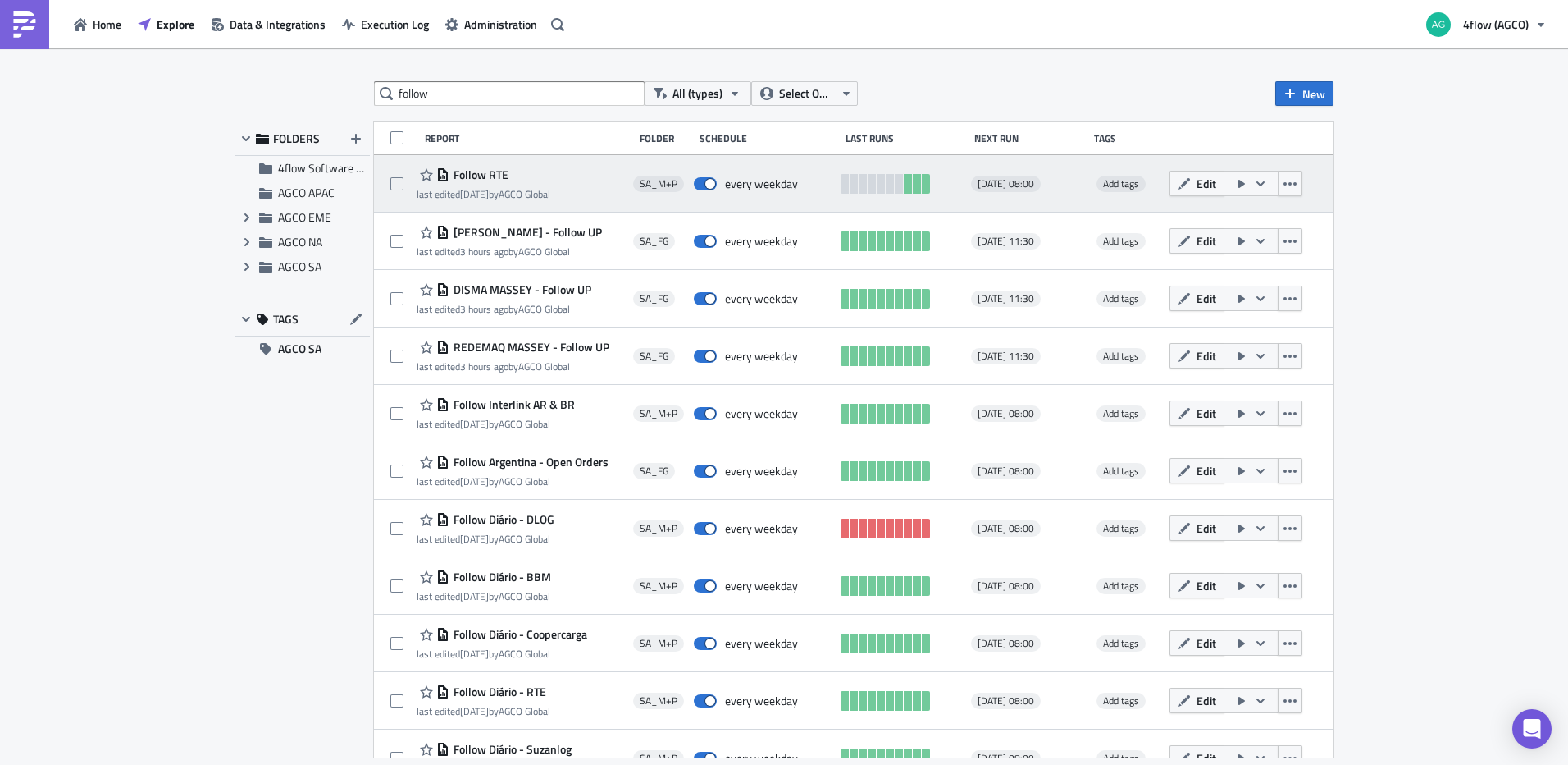
click at [1254, 186] on icon "button" at bounding box center [1259, 183] width 13 height 13
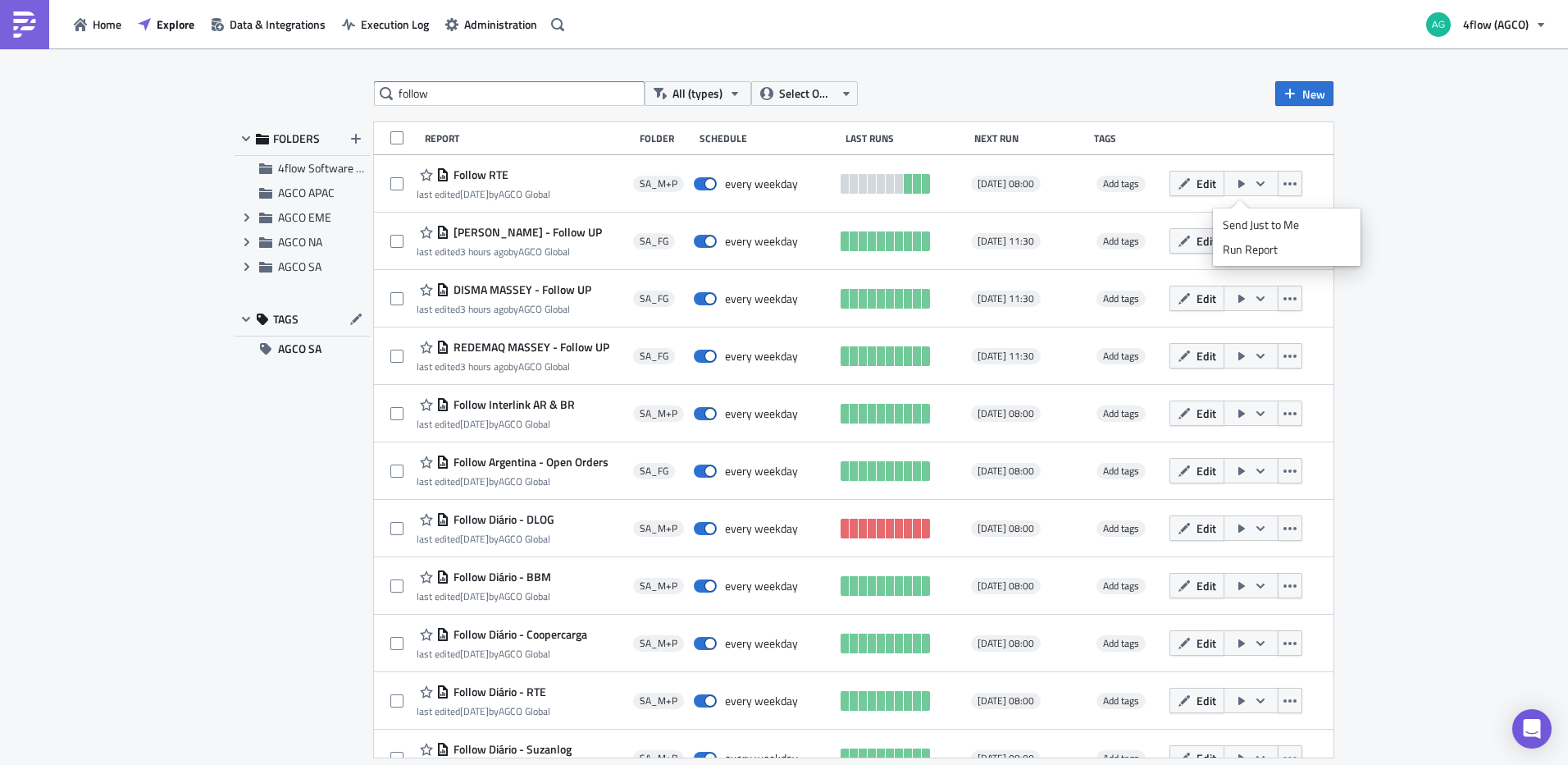
click at [1381, 189] on div "follow All (types) Select Owner New FOLDERS 4flow Software KAM AGCO APAC Expand…" at bounding box center [784, 408] width 1568 height 719
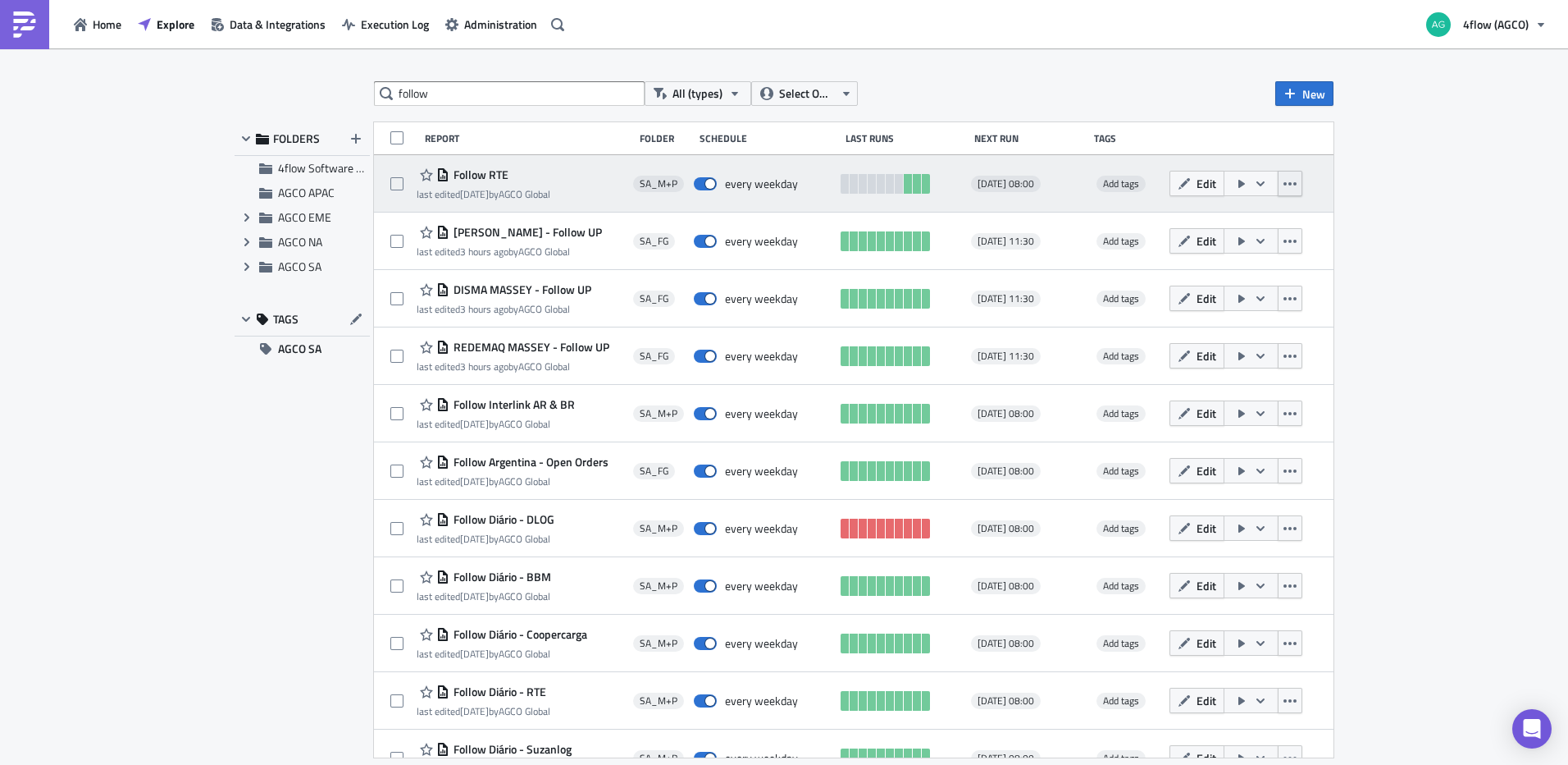
click at [1285, 182] on icon "button" at bounding box center [1289, 184] width 13 height 3
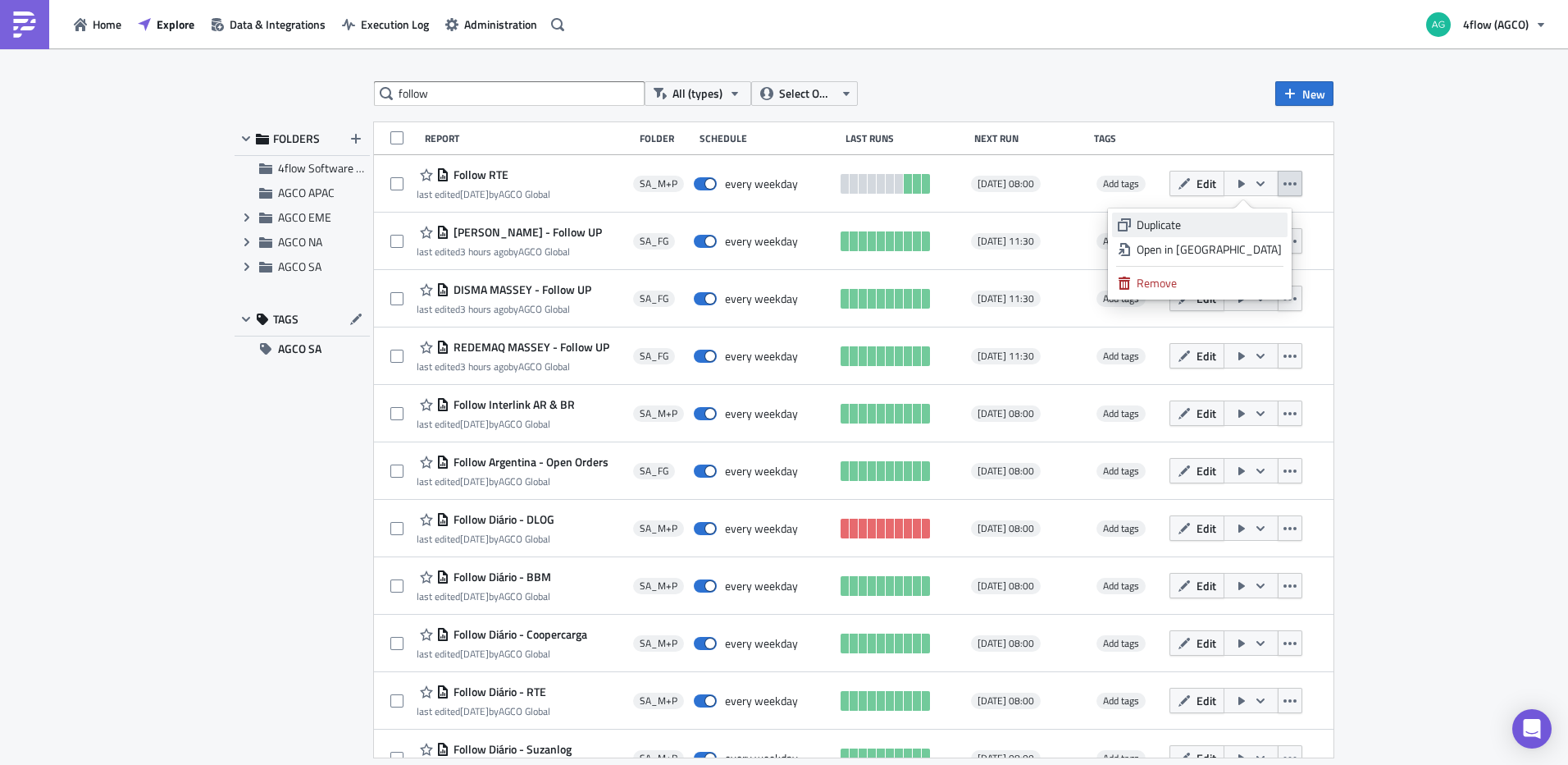
click at [1218, 220] on div "Duplicate" at bounding box center [1209, 224] width 145 height 16
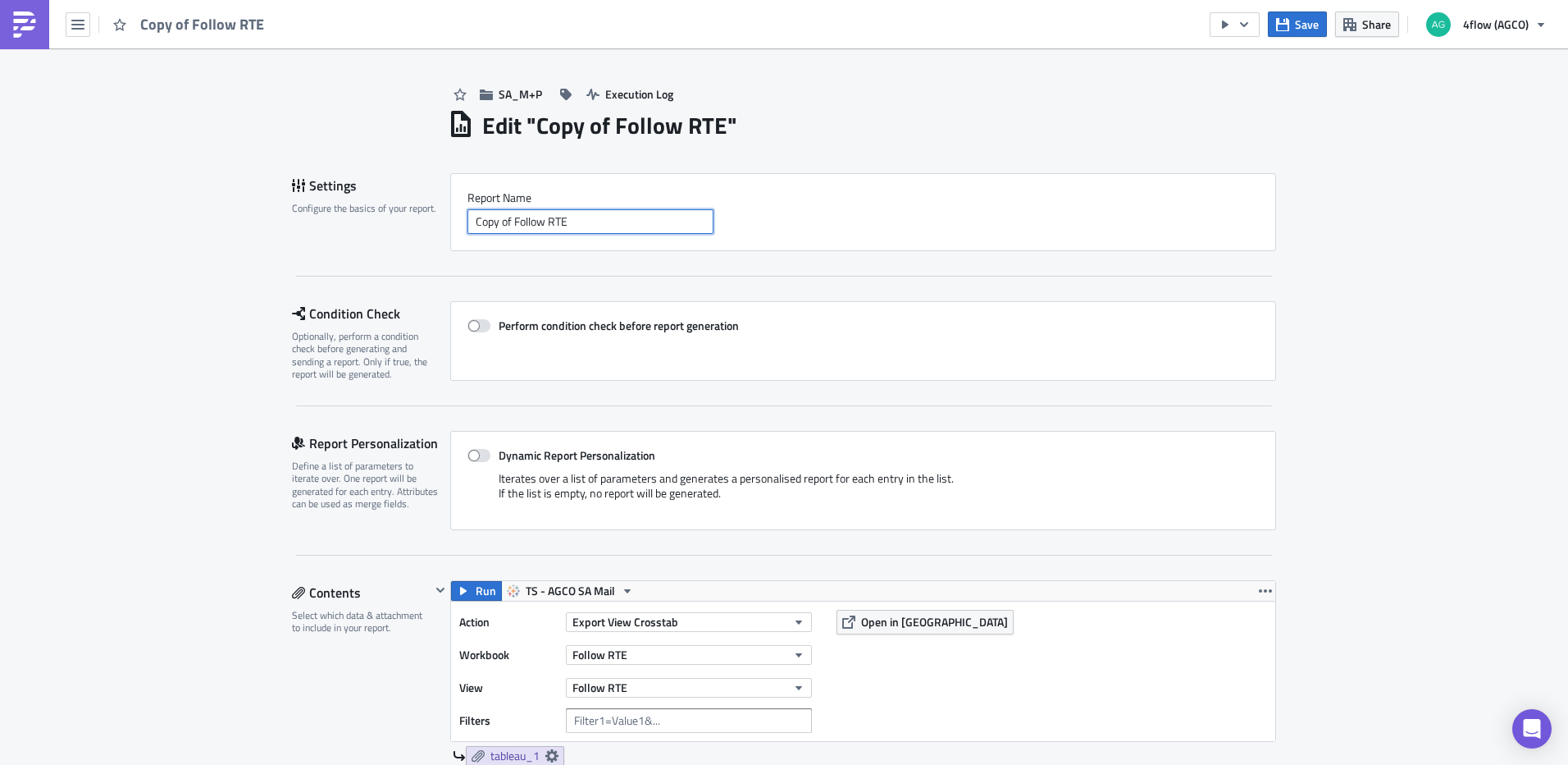
drag, startPoint x: 509, startPoint y: 220, endPoint x: 422, endPoint y: 221, distance: 87.0
click at [422, 221] on div "Settings Configure the basics of your report. Report Nam﻿e Copy of Follow RTE" at bounding box center [783, 212] width 984 height 78
drag, startPoint x: 577, startPoint y: 221, endPoint x: 507, endPoint y: 216, distance: 70.2
click at [507, 216] on input "Follow RTE" at bounding box center [590, 221] width 246 height 25
type input "Follow Sirius"
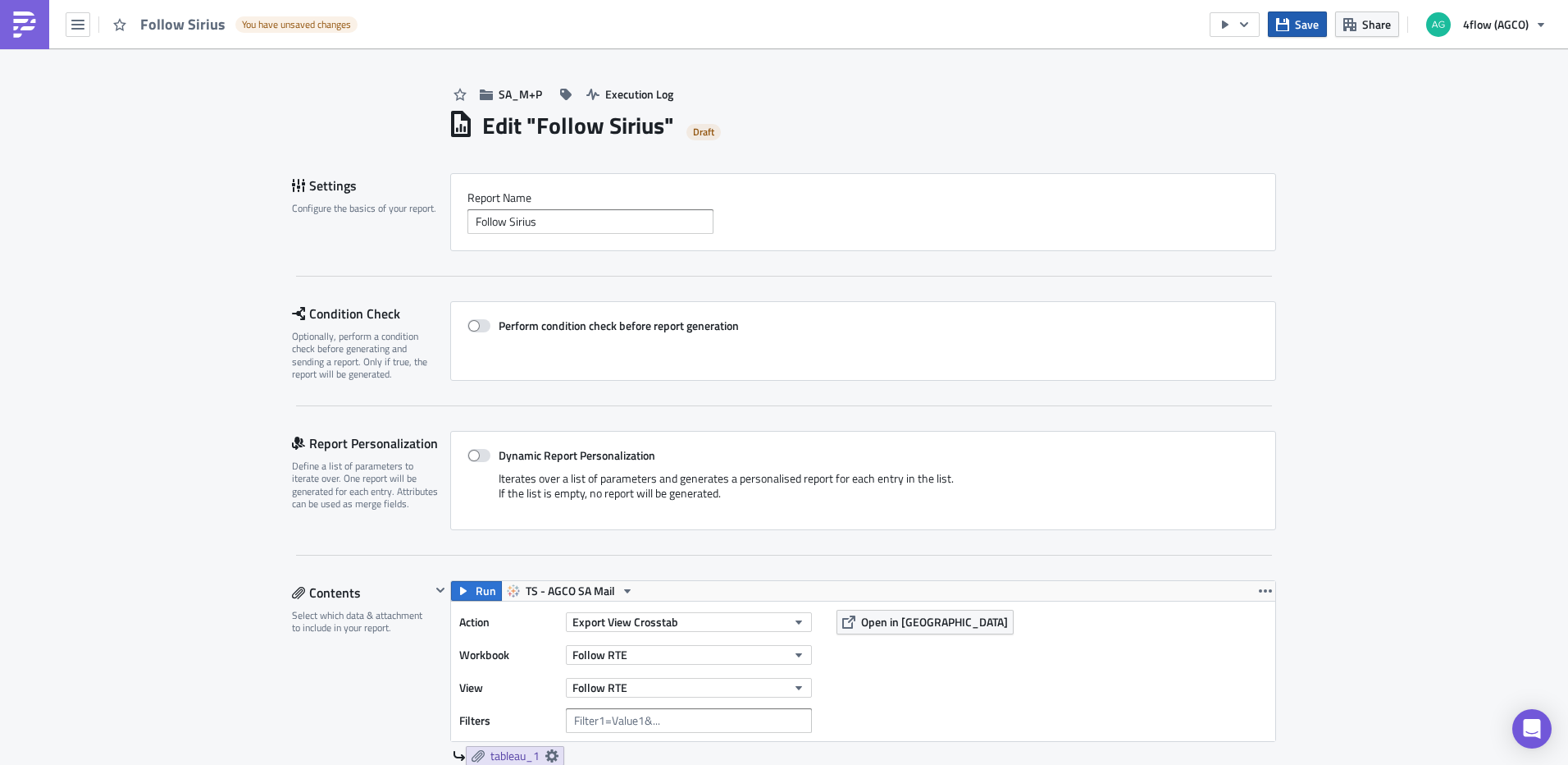
click at [1298, 28] on span "Save" at bounding box center [1307, 24] width 24 height 17
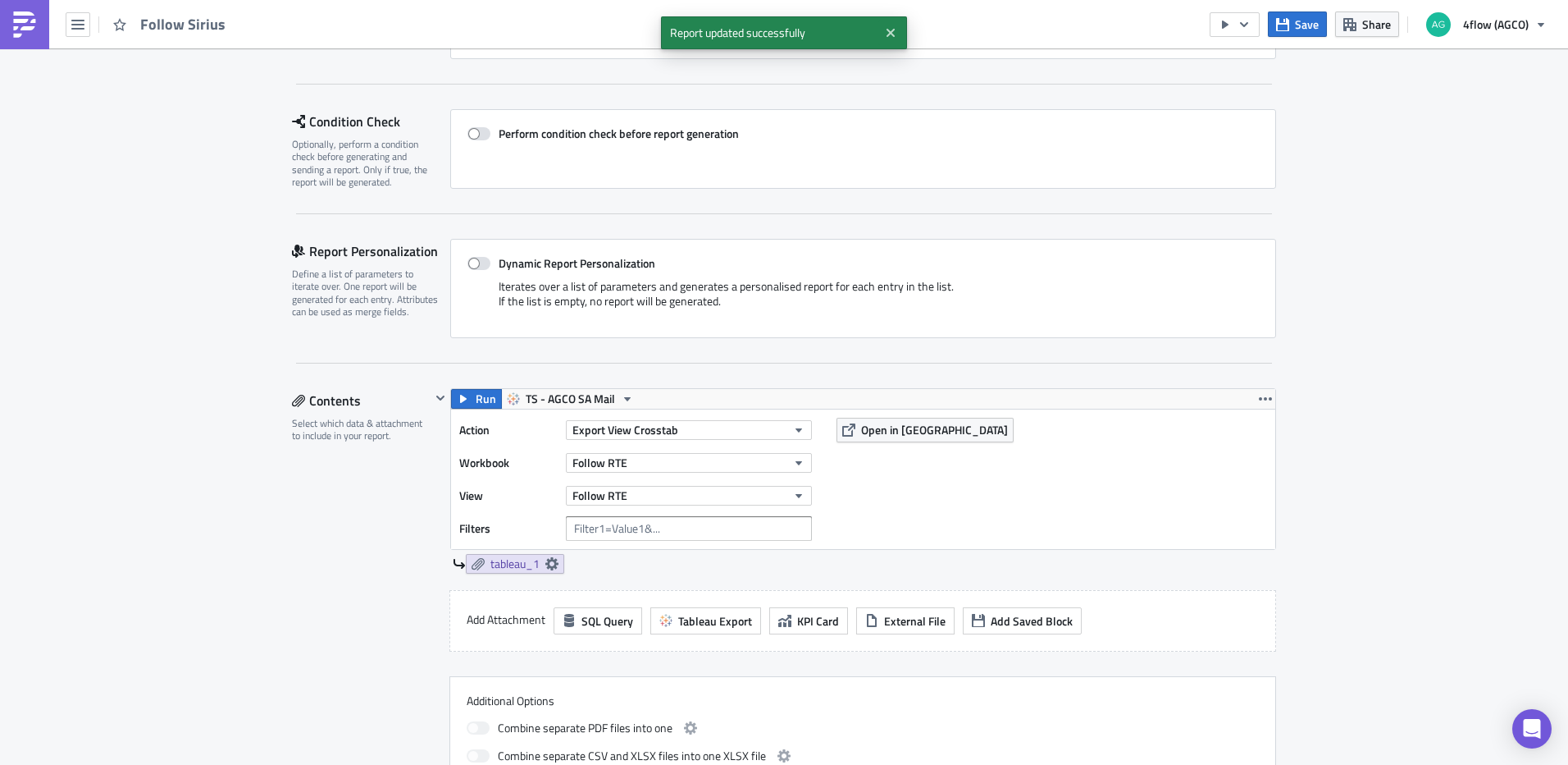
scroll to position [246, 0]
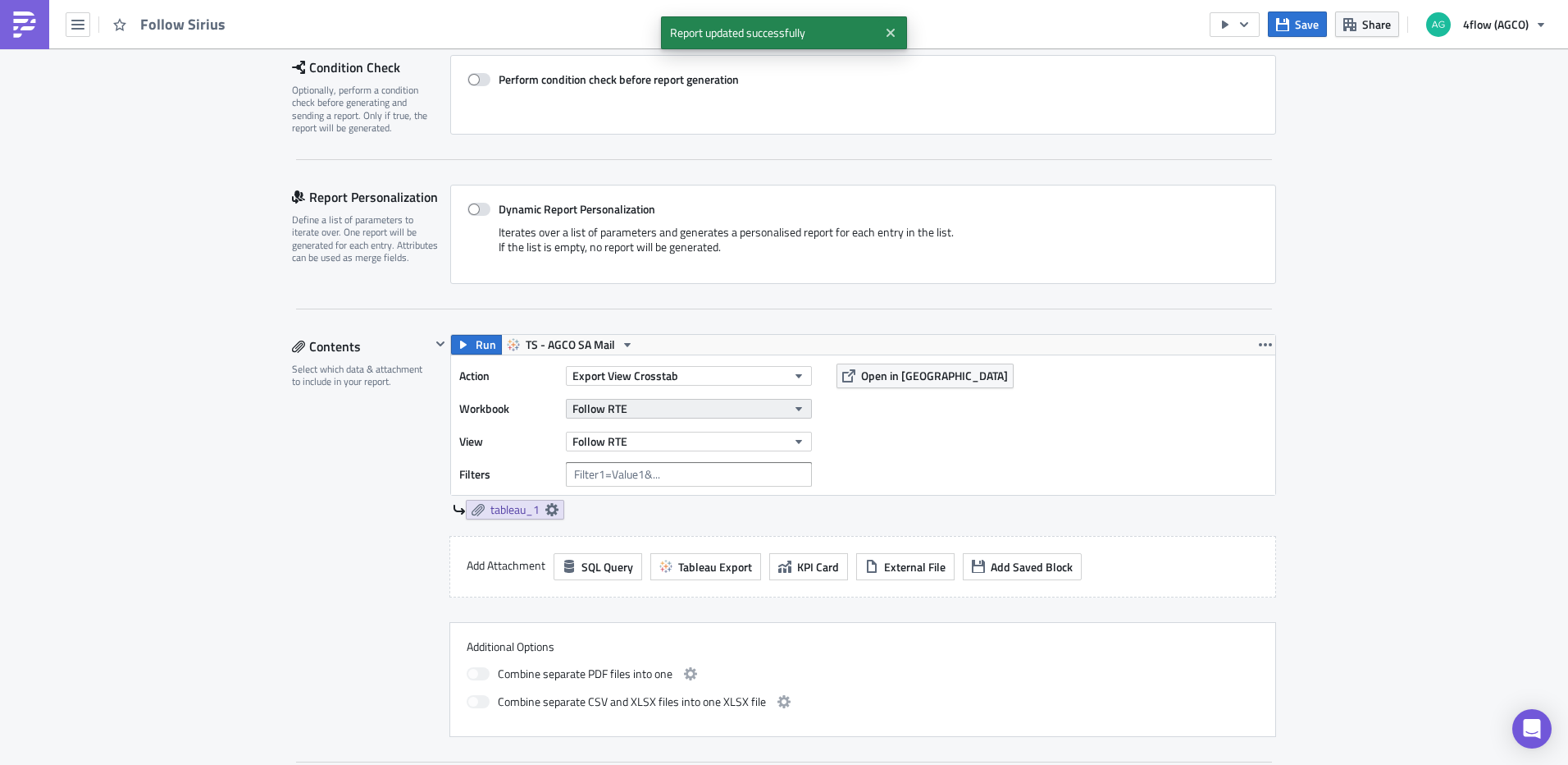
click at [758, 416] on button "Follow RTE" at bounding box center [689, 408] width 246 height 20
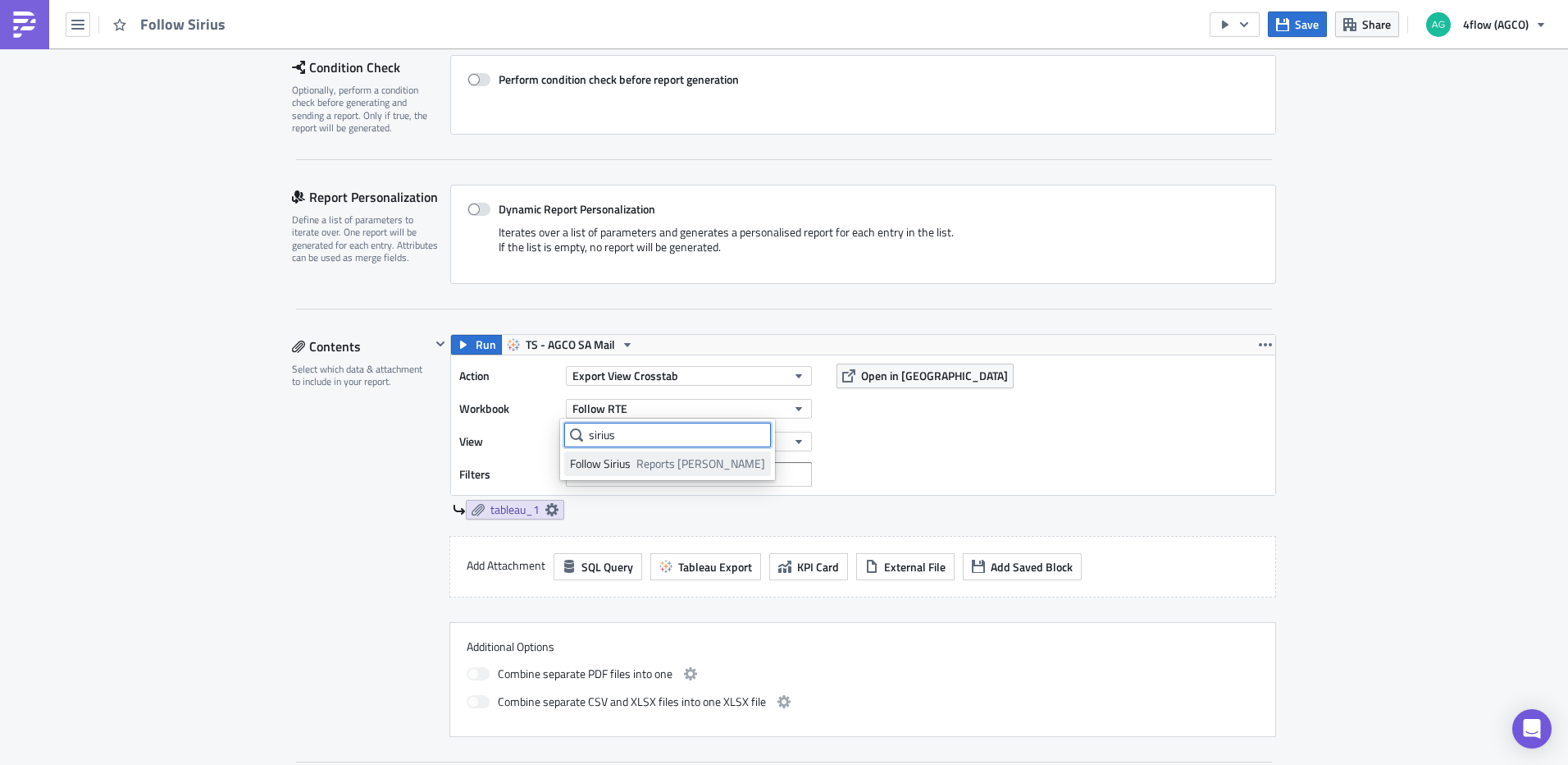
type input "sirius"
click at [650, 464] on span "Reports [PERSON_NAME]" at bounding box center [701, 463] width 129 height 16
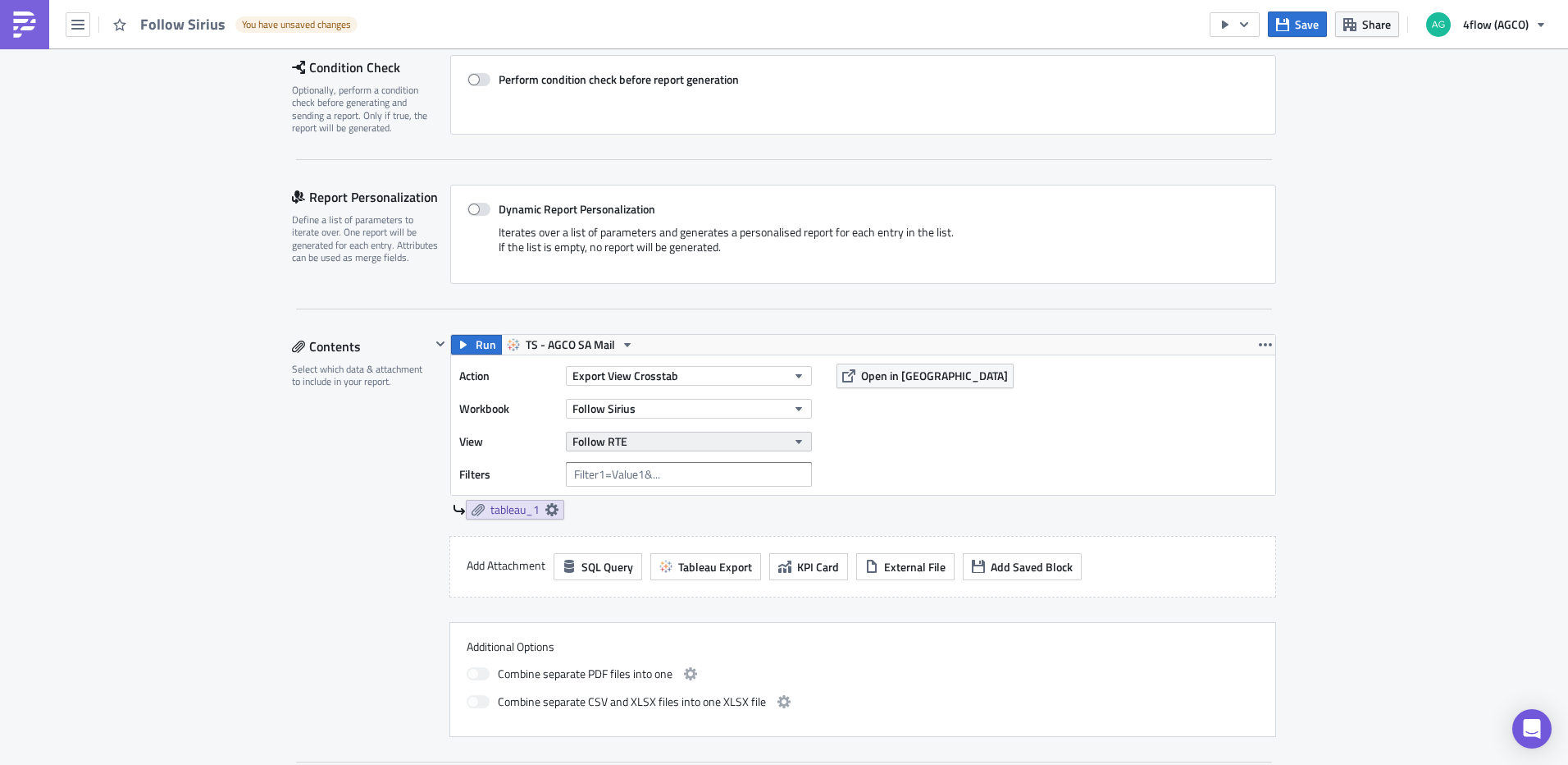
click at [770, 442] on button "Follow RTE" at bounding box center [689, 441] width 246 height 20
click at [638, 496] on div "Follow Sirius" at bounding box center [642, 496] width 145 height 16
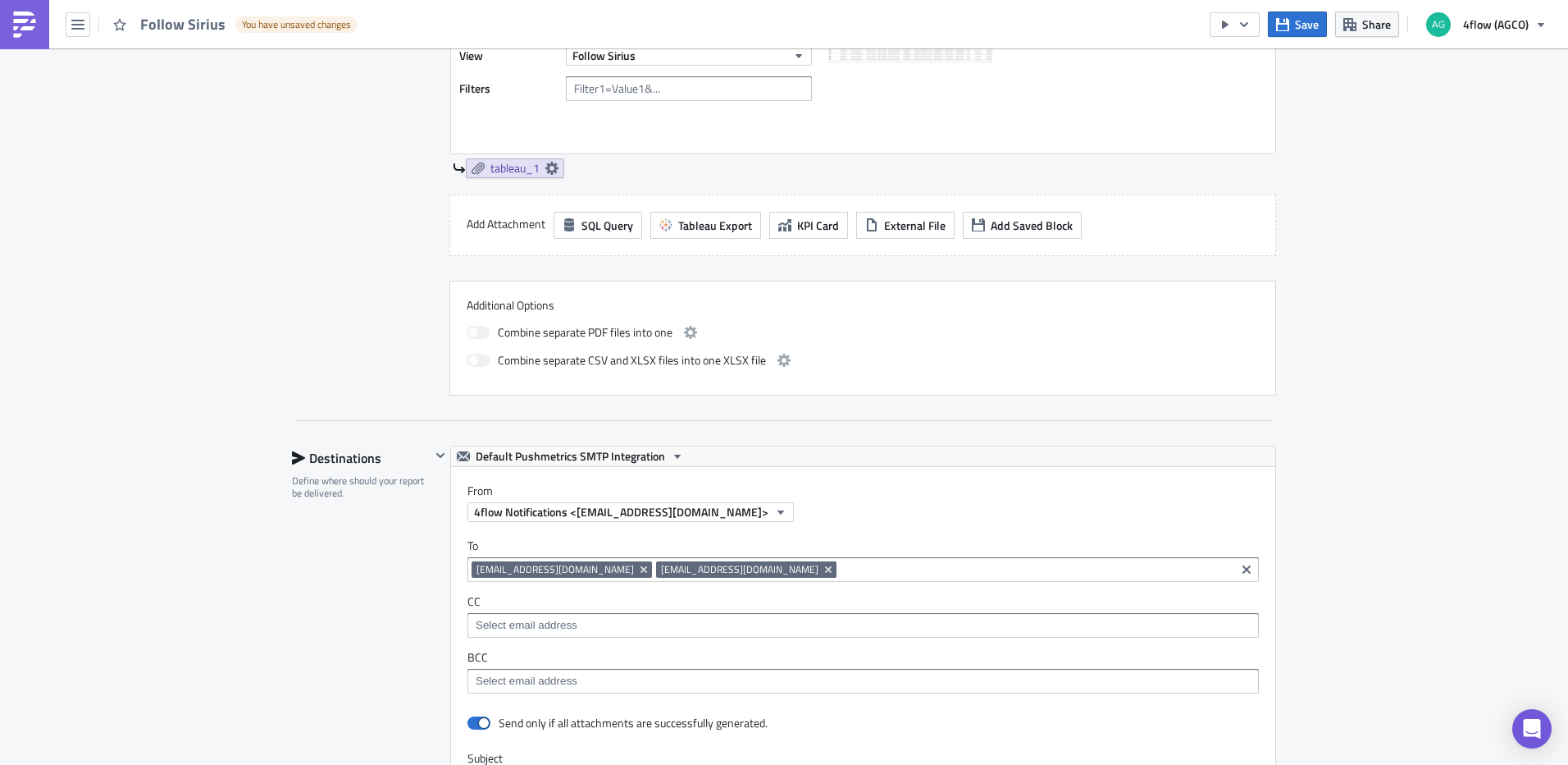
scroll to position [656, 0]
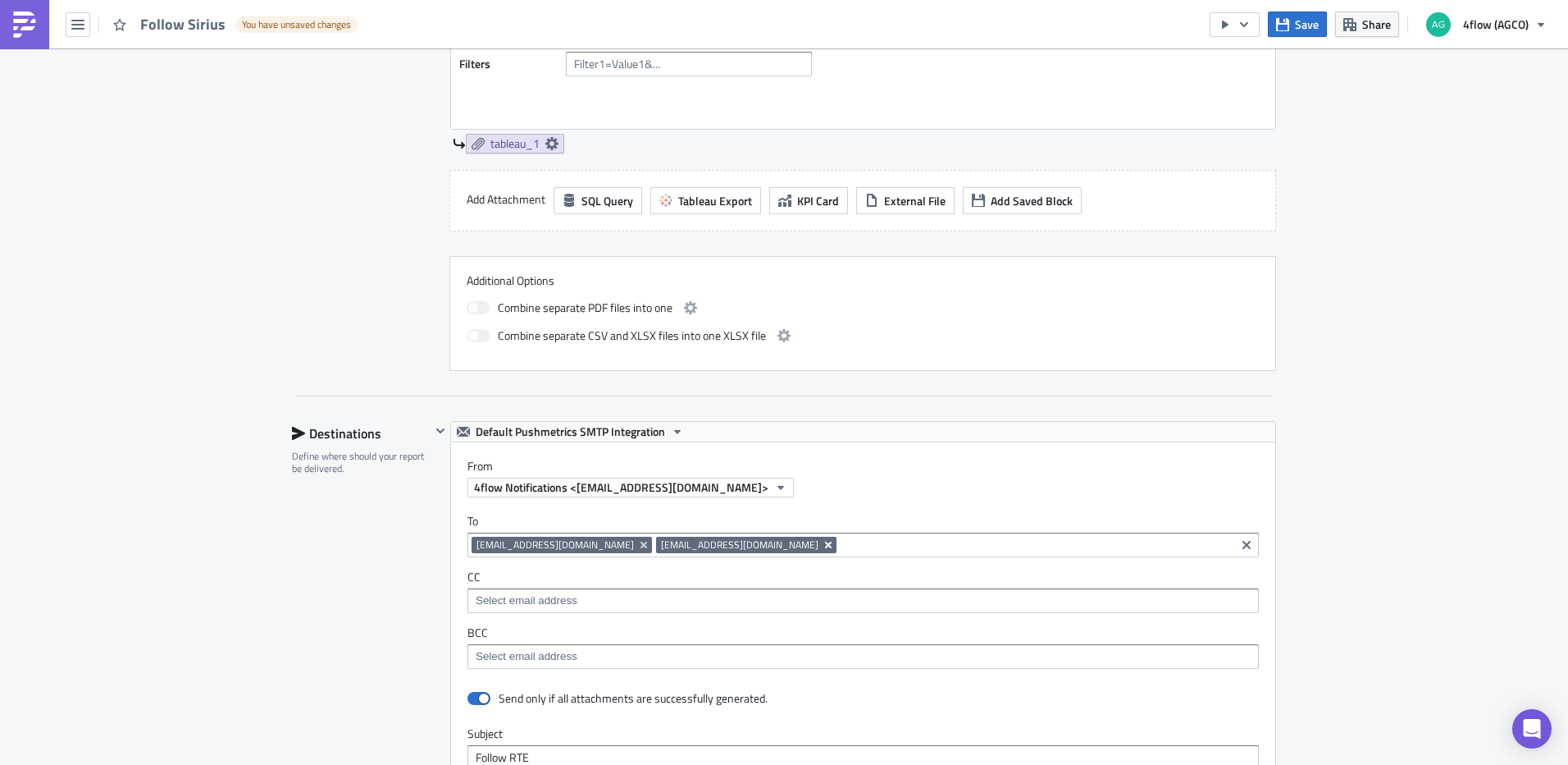
click at [825, 544] on icon "Remove Tag" at bounding box center [828, 545] width 7 height 7
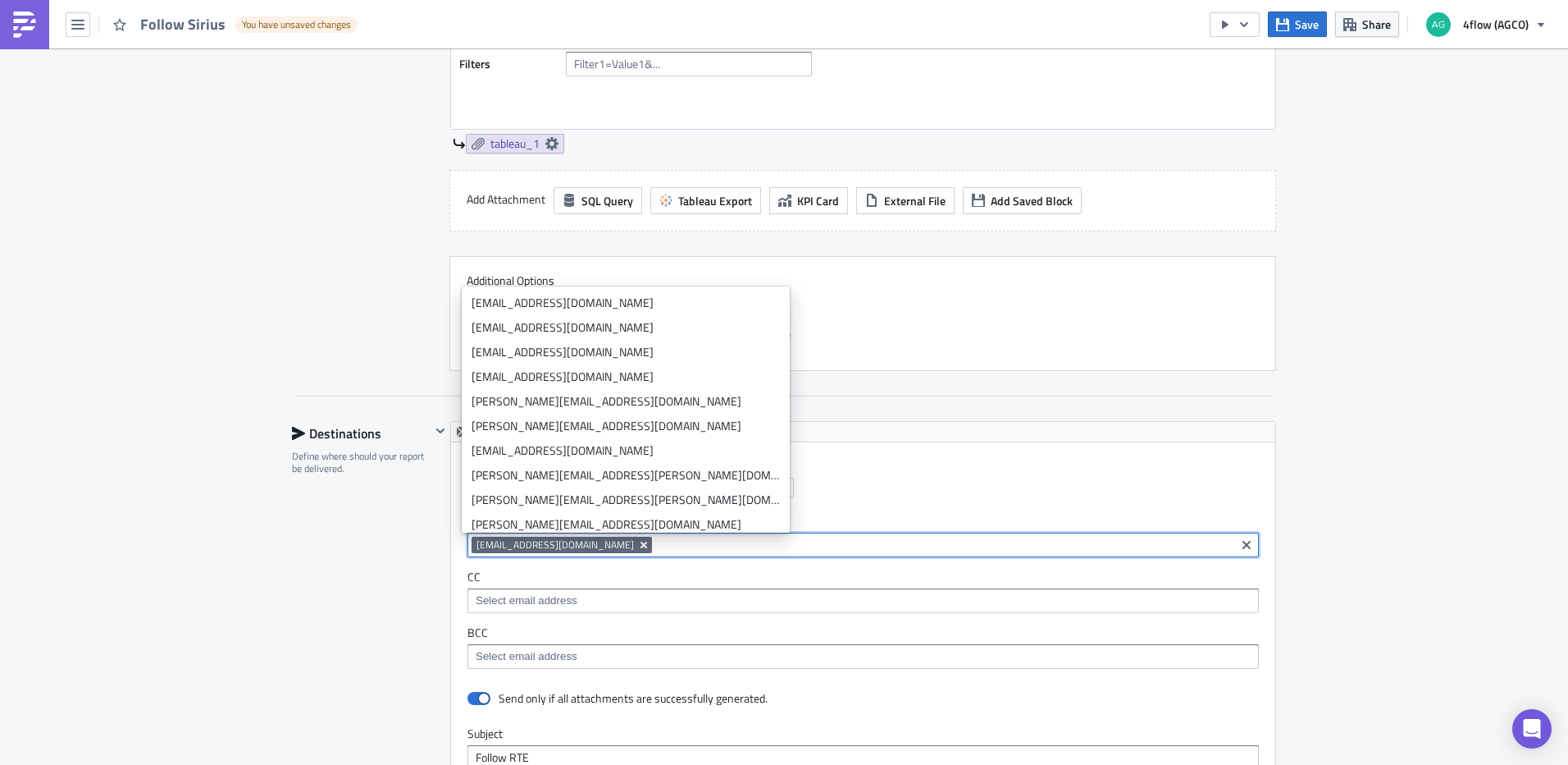
click at [637, 544] on icon "Remove Tag" at bounding box center [643, 544] width 13 height 13
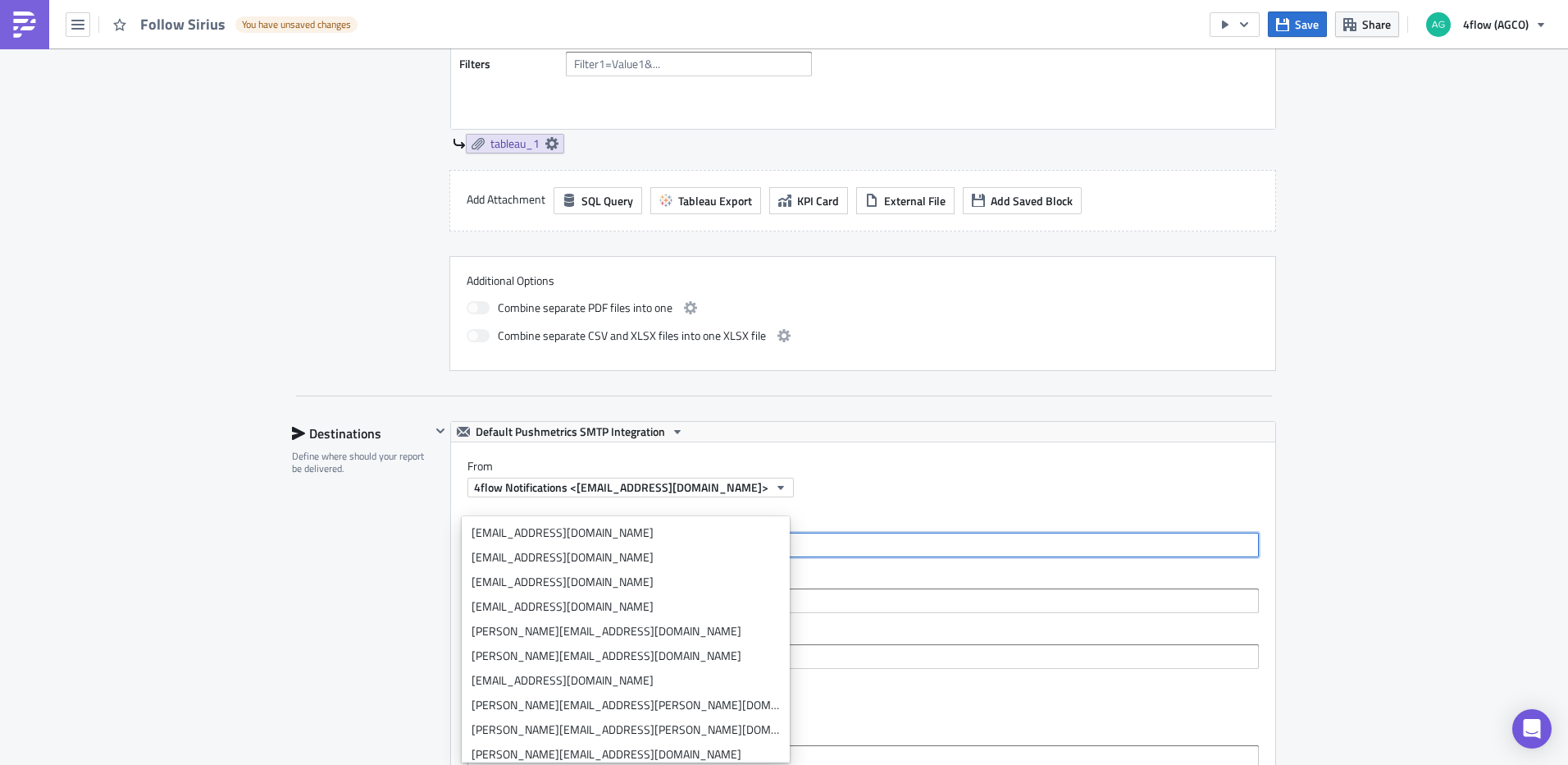
scroll to position [902, 0]
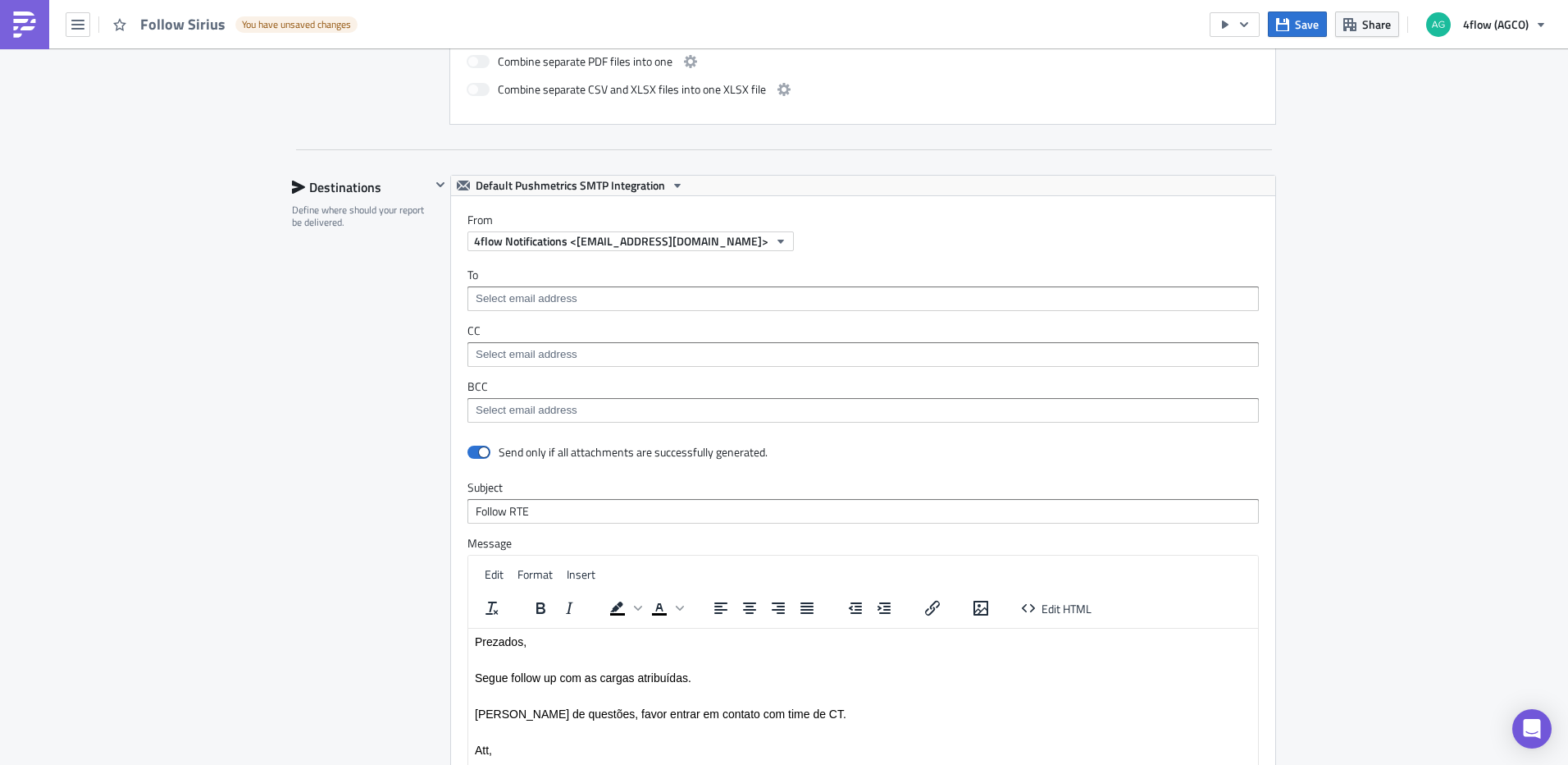
click at [1343, 442] on div "SA_M+P Execution Log Edit " Follow Sirius " Draft Settings Configure the basics…" at bounding box center [784, 174] width 1568 height 2056
click at [472, 454] on span at bounding box center [478, 451] width 23 height 13
click at [472, 454] on input "checkbox" at bounding box center [475, 452] width 11 height 11
checkbox input "false"
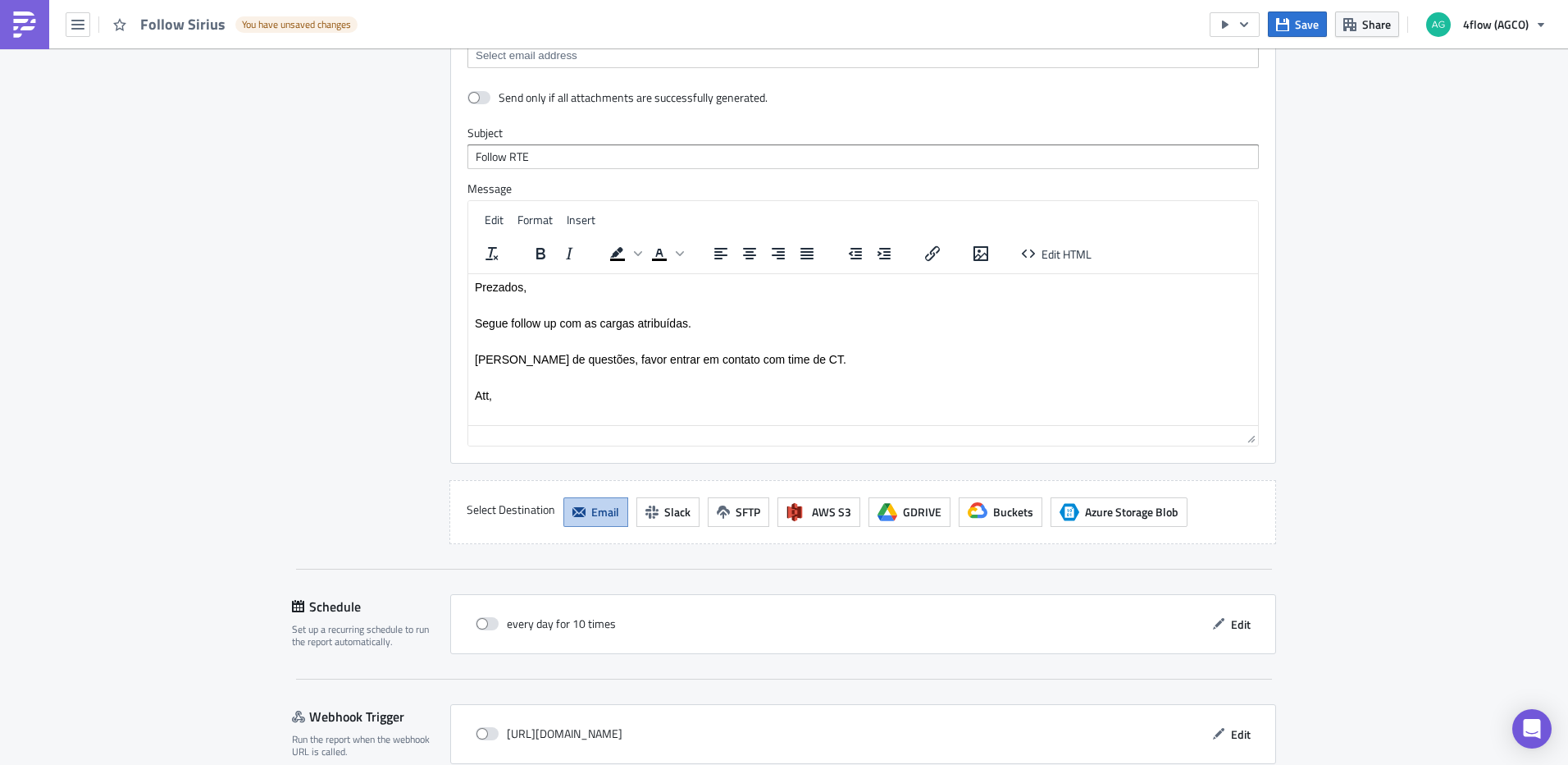
scroll to position [1231, 0]
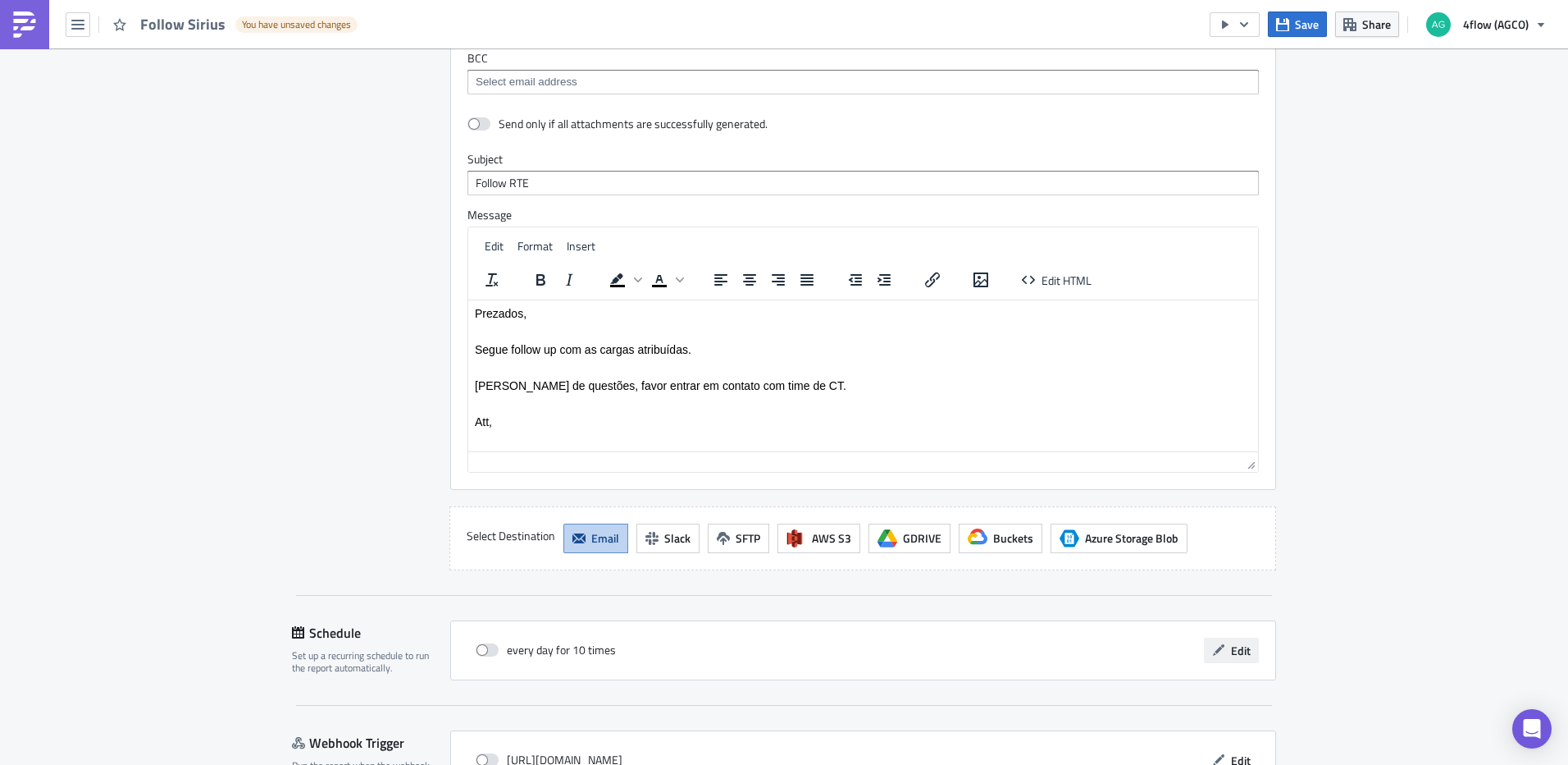
click at [1228, 639] on button "Edit" at bounding box center [1231, 651] width 55 height 25
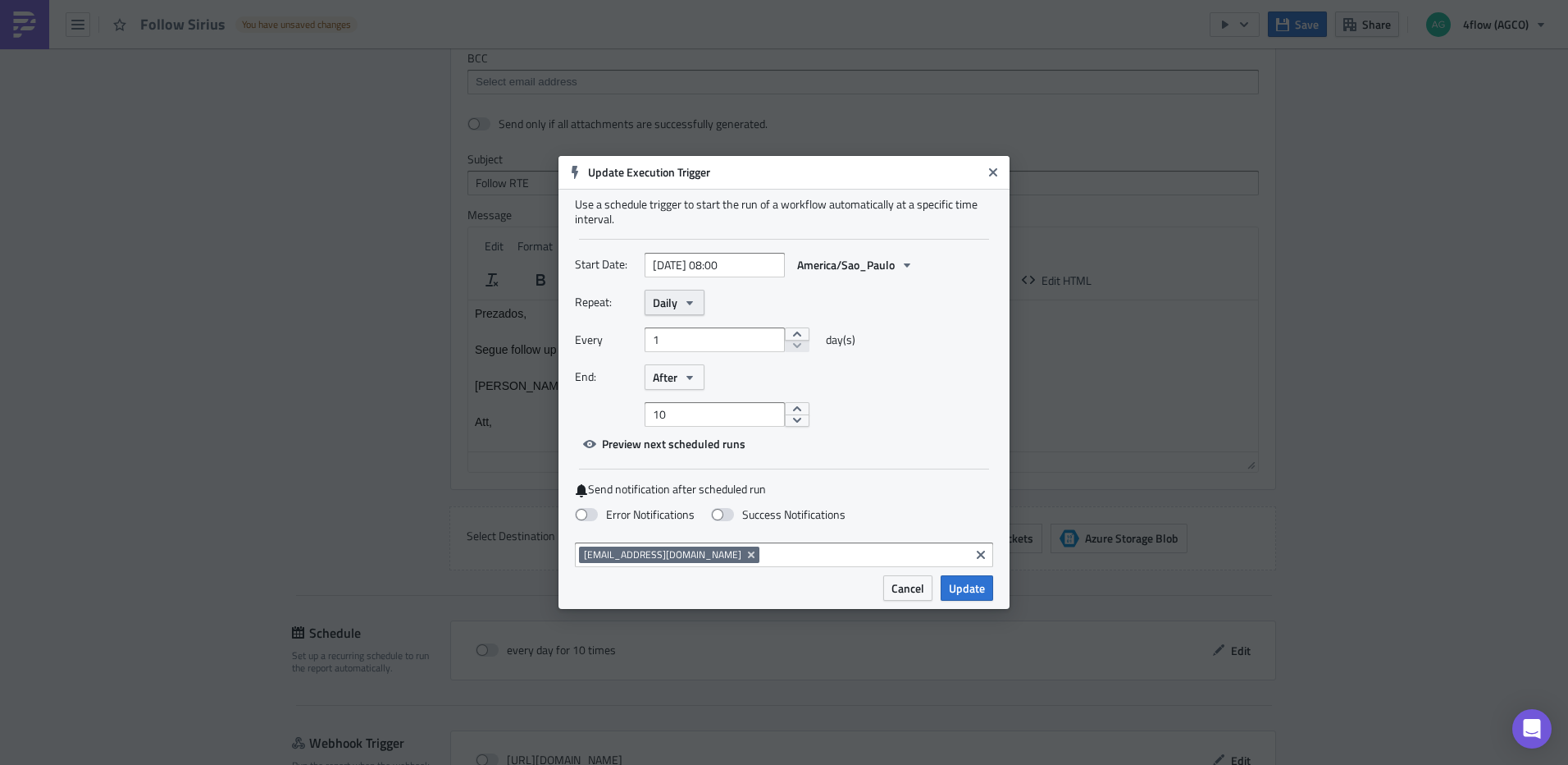
click at [687, 304] on icon "button" at bounding box center [689, 302] width 13 height 13
click at [687, 377] on div "Weekly" at bounding box center [722, 380] width 136 height 16
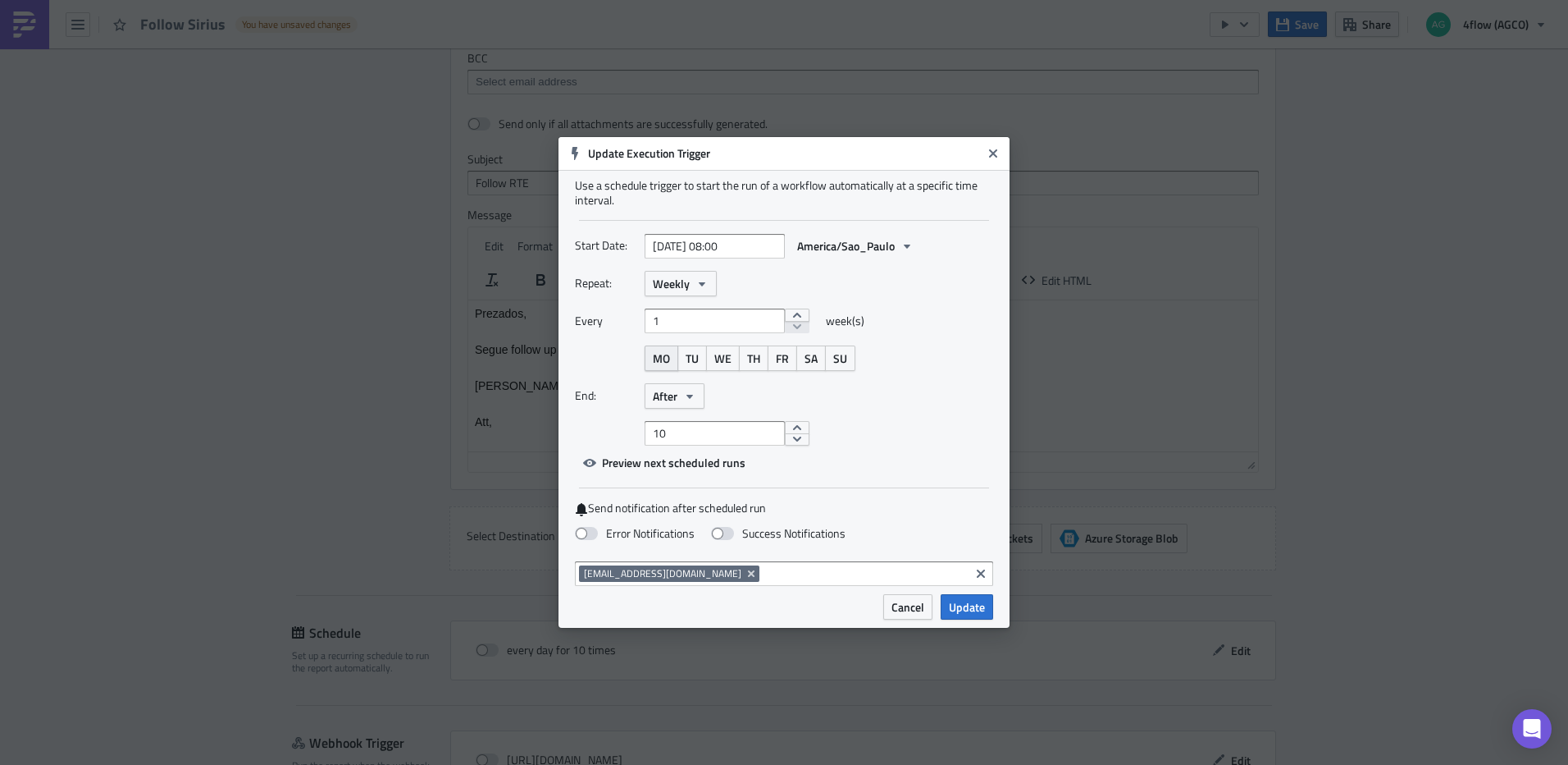
click at [646, 350] on button "MO" at bounding box center [661, 358] width 34 height 25
click at [703, 358] on button "TU" at bounding box center [692, 358] width 30 height 25
click at [721, 360] on span "WE" at bounding box center [723, 358] width 17 height 17
drag, startPoint x: 751, startPoint y: 360, endPoint x: 786, endPoint y: 360, distance: 35.0
click at [752, 360] on span "TH" at bounding box center [753, 358] width 13 height 17
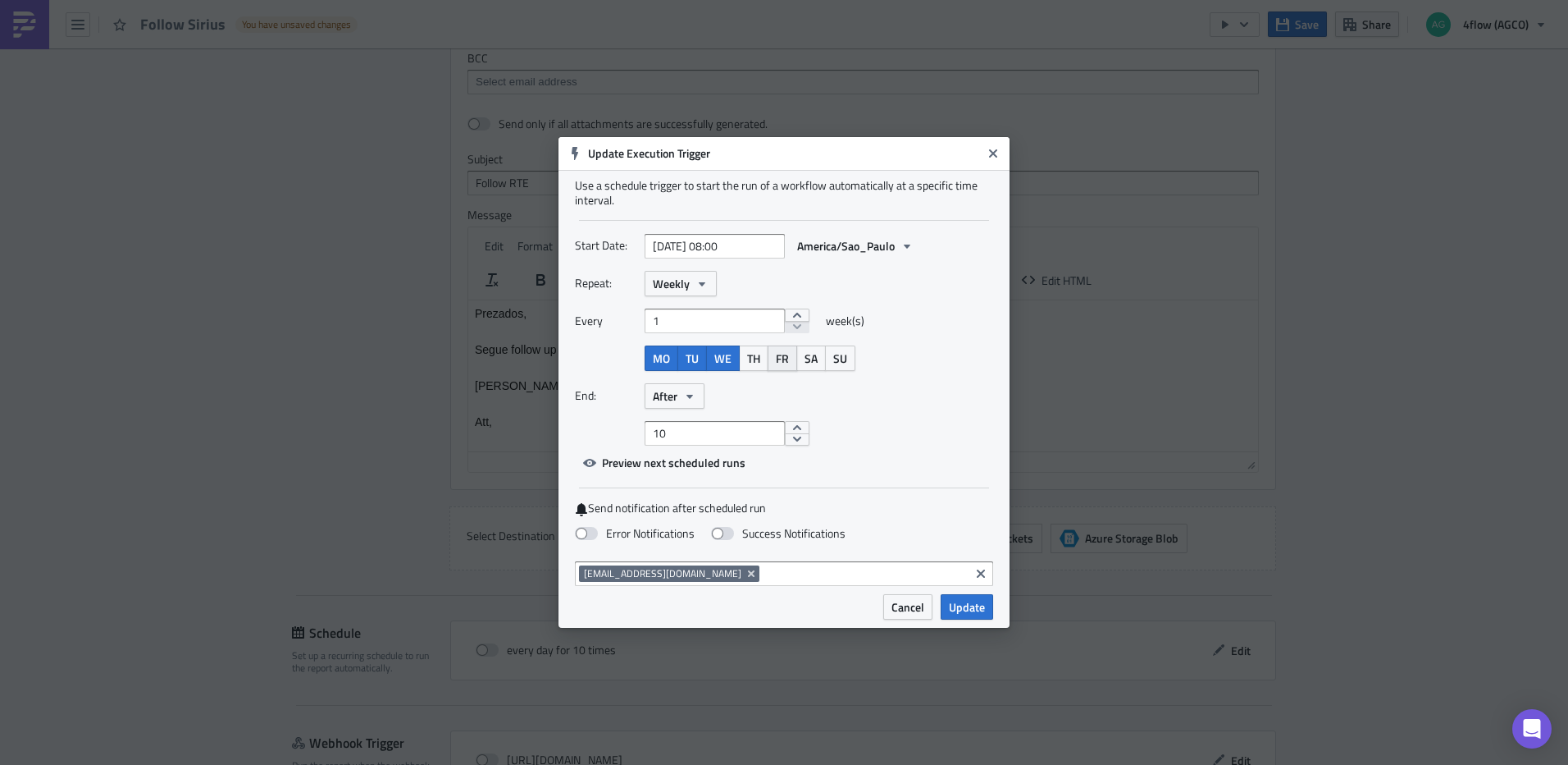
click at [786, 360] on span "FR" at bounding box center [781, 358] width 13 height 17
click at [688, 400] on icon "button" at bounding box center [689, 396] width 13 height 13
click at [684, 421] on div "Never" at bounding box center [722, 425] width 136 height 16
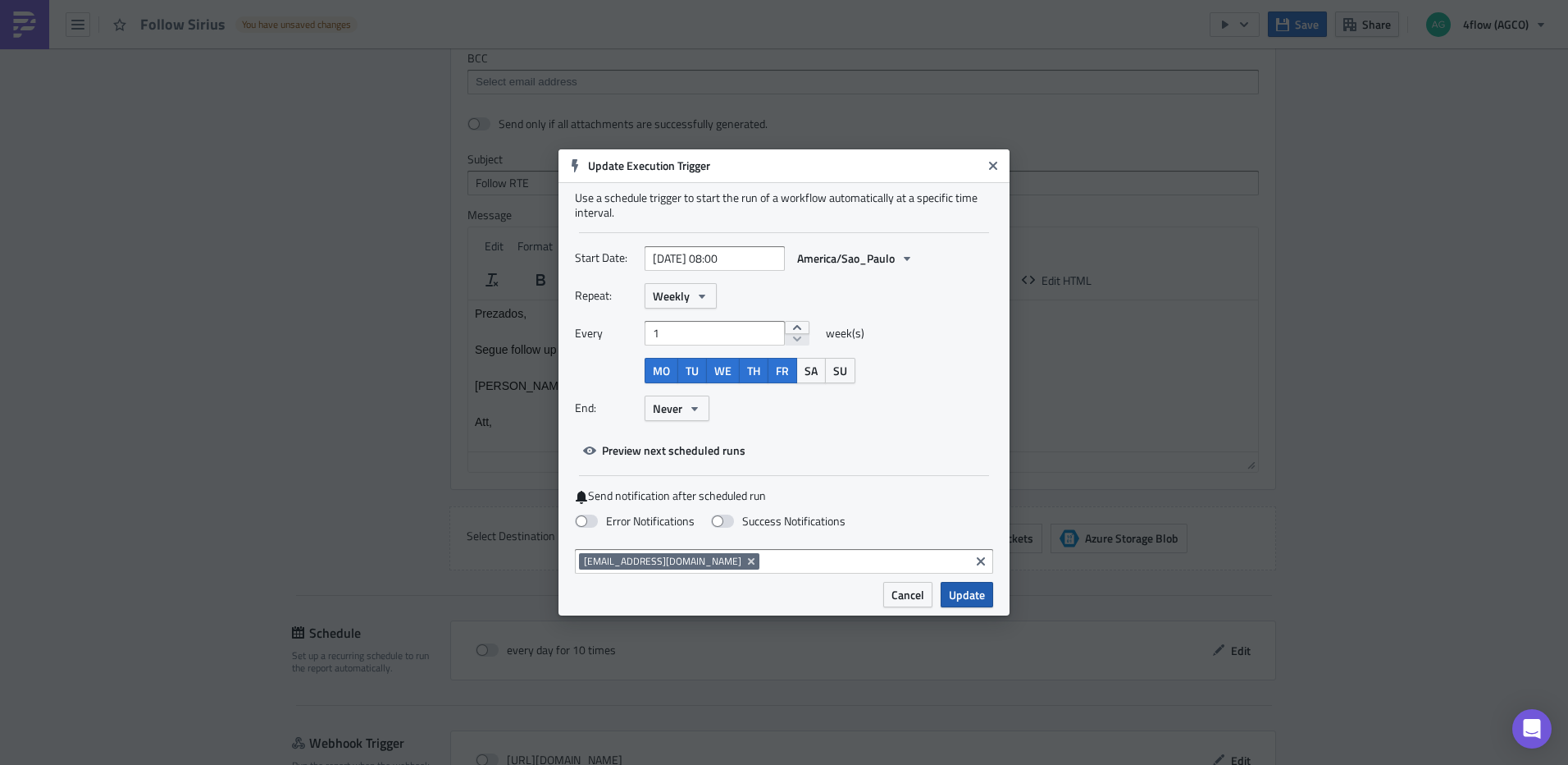
click at [969, 600] on span "Update" at bounding box center [966, 595] width 36 height 17
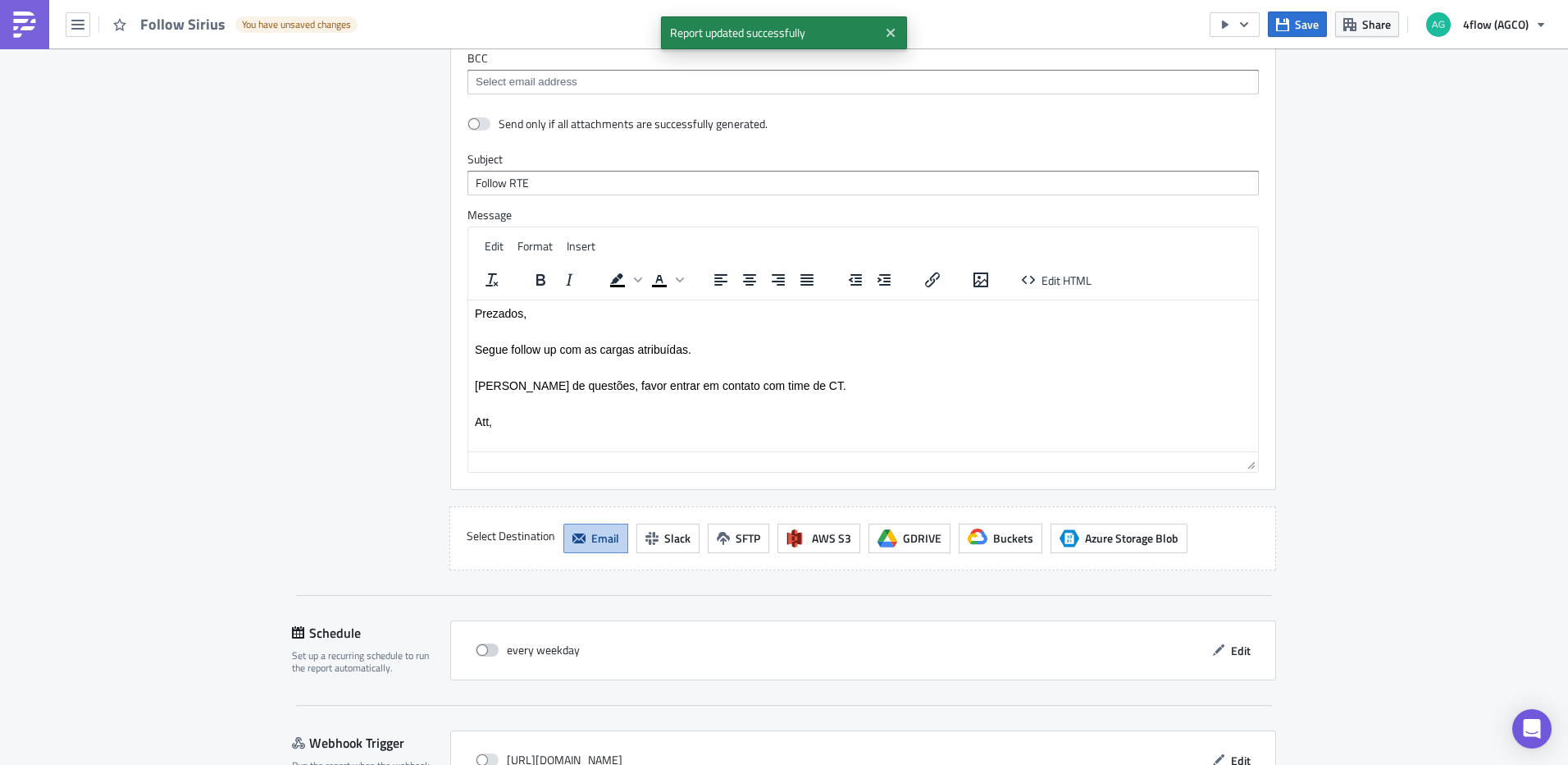
click at [484, 649] on span at bounding box center [487, 650] width 23 height 13
click at [484, 649] on input "checkbox" at bounding box center [484, 650] width 11 height 11
checkbox input "true"
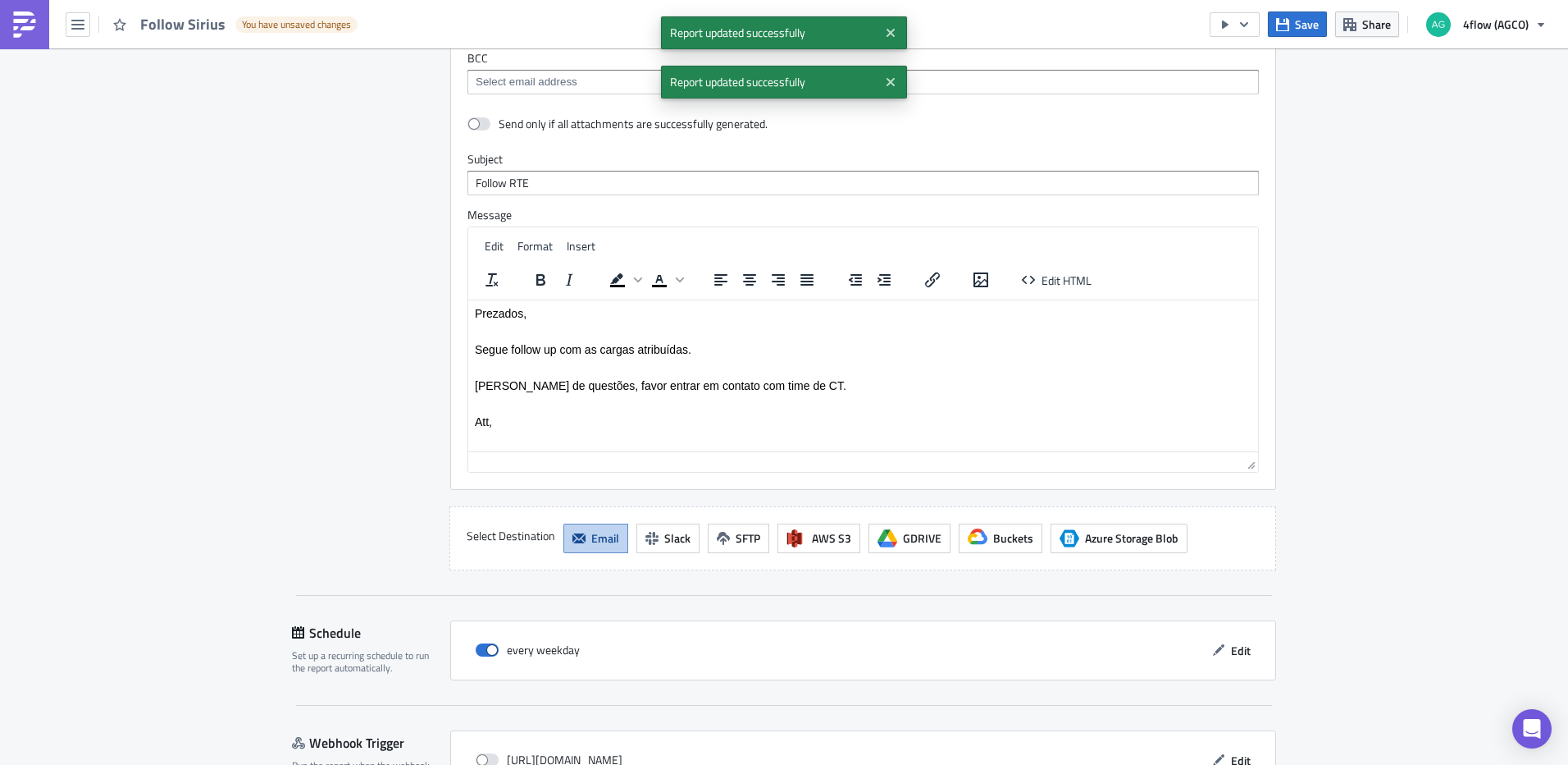
scroll to position [1149, 0]
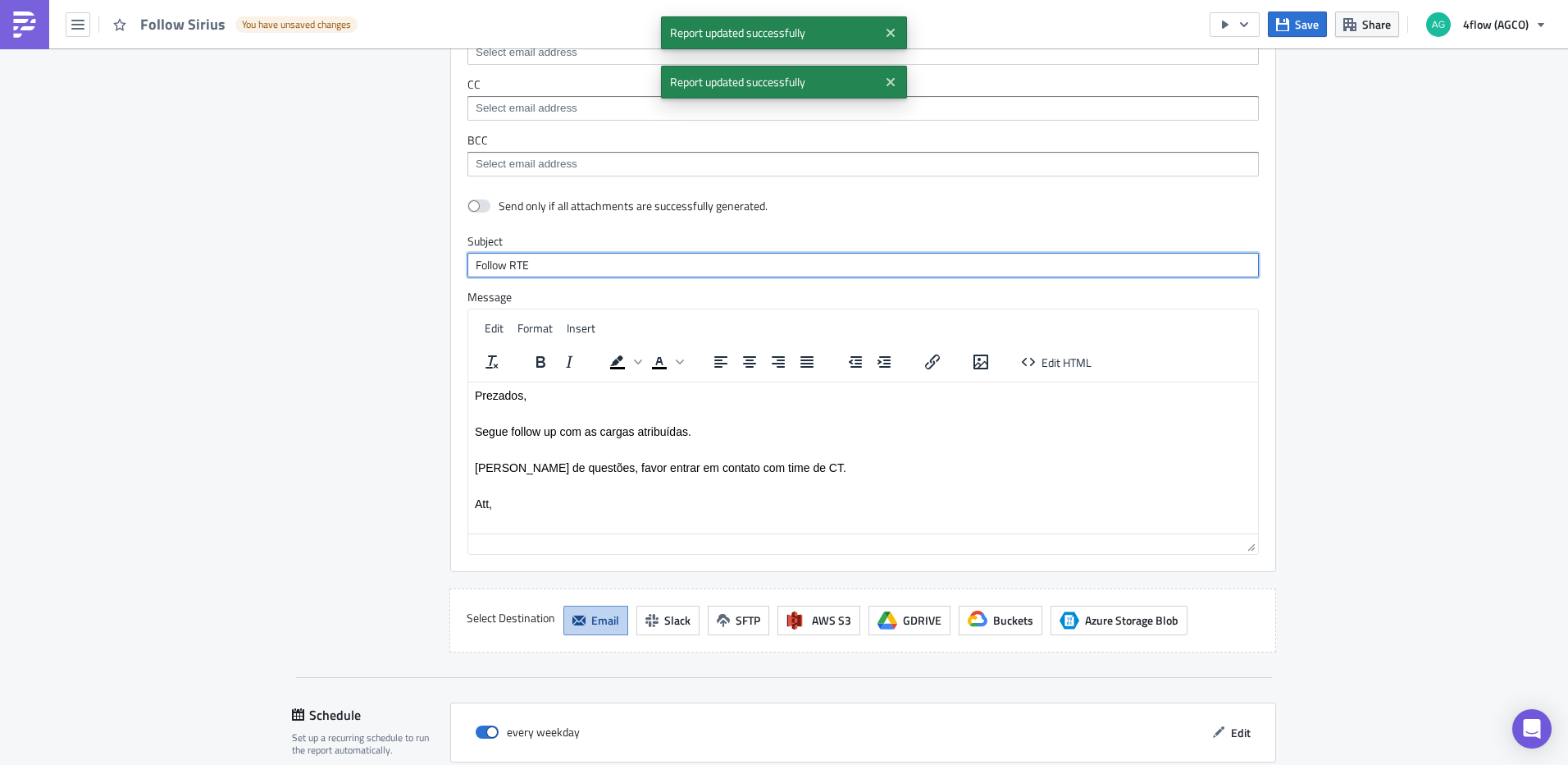
click at [559, 271] on input "Follow RTE" at bounding box center [863, 265] width 792 height 25
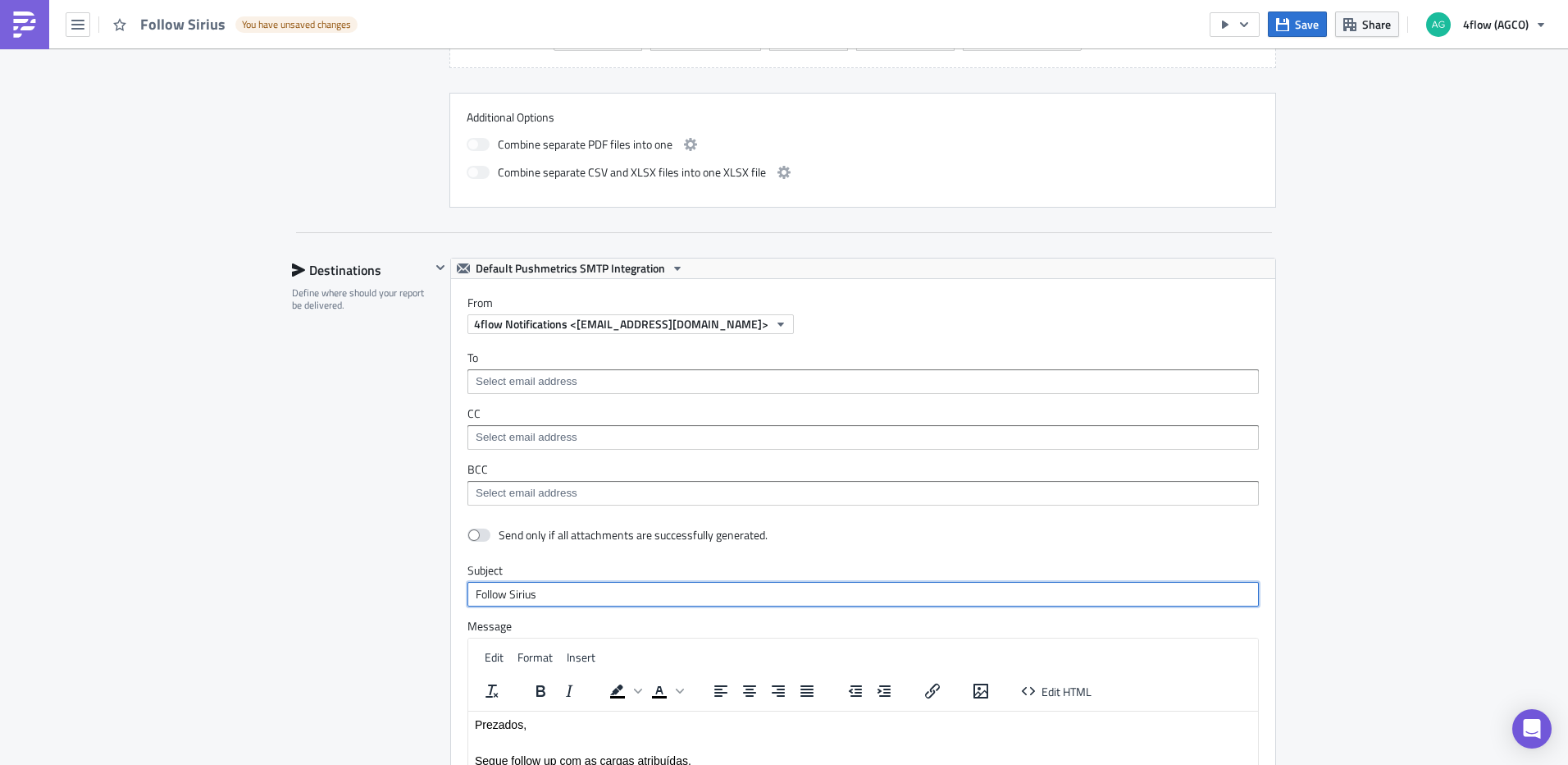
scroll to position [821, 0]
type input "Follow Sirius"
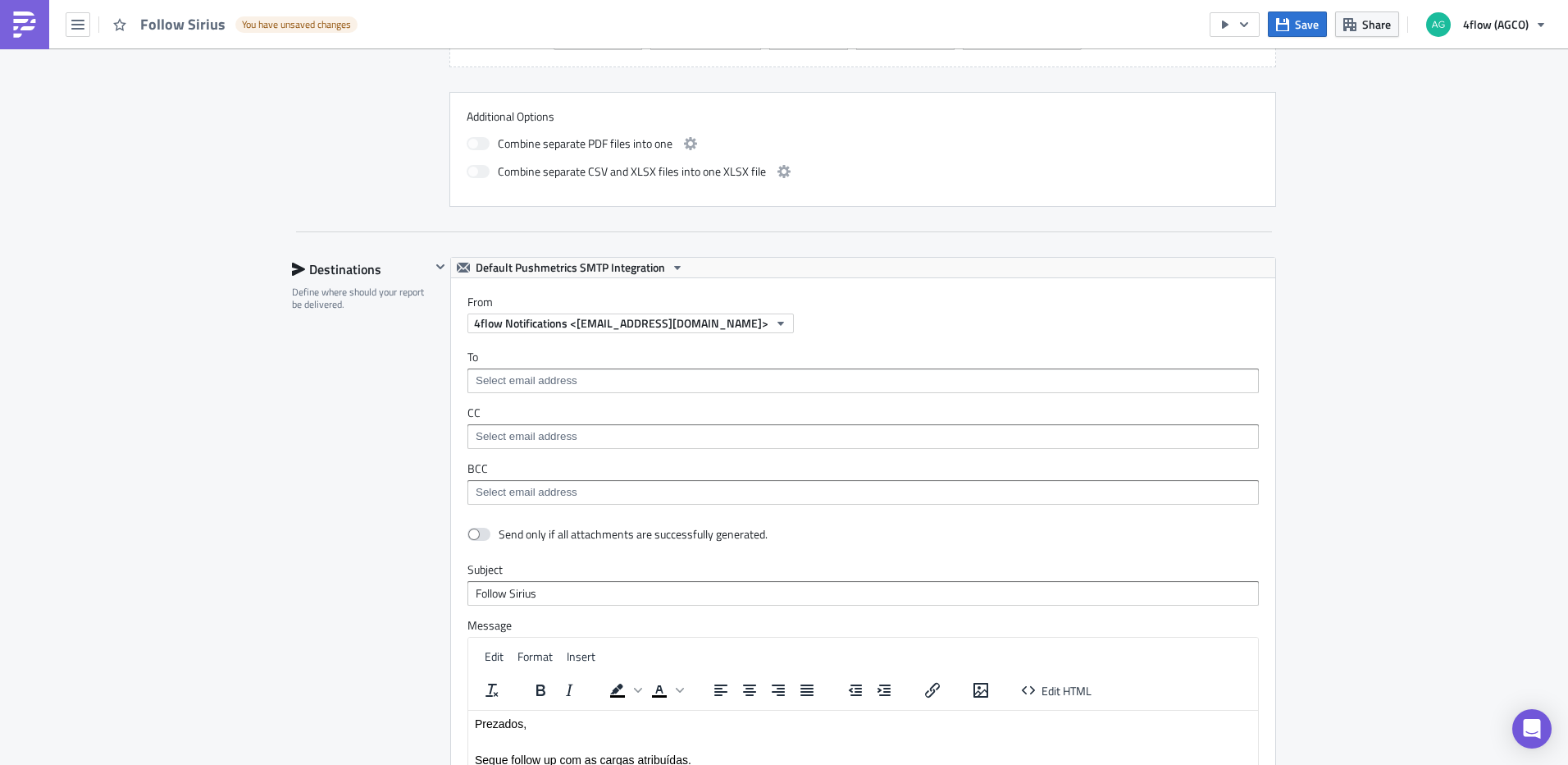
click at [608, 372] on input at bounding box center [862, 380] width 781 height 16
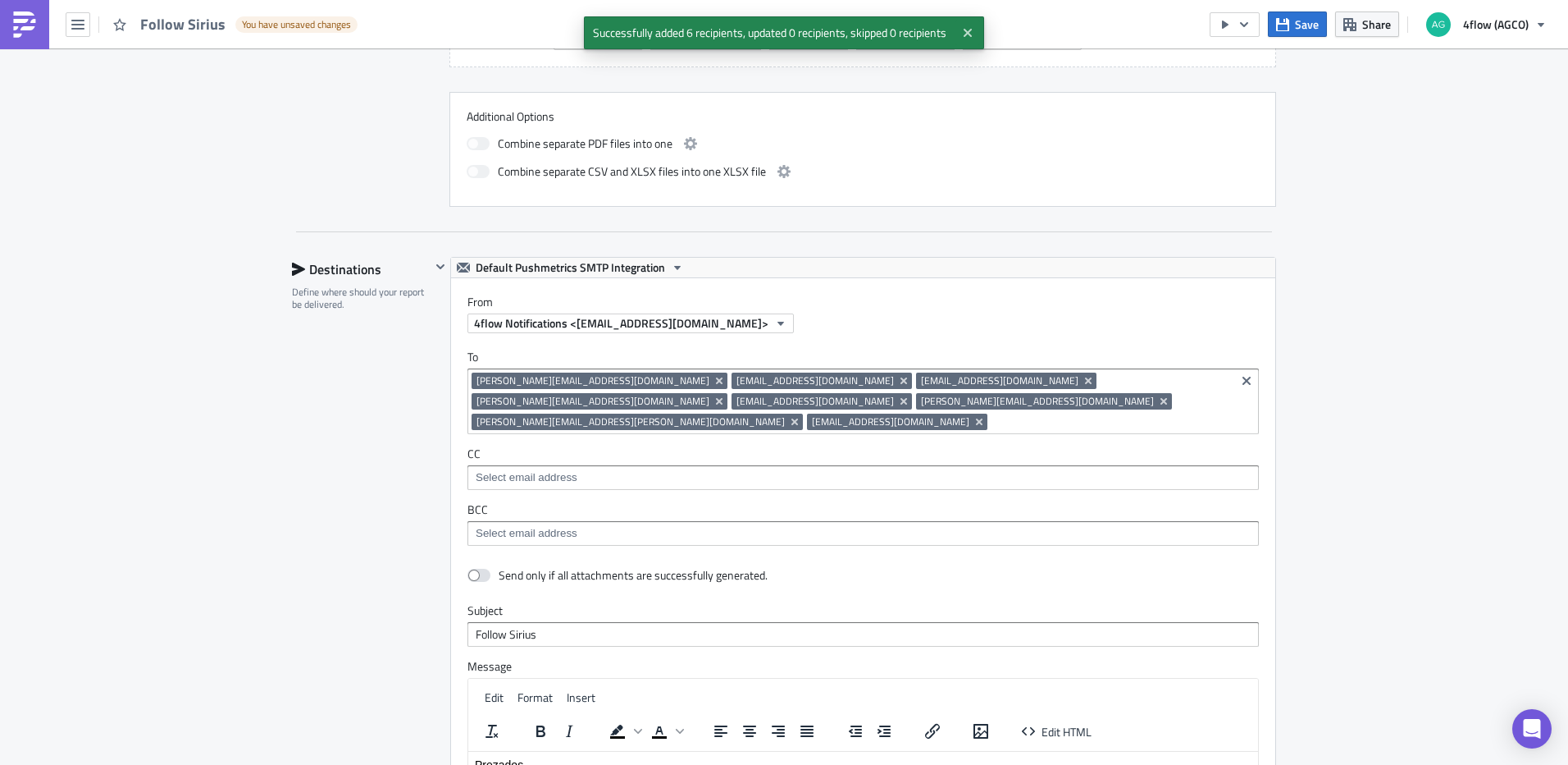
click at [1401, 402] on div "SA_M+P Execution Log Edit " Follow Sirius " Draft Settings Configure the basics…" at bounding box center [784, 276] width 1568 height 2097
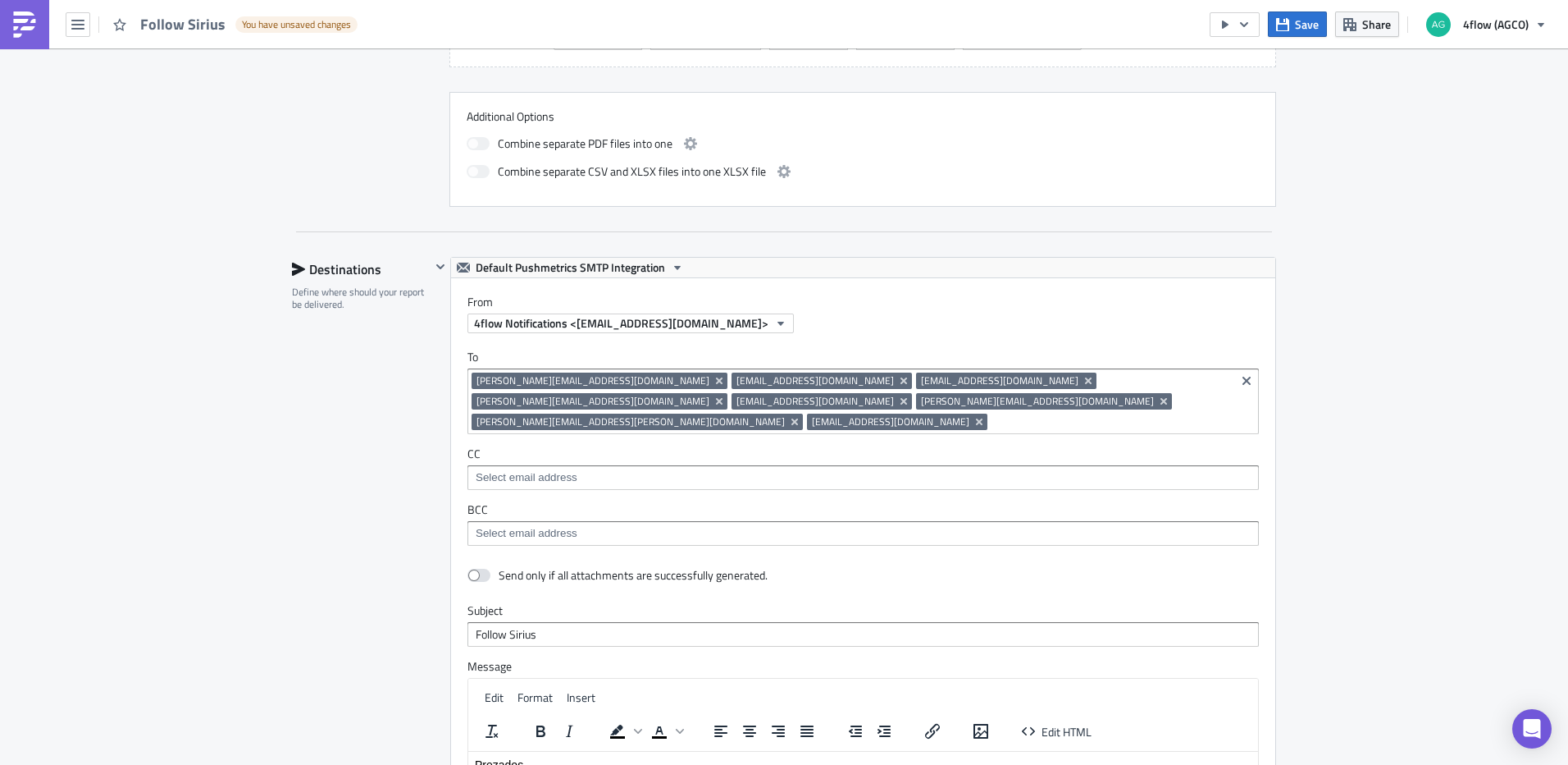
click at [992, 414] on input at bounding box center [1111, 422] width 240 height 16
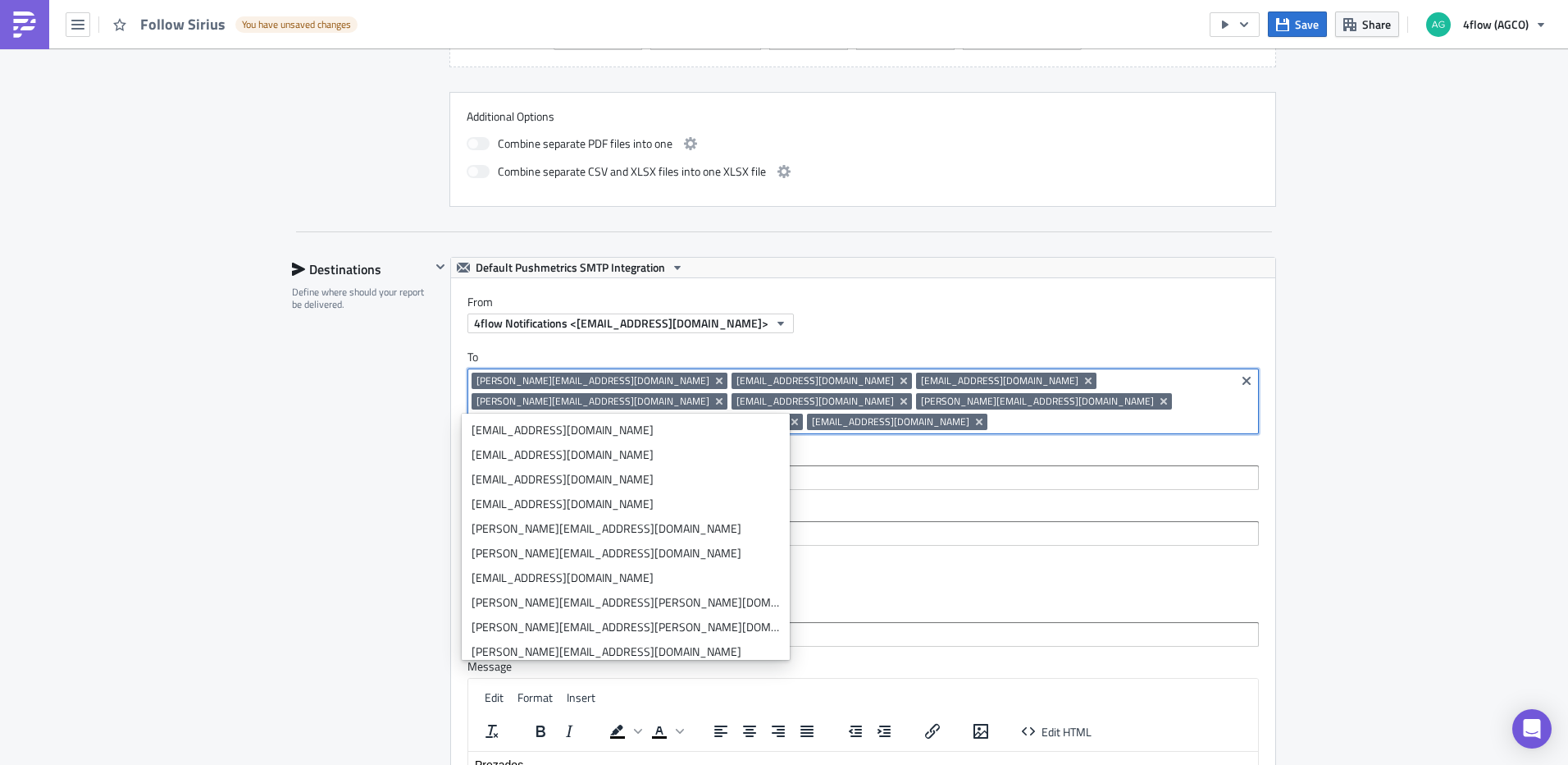
paste input "[EMAIL_ADDRESS][DOMAIN_NAME]"
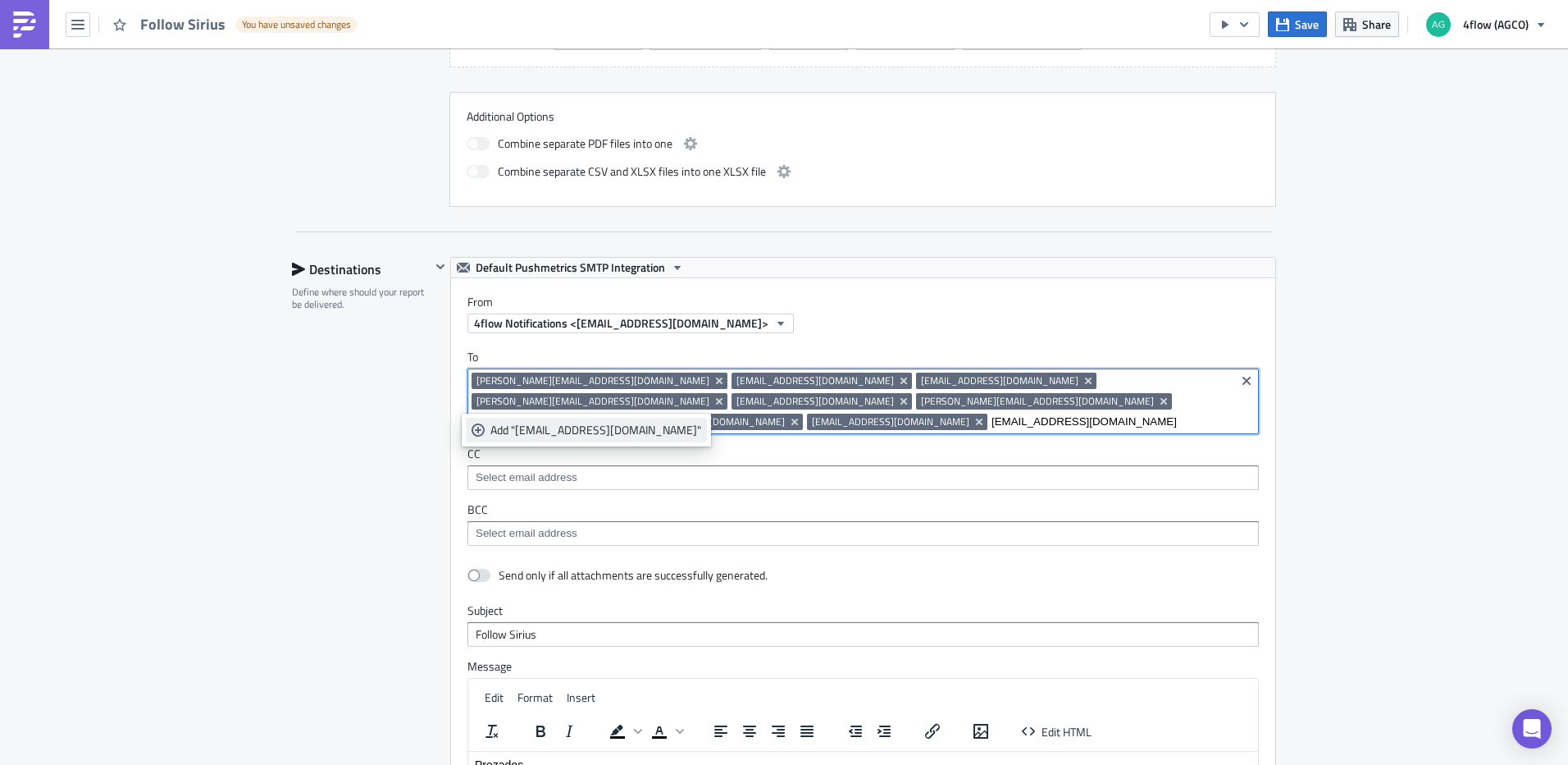
type input "[EMAIL_ADDRESS][DOMAIN_NAME]"
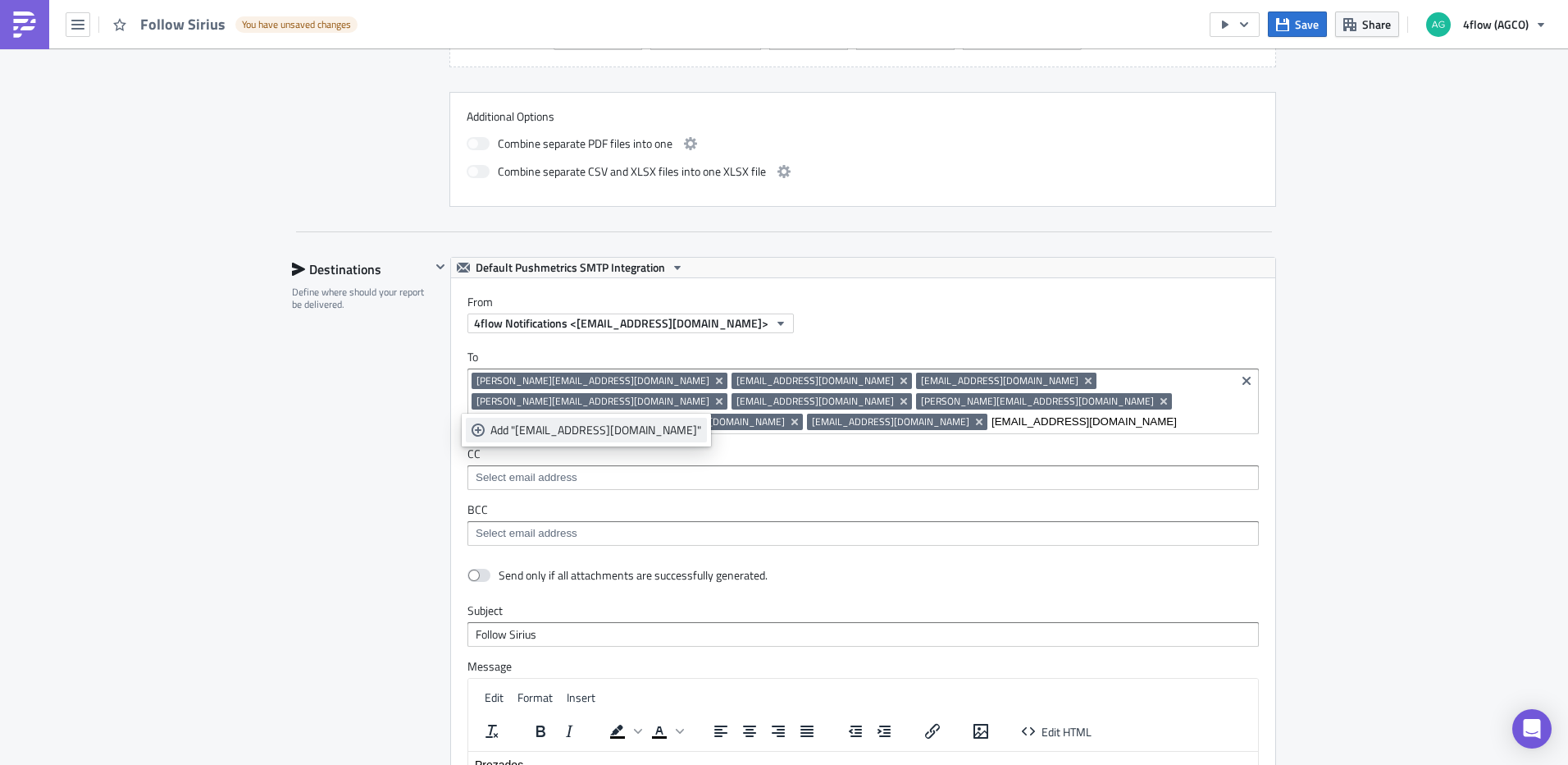
click at [591, 434] on div "Add "[EMAIL_ADDRESS][DOMAIN_NAME]"" at bounding box center [596, 429] width 211 height 16
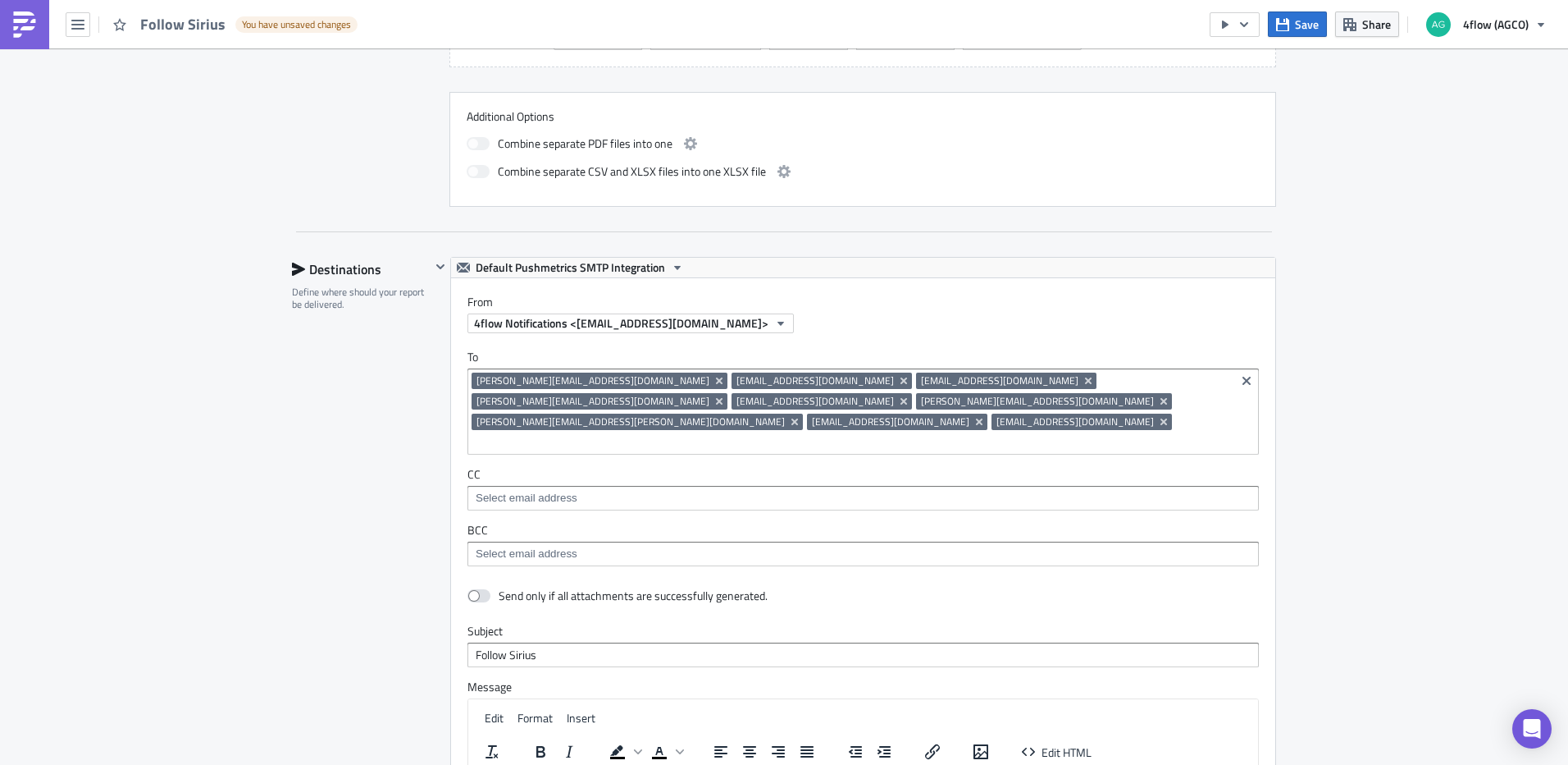
click at [1041, 490] on div at bounding box center [862, 500] width 781 height 20
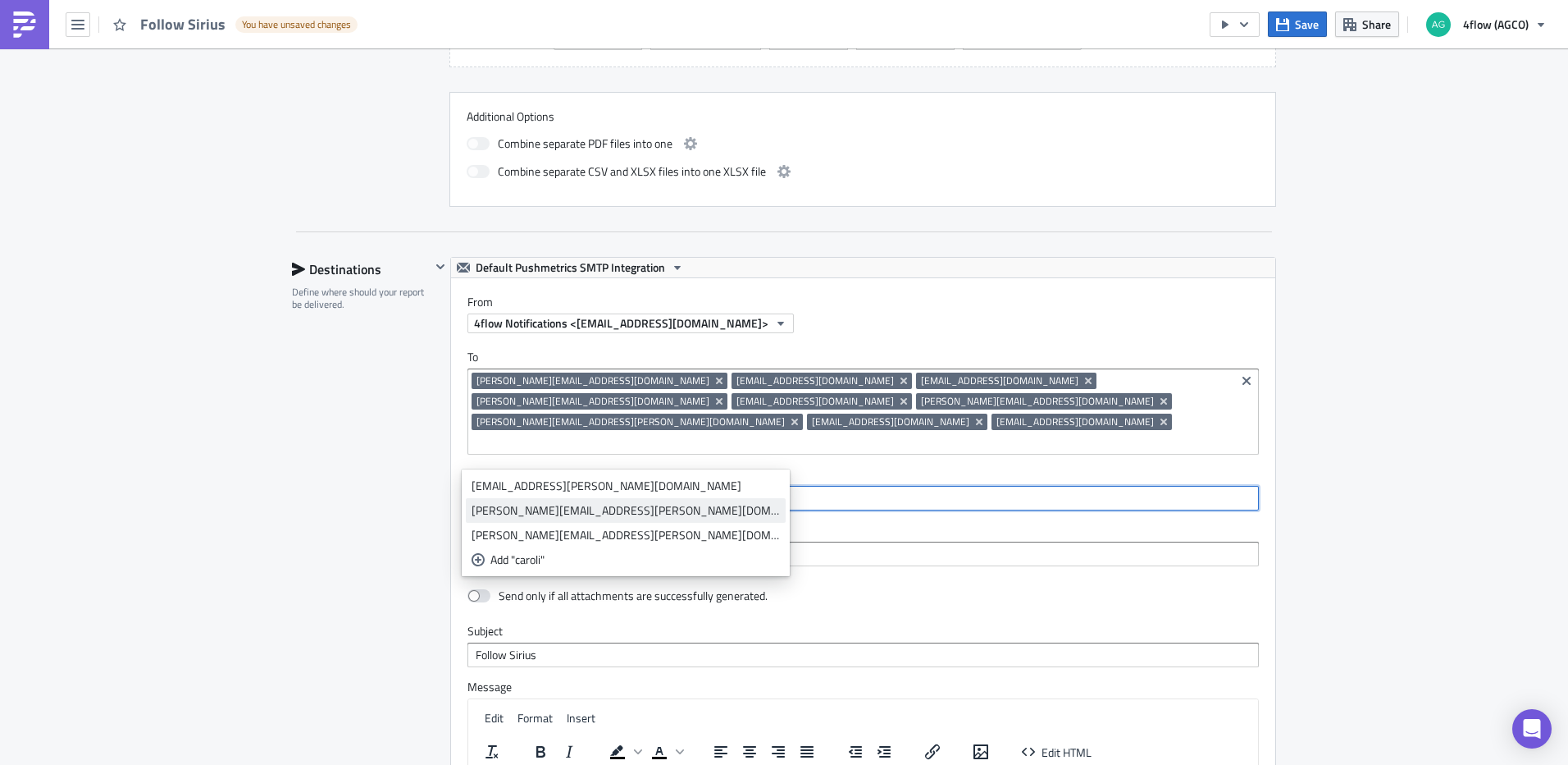
type input "caroli"
click at [570, 513] on div "[PERSON_NAME][EMAIL_ADDRESS][PERSON_NAME][DOMAIN_NAME]" at bounding box center [626, 510] width 309 height 16
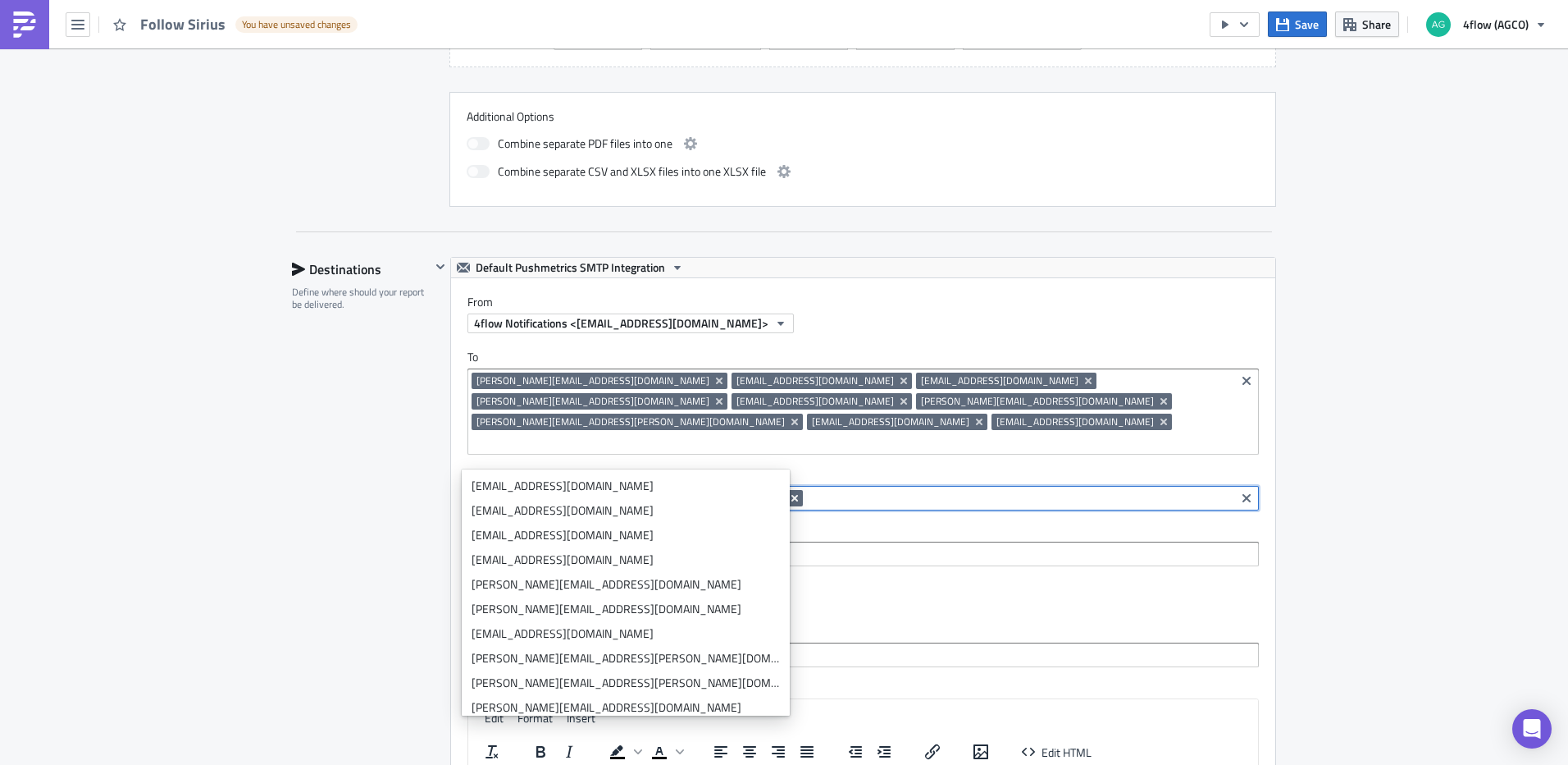
click at [788, 492] on icon "Remove Tag" at bounding box center [794, 498] width 13 height 13
click at [1447, 496] on div "SA_M+P Execution Log Edit " Follow Sirius " Draft Settings Configure the basics…" at bounding box center [784, 287] width 1568 height 2117
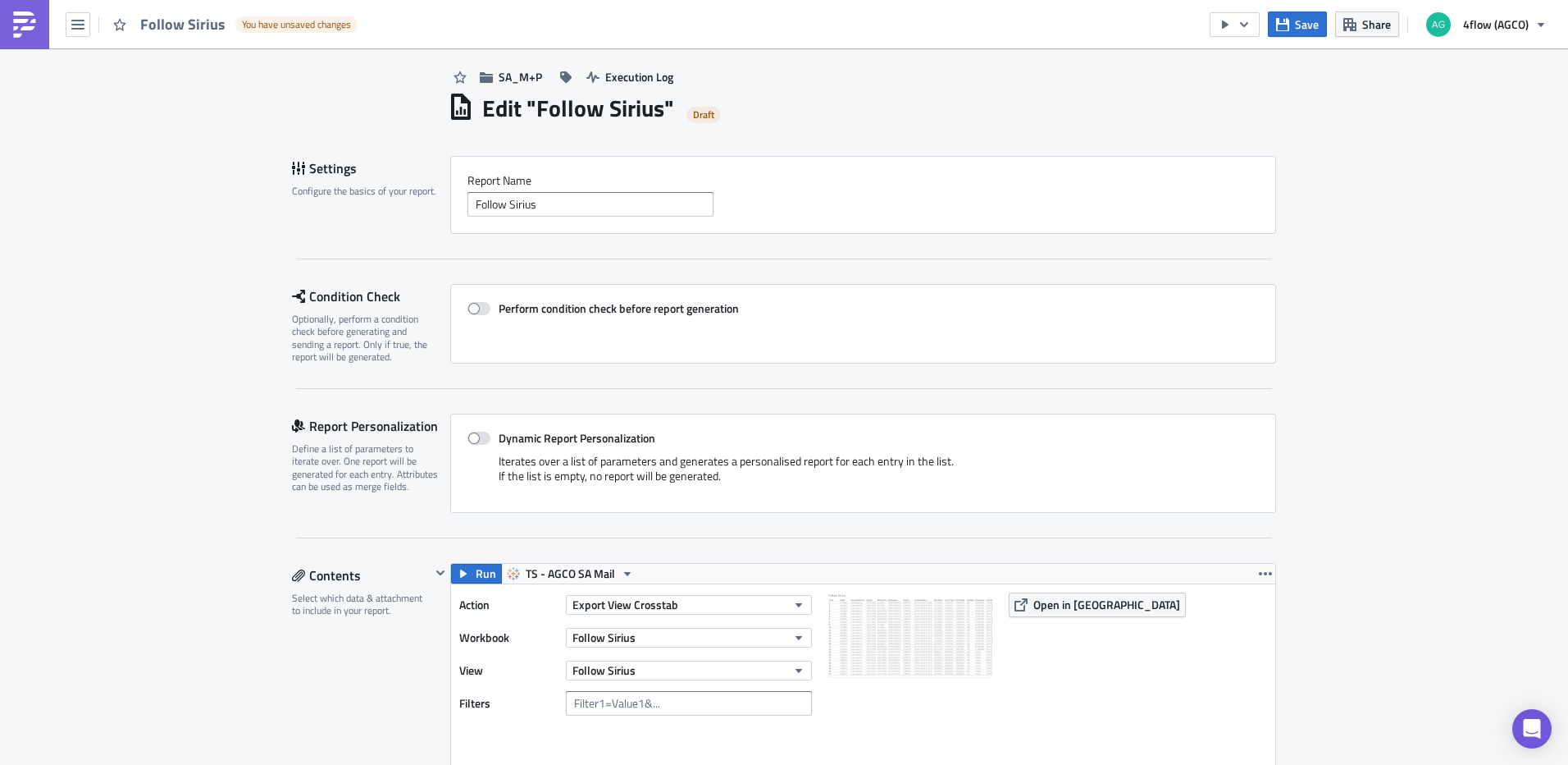
scroll to position [0, 0]
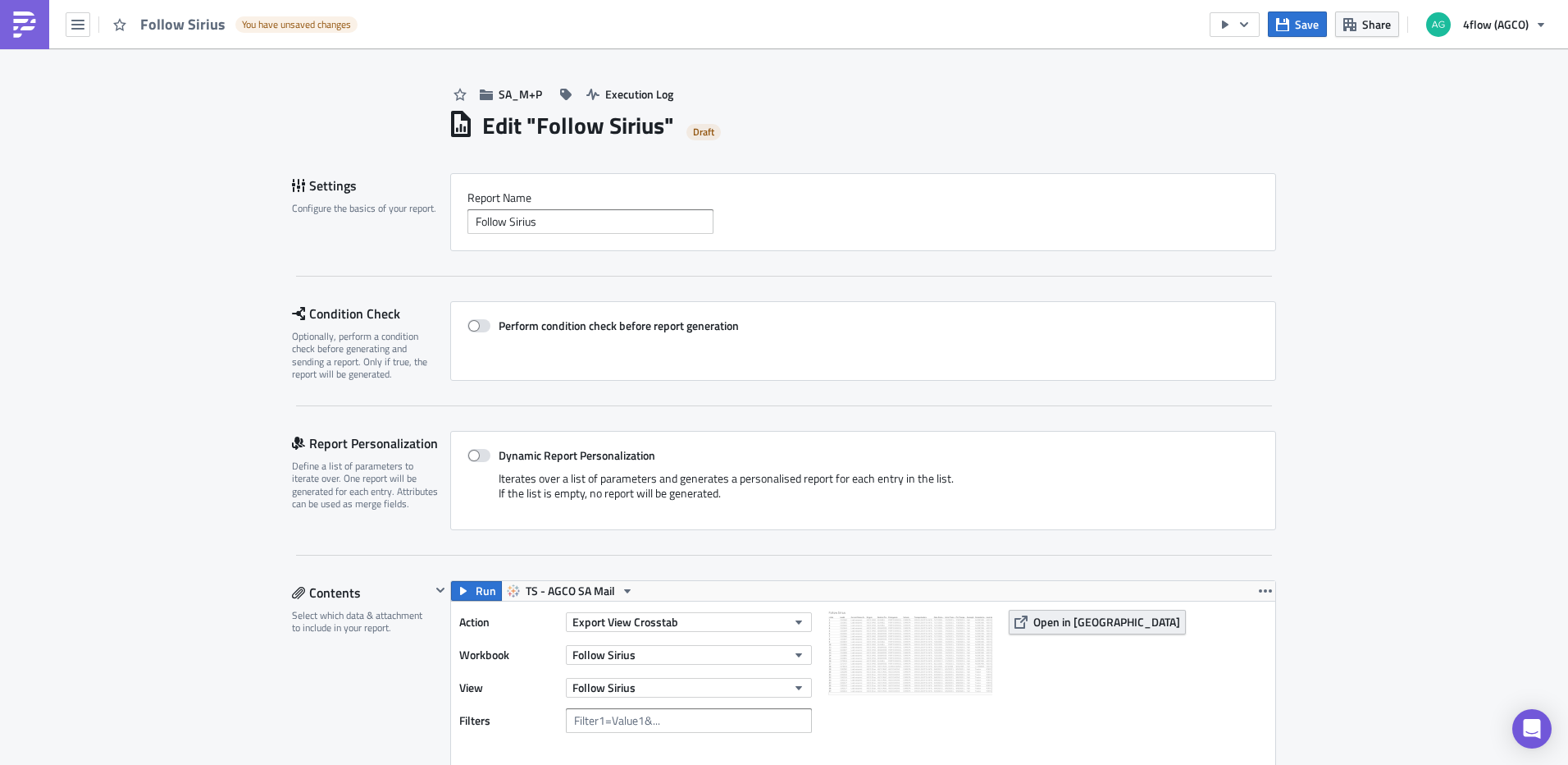
click at [1064, 611] on button "Open in [GEOGRAPHIC_DATA]" at bounding box center [1097, 622] width 177 height 25
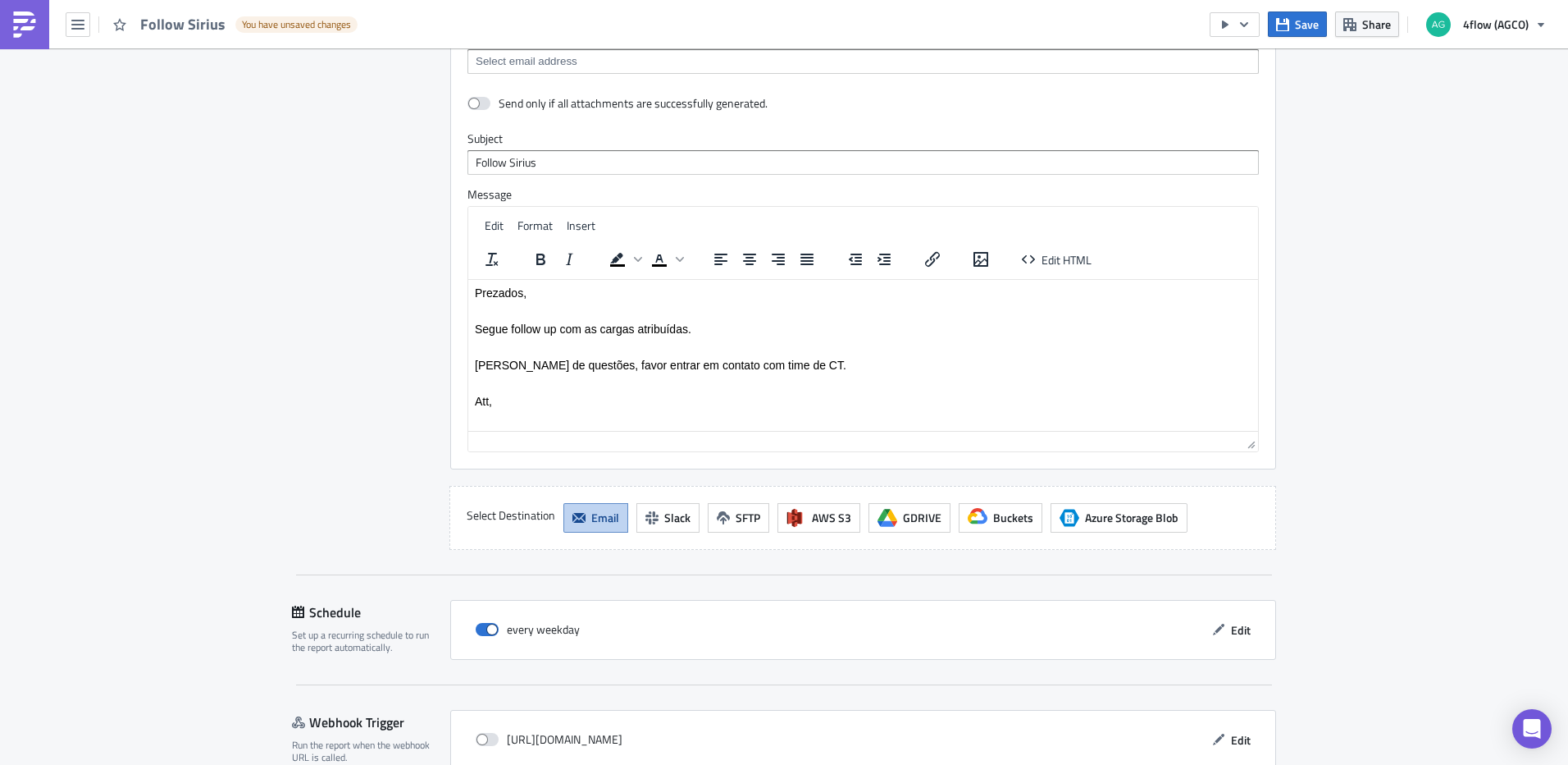
scroll to position [1357, 0]
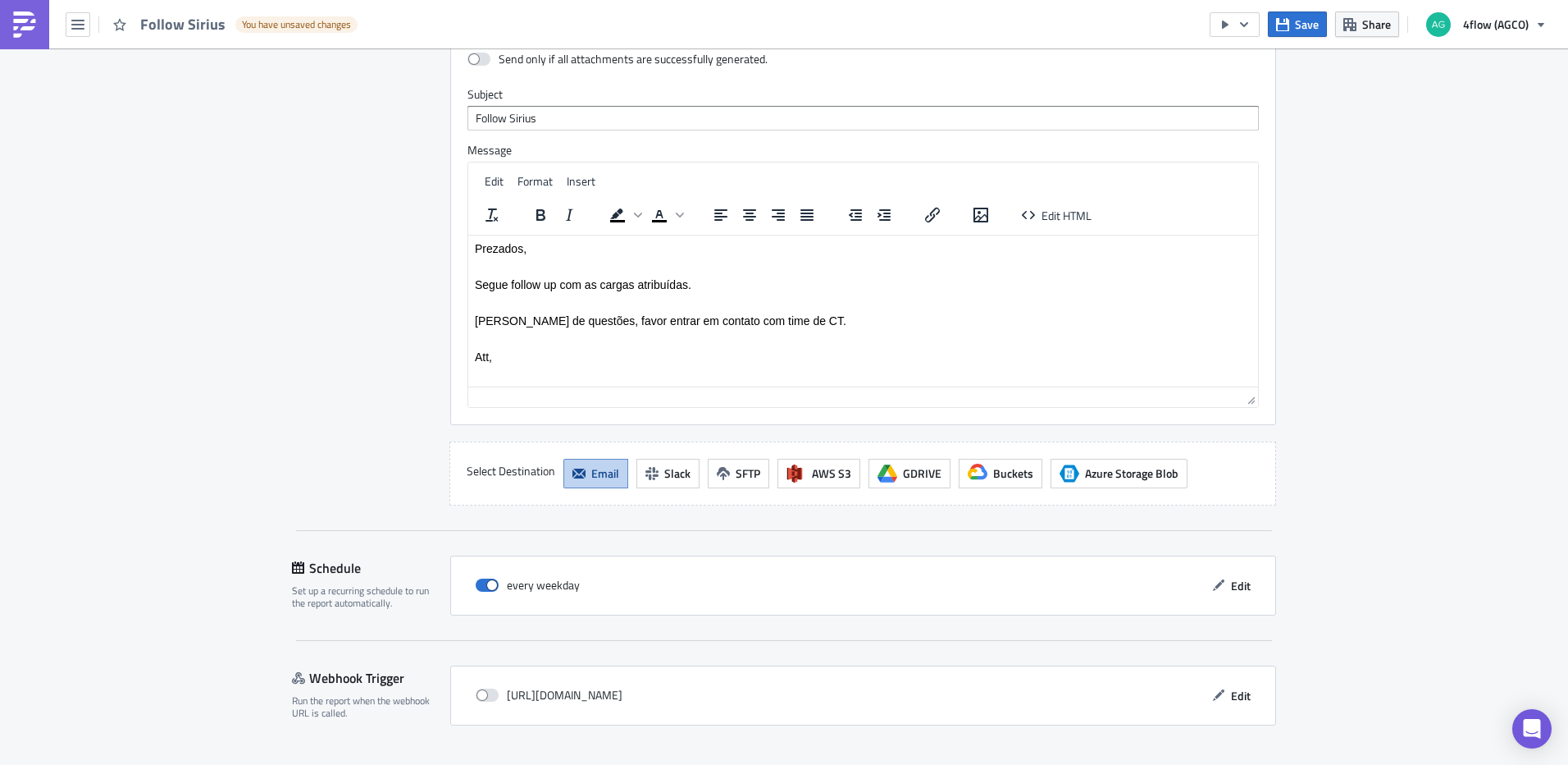
click at [1259, 764] on span "Save & Exit" at bounding box center [1240, 779] width 56 height 17
